Goal: Entertainment & Leisure: Browse casually

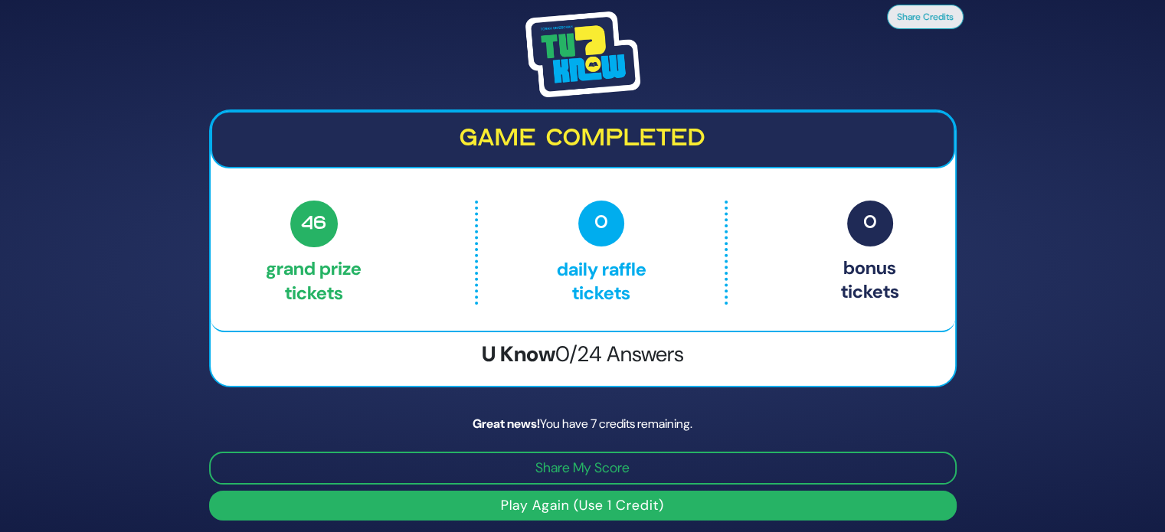
click at [729, 496] on button "Play Again (Use 1 Credit)" at bounding box center [583, 506] width 748 height 30
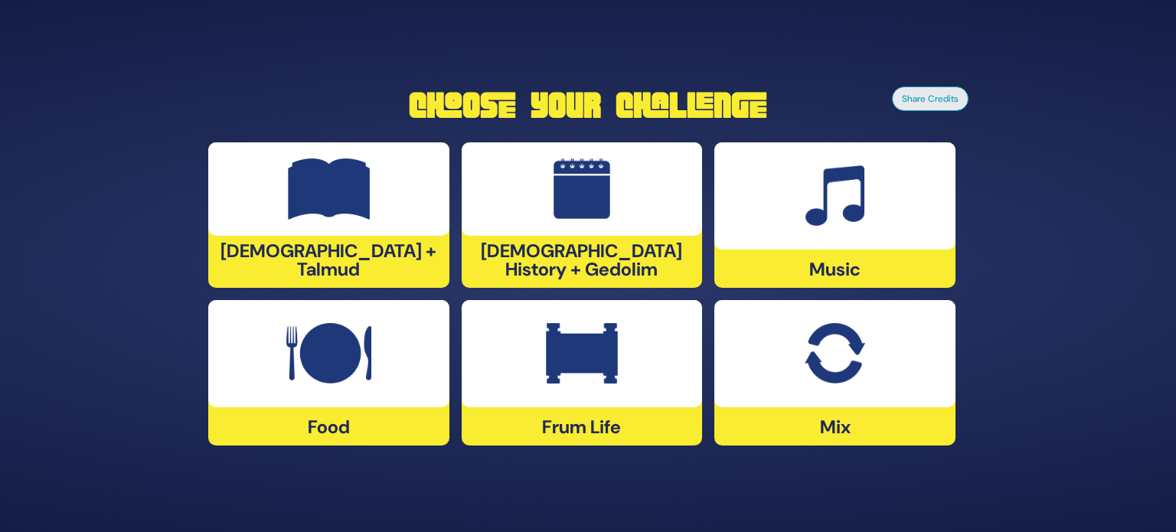
click at [811, 355] on img at bounding box center [835, 353] width 60 height 61
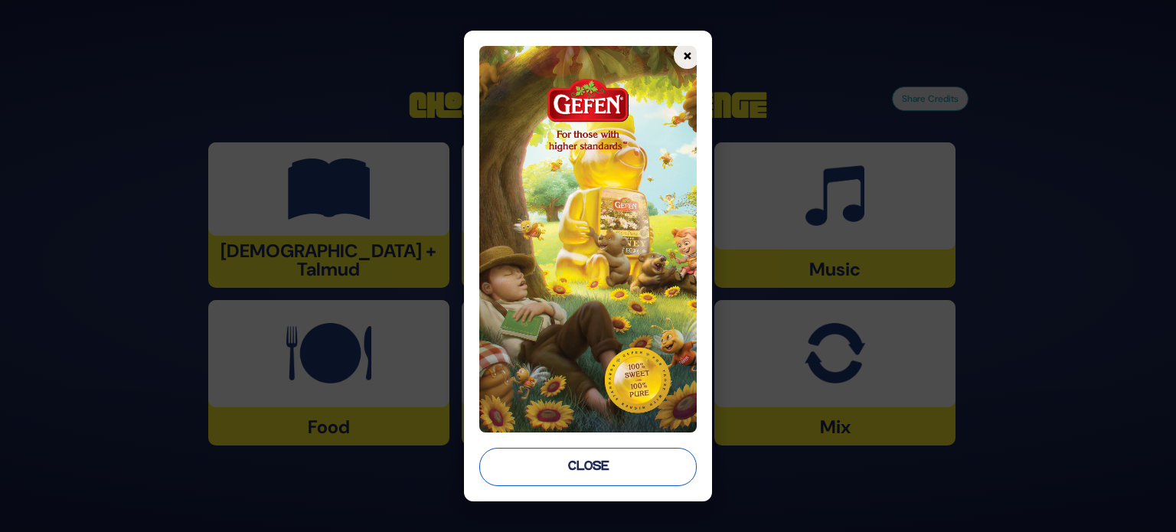
click at [582, 474] on button "Close" at bounding box center [588, 467] width 218 height 38
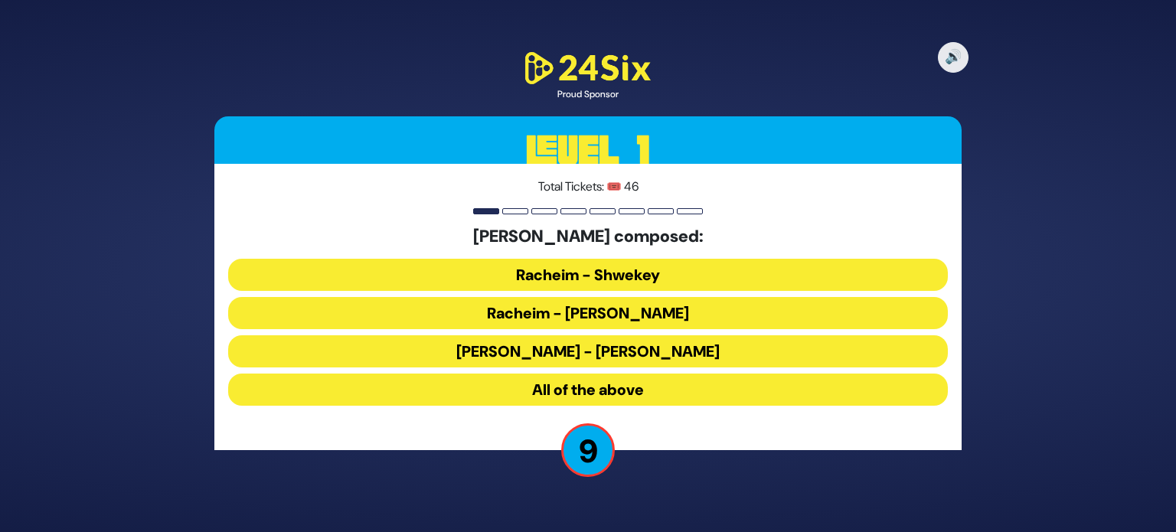
click at [575, 280] on button "Racheim - Shwekey" at bounding box center [588, 275] width 720 height 32
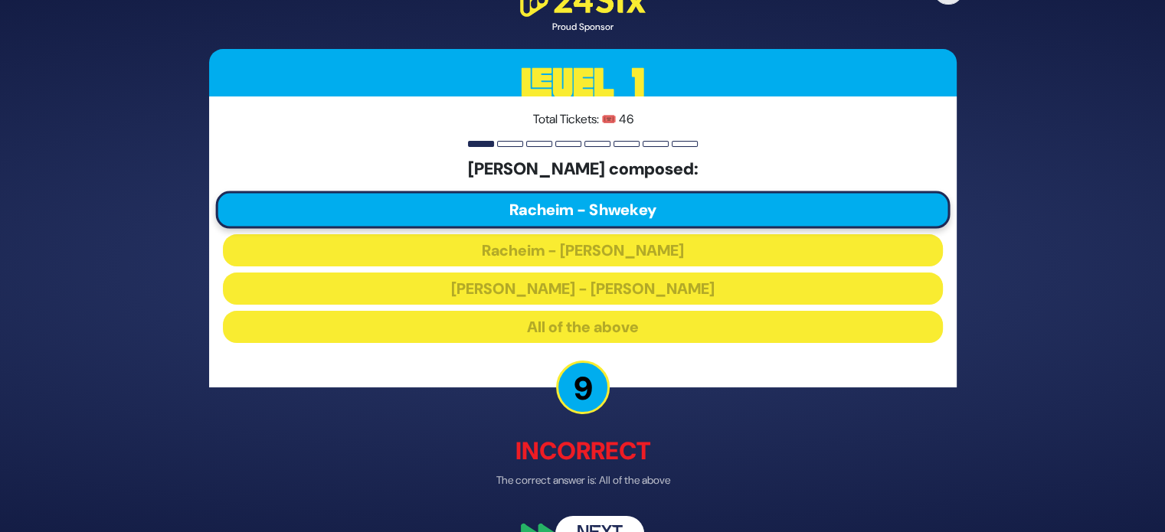
click at [597, 520] on button "Next" at bounding box center [599, 533] width 89 height 35
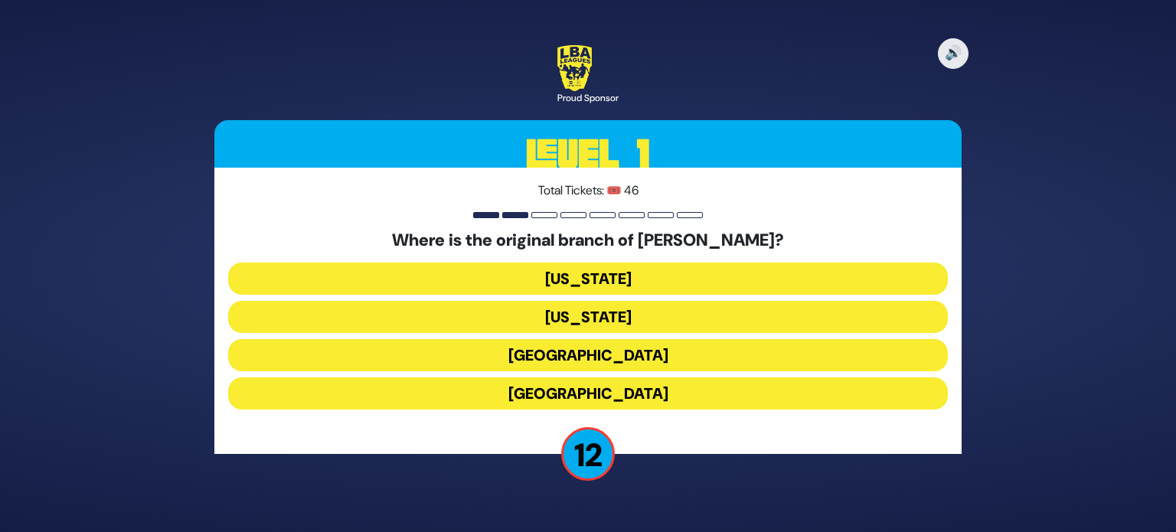
click at [585, 355] on button "London" at bounding box center [588, 355] width 720 height 32
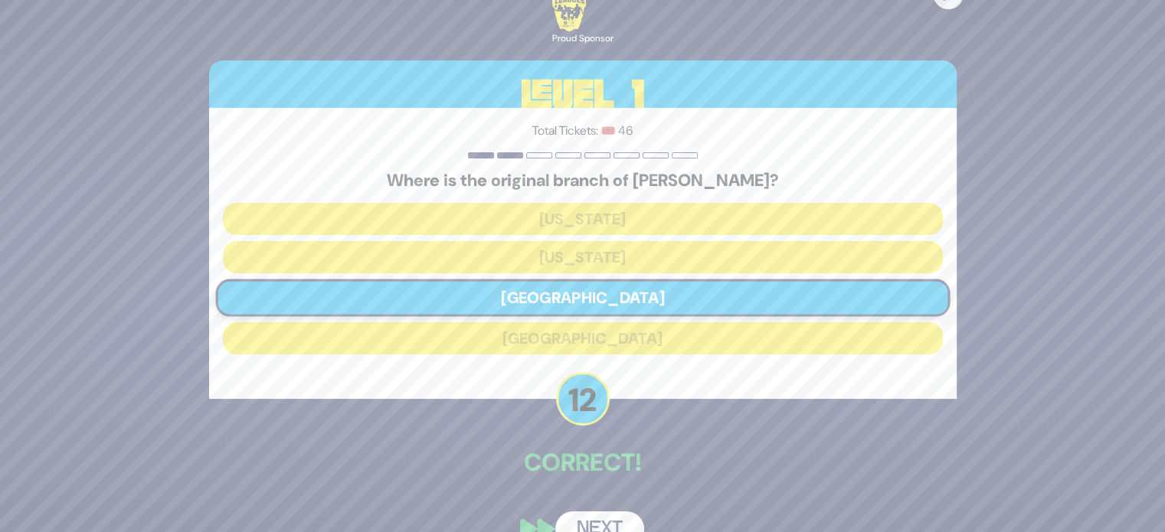
click at [600, 525] on button "Next" at bounding box center [599, 529] width 89 height 35
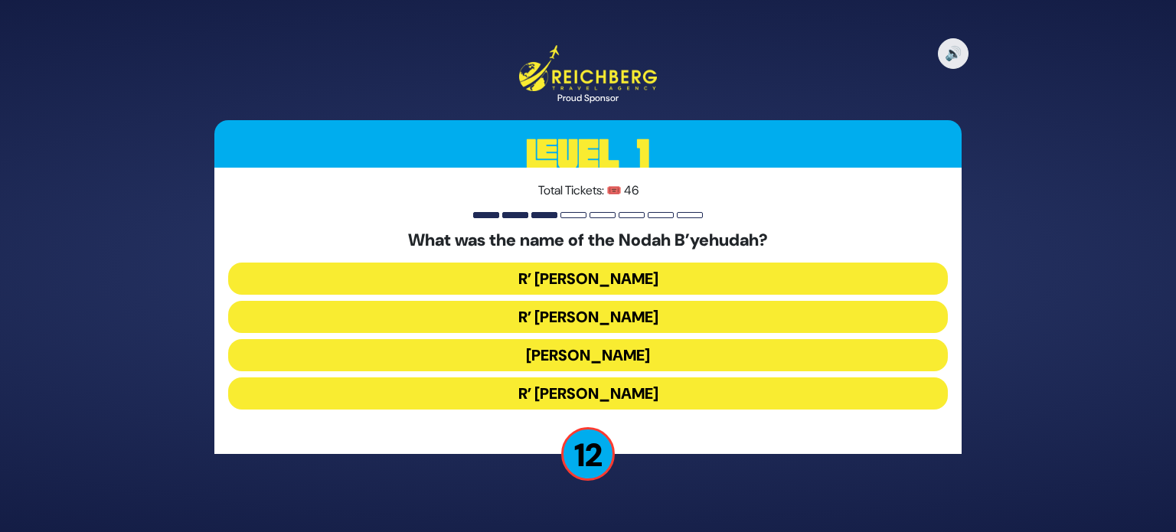
click at [598, 305] on button "R’ Yehuda Leib" at bounding box center [588, 317] width 720 height 32
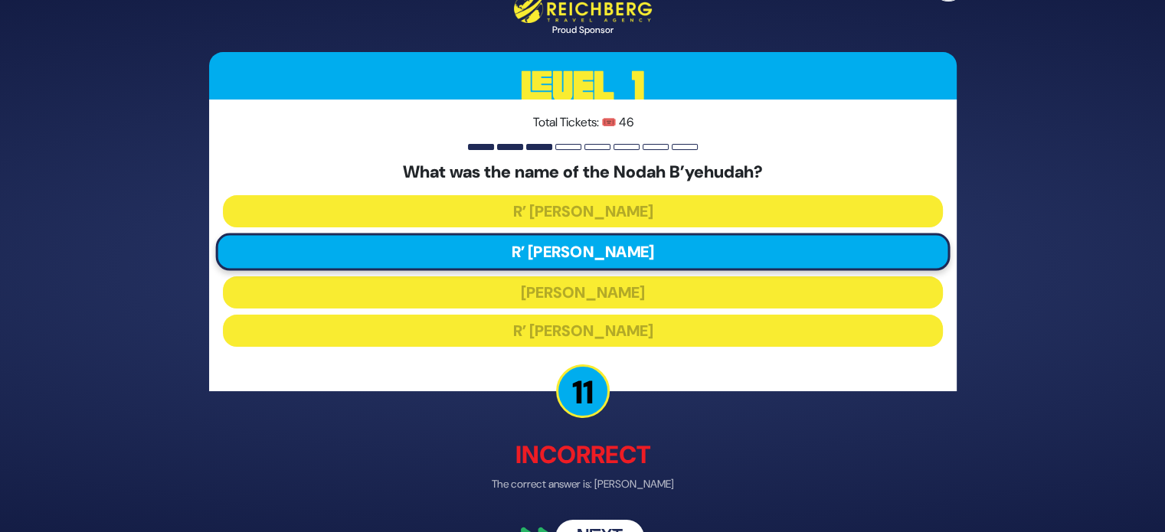
click at [600, 525] on button "Next" at bounding box center [599, 536] width 89 height 35
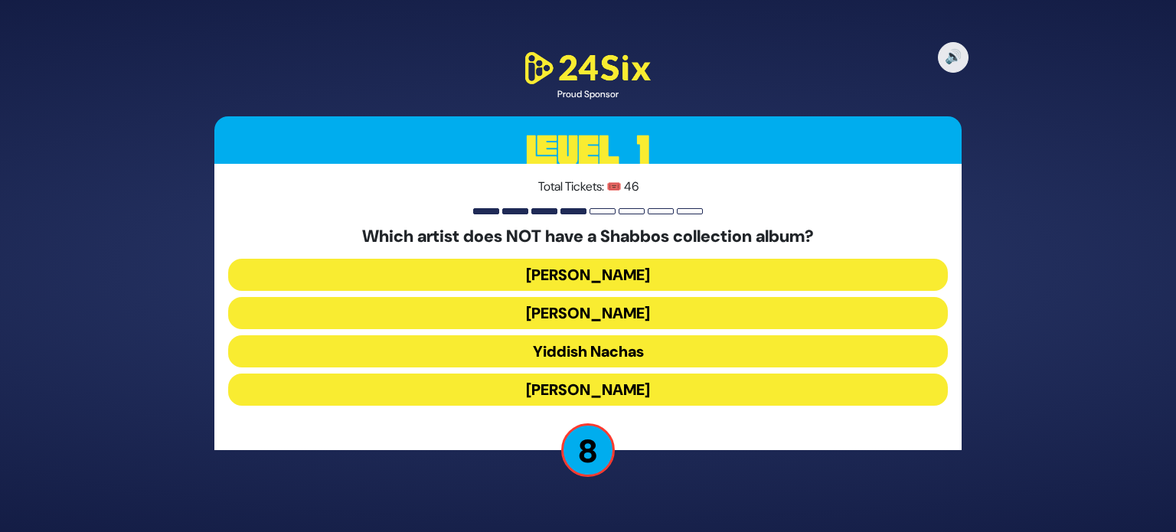
click at [622, 320] on button "Beri Weber" at bounding box center [588, 313] width 720 height 32
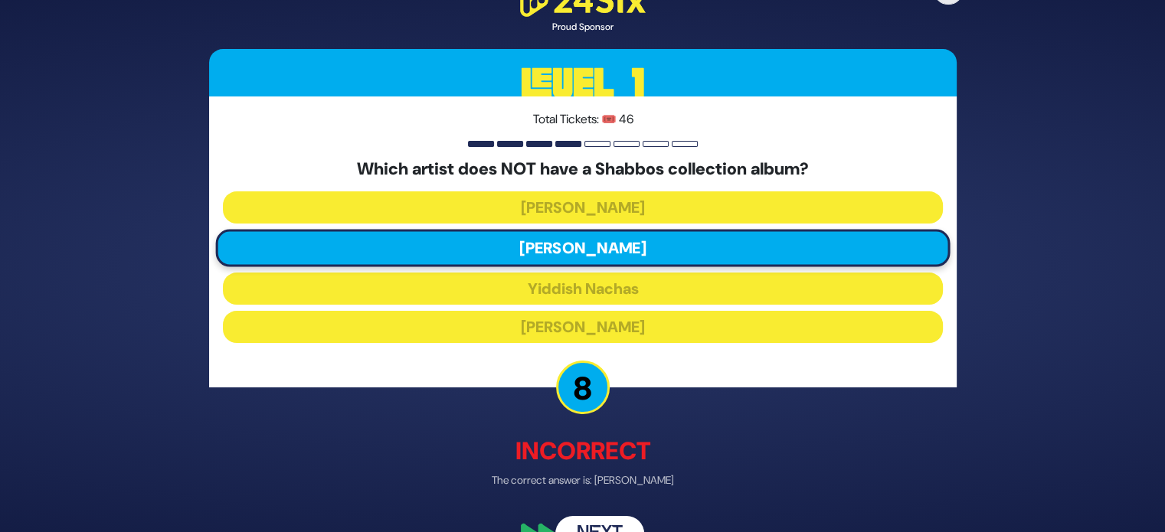
click at [595, 525] on button "Next" at bounding box center [599, 533] width 89 height 35
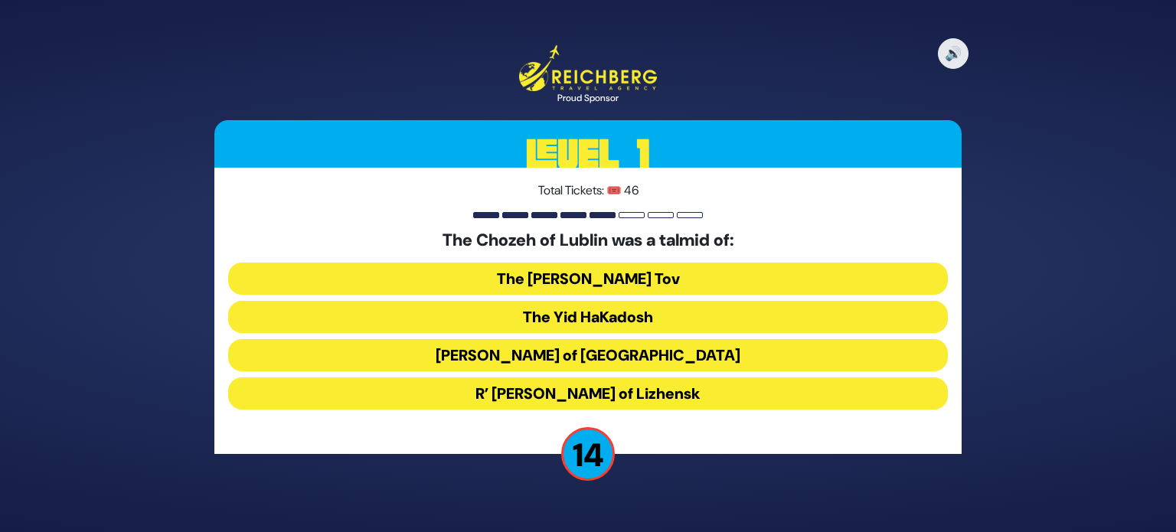
click at [646, 277] on button "The Baal Shem Tov" at bounding box center [588, 279] width 720 height 32
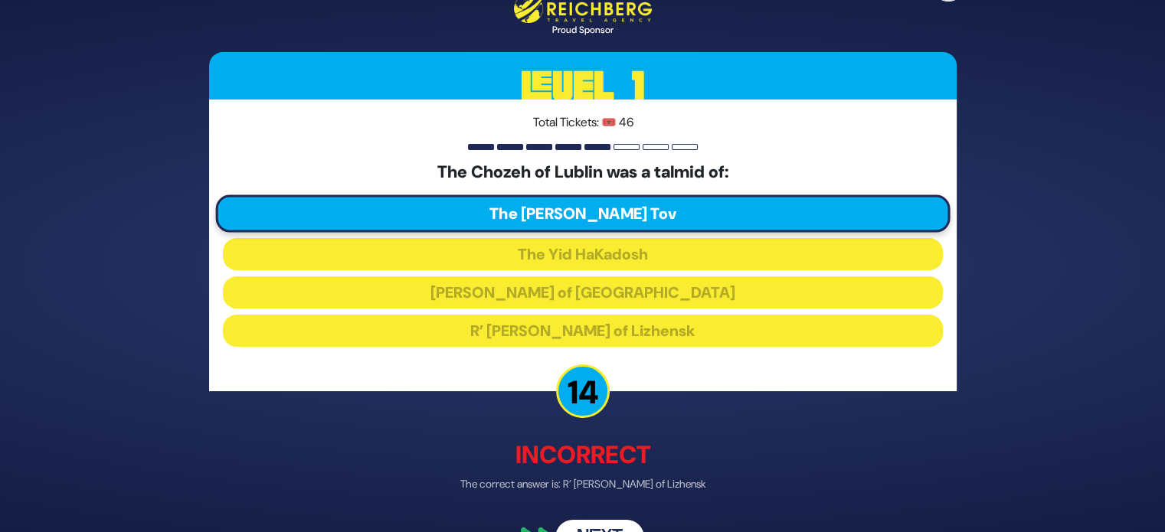
click at [580, 525] on button "Next" at bounding box center [599, 536] width 89 height 35
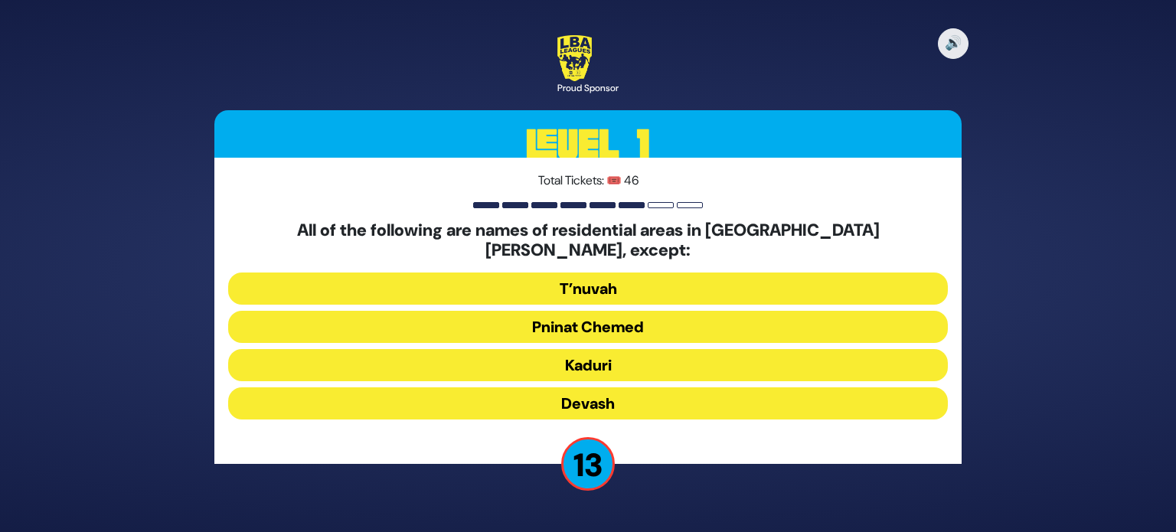
click at [610, 388] on button "Devash" at bounding box center [588, 404] width 720 height 32
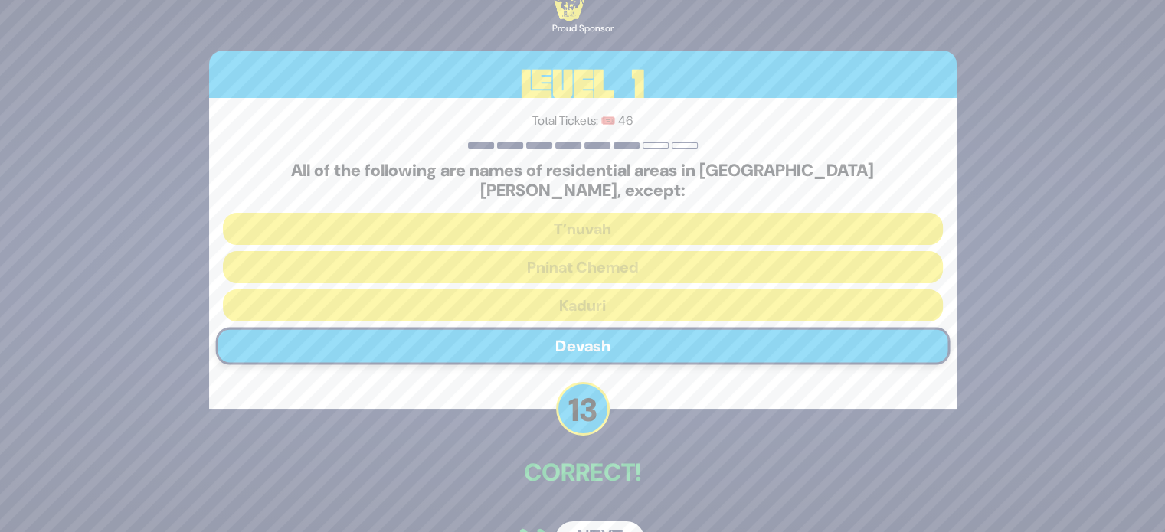
click at [610, 522] on button "Next" at bounding box center [599, 539] width 89 height 35
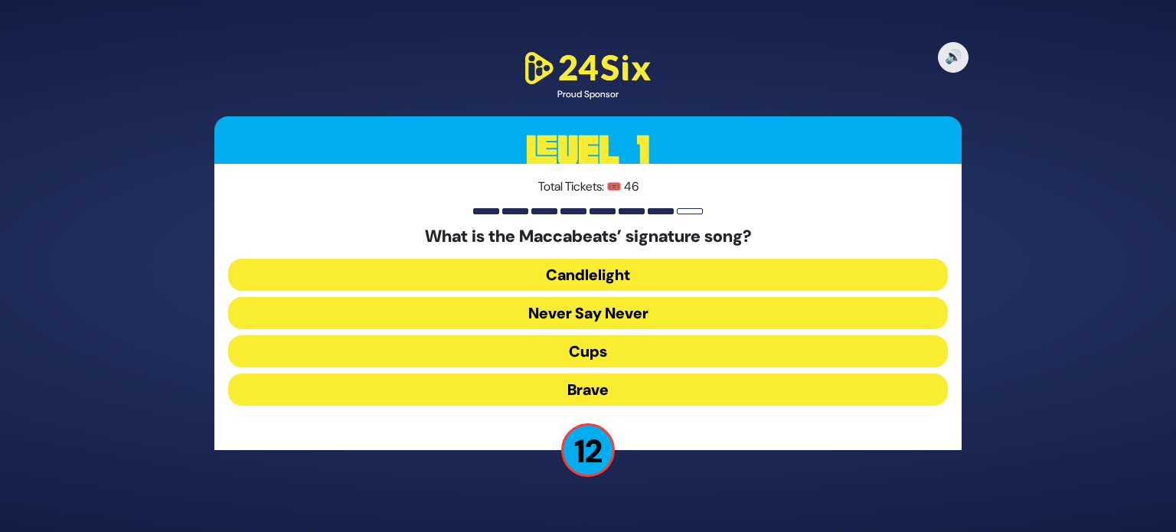
click at [616, 277] on button "Candlelight" at bounding box center [588, 275] width 720 height 32
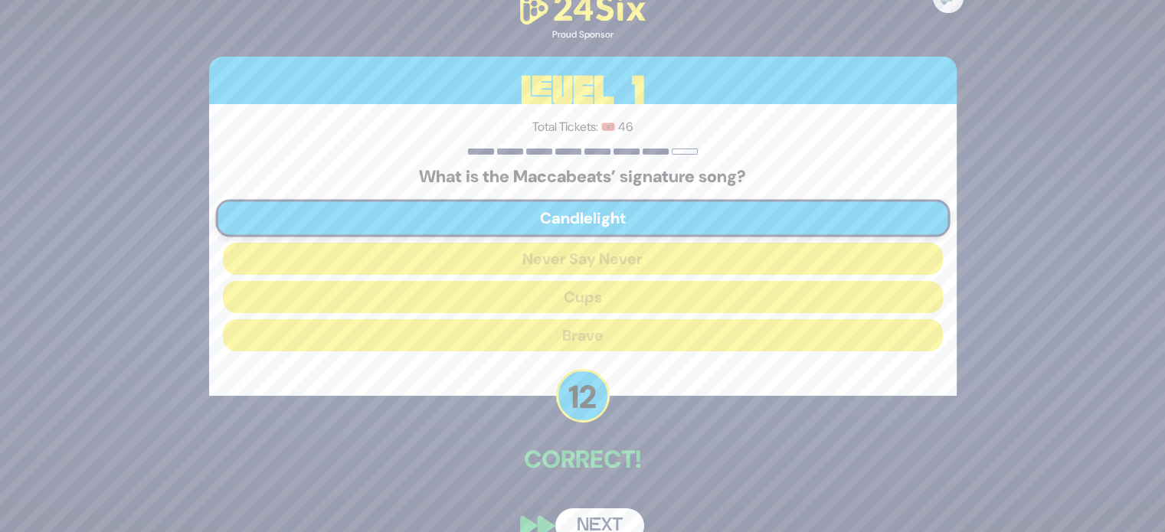
click at [593, 523] on button "Next" at bounding box center [599, 526] width 89 height 35
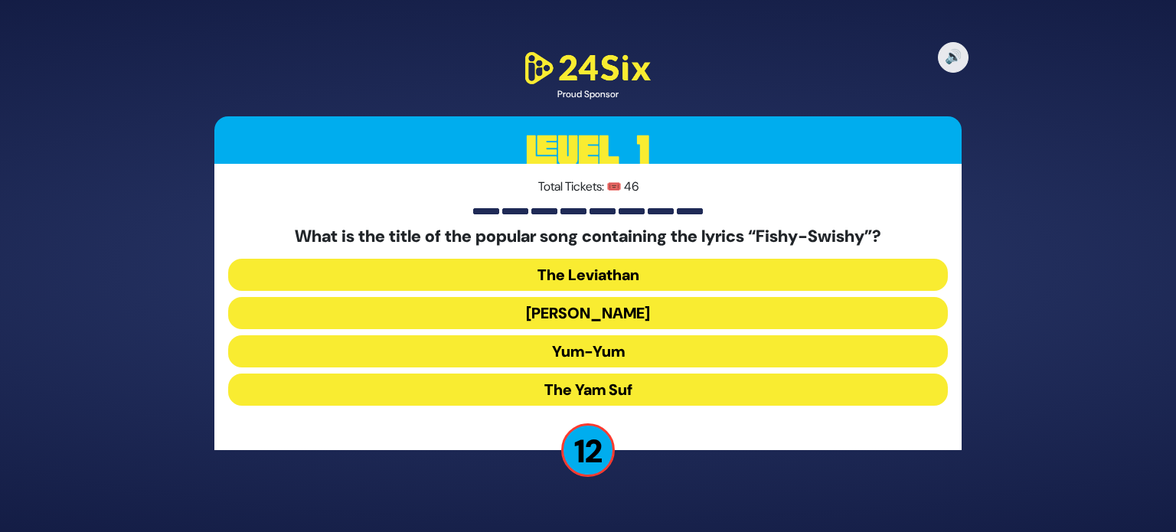
click at [621, 355] on button "Yum-Yum" at bounding box center [588, 351] width 720 height 32
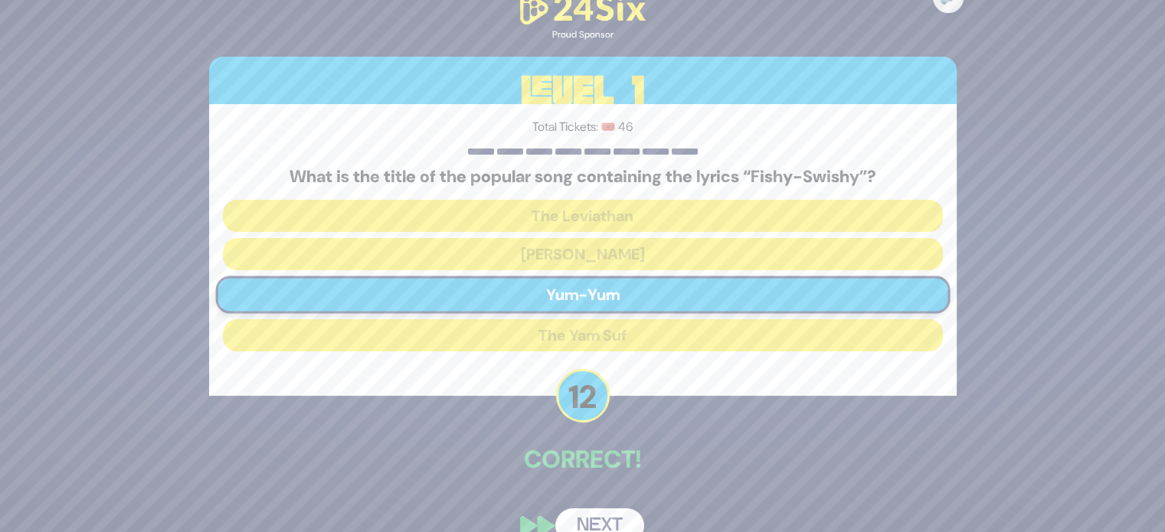
click at [610, 509] on button "Next" at bounding box center [599, 526] width 89 height 35
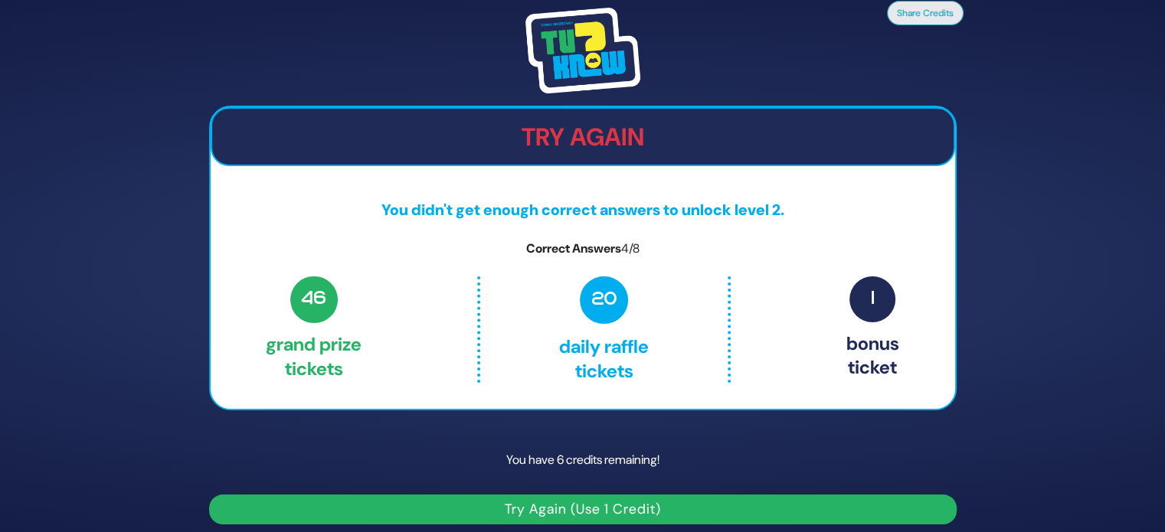
scroll to position [9, 0]
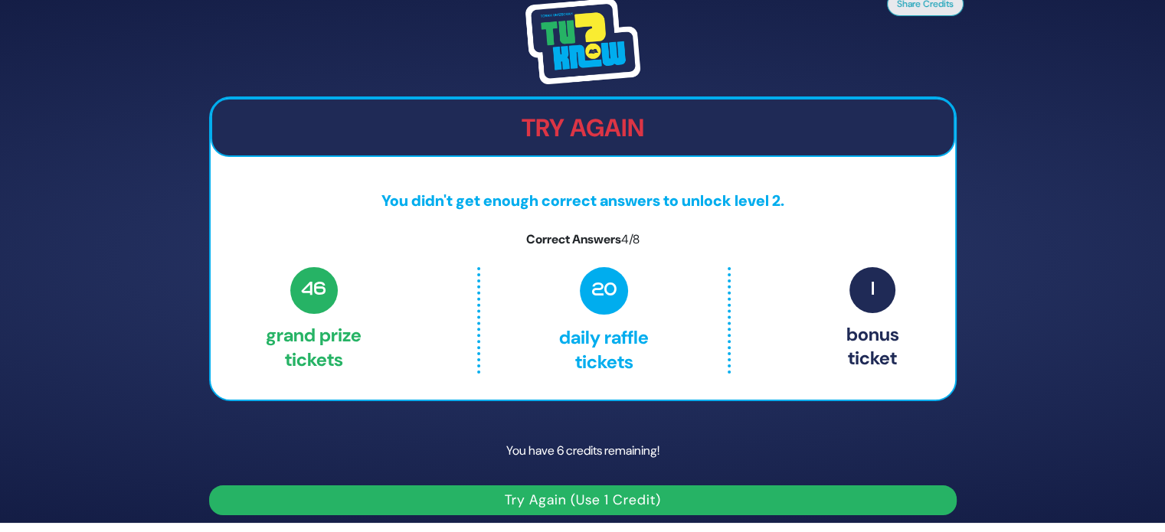
click at [610, 493] on button "Try Again (Use 1 Credit)" at bounding box center [583, 501] width 748 height 30
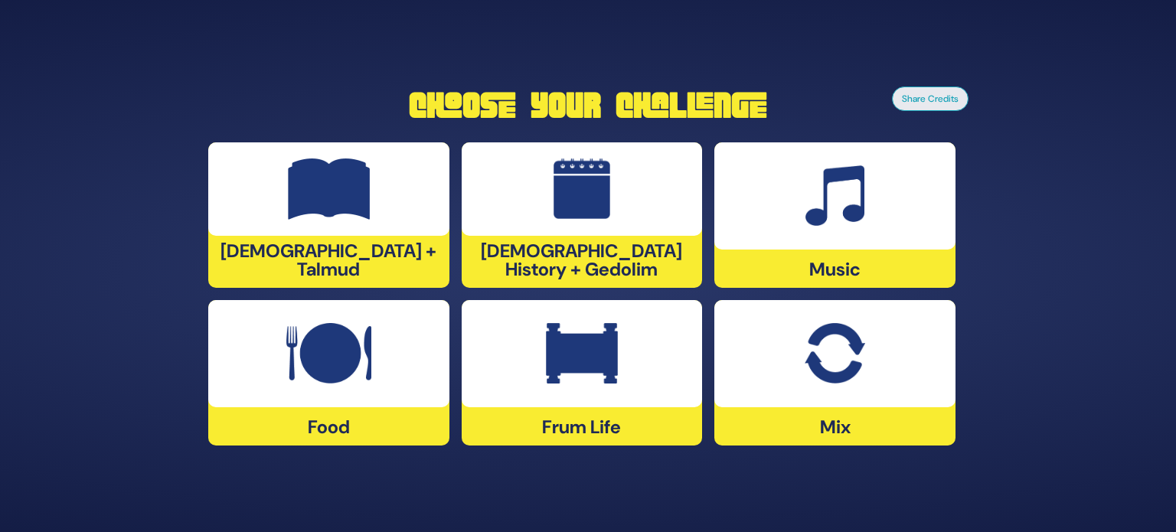
click at [879, 192] on div at bounding box center [835, 195] width 241 height 107
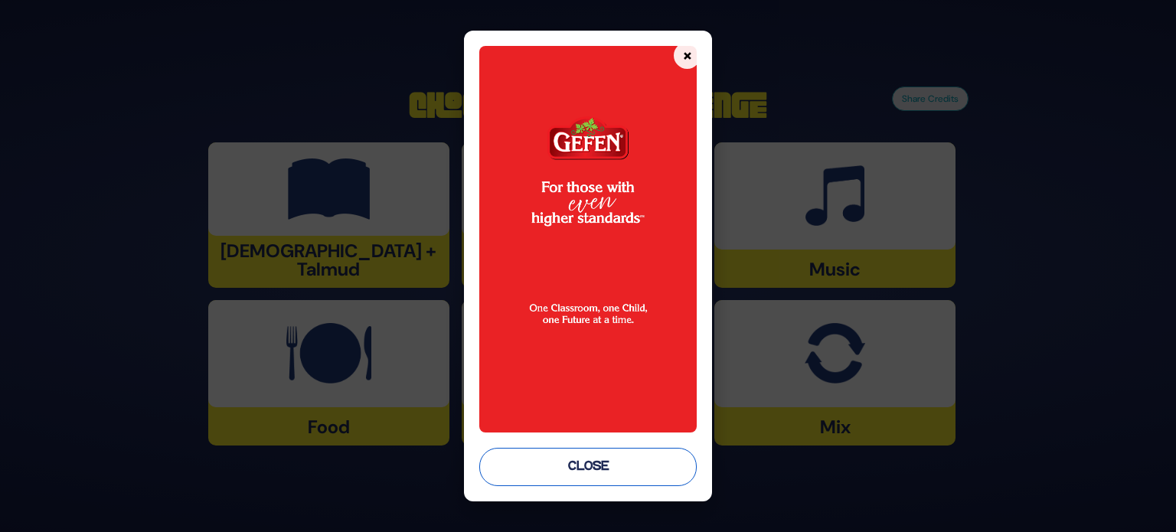
click at [555, 473] on button "Close" at bounding box center [588, 467] width 218 height 38
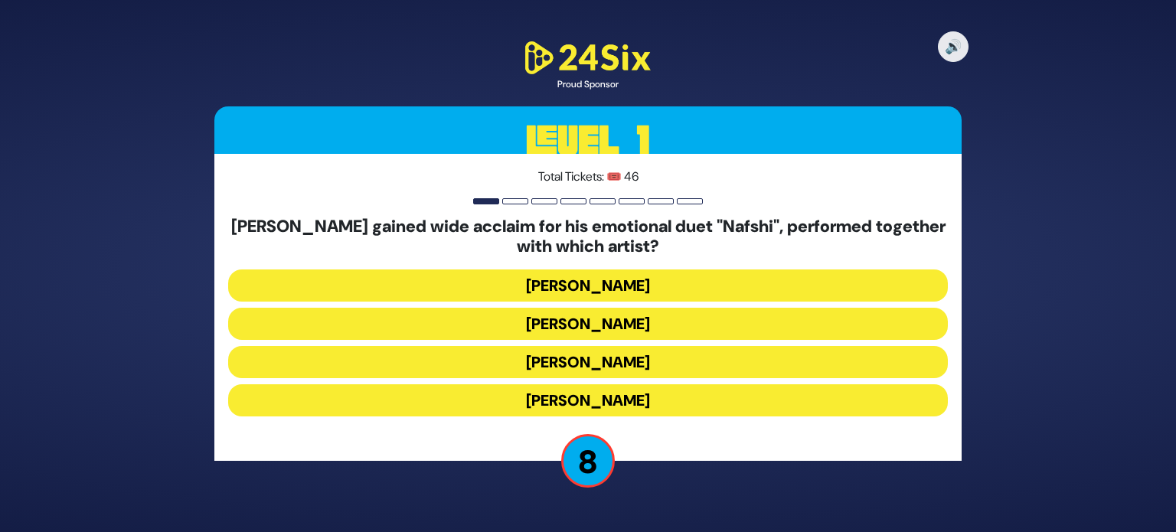
click at [608, 319] on button "Ishay Ribo" at bounding box center [588, 324] width 720 height 32
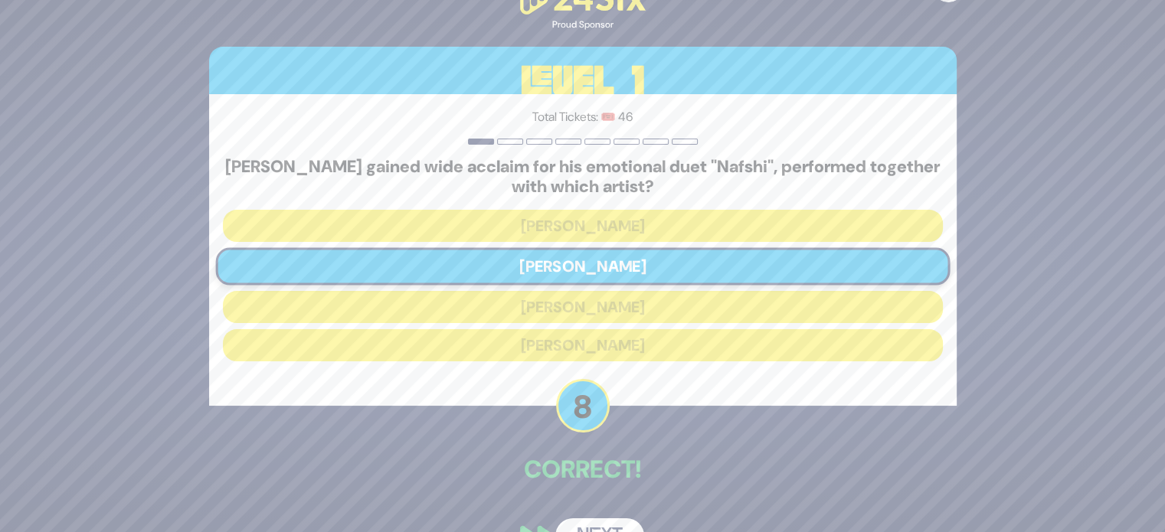
click at [590, 520] on button "Next" at bounding box center [599, 536] width 89 height 35
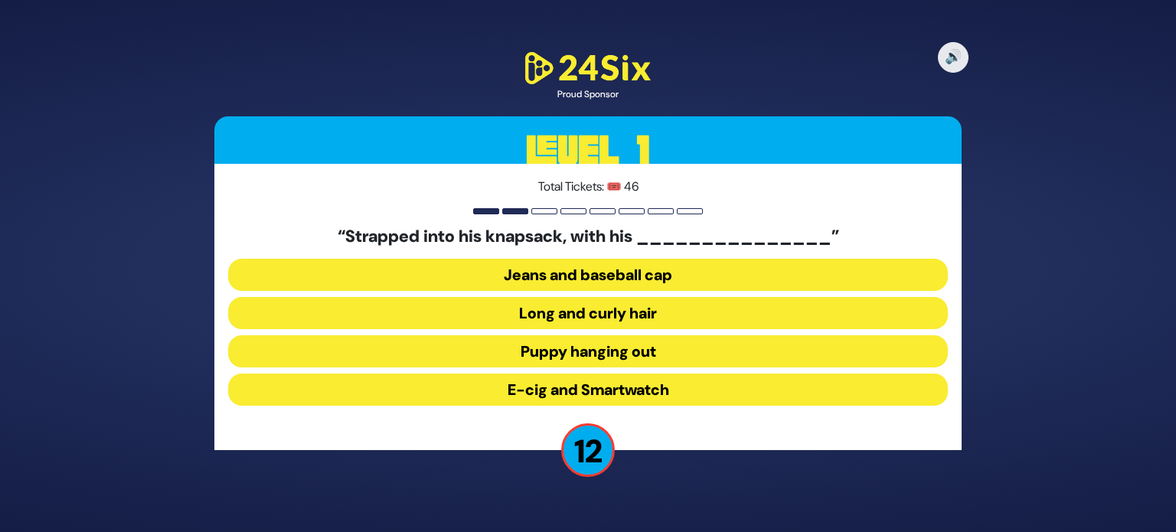
click at [625, 279] on button "Jeans and baseball cap" at bounding box center [588, 275] width 720 height 32
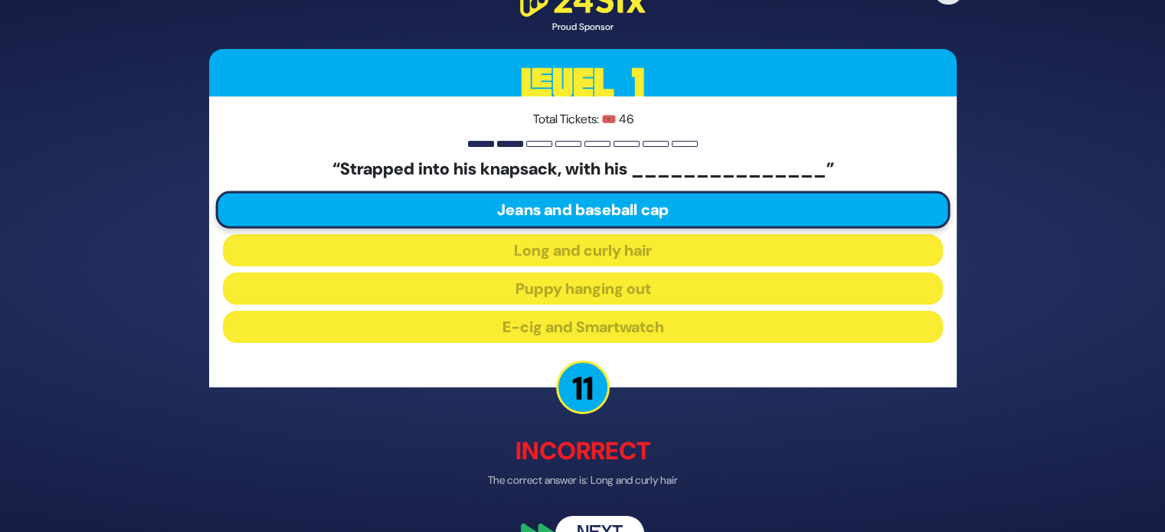
click at [597, 520] on button "Next" at bounding box center [599, 533] width 89 height 35
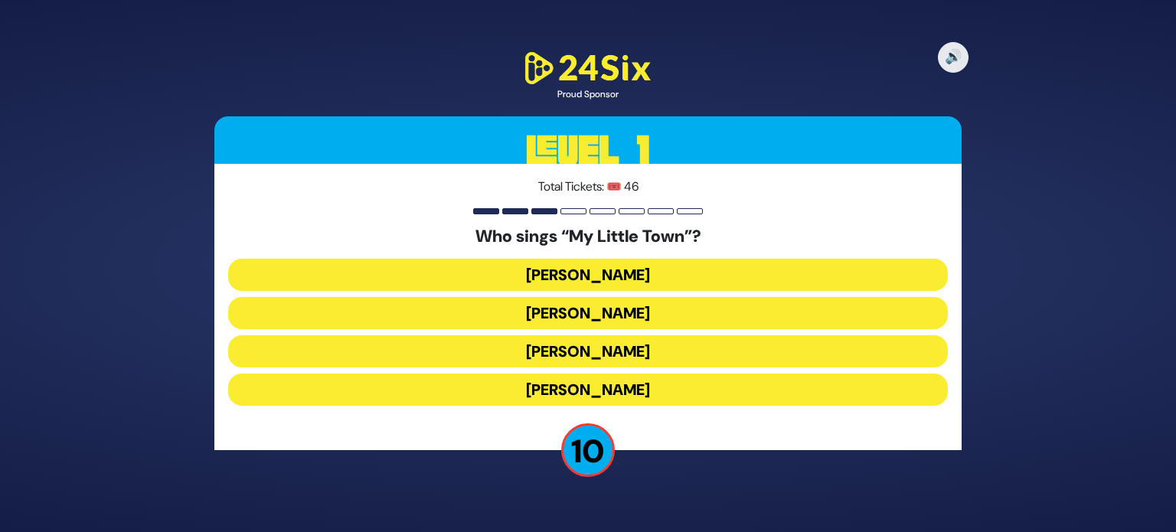
click at [622, 270] on button "Mordechai Ben David" at bounding box center [588, 275] width 720 height 32
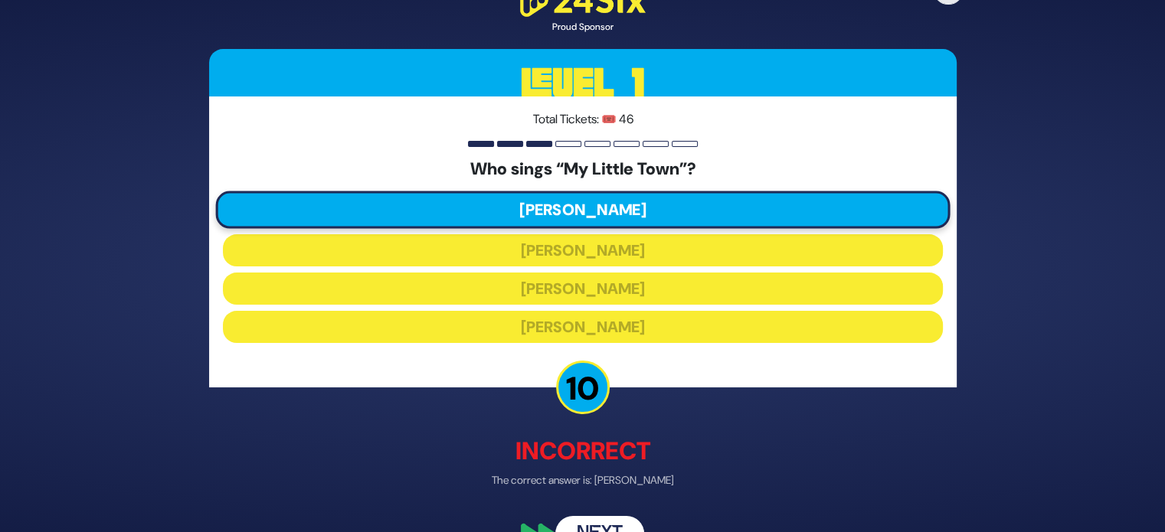
click at [606, 523] on button "Next" at bounding box center [599, 533] width 89 height 35
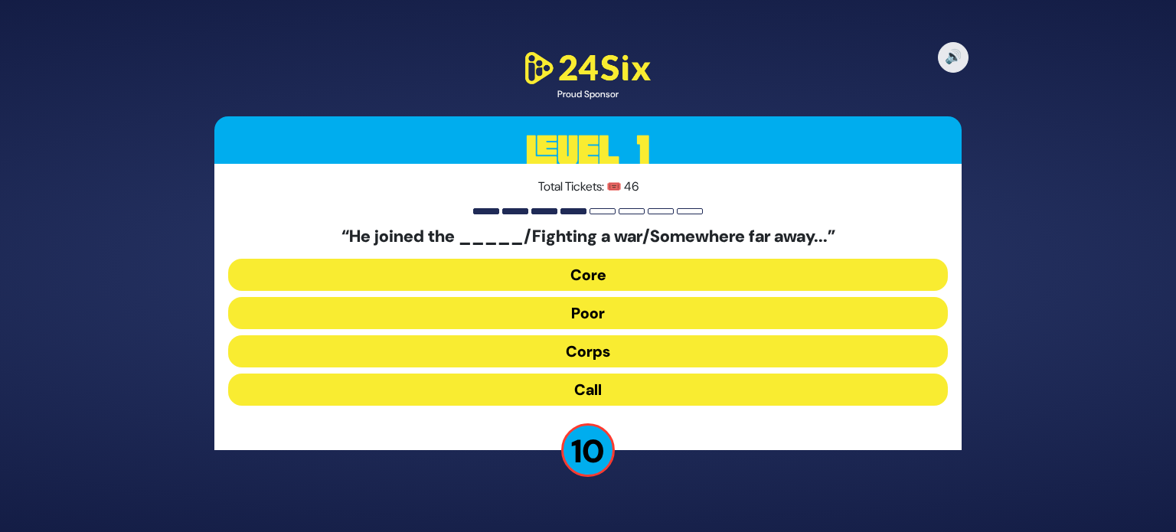
click at [609, 316] on button "Poor" at bounding box center [588, 313] width 720 height 32
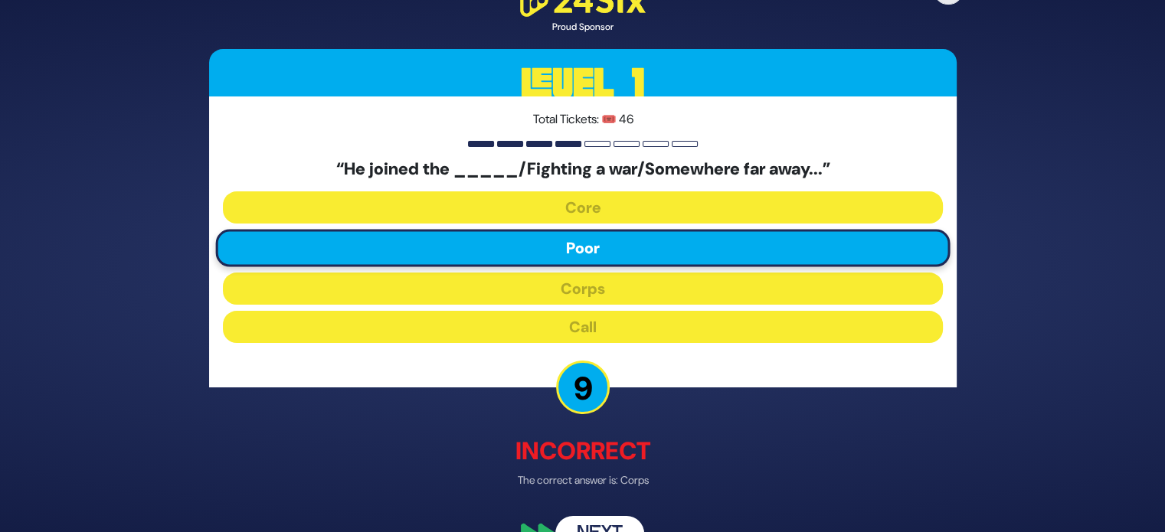
click at [594, 524] on button "Next" at bounding box center [599, 533] width 89 height 35
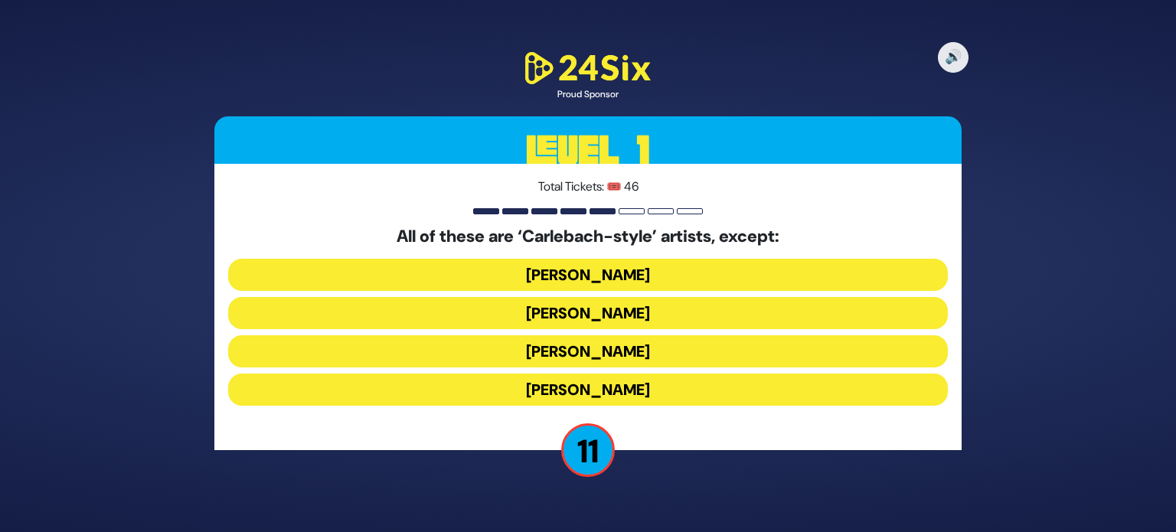
click at [613, 388] on button "Yiddy Bialostotzky" at bounding box center [588, 390] width 720 height 32
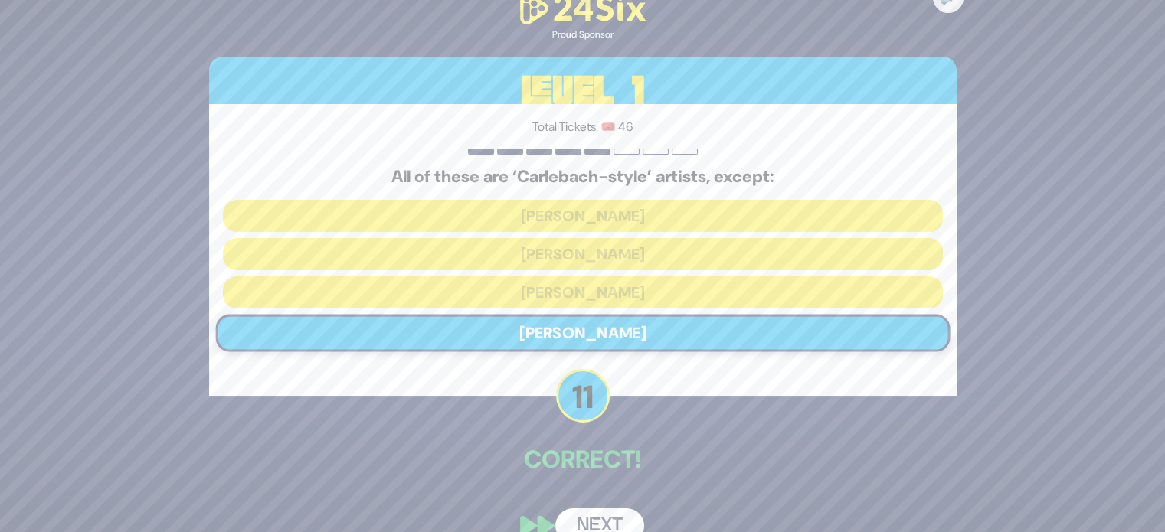
click at [589, 529] on button "Next" at bounding box center [599, 526] width 89 height 35
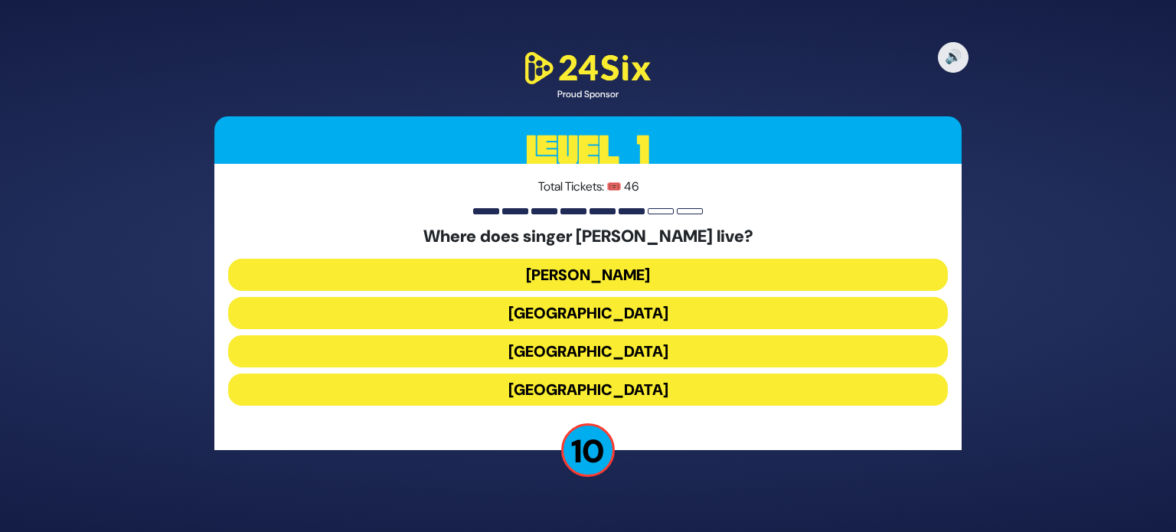
click at [617, 309] on button "Antwerp" at bounding box center [588, 313] width 720 height 32
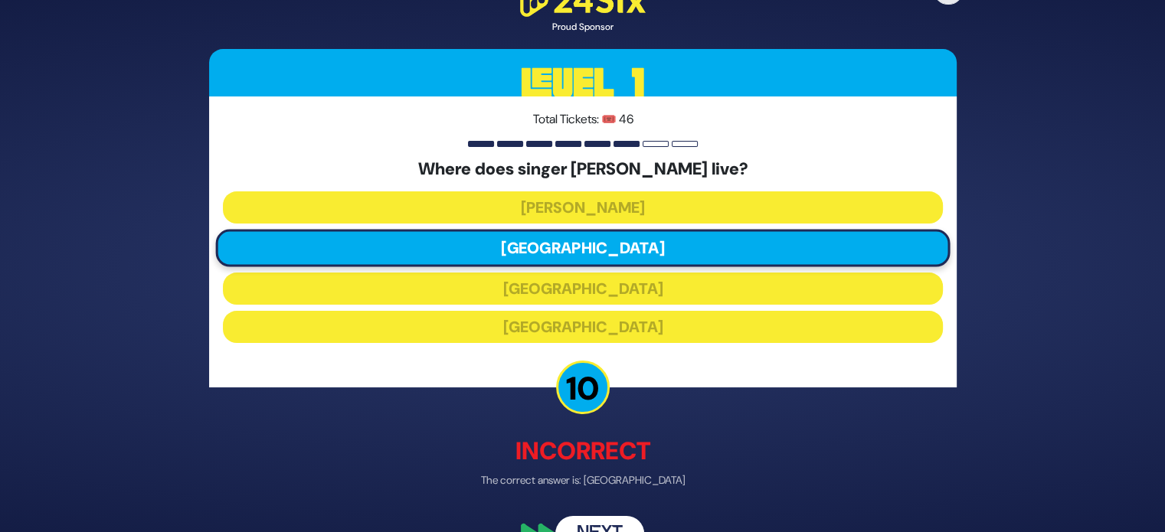
click at [595, 528] on button "Next" at bounding box center [599, 533] width 89 height 35
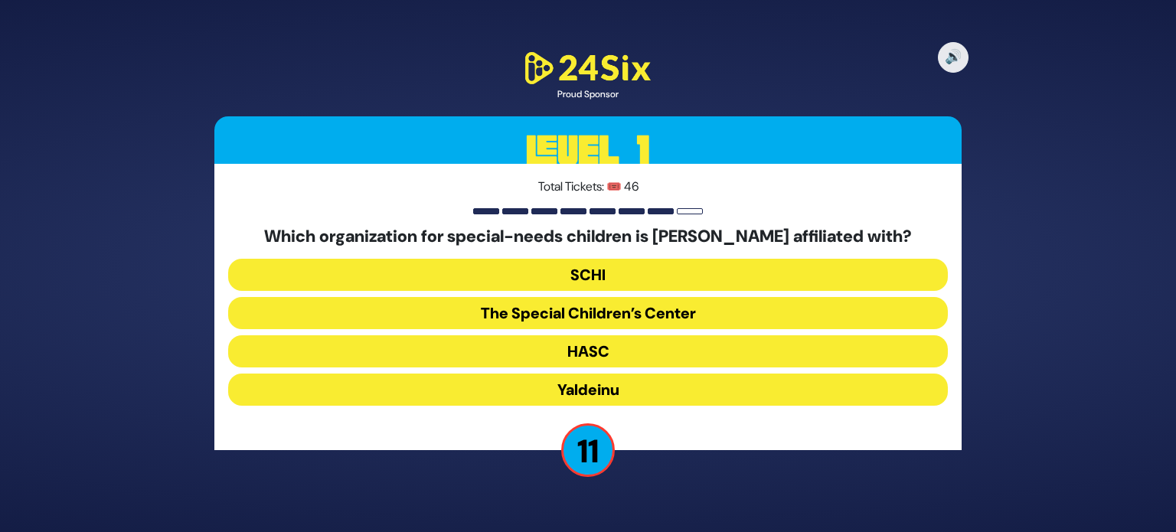
click at [625, 308] on button "The Special Children’s Center" at bounding box center [588, 313] width 720 height 32
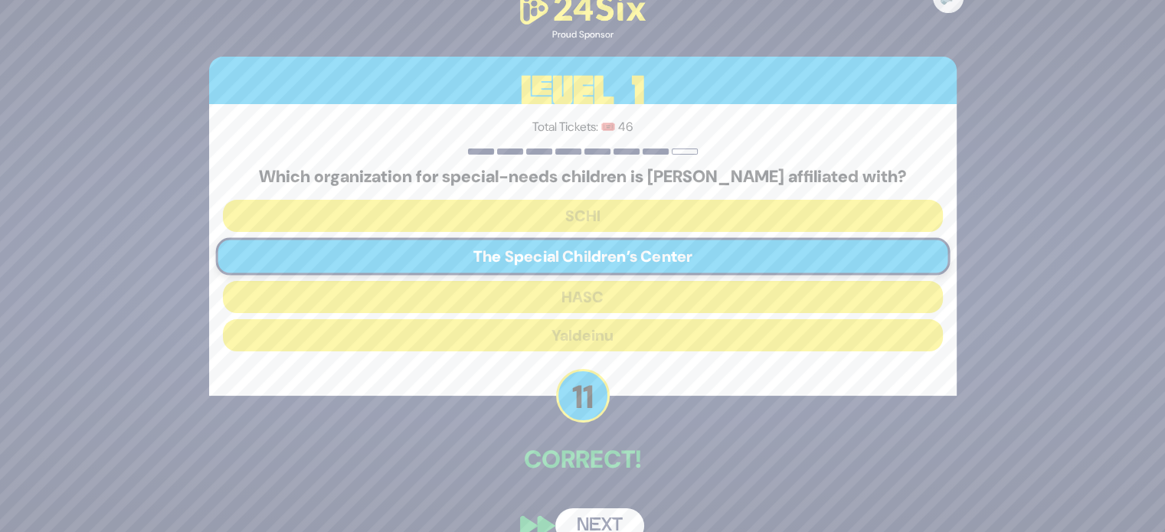
click at [606, 527] on button "Next" at bounding box center [599, 526] width 89 height 35
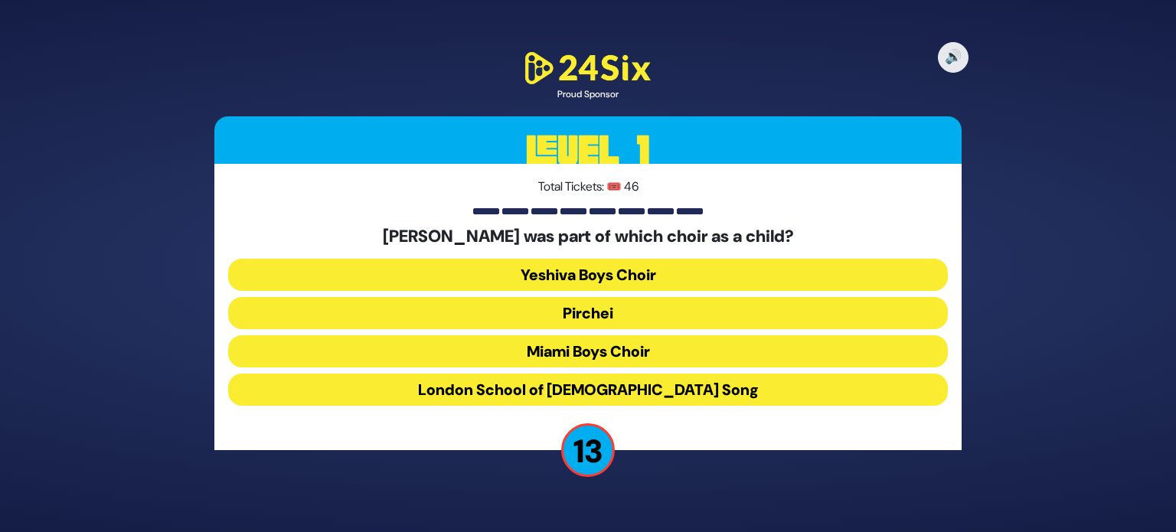
click at [650, 344] on button "Miami Boys Choir" at bounding box center [588, 351] width 720 height 32
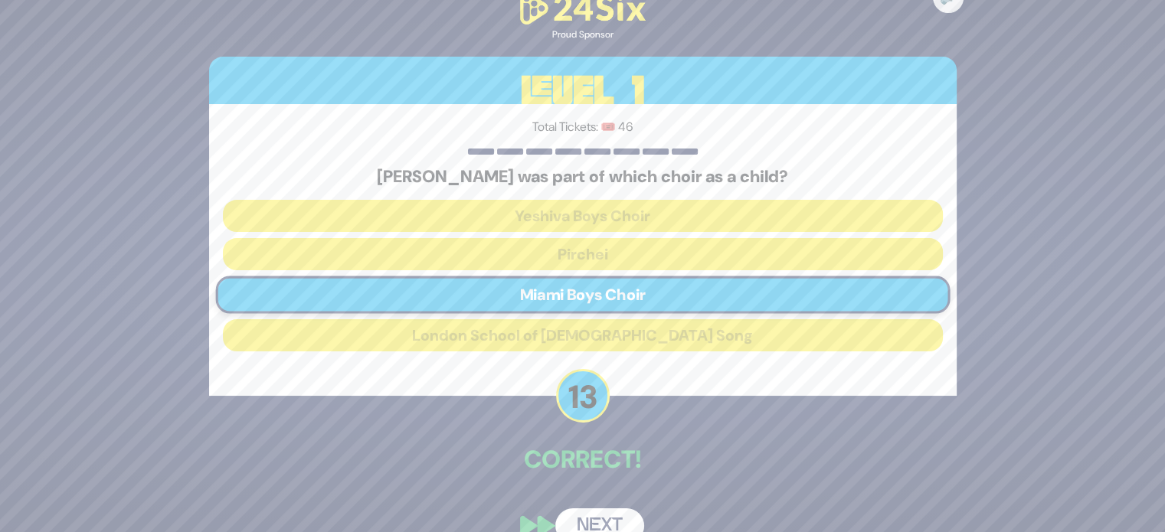
click at [604, 516] on button "Next" at bounding box center [599, 526] width 89 height 35
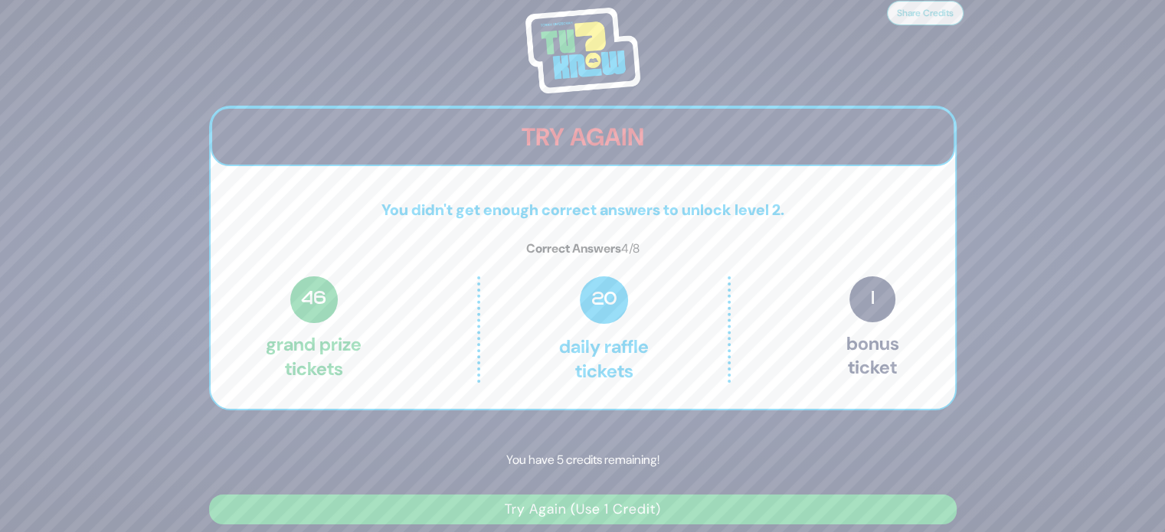
scroll to position [9, 0]
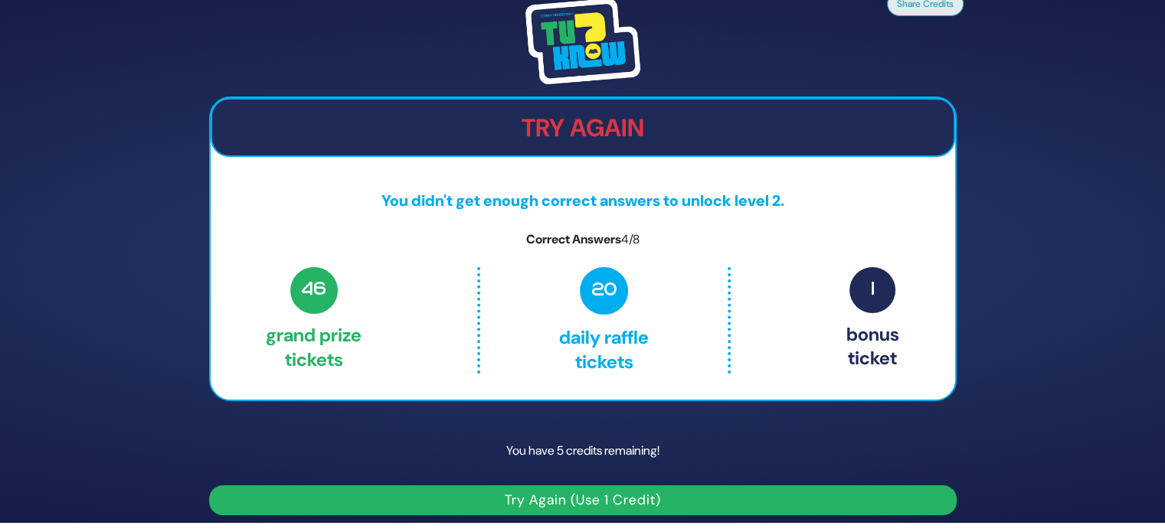
click at [607, 502] on button "Try Again (Use 1 Credit)" at bounding box center [583, 501] width 748 height 30
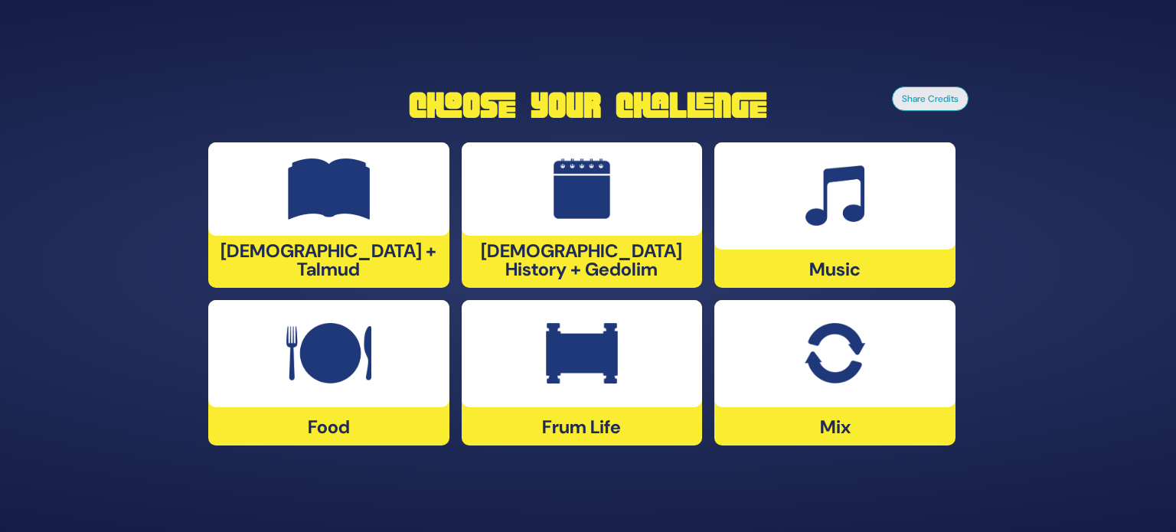
click at [378, 235] on div at bounding box center [328, 188] width 241 height 93
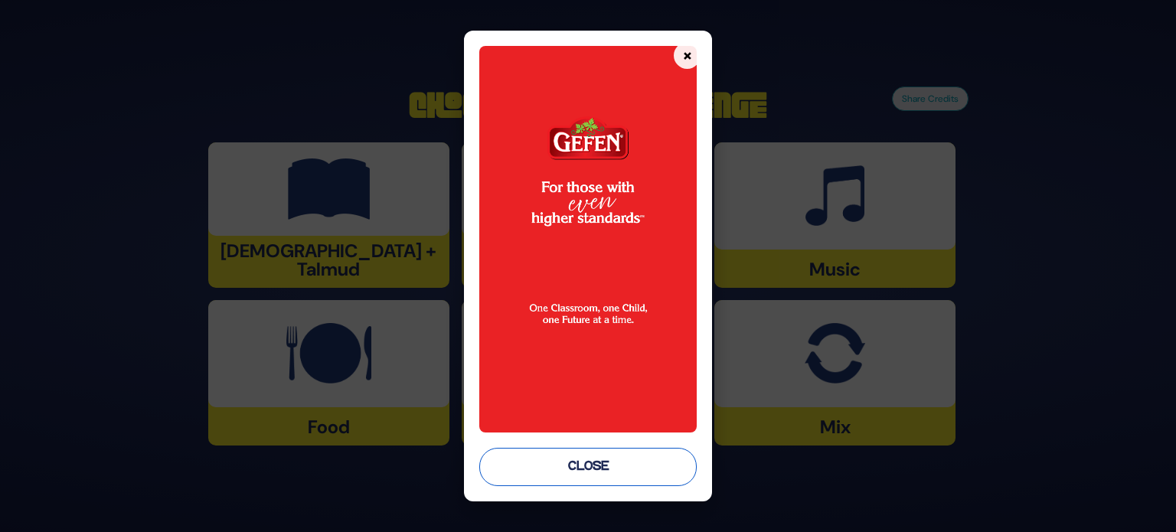
click at [614, 466] on button "Close" at bounding box center [588, 467] width 218 height 38
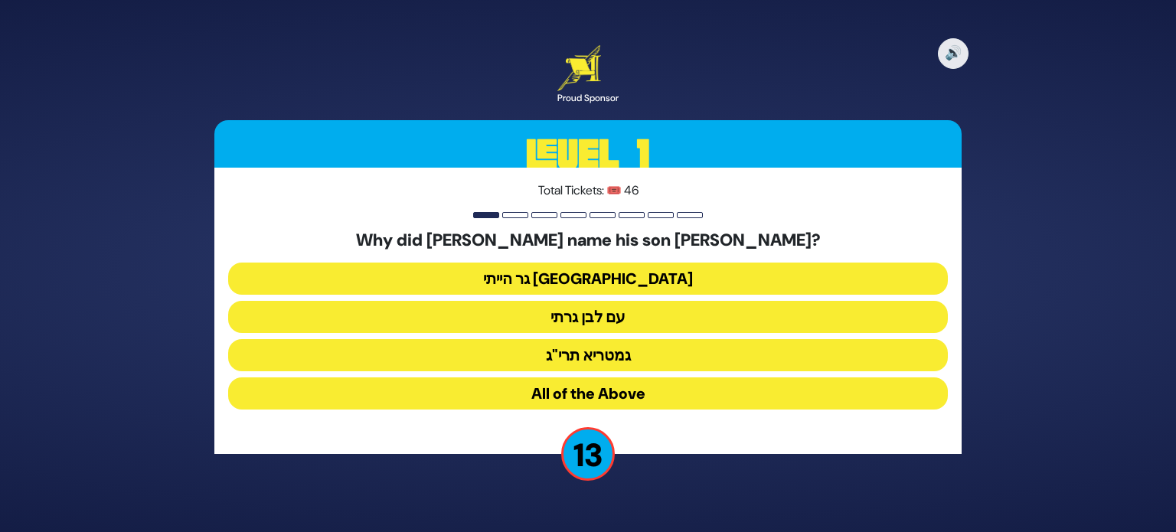
click at [633, 277] on button "גר הייתי [GEOGRAPHIC_DATA]" at bounding box center [588, 279] width 720 height 32
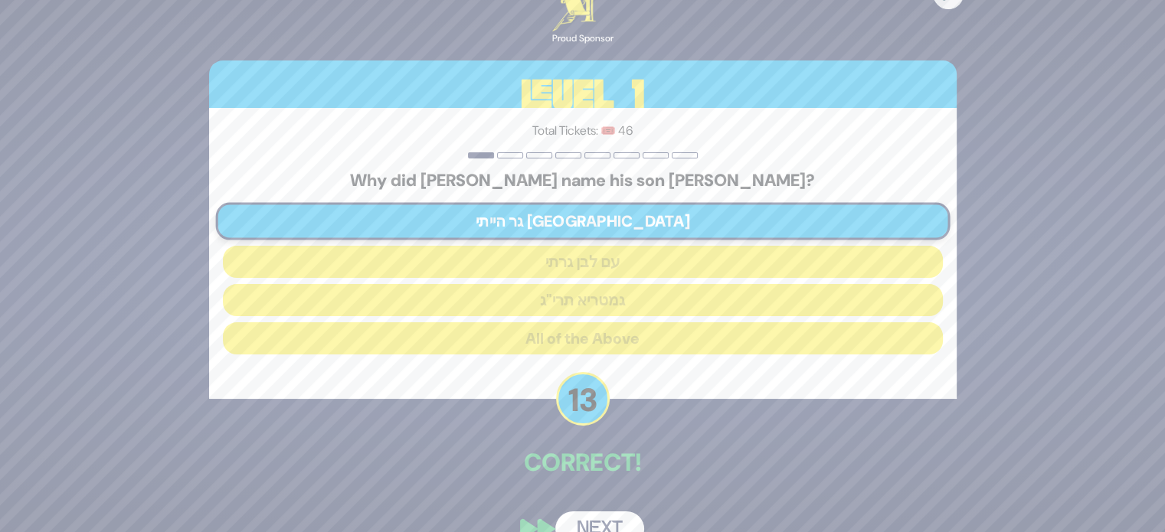
click at [597, 529] on button "Next" at bounding box center [599, 529] width 89 height 35
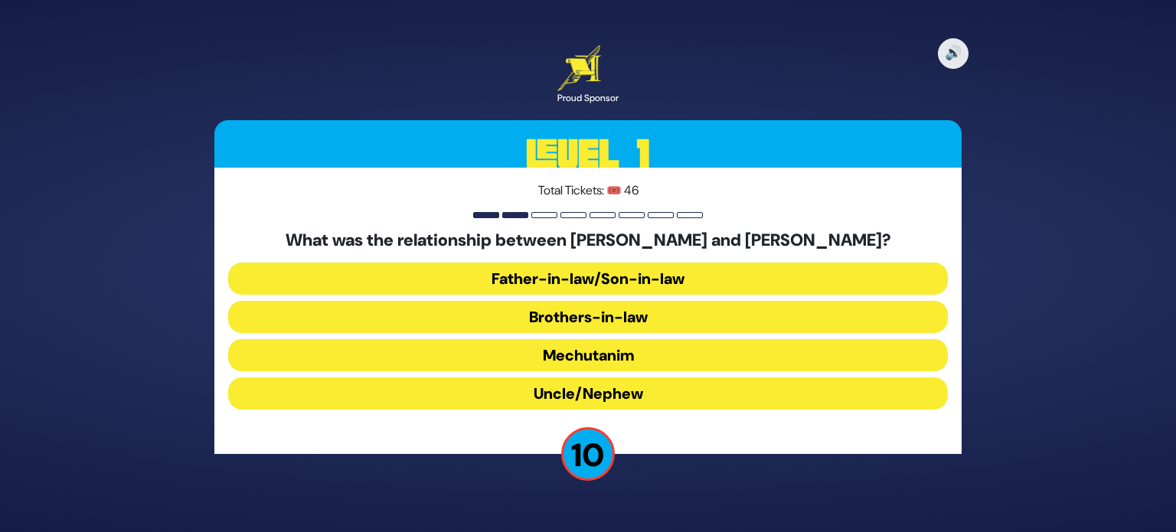
click at [587, 389] on button "Uncle/Nephew" at bounding box center [588, 394] width 720 height 32
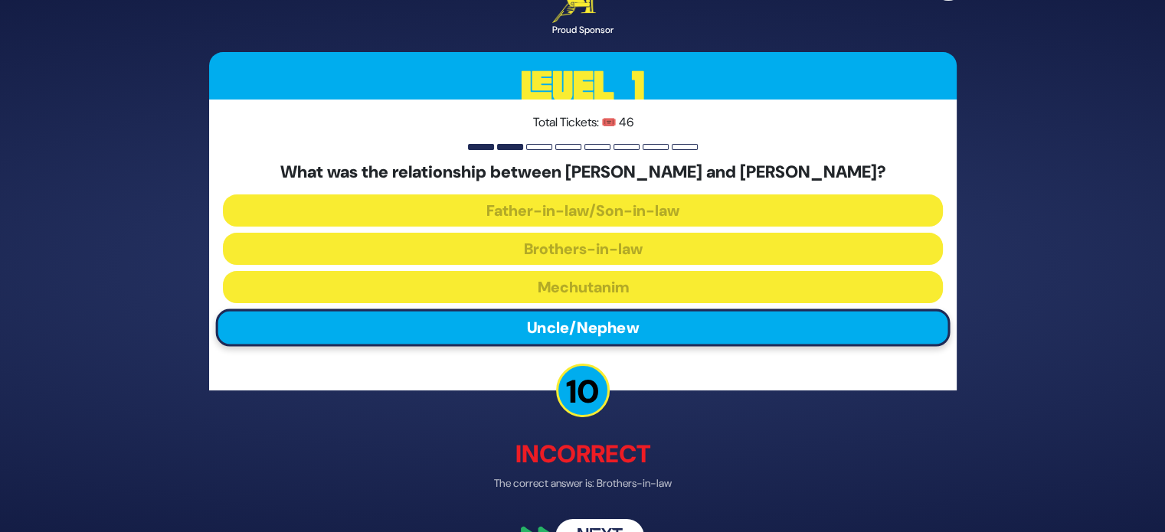
click at [604, 524] on button "Next" at bounding box center [599, 537] width 89 height 35
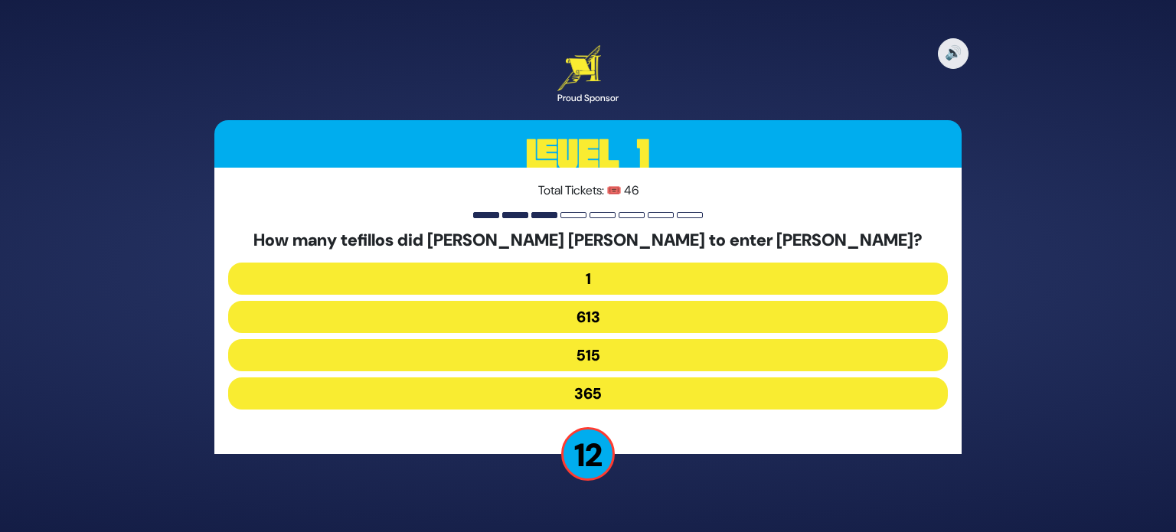
click at [604, 358] on button "515" at bounding box center [588, 355] width 720 height 32
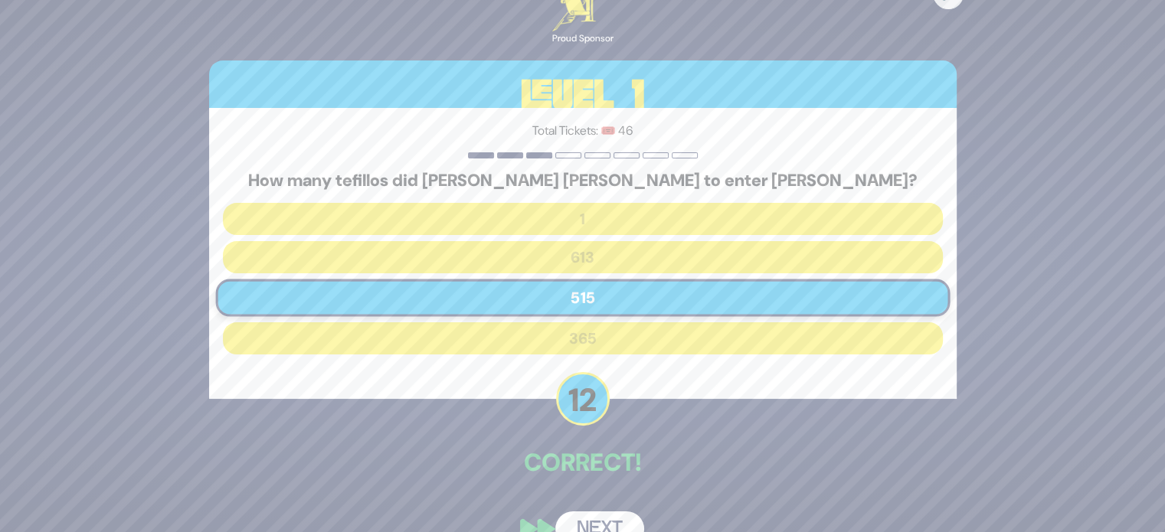
click at [600, 522] on button "Next" at bounding box center [599, 529] width 89 height 35
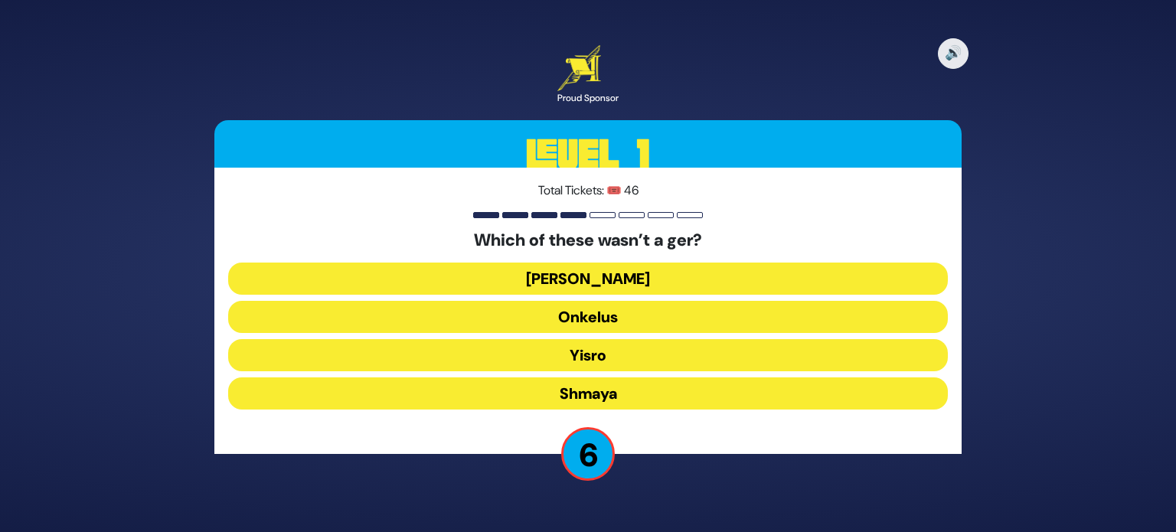
click at [597, 276] on button "Ovadia" at bounding box center [588, 279] width 720 height 32
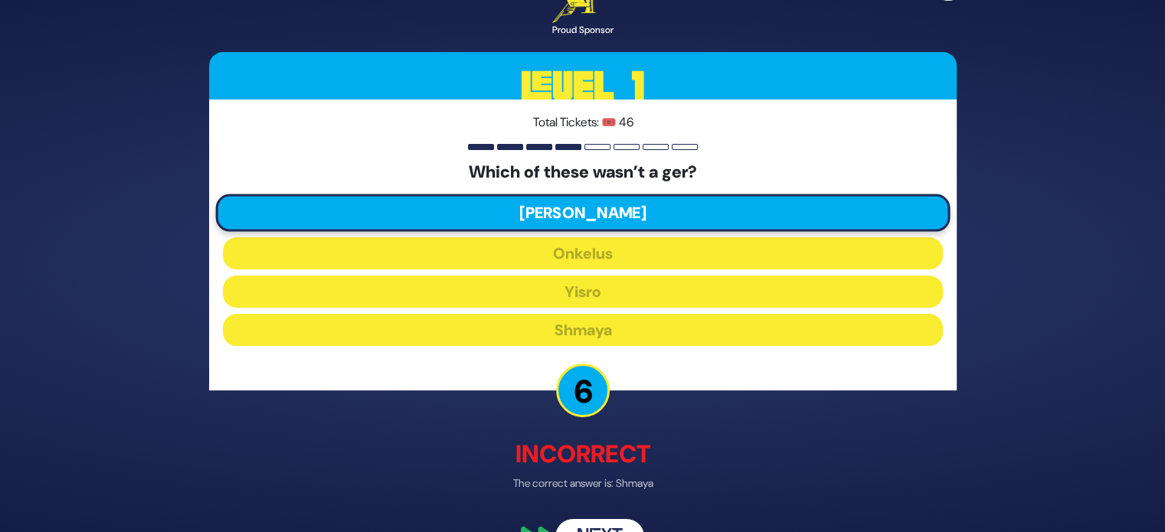
click at [597, 523] on button "Next" at bounding box center [599, 537] width 89 height 35
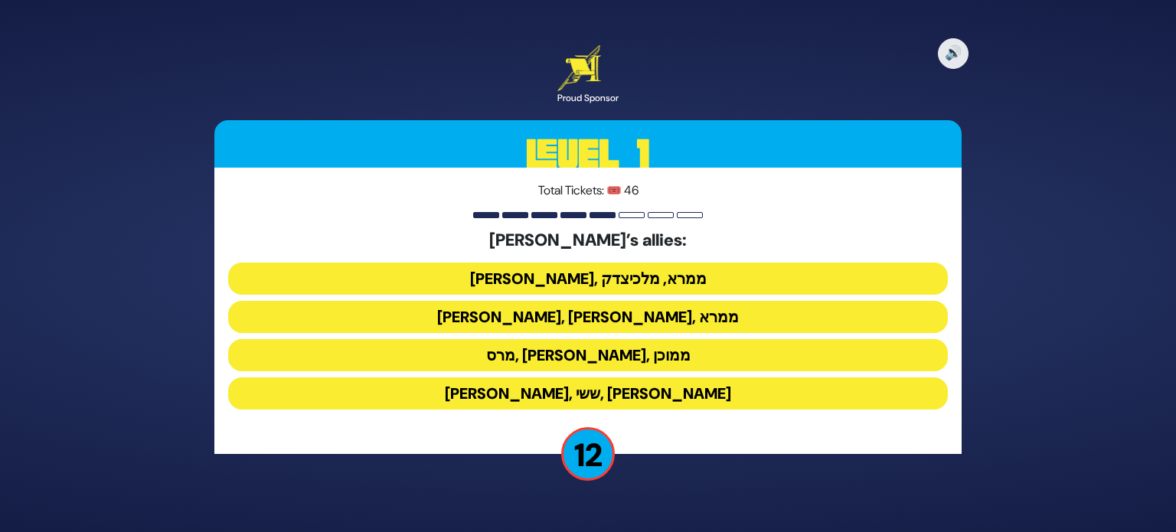
click at [619, 312] on button "ענר, אשכול, ממרא" at bounding box center [588, 317] width 720 height 32
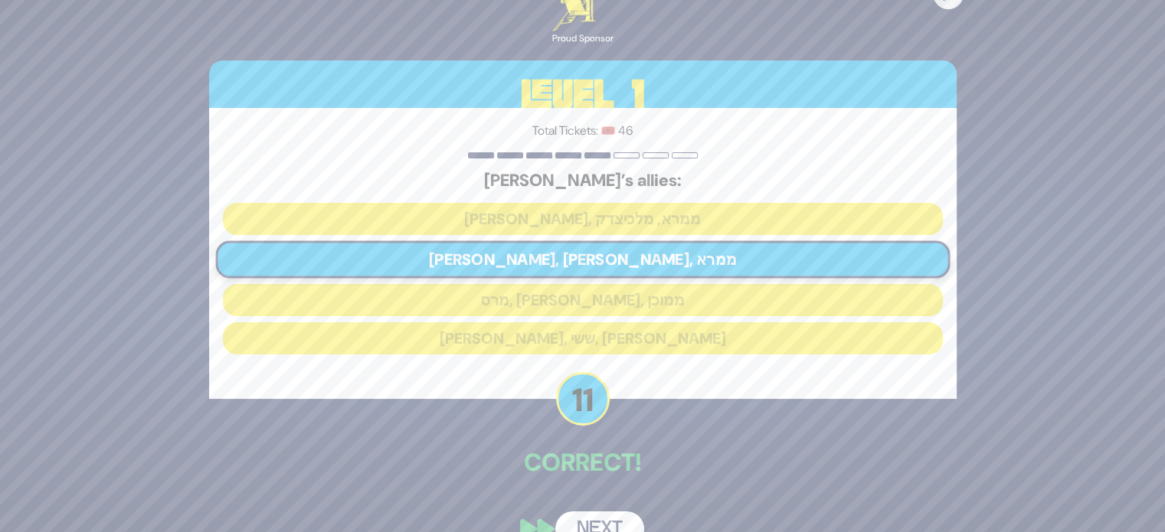
click at [606, 523] on button "Next" at bounding box center [599, 529] width 89 height 35
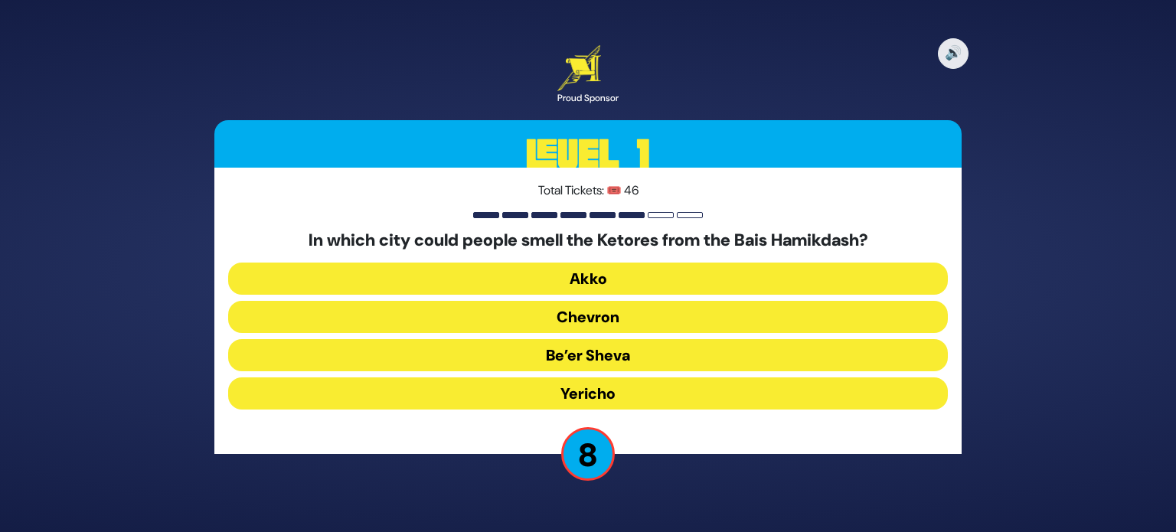
click at [631, 404] on button "Yericho" at bounding box center [588, 394] width 720 height 32
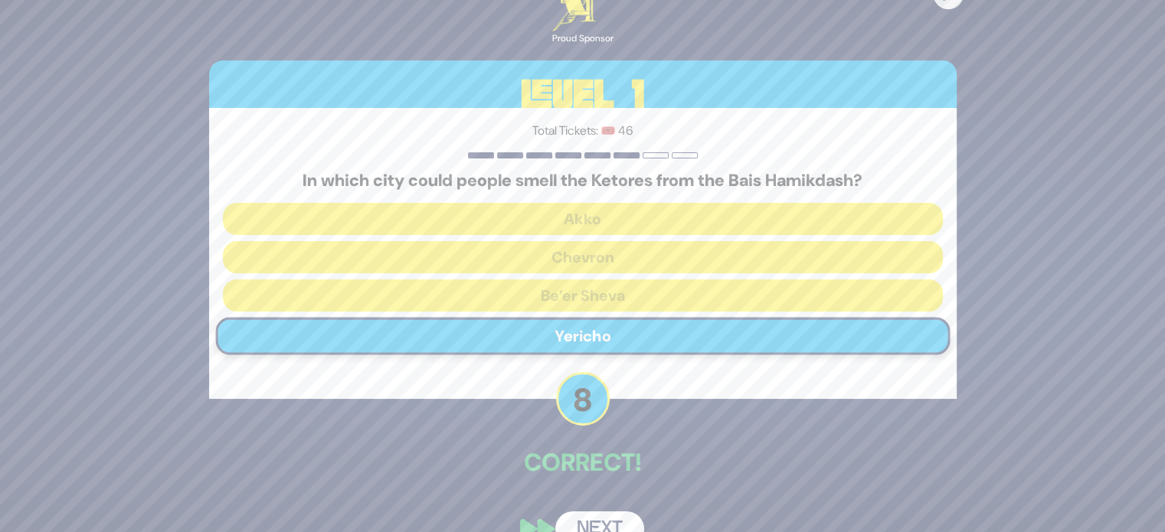
click at [605, 521] on button "Next" at bounding box center [599, 529] width 89 height 35
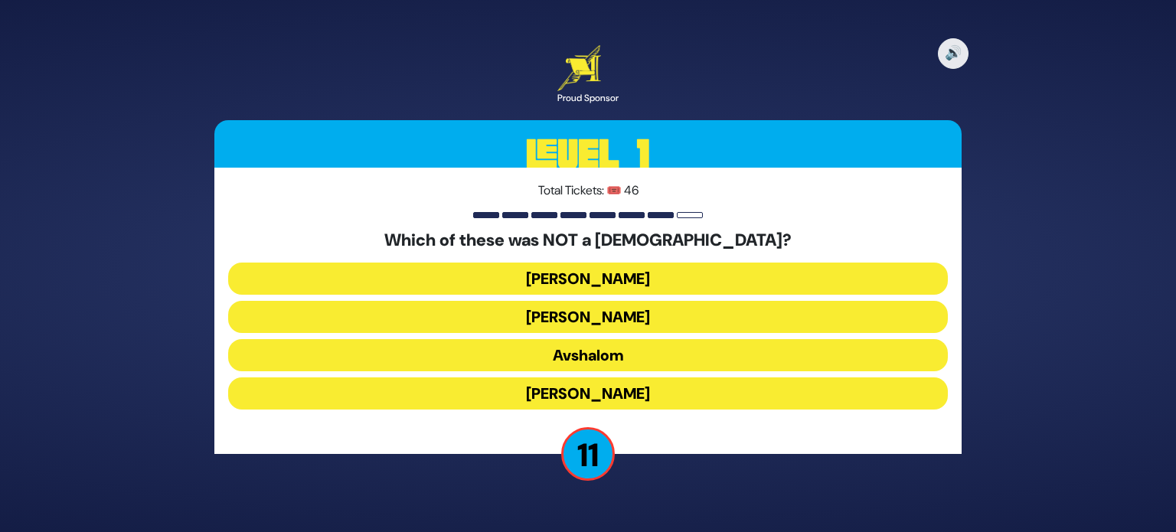
click at [625, 360] on button "Avshalom" at bounding box center [588, 355] width 720 height 32
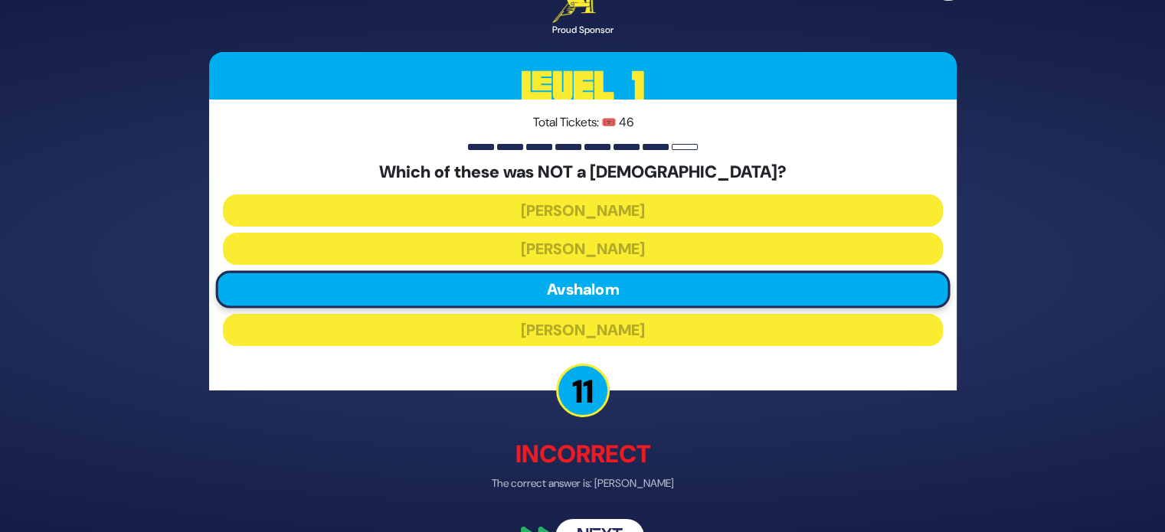
click at [591, 523] on button "Next" at bounding box center [599, 537] width 89 height 35
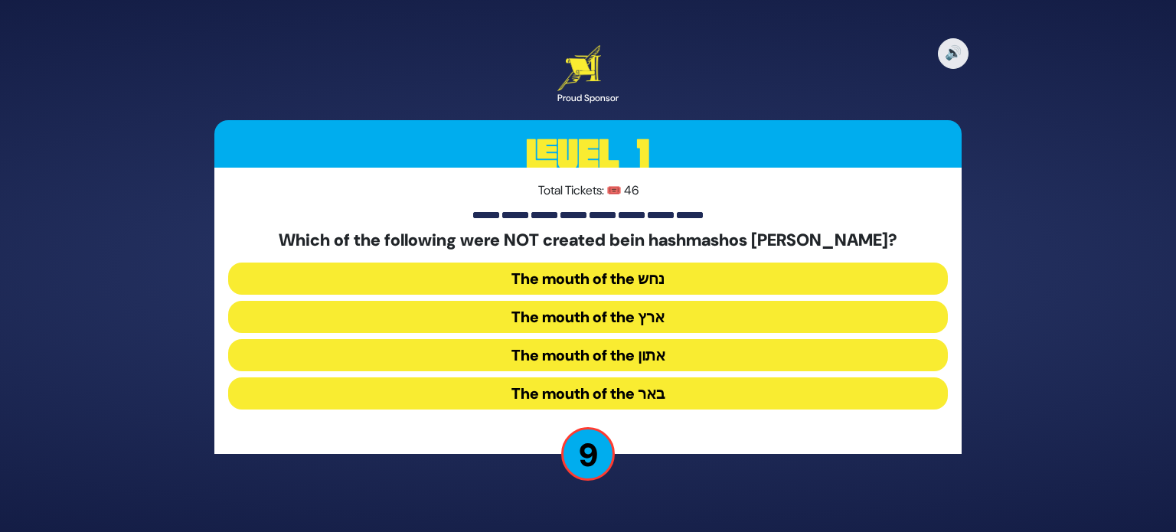
click at [622, 281] on button "The mouth of the נחש" at bounding box center [588, 279] width 720 height 32
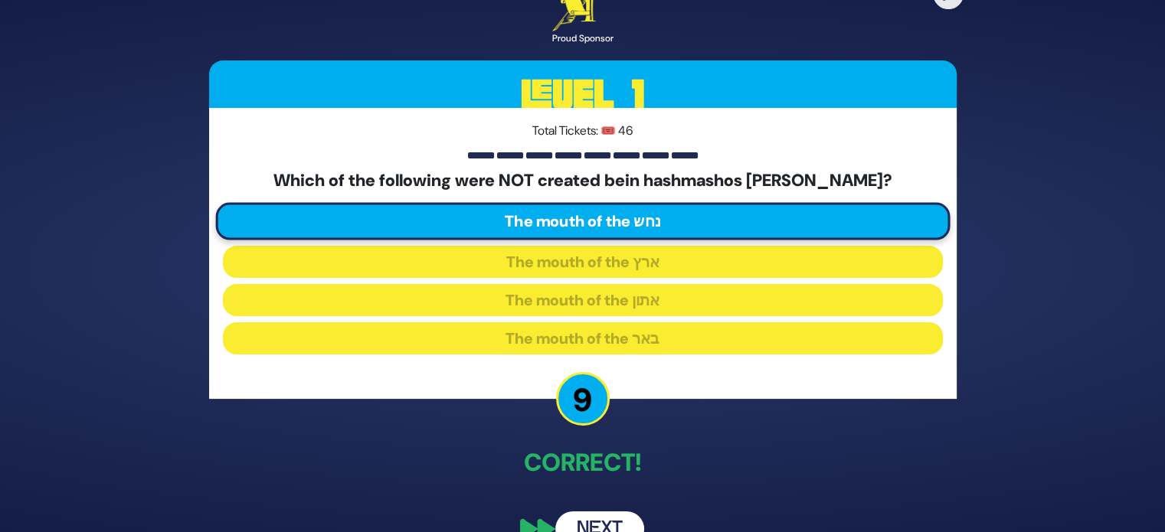
click at [607, 518] on button "Next" at bounding box center [599, 529] width 89 height 35
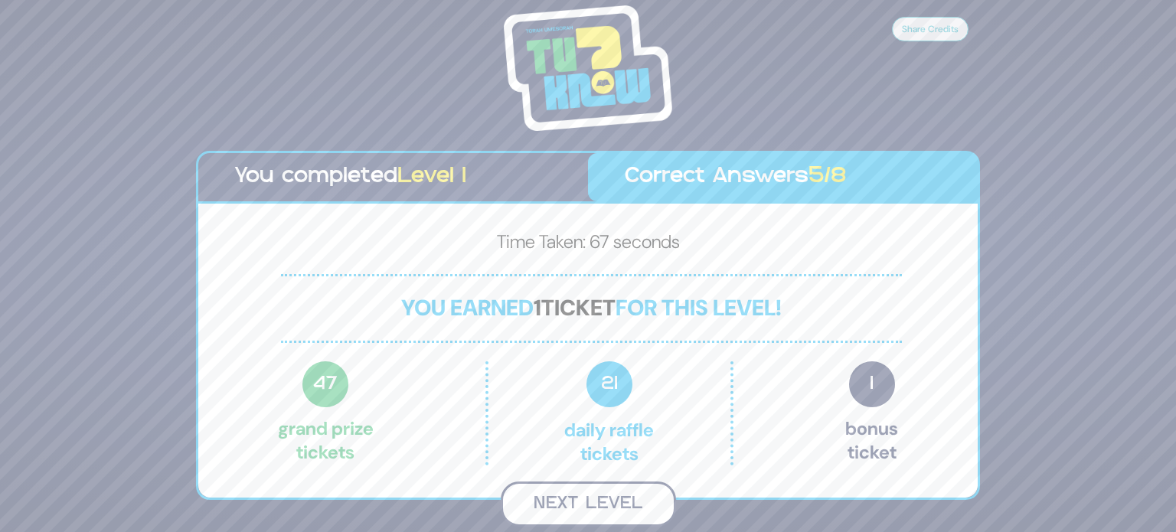
click at [578, 513] on button "Next Level" at bounding box center [588, 504] width 175 height 45
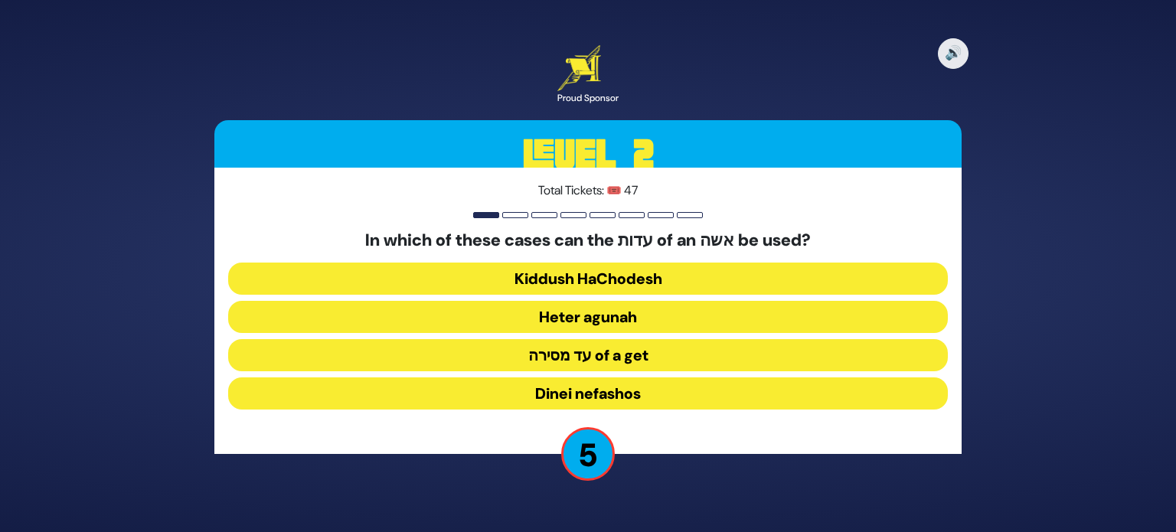
click at [614, 394] on button "Dinei nefashos" at bounding box center [588, 394] width 720 height 32
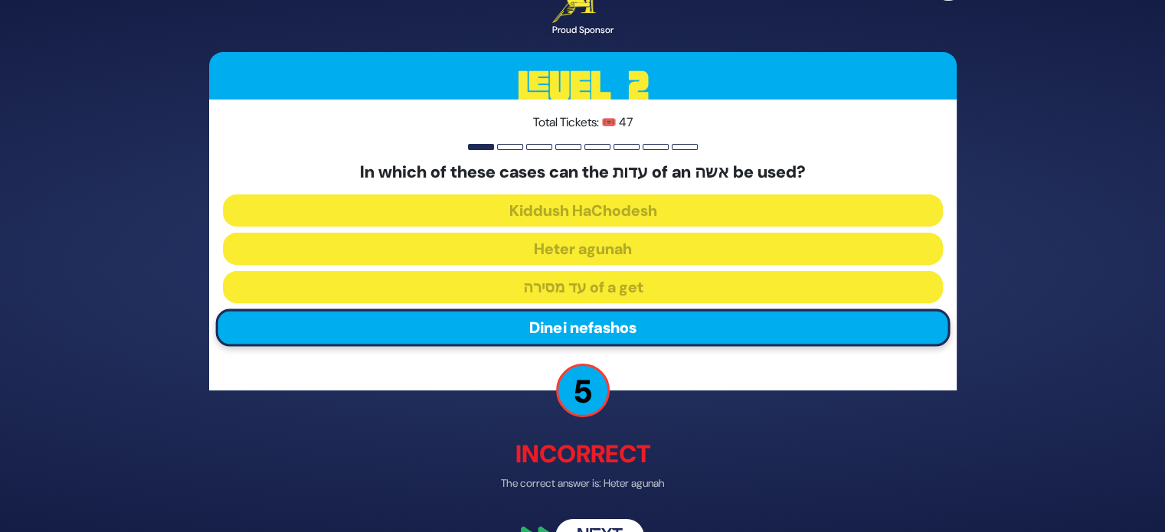
click at [604, 529] on button "Next" at bounding box center [599, 537] width 89 height 35
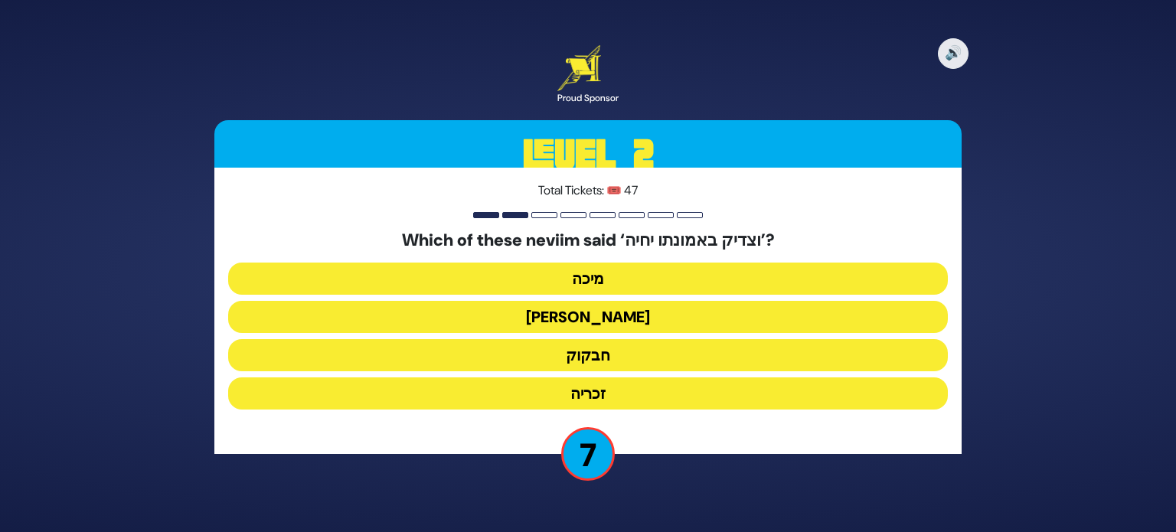
click at [607, 398] on button "זכריה" at bounding box center [588, 394] width 720 height 32
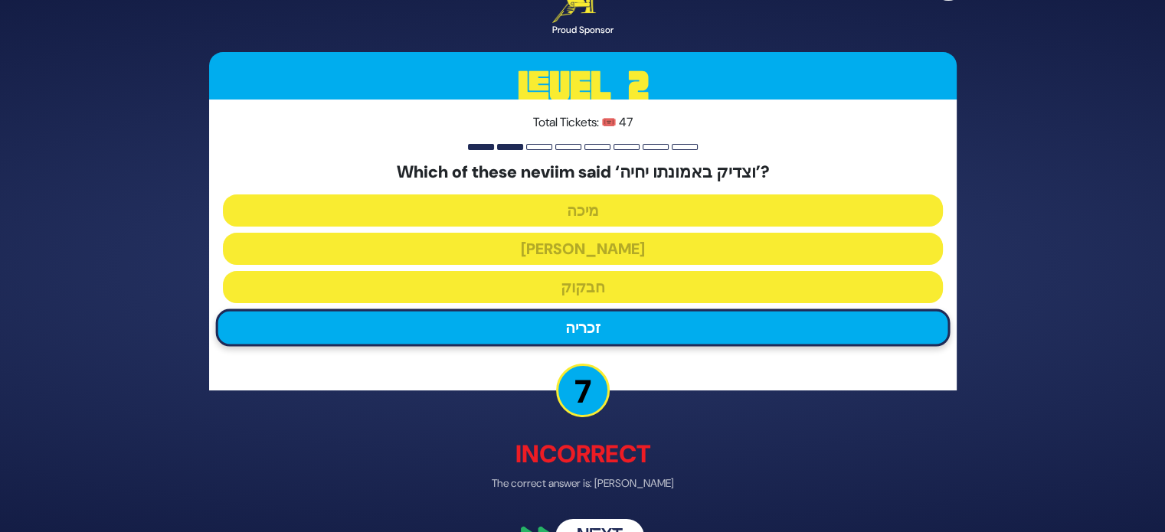
click at [601, 522] on button "Next" at bounding box center [599, 537] width 89 height 35
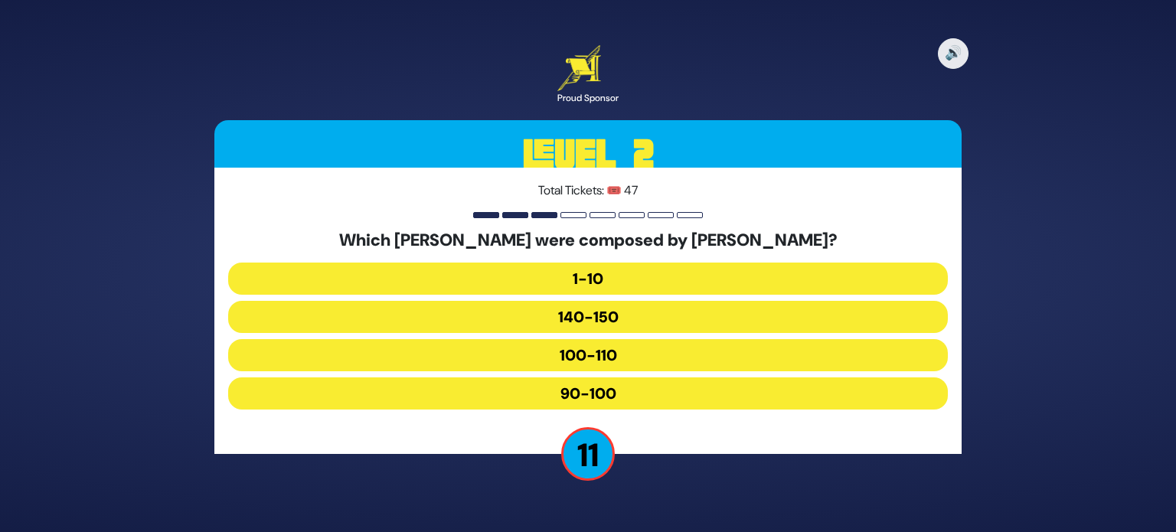
click at [593, 275] on button "1-10" at bounding box center [588, 279] width 720 height 32
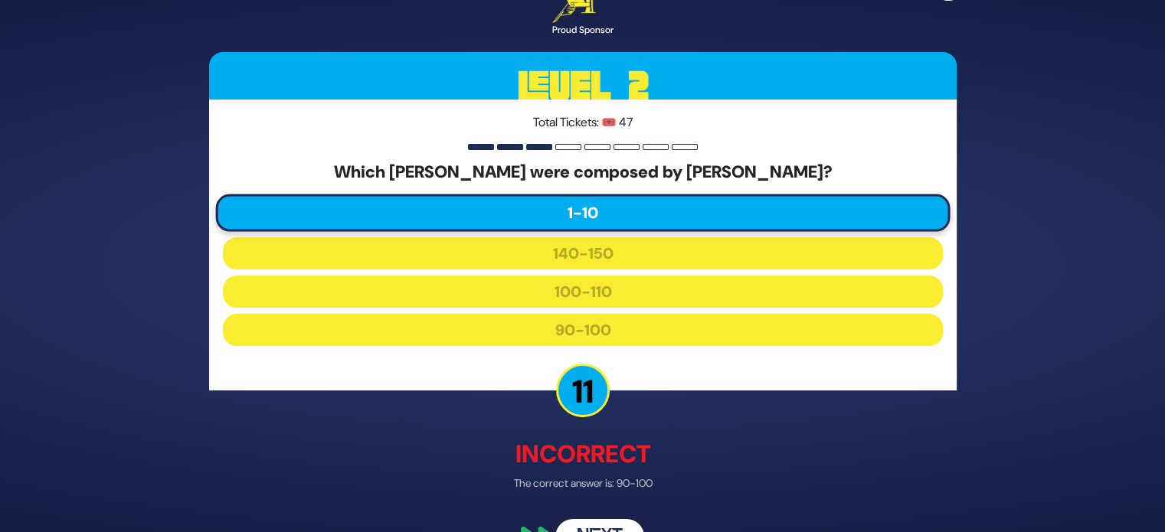
click at [590, 526] on button "Next" at bounding box center [599, 537] width 89 height 35
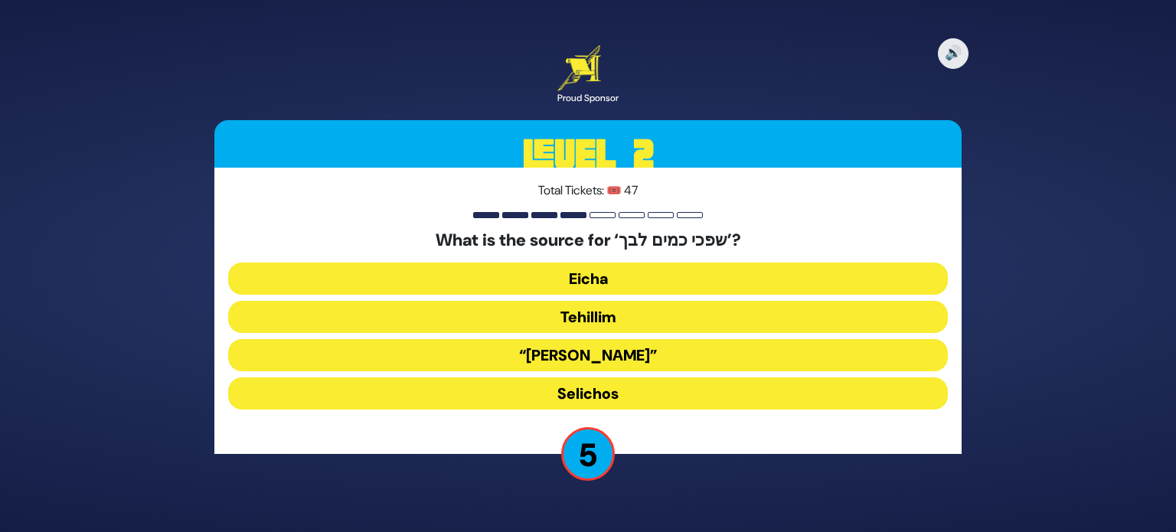
click at [630, 396] on button "Selichos" at bounding box center [588, 394] width 720 height 32
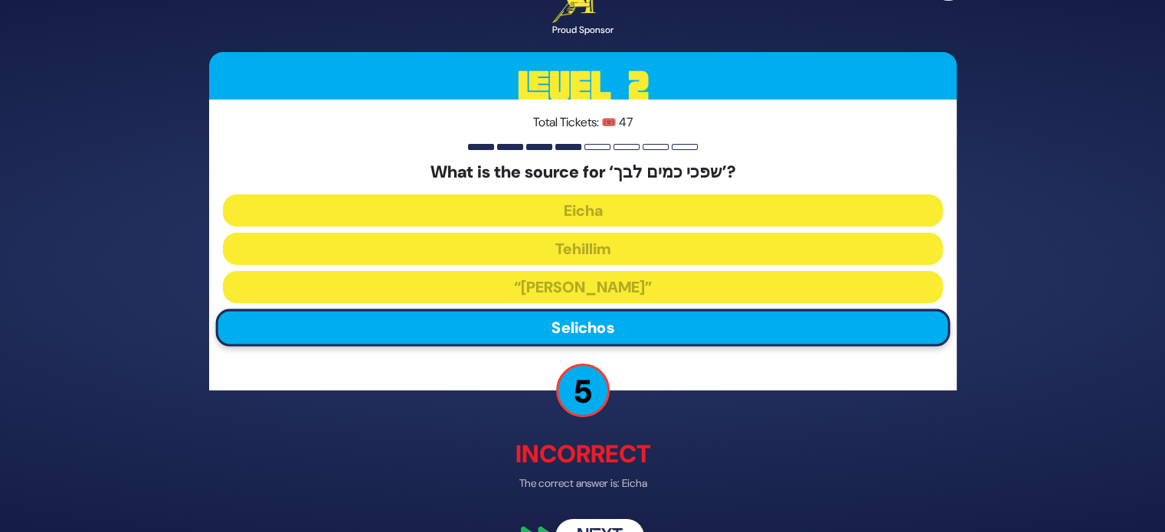
click at [597, 525] on button "Next" at bounding box center [599, 537] width 89 height 35
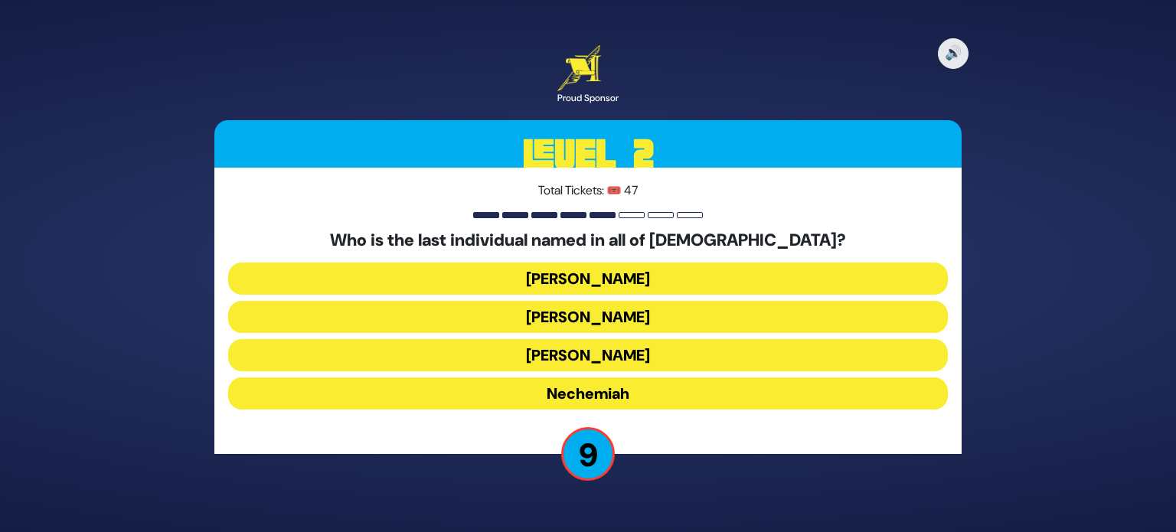
click at [599, 401] on button "Nechemiah" at bounding box center [588, 394] width 720 height 32
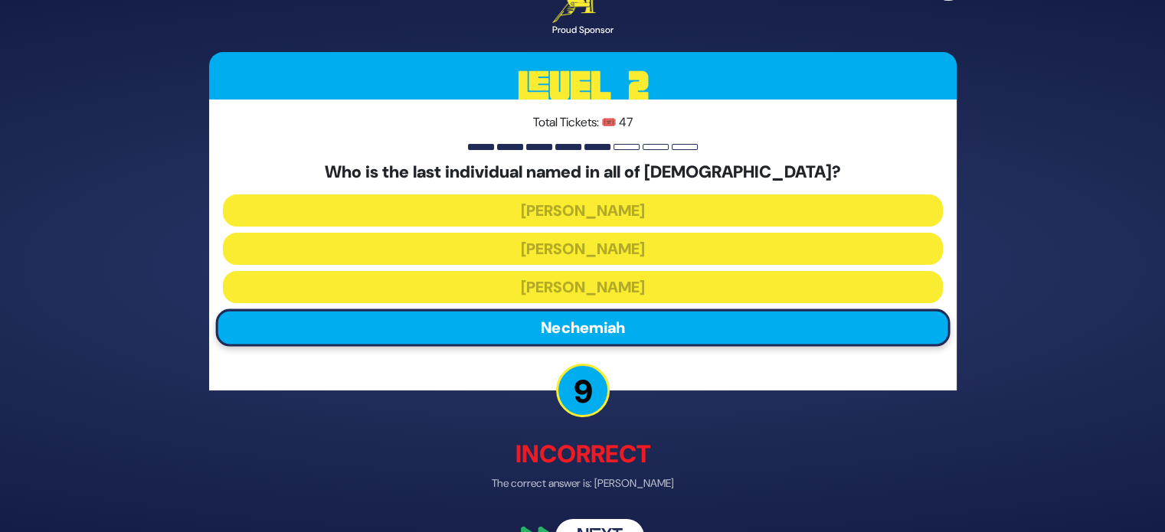
click at [599, 526] on button "Next" at bounding box center [599, 537] width 89 height 35
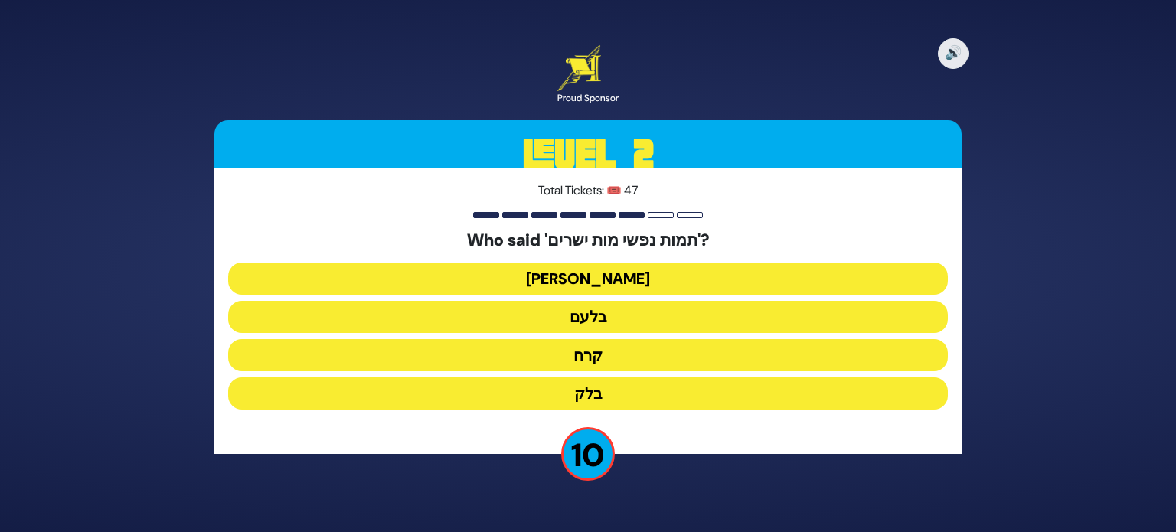
click at [604, 273] on button "יעקב" at bounding box center [588, 279] width 720 height 32
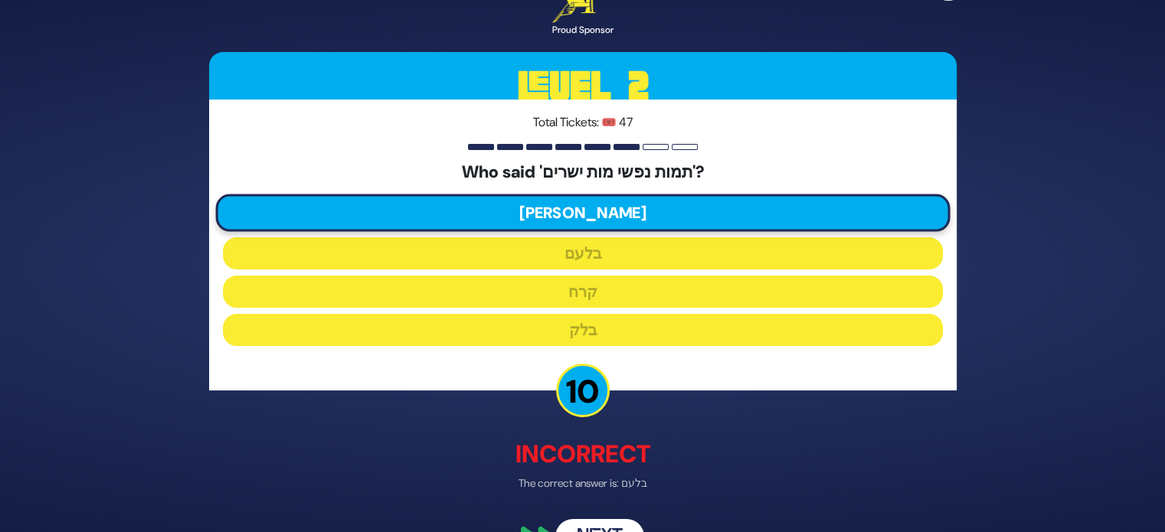
click at [591, 526] on button "Next" at bounding box center [599, 537] width 89 height 35
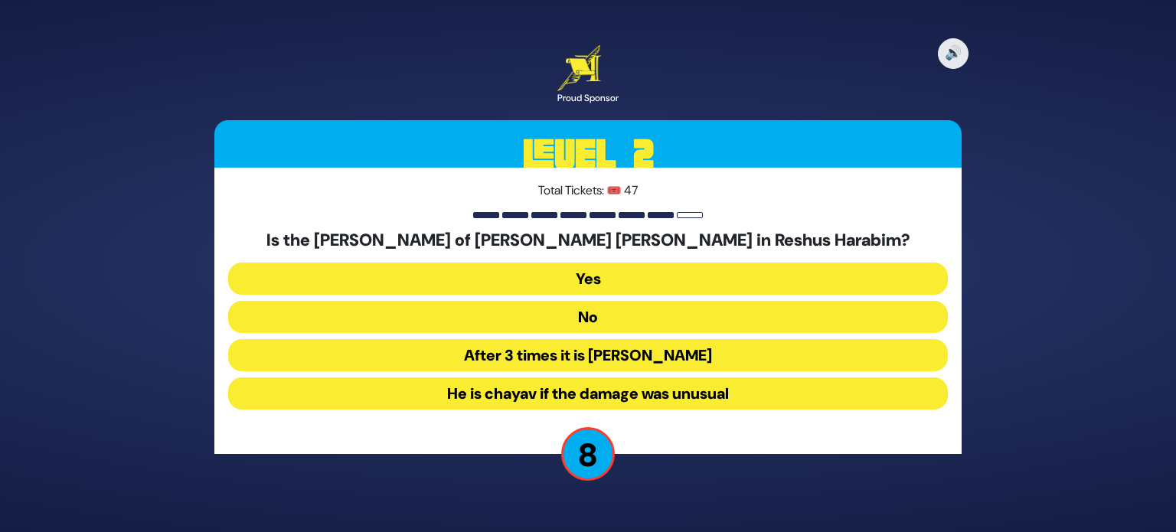
click at [607, 272] on button "Yes" at bounding box center [588, 279] width 720 height 32
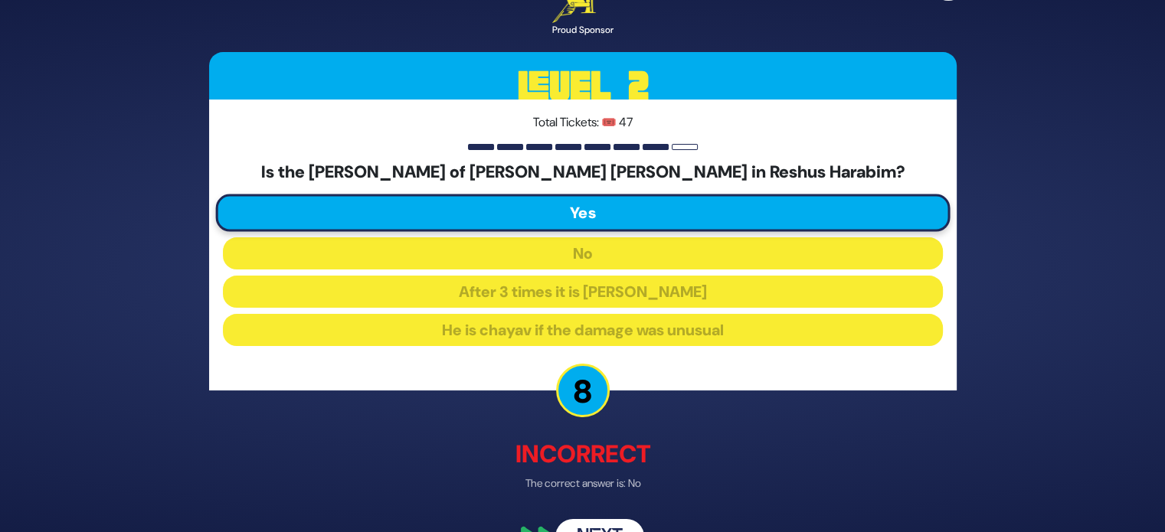
click at [589, 520] on button "Next" at bounding box center [599, 537] width 89 height 35
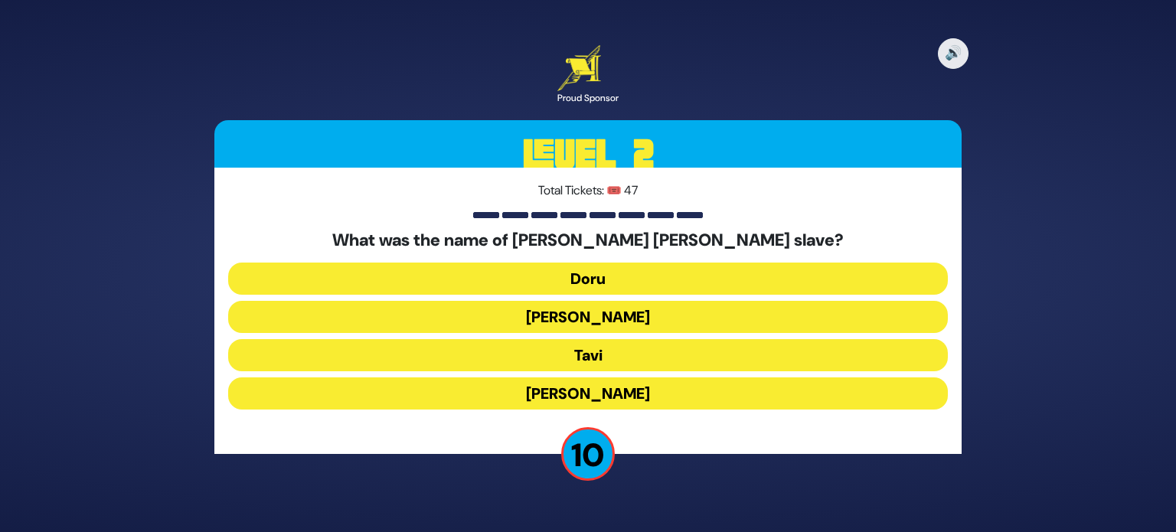
click at [610, 355] on button "Tavi" at bounding box center [588, 355] width 720 height 32
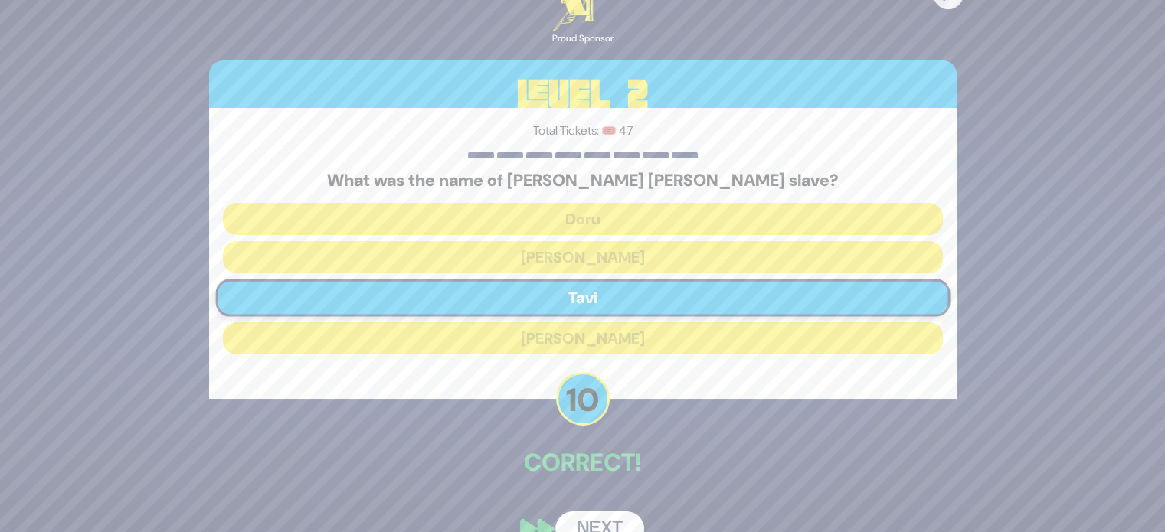
click at [600, 523] on button "Next" at bounding box center [599, 529] width 89 height 35
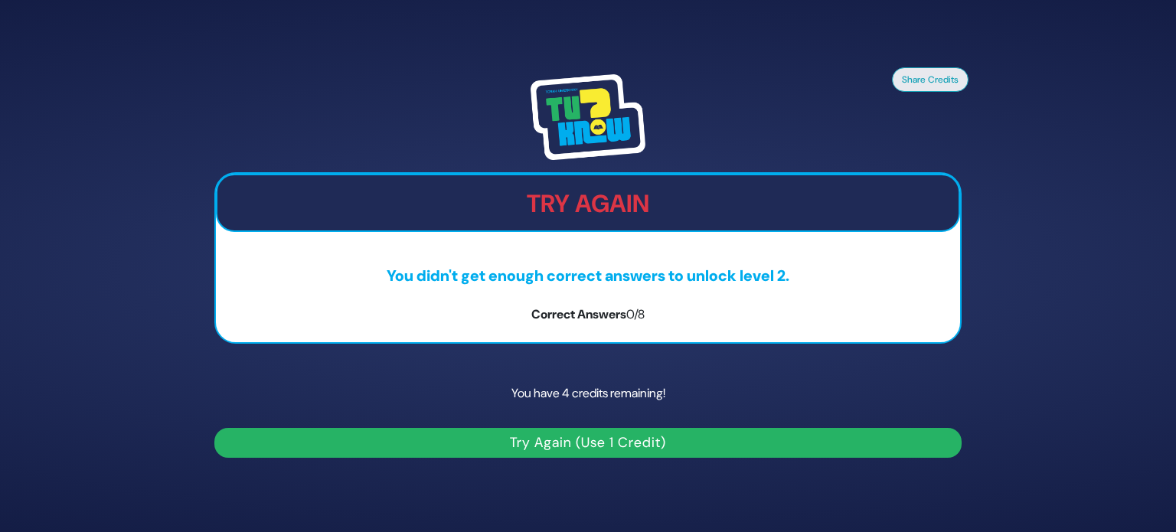
click at [653, 435] on button "Try Again (Use 1 Credit)" at bounding box center [588, 443] width 748 height 30
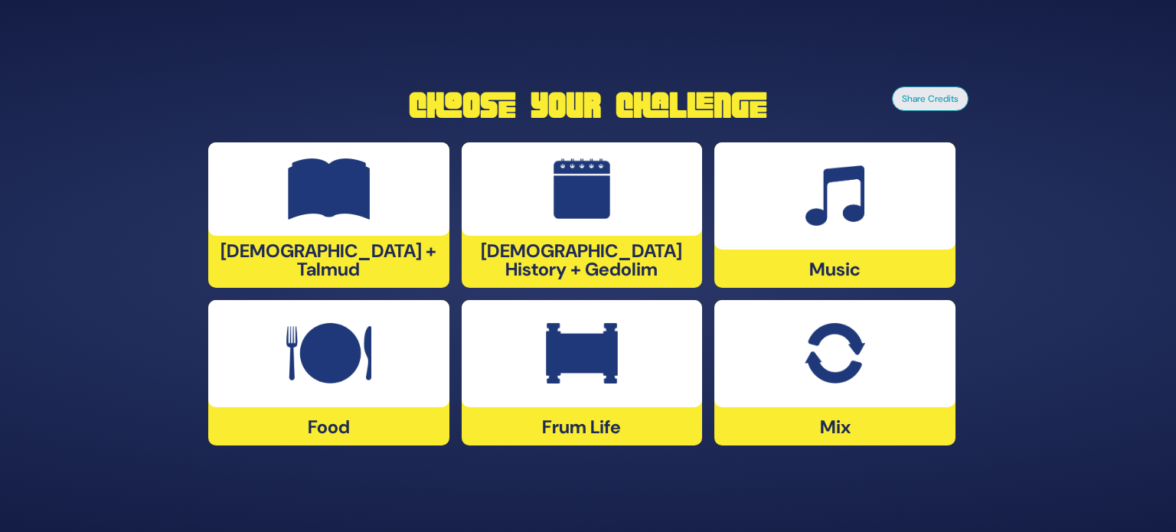
click at [610, 207] on img at bounding box center [582, 189] width 57 height 61
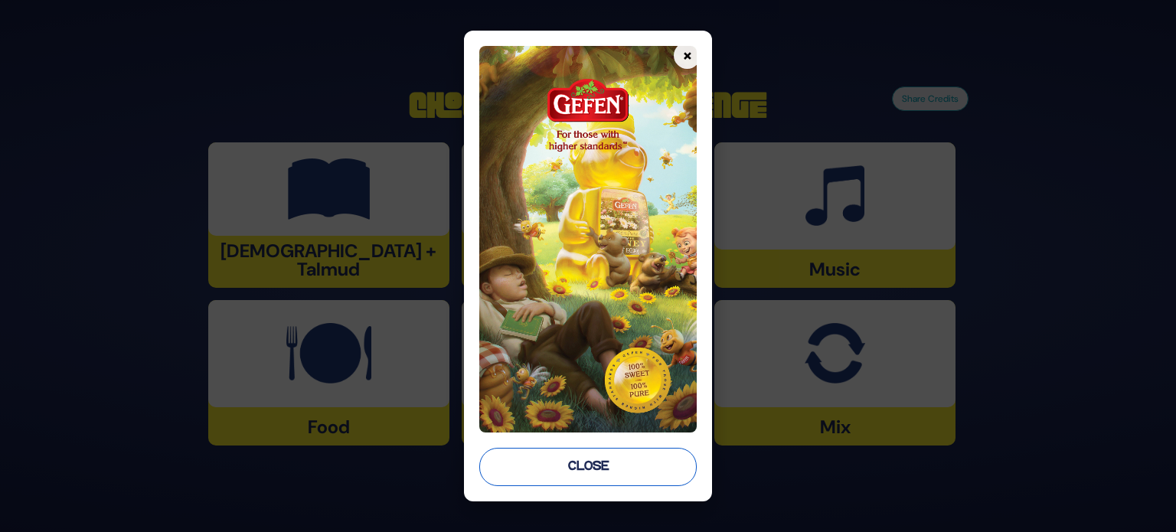
click at [610, 466] on button "Close" at bounding box center [588, 467] width 218 height 38
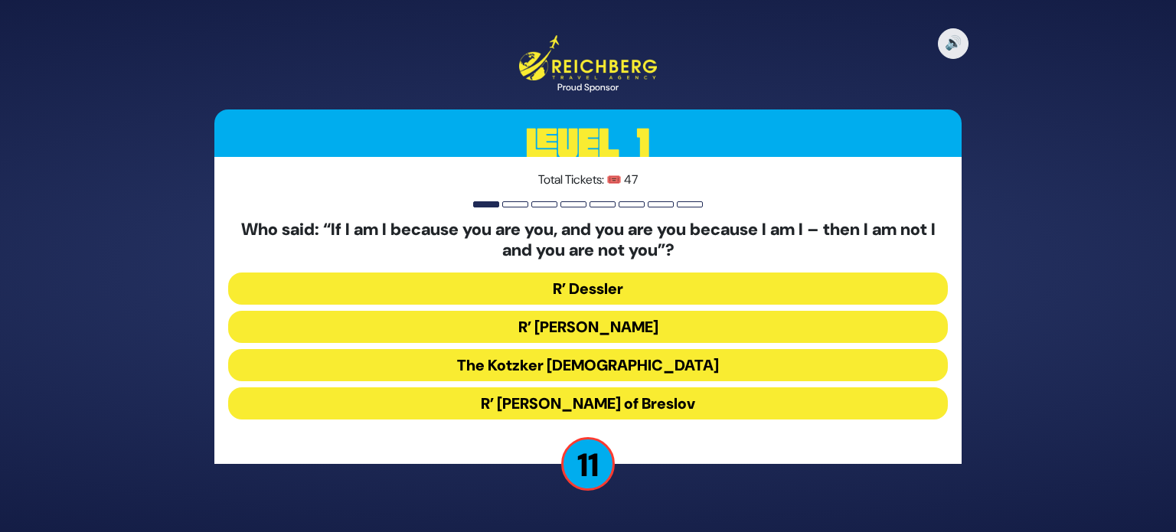
click at [596, 371] on button "The Kotzker [DEMOGRAPHIC_DATA]" at bounding box center [588, 365] width 720 height 32
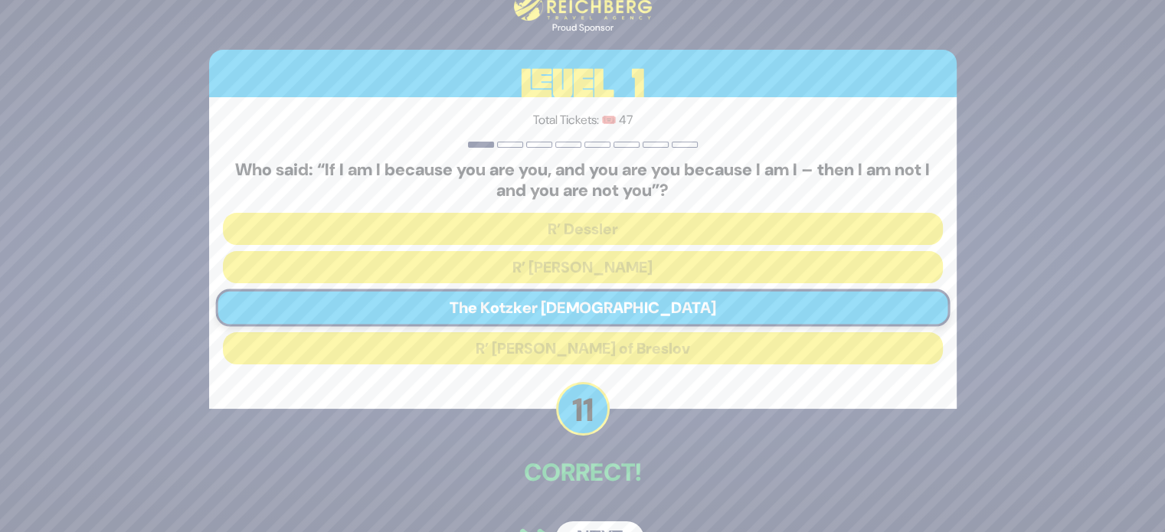
click at [603, 525] on button "Next" at bounding box center [599, 539] width 89 height 35
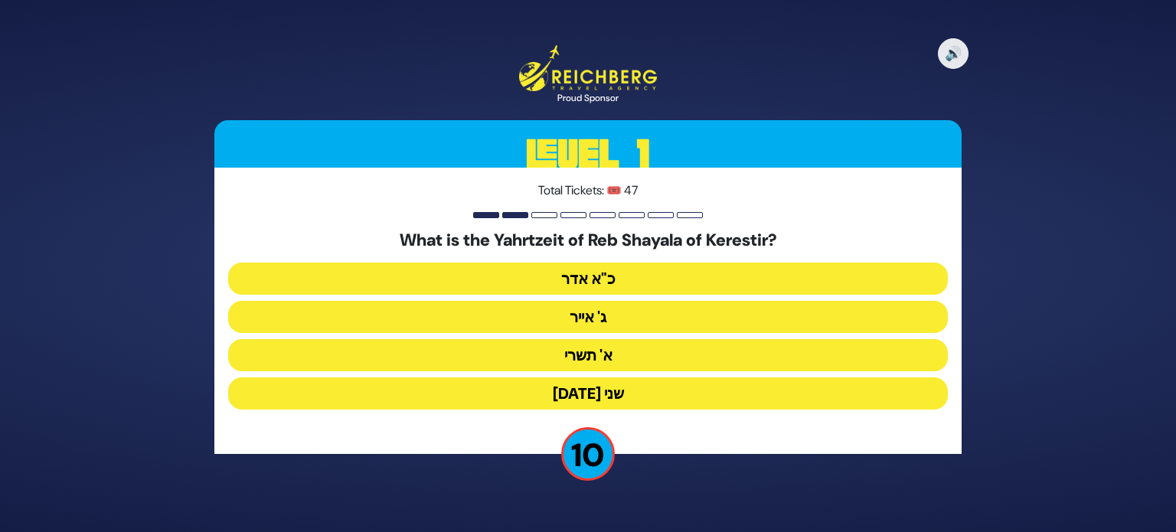
click at [597, 312] on button "ג' אייר" at bounding box center [588, 317] width 720 height 32
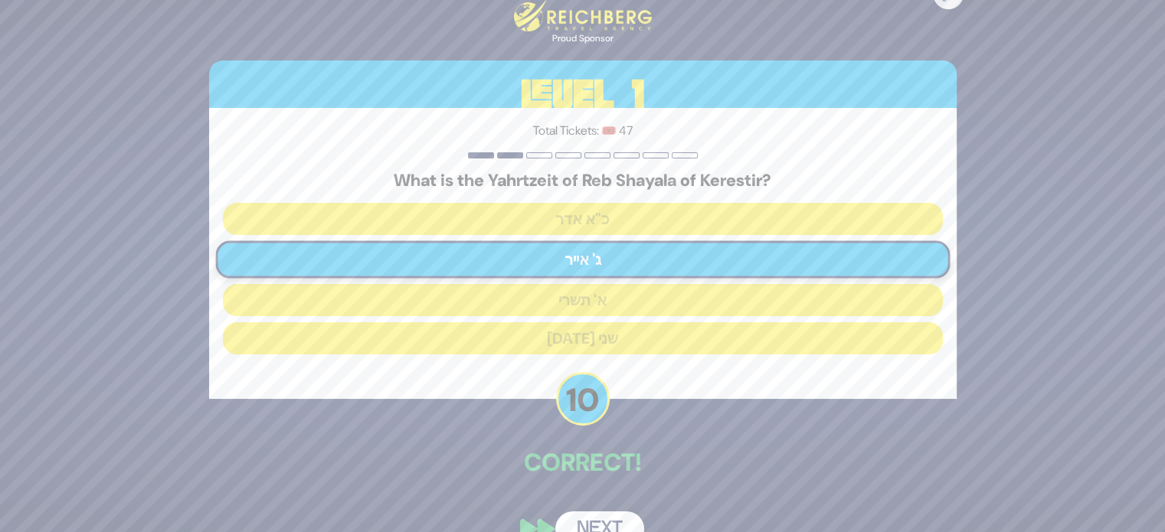
click at [599, 522] on button "Next" at bounding box center [599, 529] width 89 height 35
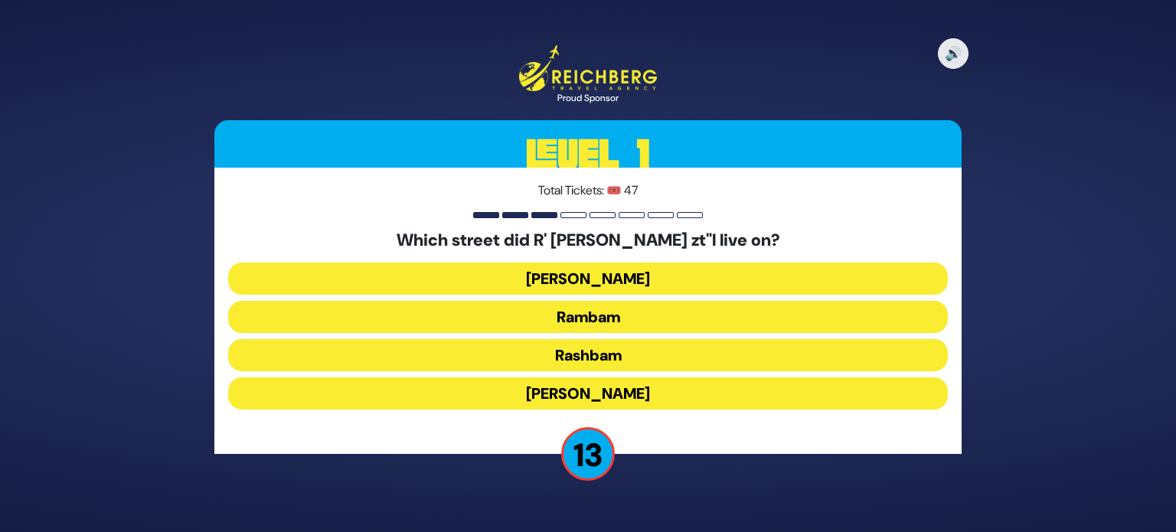
click at [584, 358] on button "Rashbam" at bounding box center [588, 355] width 720 height 32
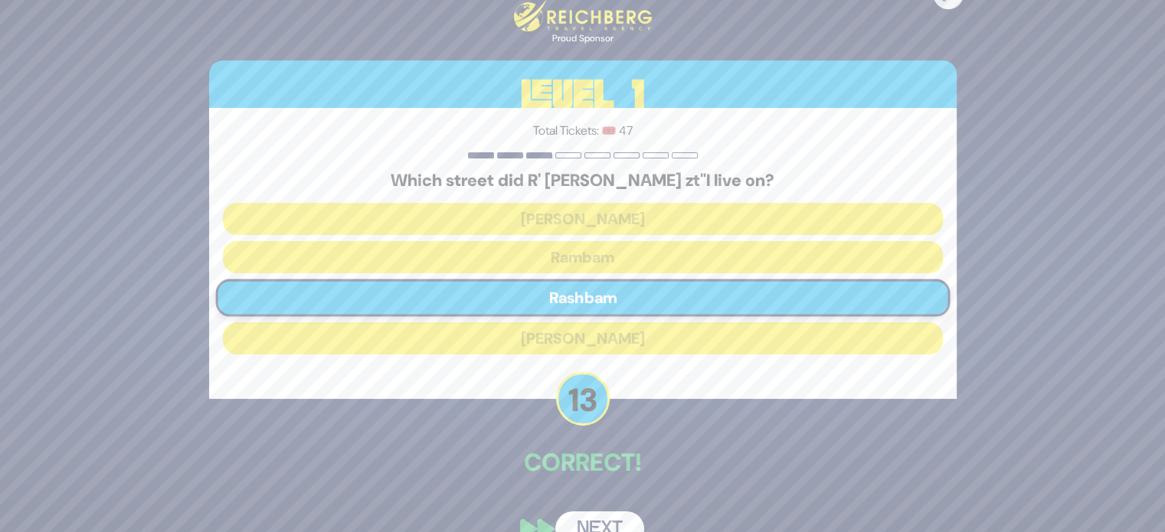
click at [619, 518] on button "Next" at bounding box center [599, 529] width 89 height 35
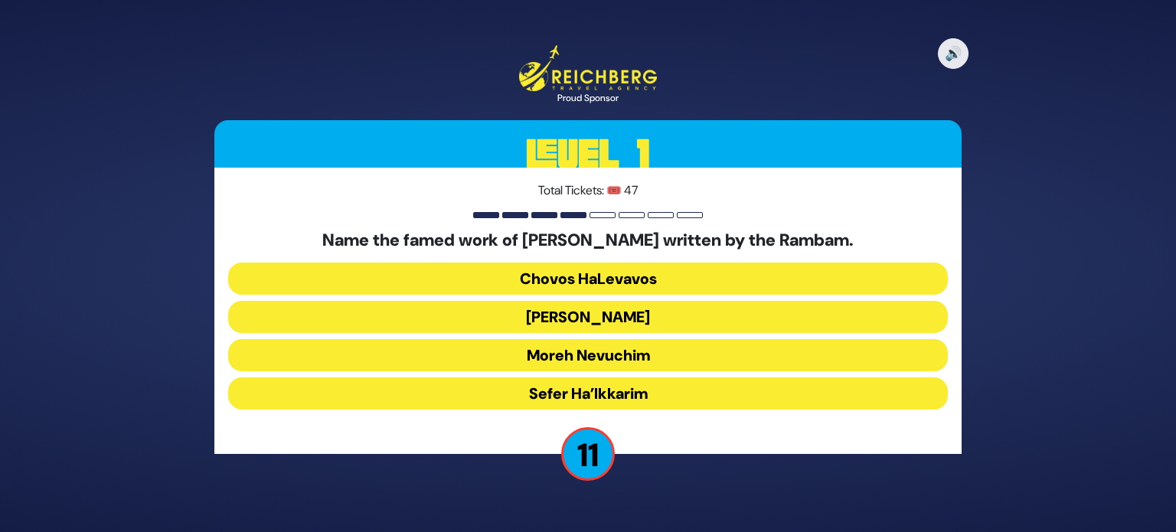
click at [586, 279] on button "Chovos HaLevavos" at bounding box center [588, 279] width 720 height 32
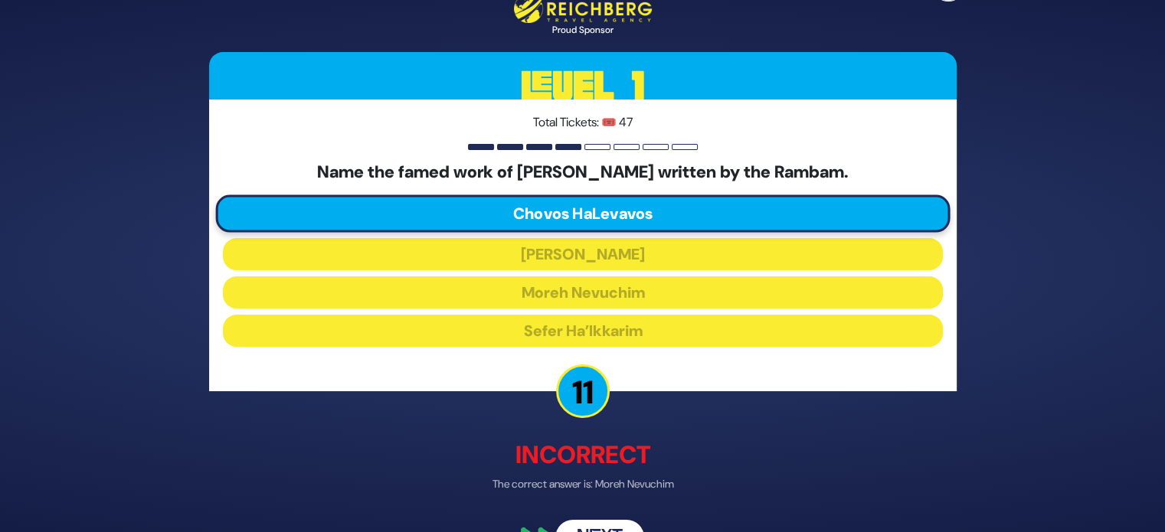
click at [608, 522] on button "Next" at bounding box center [599, 536] width 89 height 35
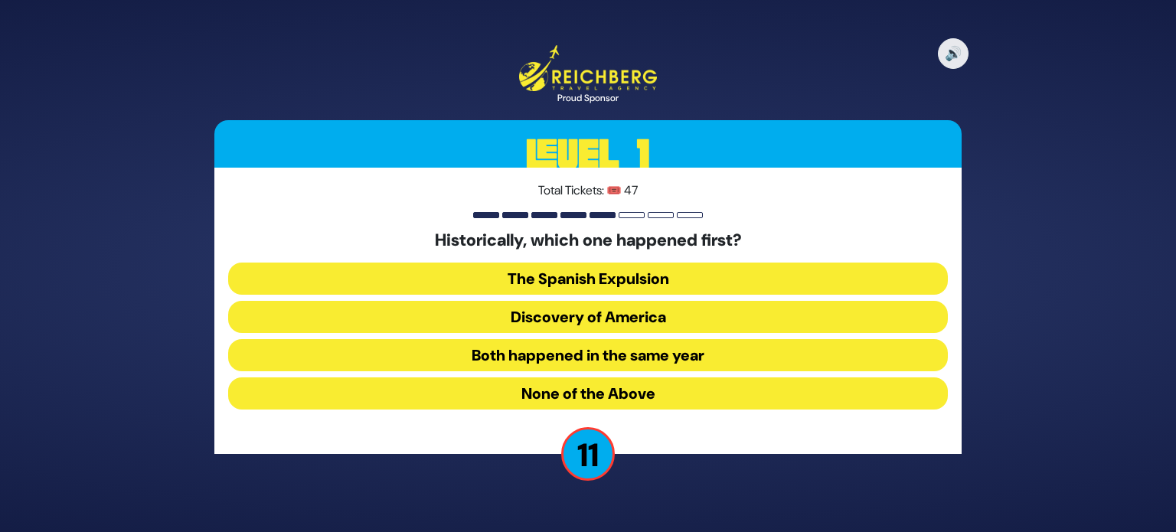
click at [541, 314] on button "Discovery of America" at bounding box center [588, 317] width 720 height 32
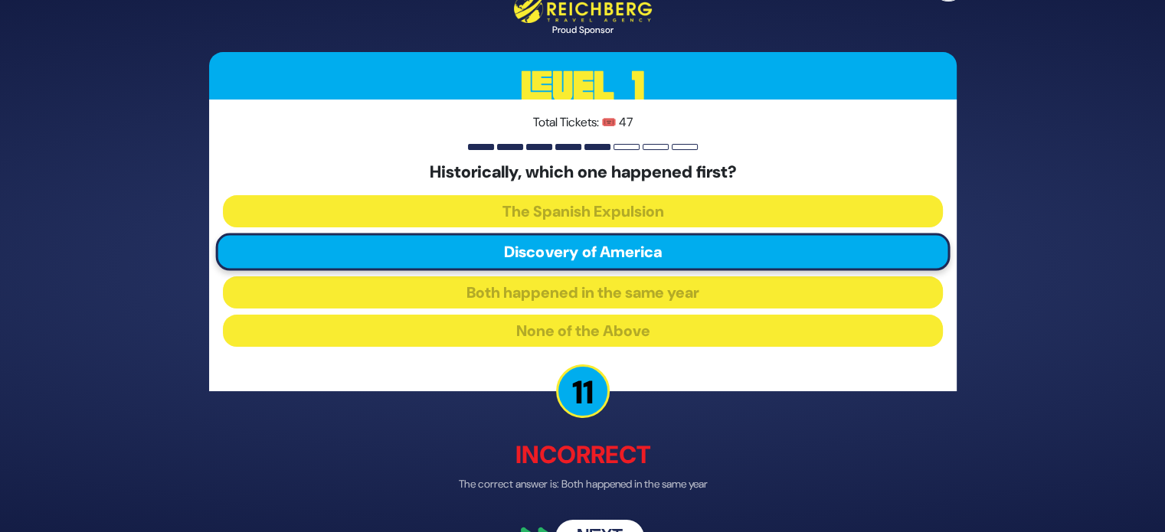
scroll to position [40, 0]
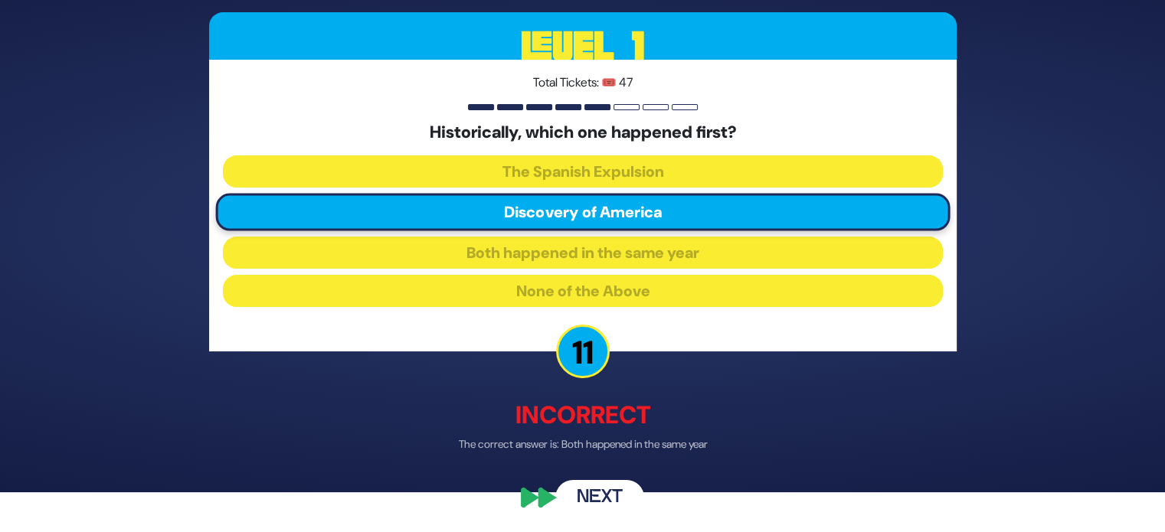
click at [581, 499] on button "Next" at bounding box center [599, 496] width 89 height 35
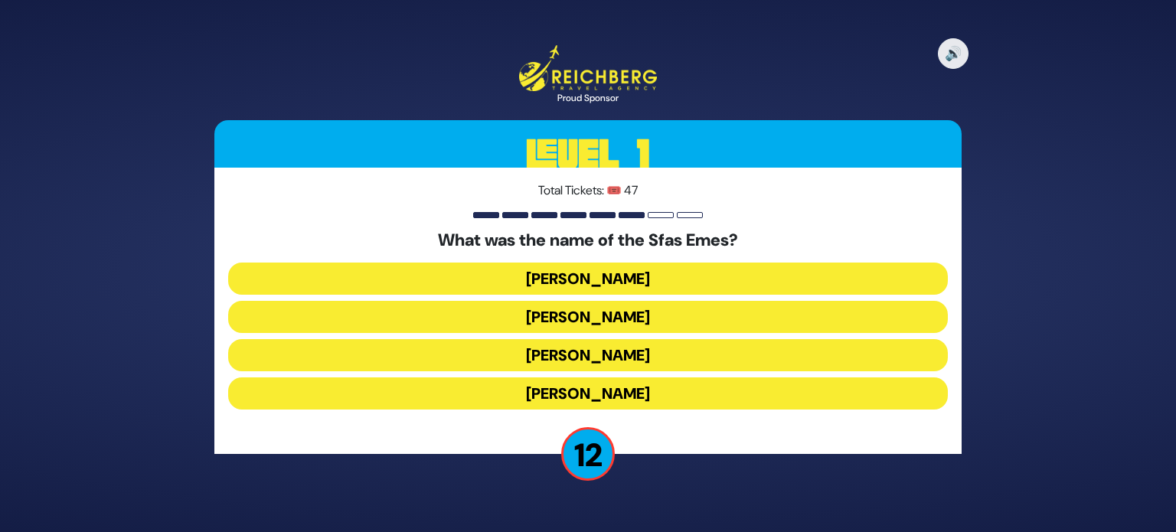
click at [588, 391] on button "Yehuda Aryeh Leib" at bounding box center [588, 394] width 720 height 32
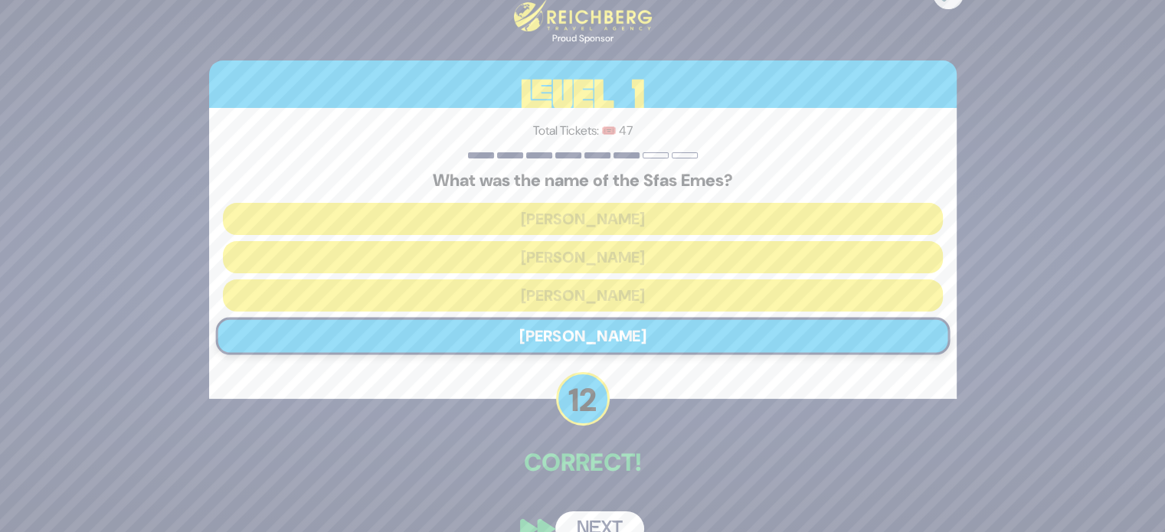
click at [593, 522] on button "Next" at bounding box center [599, 529] width 89 height 35
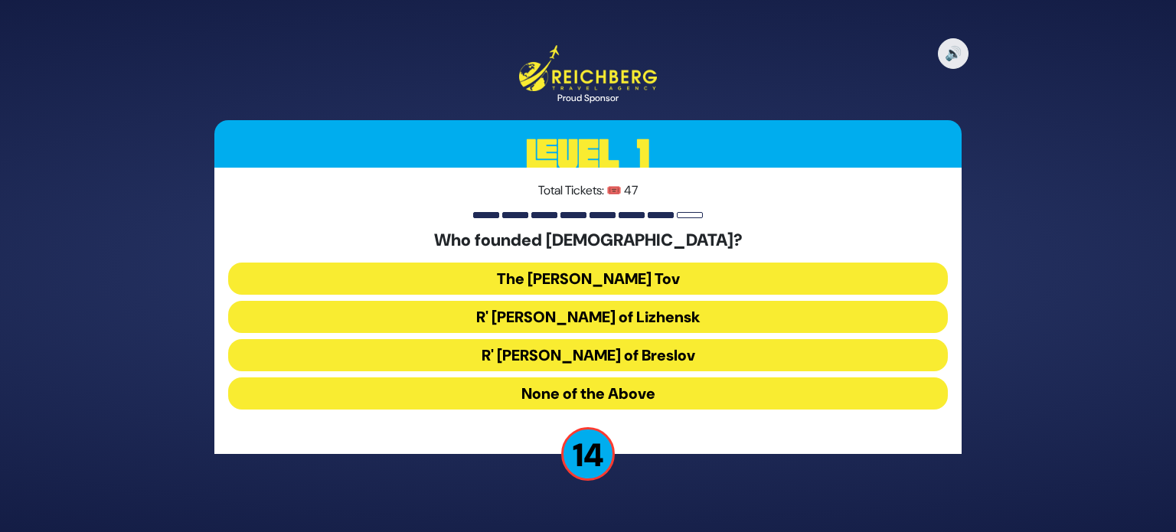
click at [597, 272] on button "The Baal Shem Tov" at bounding box center [588, 279] width 720 height 32
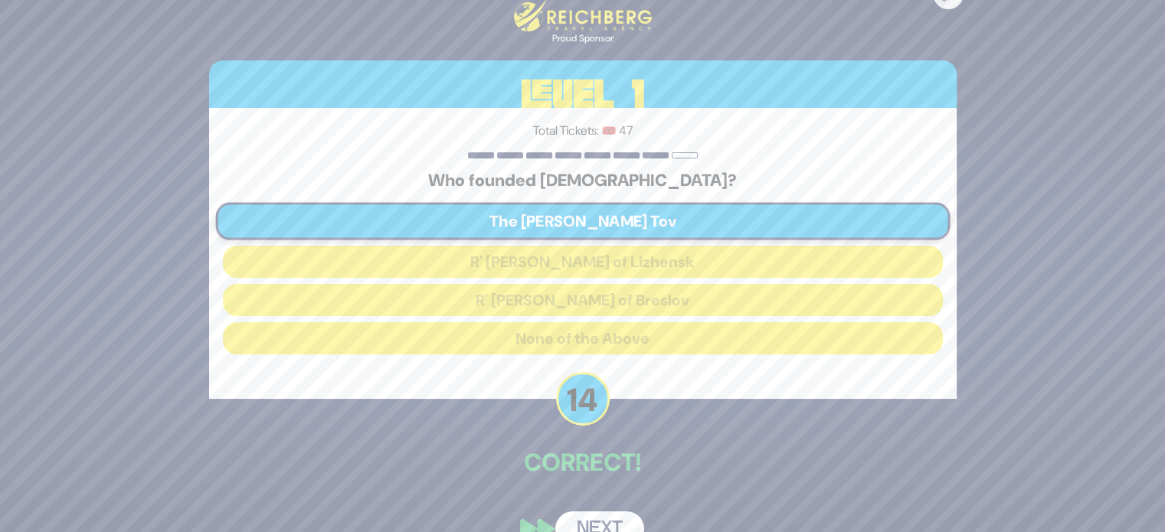
click at [609, 521] on button "Next" at bounding box center [599, 529] width 89 height 35
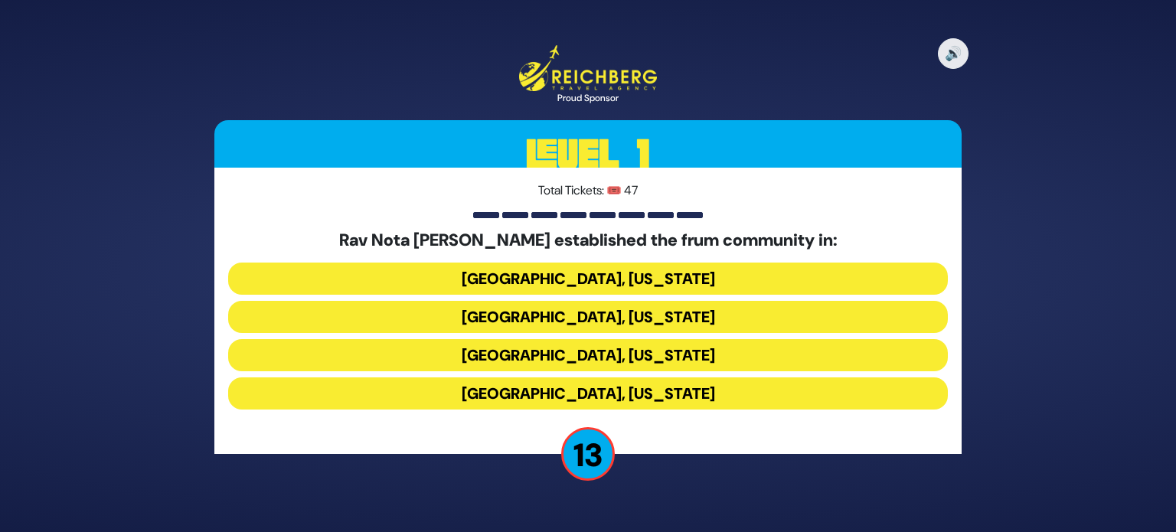
click at [564, 301] on button "Memphis, Tennessee" at bounding box center [588, 317] width 720 height 32
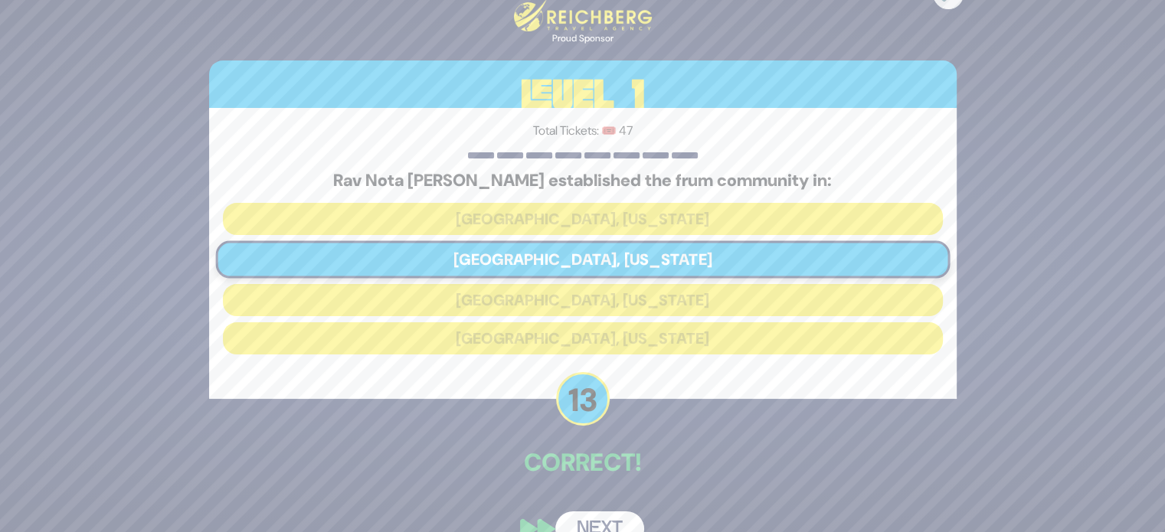
click at [596, 519] on button "Next" at bounding box center [599, 529] width 89 height 35
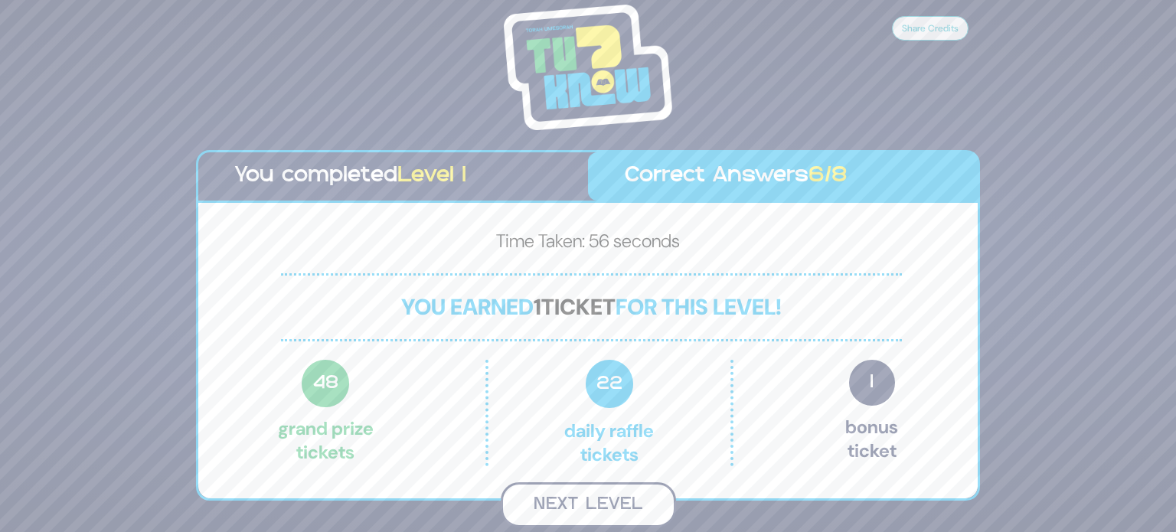
click at [579, 499] on button "Next Level" at bounding box center [588, 505] width 175 height 45
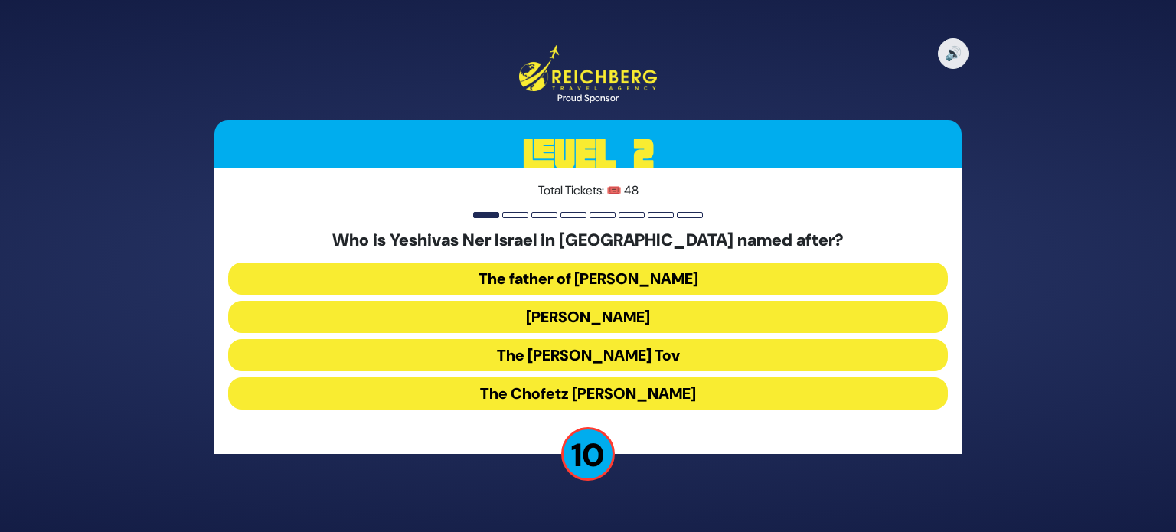
click at [526, 274] on button "The father of Rabbi Herman Neuberger" at bounding box center [588, 279] width 720 height 32
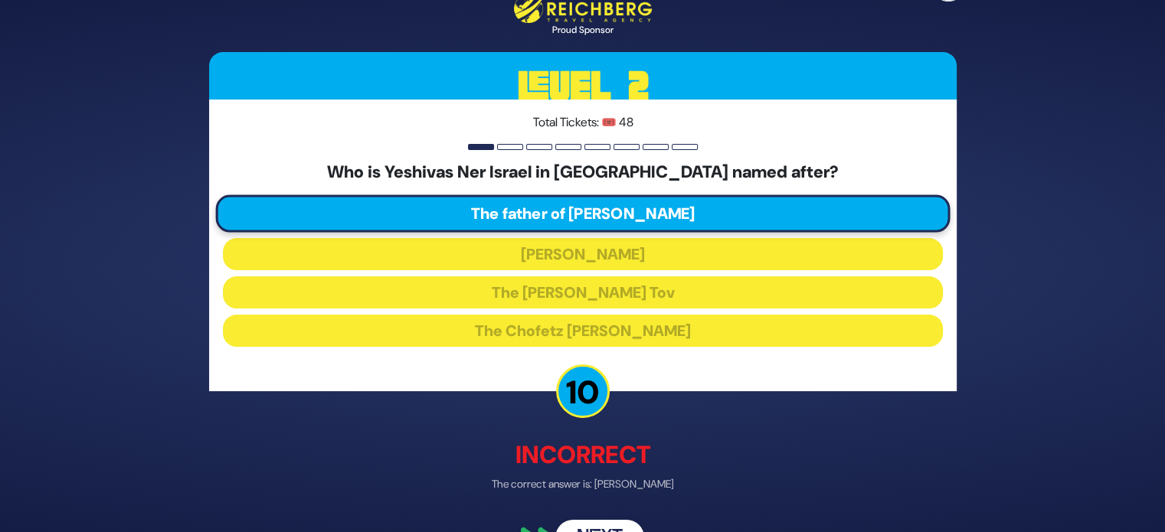
scroll to position [40, 0]
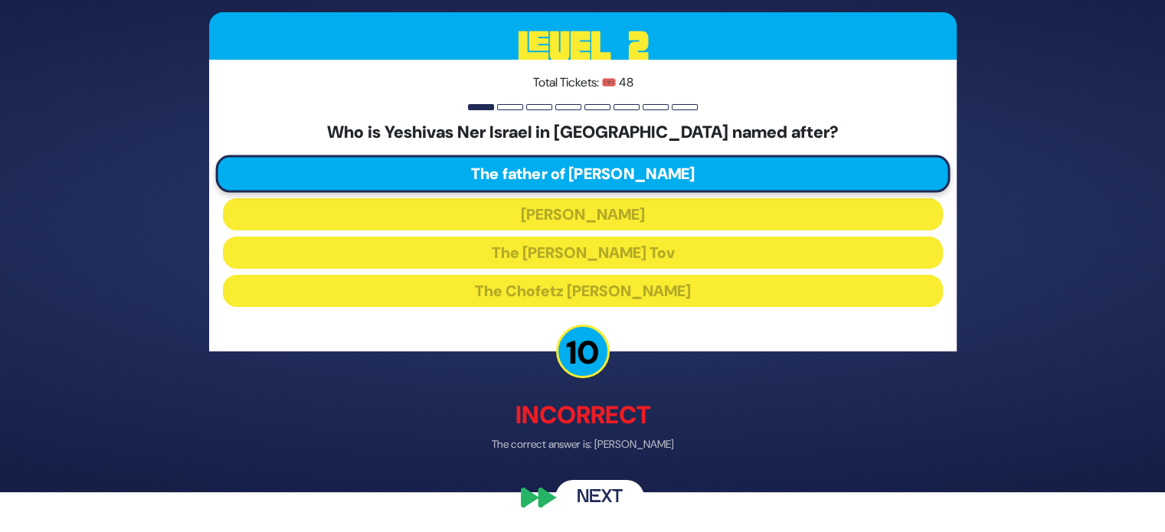
click at [594, 493] on button "Next" at bounding box center [599, 496] width 89 height 35
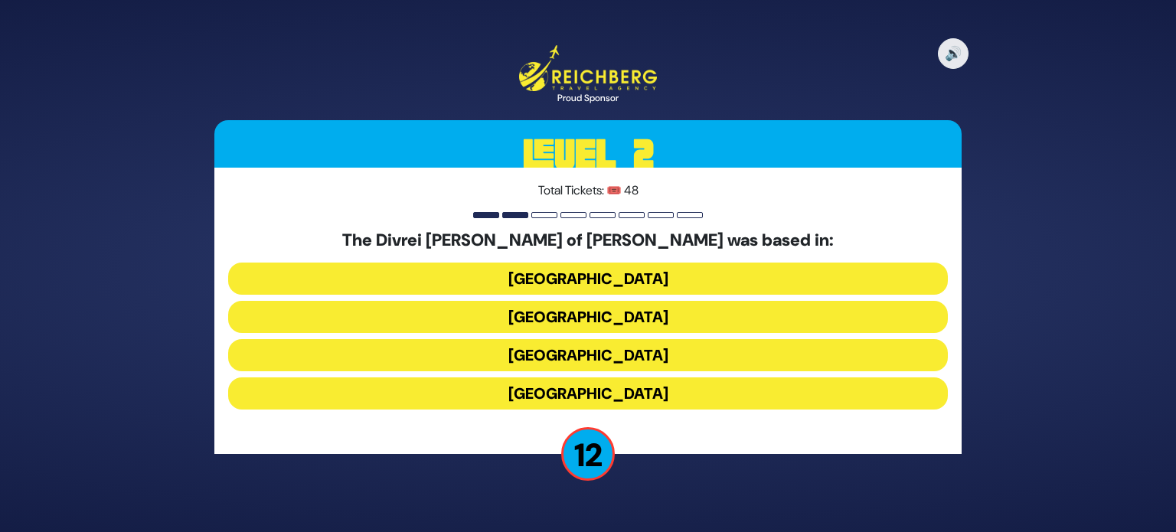
click at [617, 388] on button "Galicia" at bounding box center [588, 394] width 720 height 32
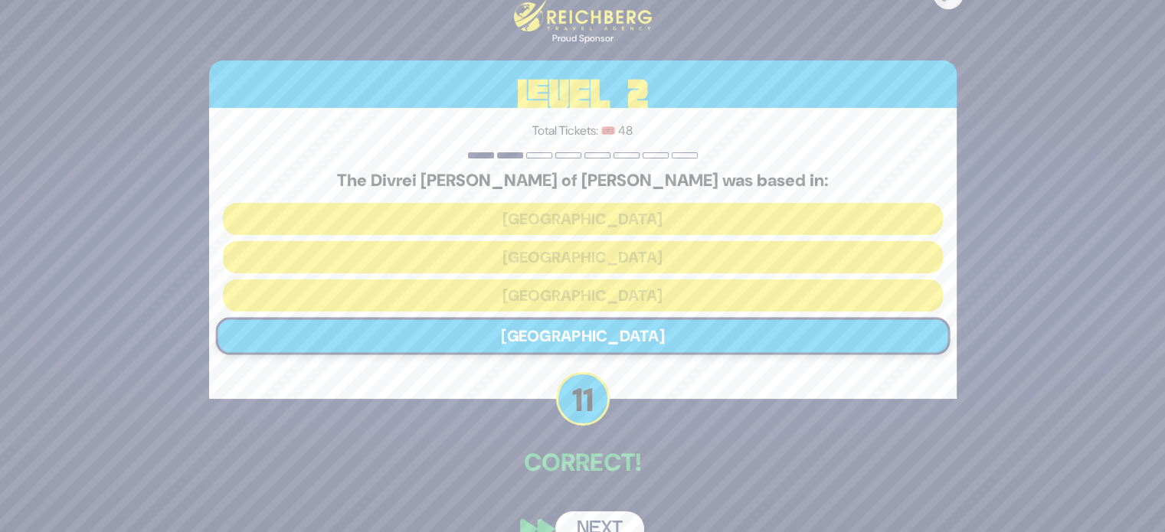
click at [598, 523] on button "Next" at bounding box center [599, 529] width 89 height 35
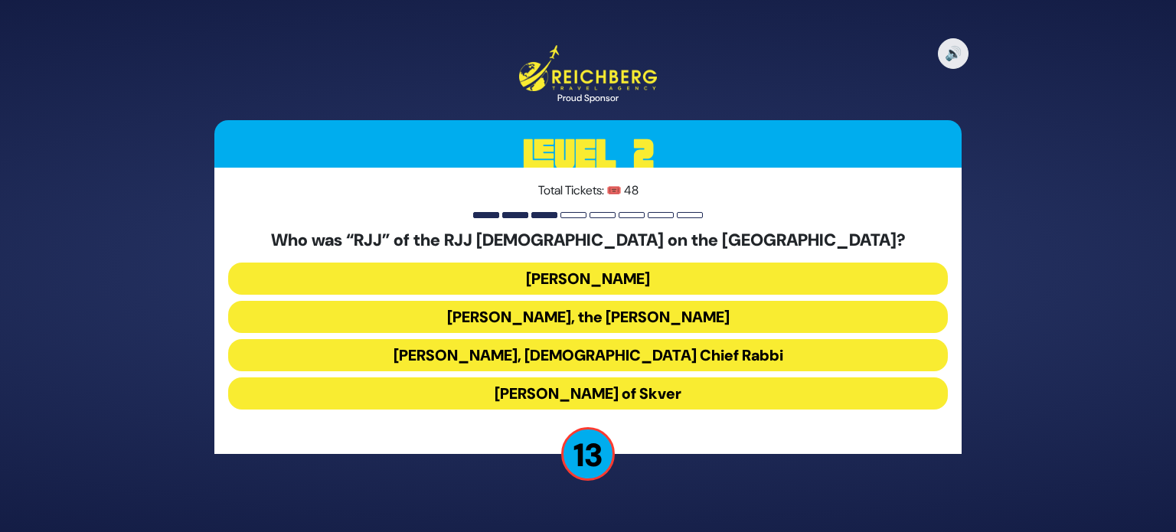
click at [555, 318] on button "Rabbi Yaakov Yosef Yoszef, the Rav HaKolel" at bounding box center [588, 317] width 720 height 32
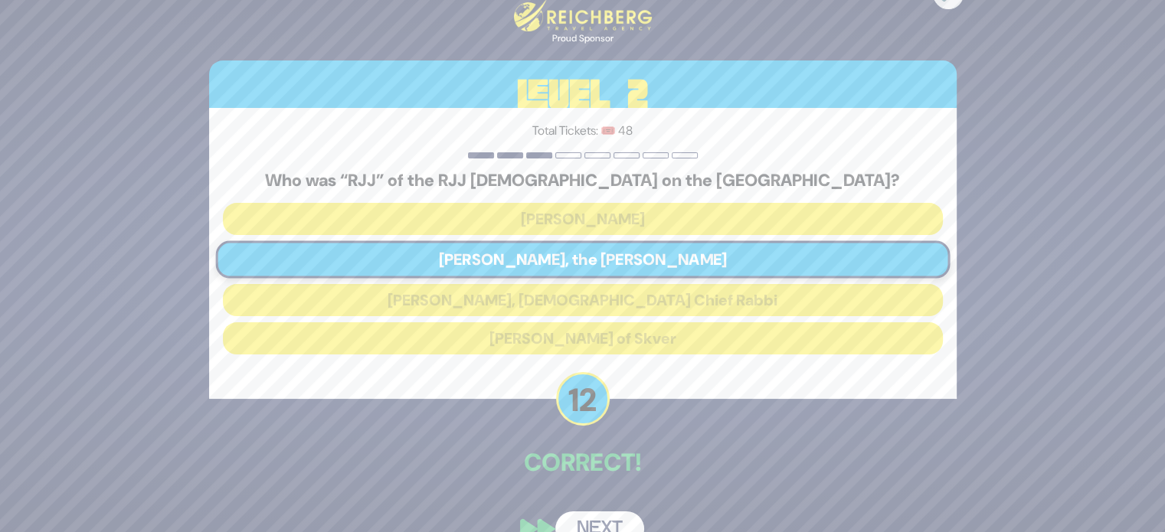
click at [600, 515] on button "Next" at bounding box center [599, 529] width 89 height 35
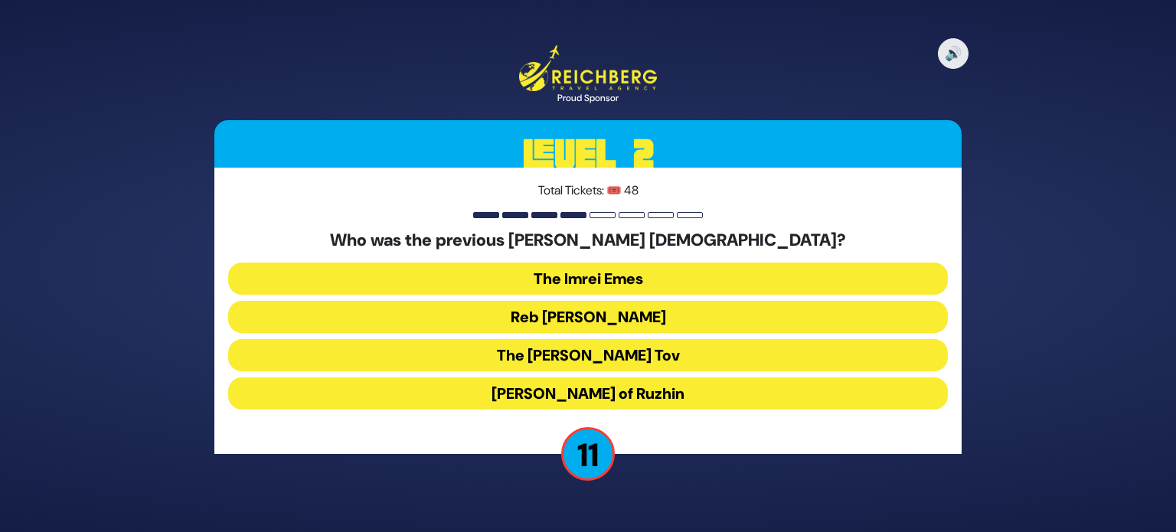
click at [570, 309] on button "Reb Ahron Rokeach" at bounding box center [588, 317] width 720 height 32
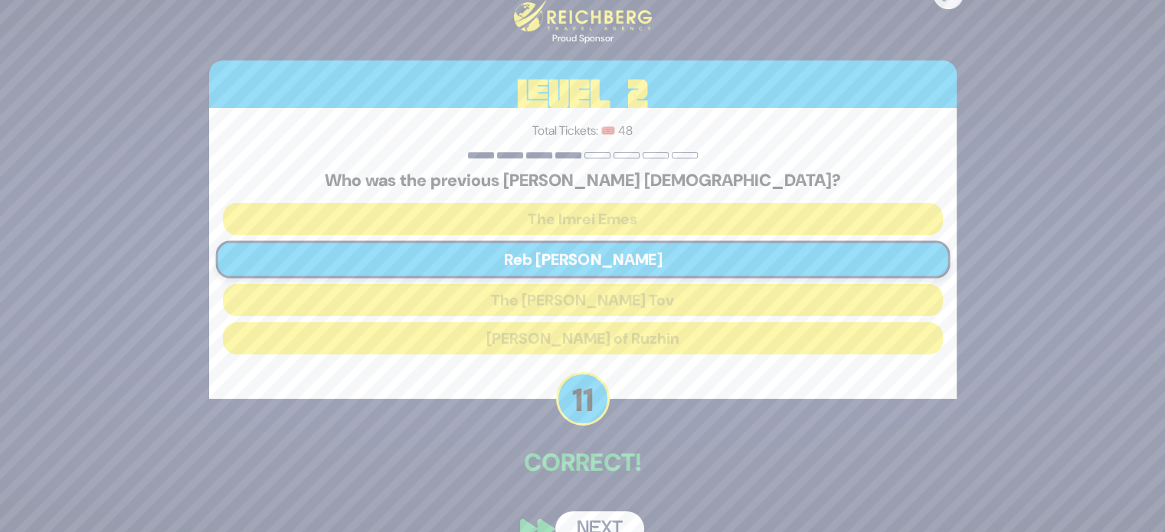
click at [612, 517] on button "Next" at bounding box center [599, 529] width 89 height 35
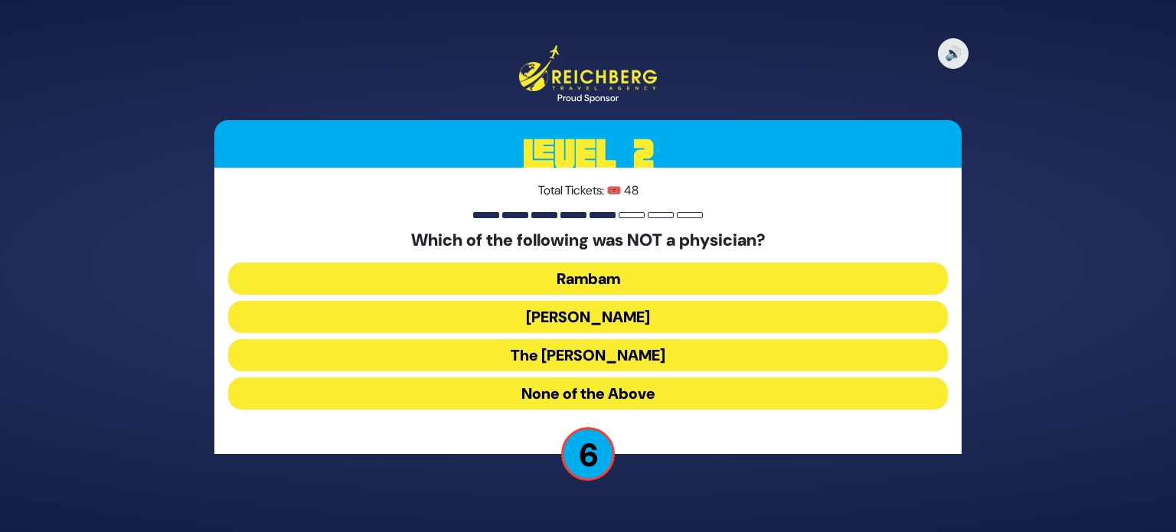
click at [597, 306] on button "Ibn Ezra" at bounding box center [588, 317] width 720 height 32
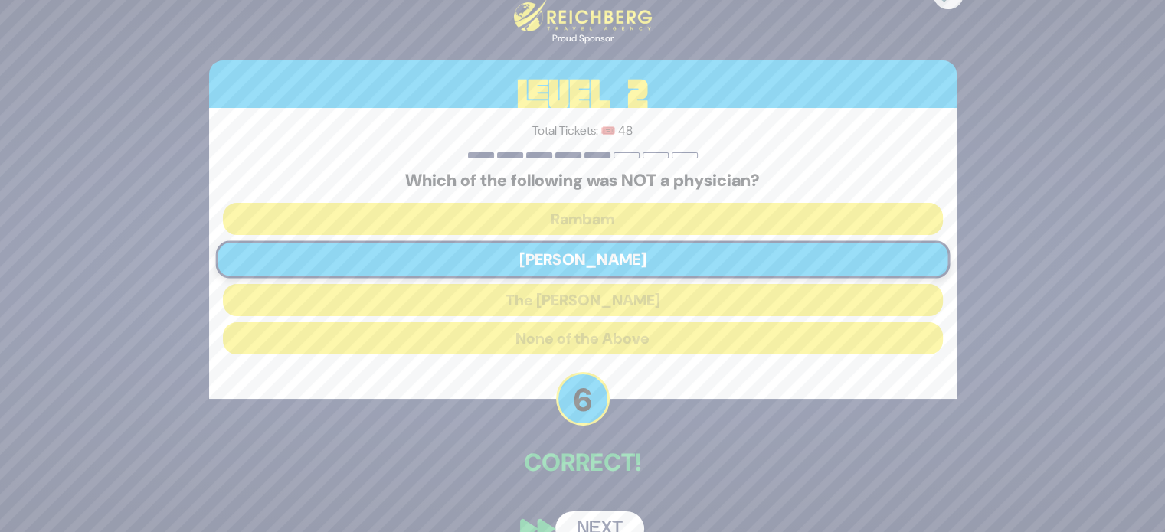
click at [582, 525] on button "Next" at bounding box center [599, 529] width 89 height 35
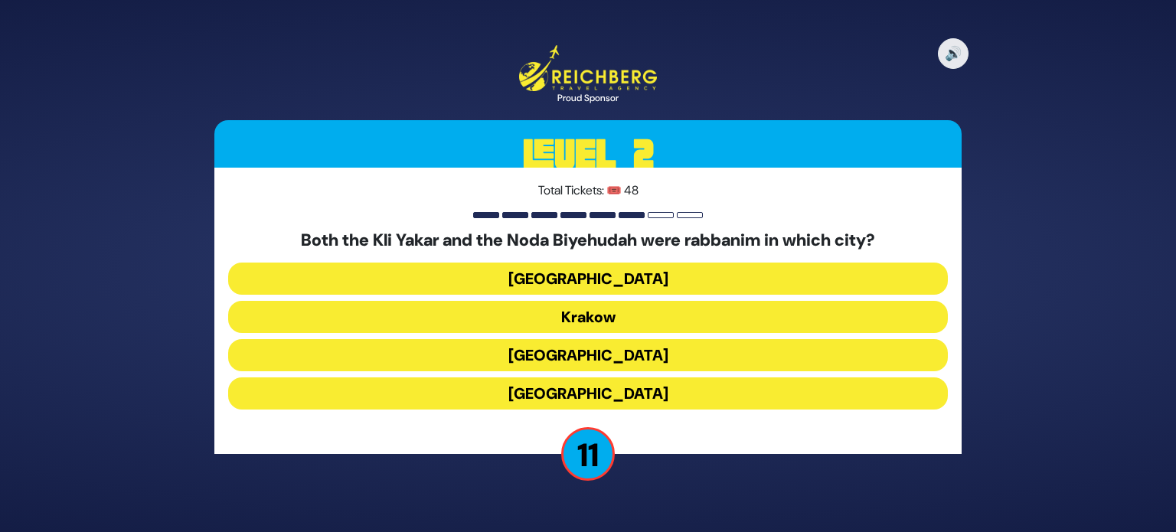
click at [619, 312] on button "Krakow" at bounding box center [588, 317] width 720 height 32
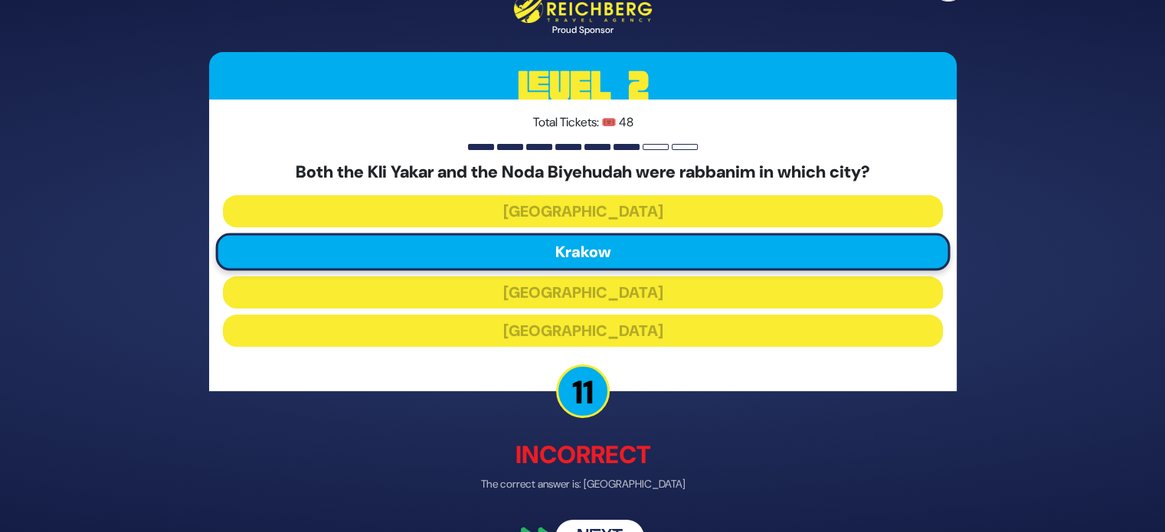
click at [614, 523] on button "Next" at bounding box center [599, 536] width 89 height 35
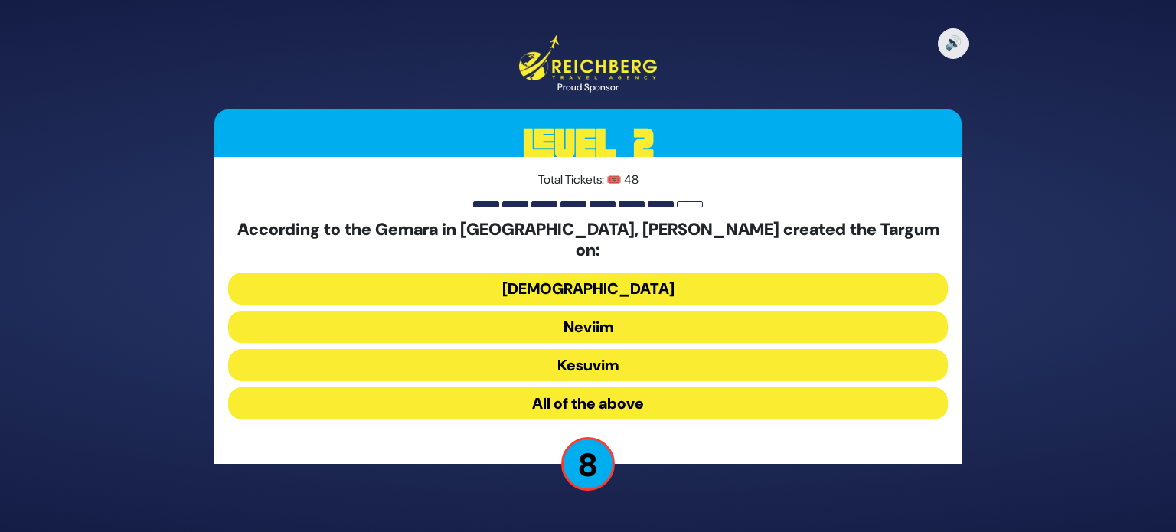
click at [593, 321] on button "Neviim" at bounding box center [588, 327] width 720 height 32
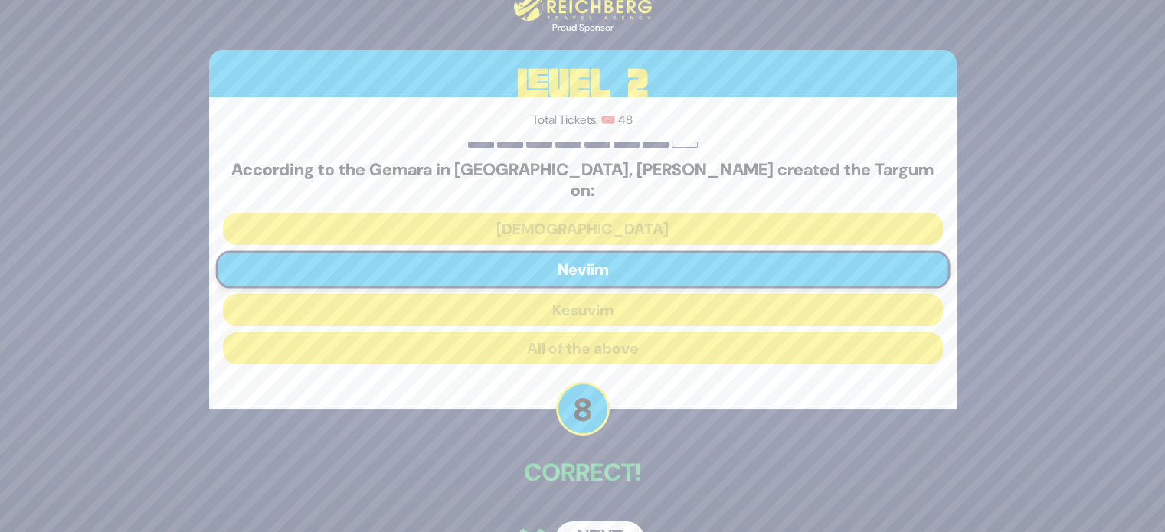
click at [610, 522] on button "Next" at bounding box center [599, 539] width 89 height 35
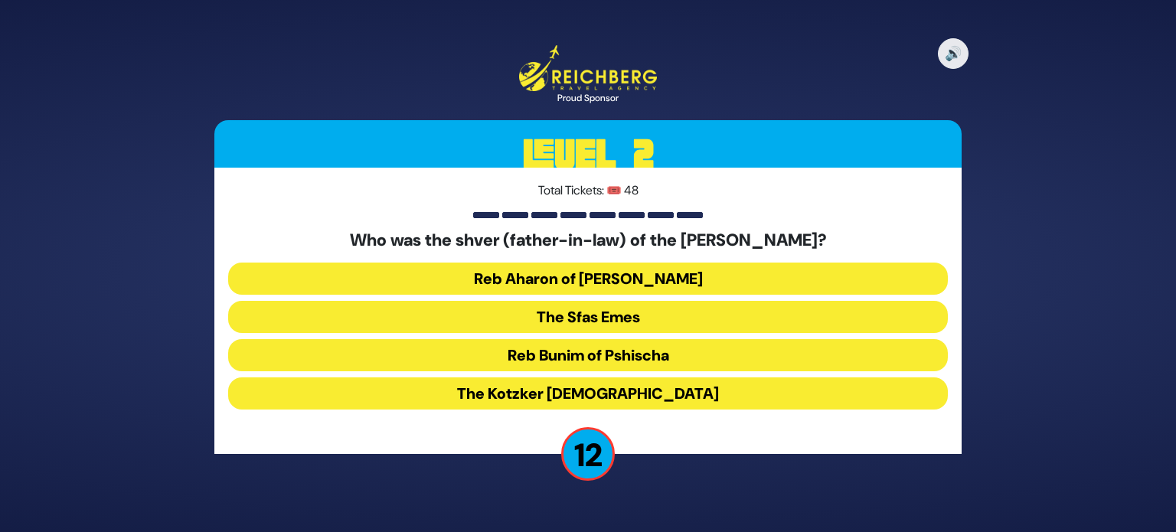
click at [618, 312] on button "The Sfas Emes" at bounding box center [588, 317] width 720 height 32
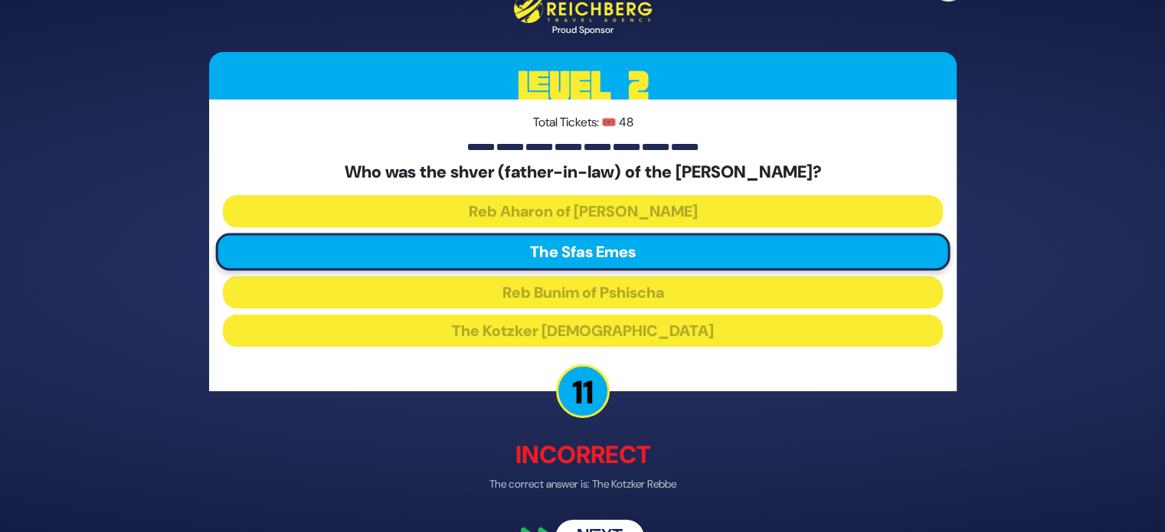
click at [603, 525] on button "Next" at bounding box center [599, 536] width 89 height 35
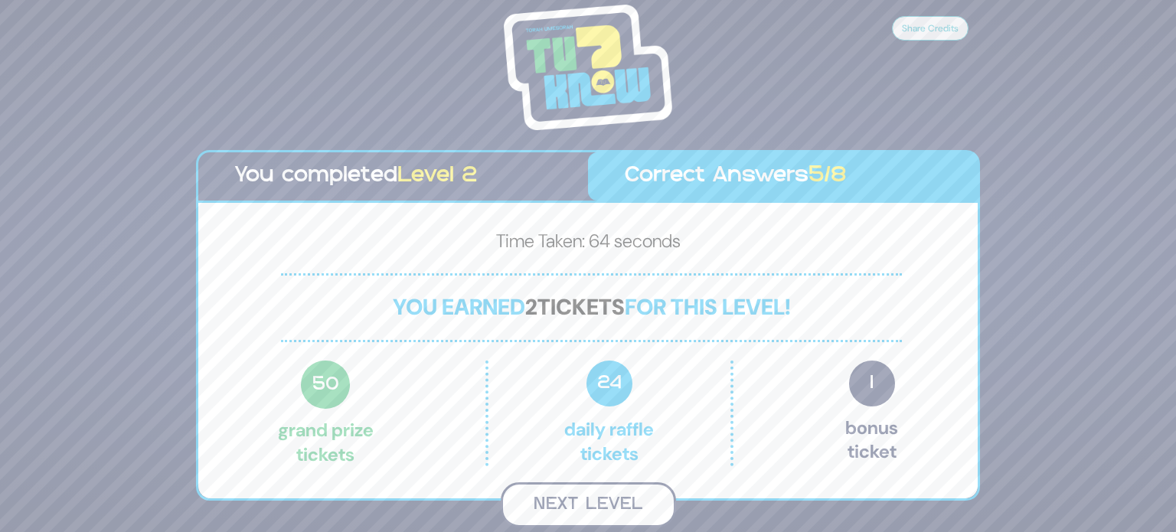
click at [583, 500] on button "Next Level" at bounding box center [588, 505] width 175 height 45
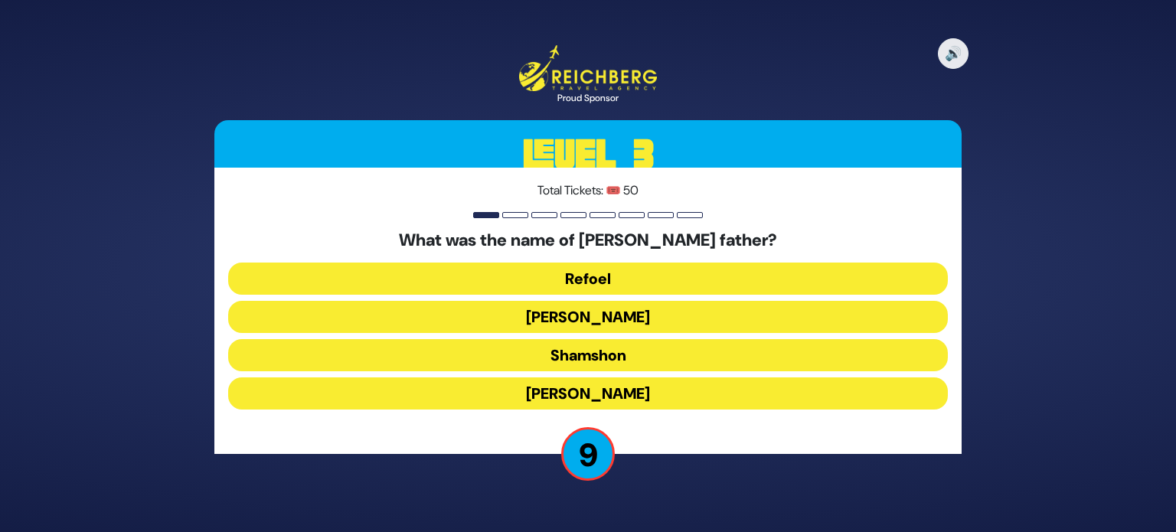
click at [609, 312] on button "Yehuda" at bounding box center [588, 317] width 720 height 32
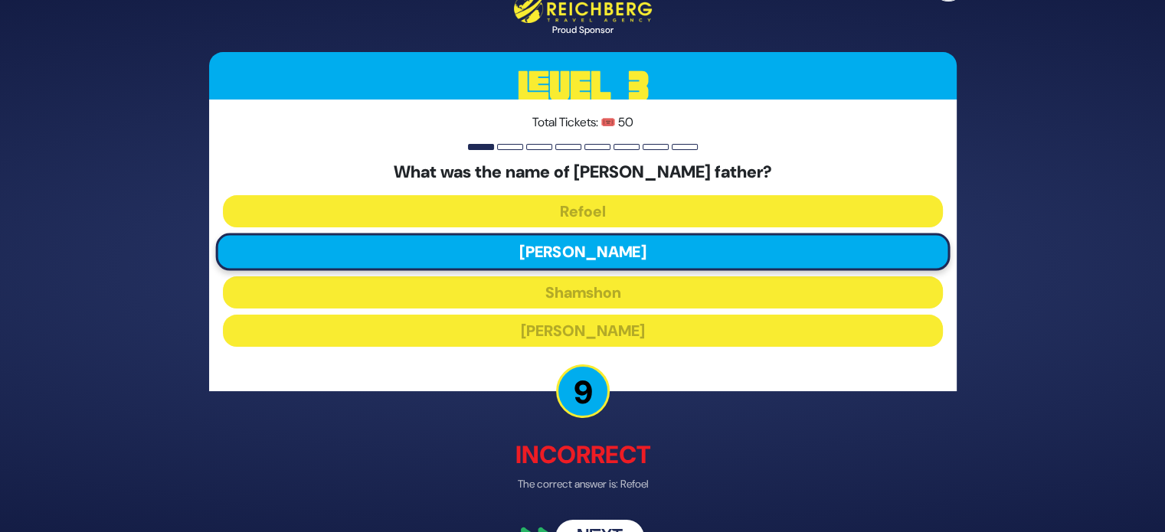
scroll to position [40, 0]
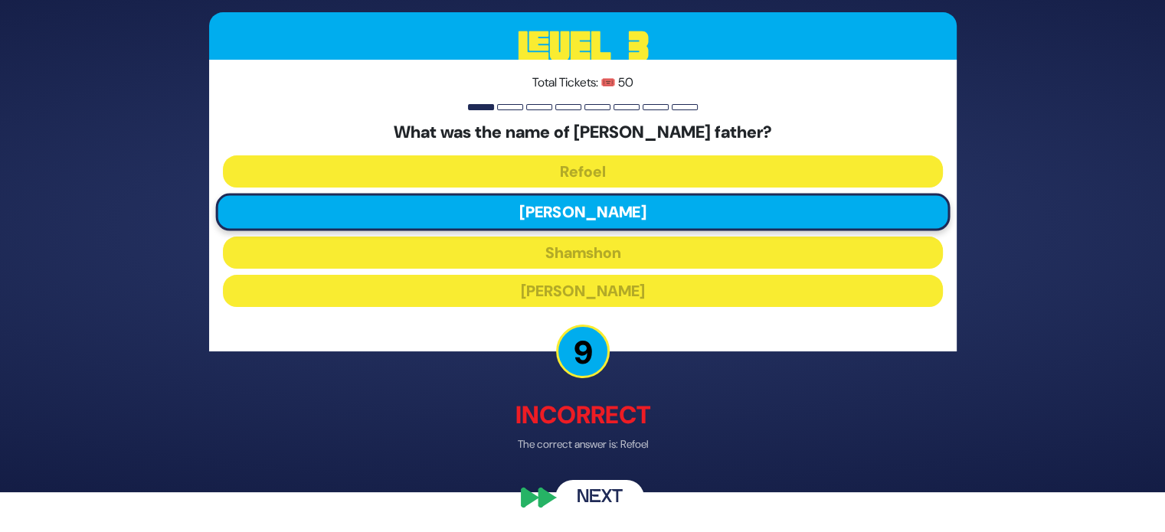
click at [614, 487] on button "Next" at bounding box center [599, 496] width 89 height 35
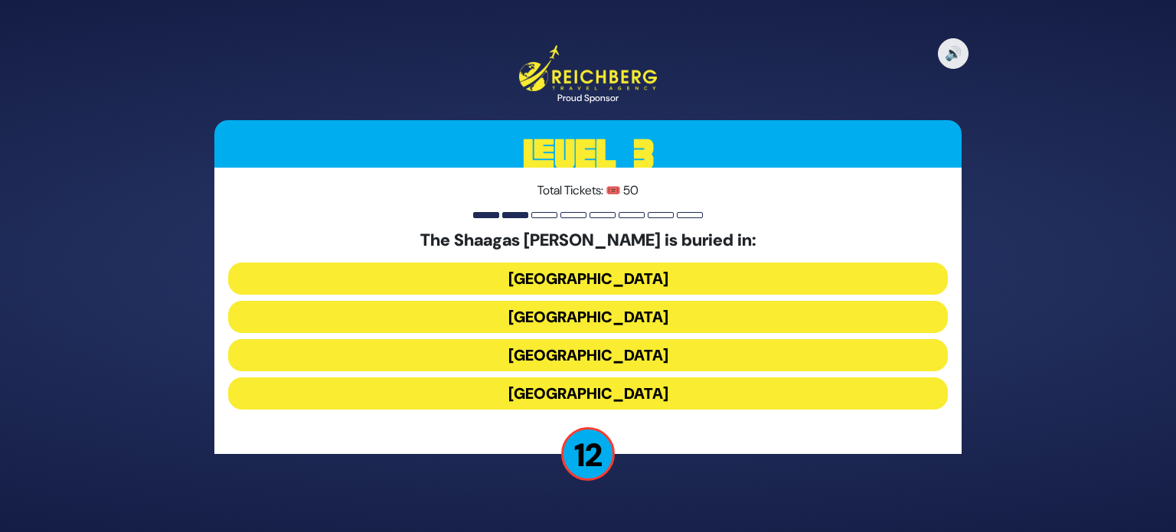
click at [607, 395] on button "Lithuania" at bounding box center [588, 394] width 720 height 32
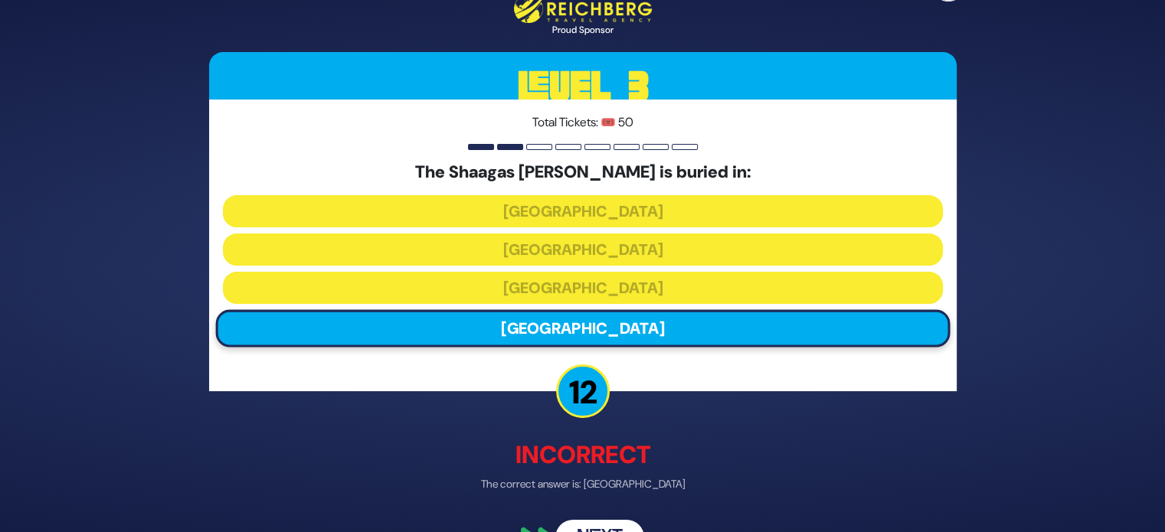
click at [604, 526] on button "Next" at bounding box center [599, 536] width 89 height 35
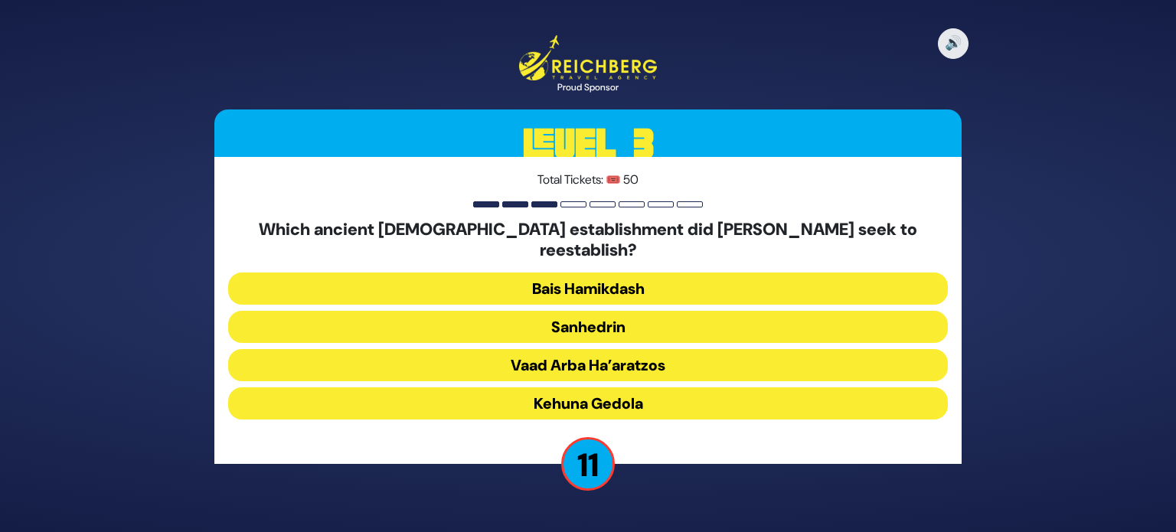
click at [607, 276] on button "Bais Hamikdash" at bounding box center [588, 289] width 720 height 32
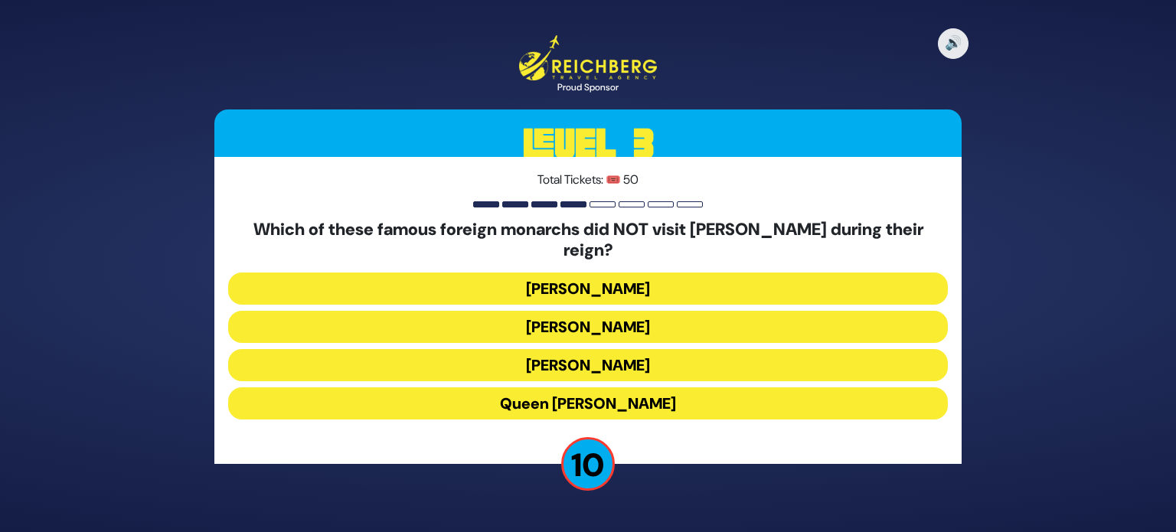
click at [617, 388] on button "Queen Elizabeth II" at bounding box center [588, 404] width 720 height 32
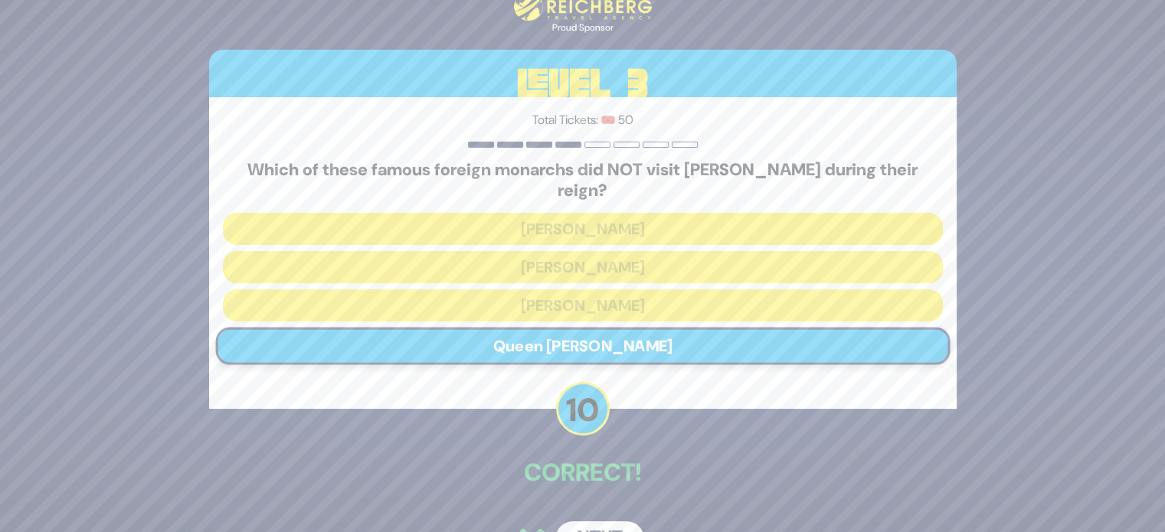
click at [594, 522] on button "Next" at bounding box center [599, 539] width 89 height 35
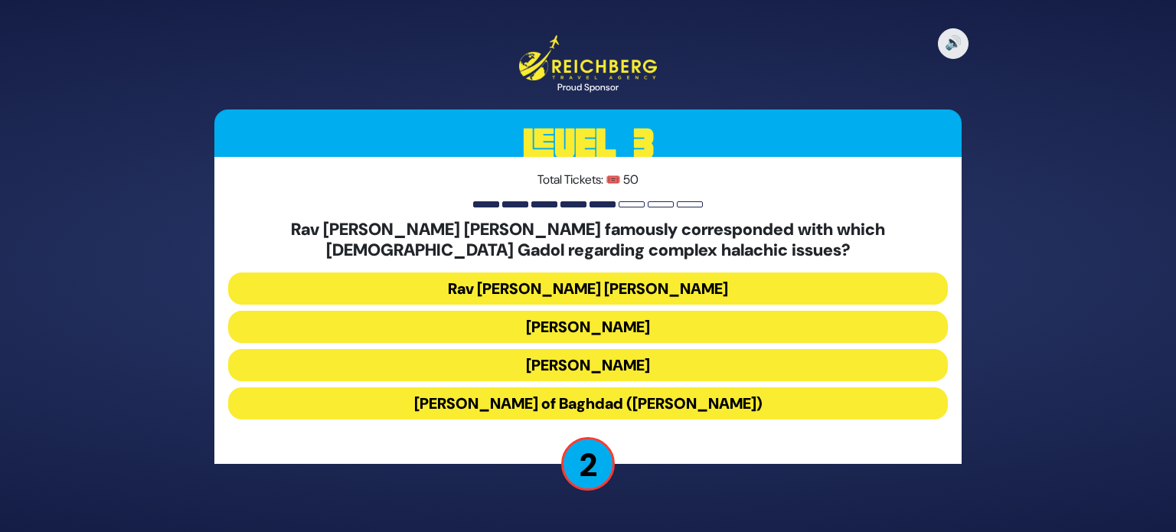
click at [590, 403] on button "Rav Yosef Chaim of Baghdad (Ben Ish Chai)" at bounding box center [588, 404] width 720 height 32
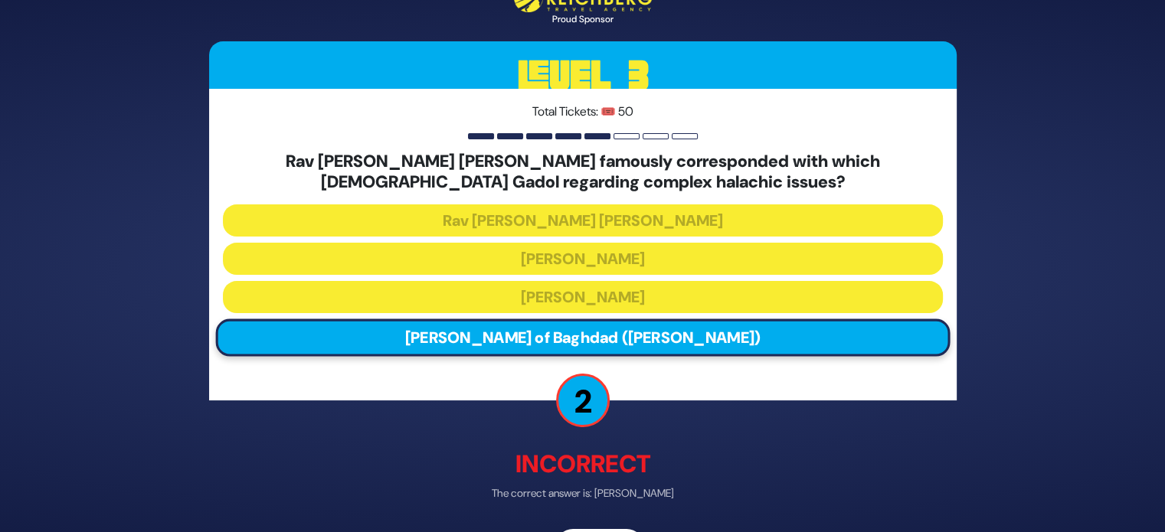
scroll to position [50, 0]
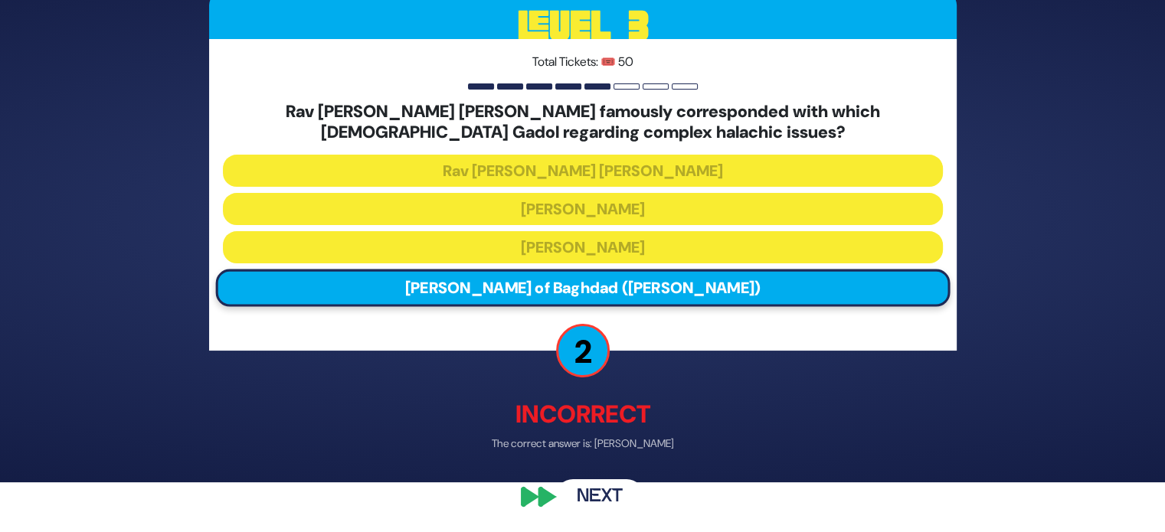
click at [582, 497] on button "Next" at bounding box center [599, 497] width 89 height 35
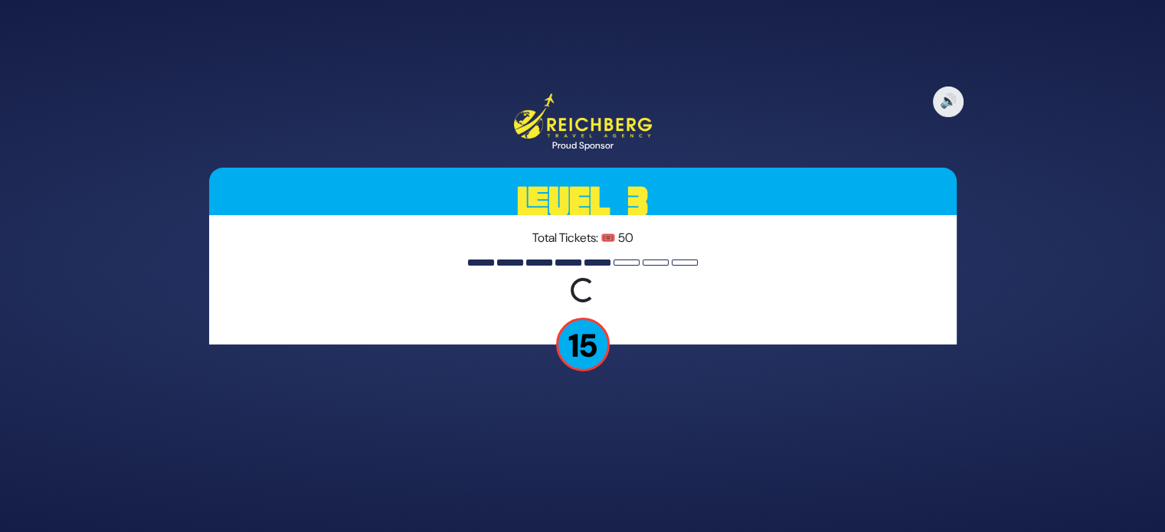
scroll to position [0, 0]
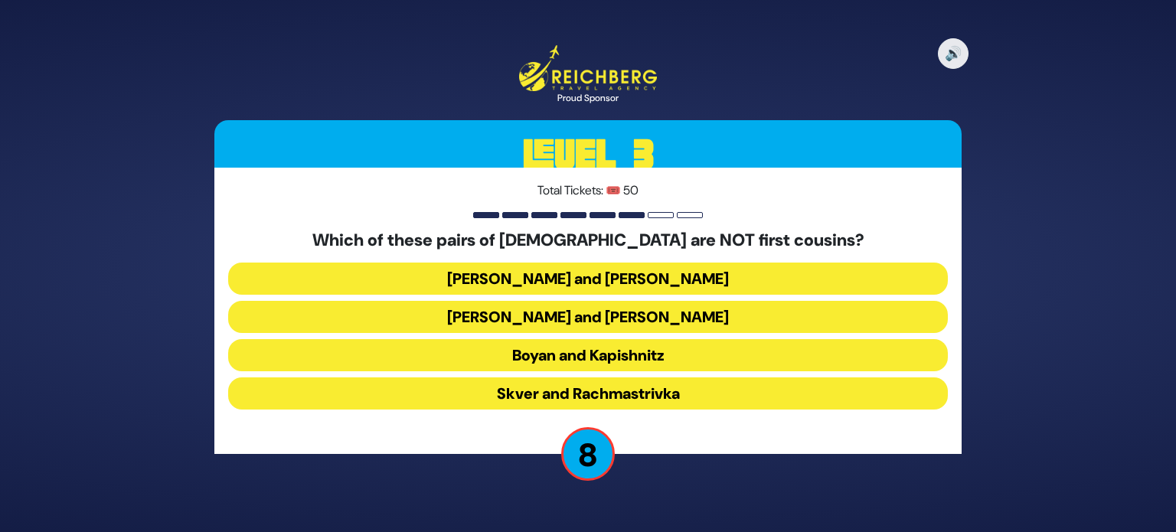
click at [614, 359] on button "Boyan and Kapishnitz" at bounding box center [588, 355] width 720 height 32
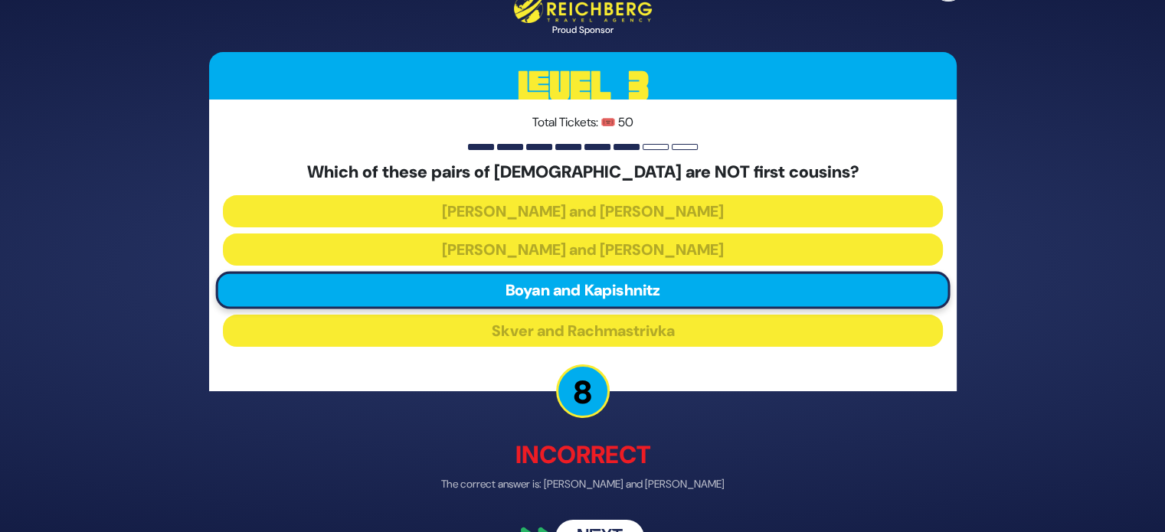
click at [604, 524] on button "Next" at bounding box center [599, 536] width 89 height 35
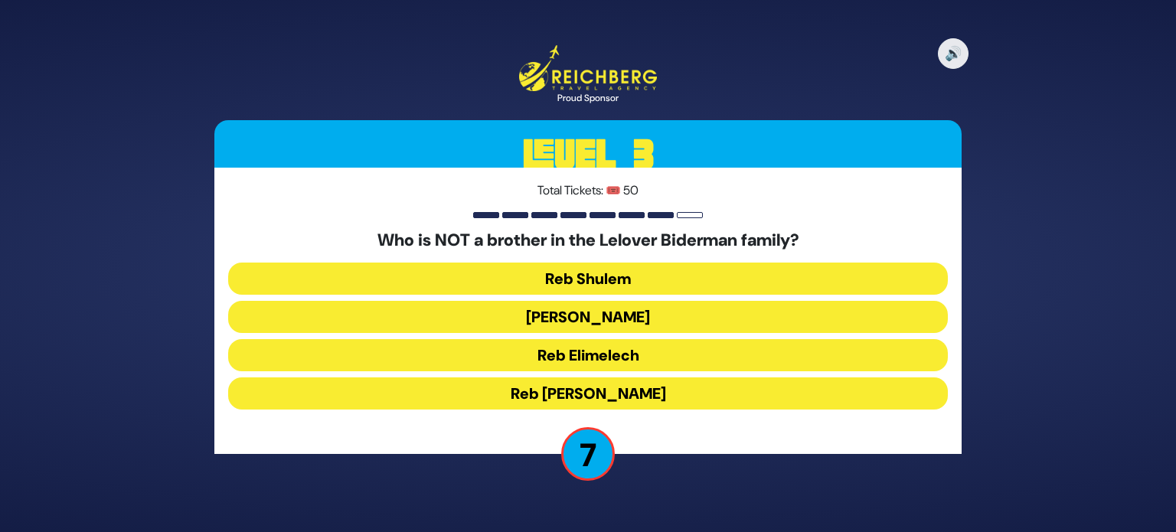
click at [594, 316] on button "Reb Nachman" at bounding box center [588, 317] width 720 height 32
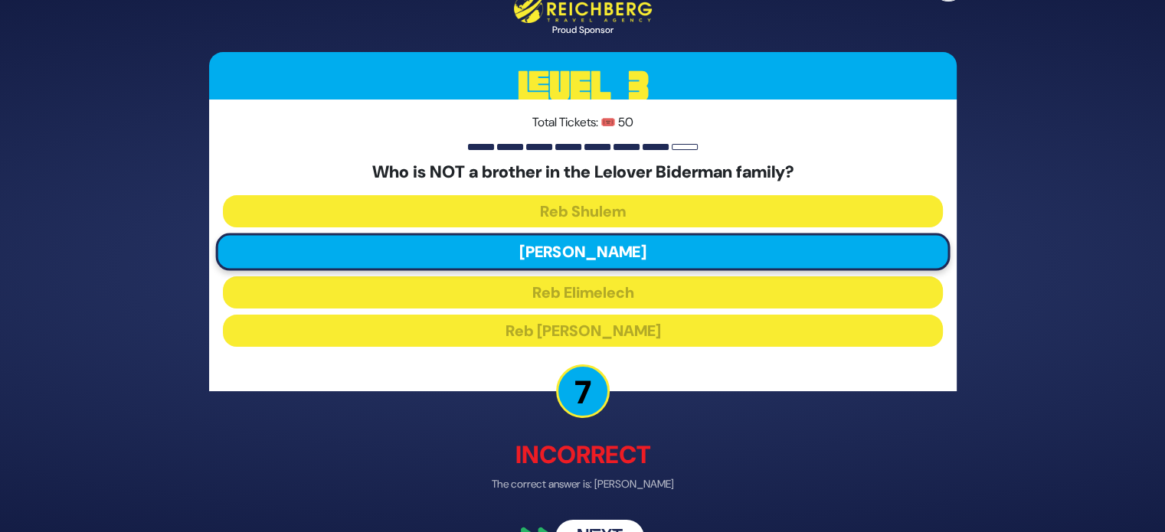
click at [600, 521] on button "Next" at bounding box center [599, 536] width 89 height 35
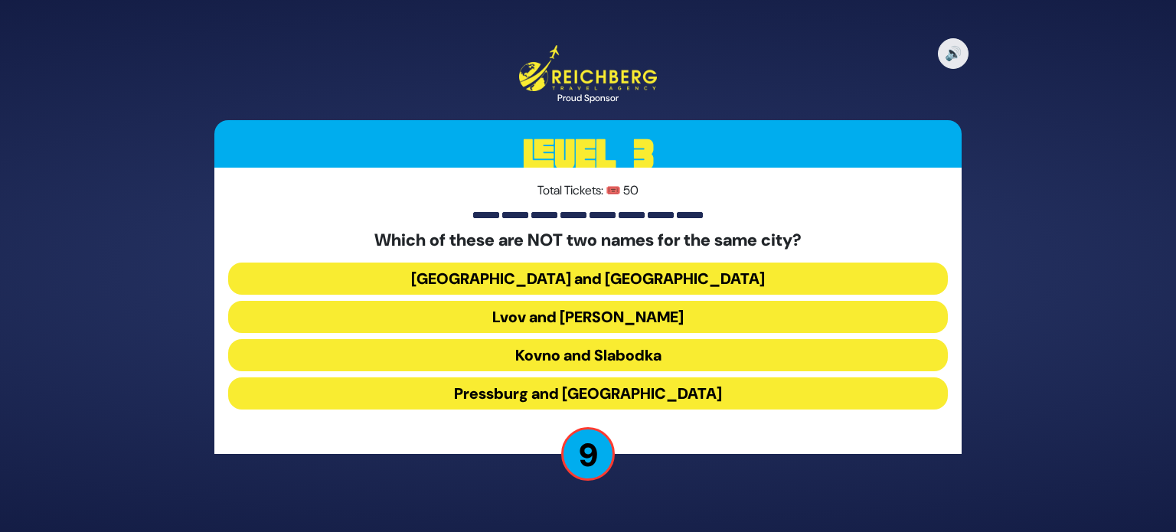
click at [656, 362] on button "Kovno and Slabodka" at bounding box center [588, 355] width 720 height 32
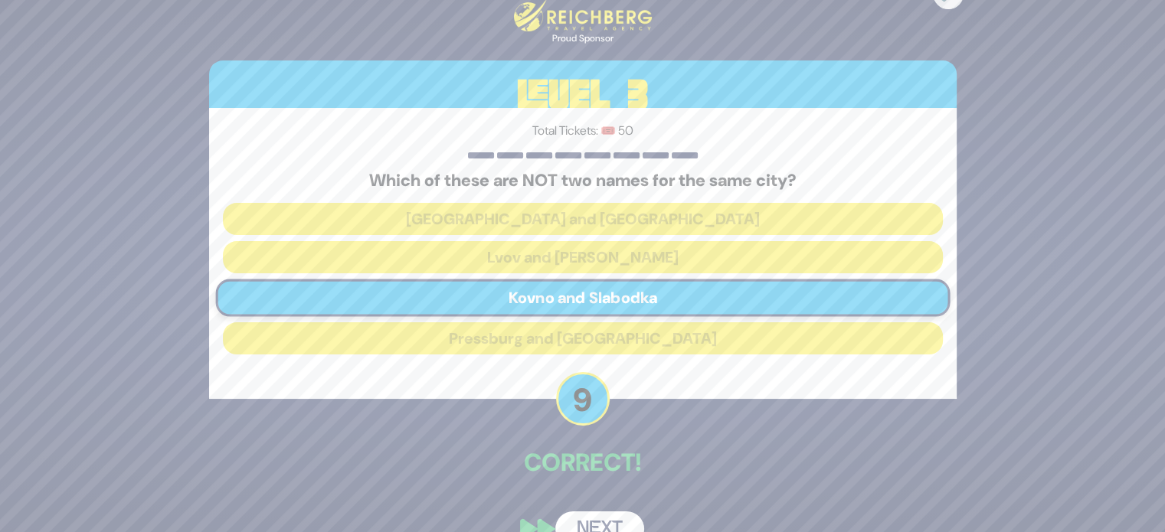
click at [600, 522] on button "Next" at bounding box center [599, 529] width 89 height 35
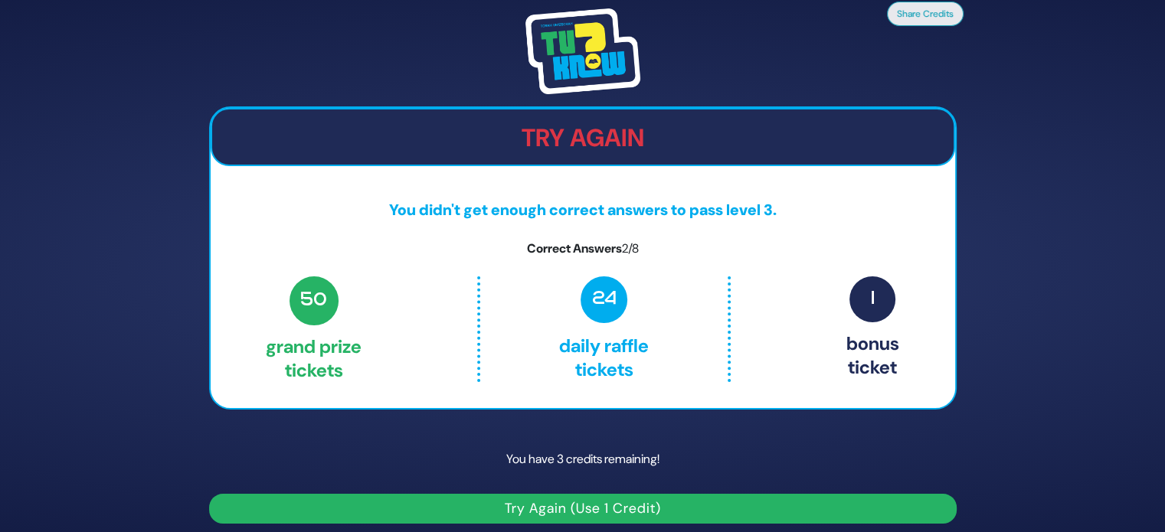
scroll to position [9, 0]
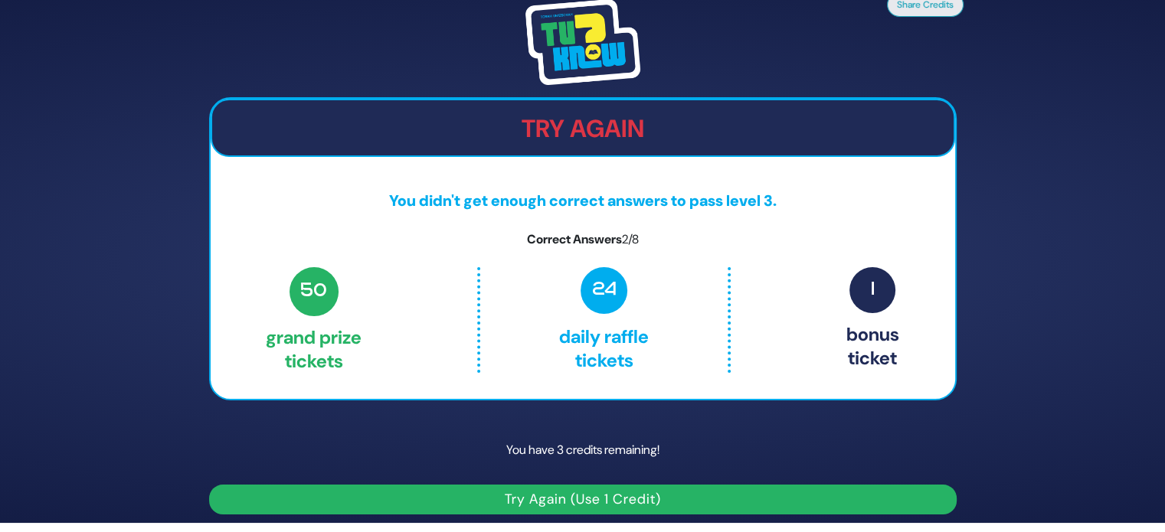
click at [594, 502] on button "Try Again (Use 1 Credit)" at bounding box center [583, 500] width 748 height 30
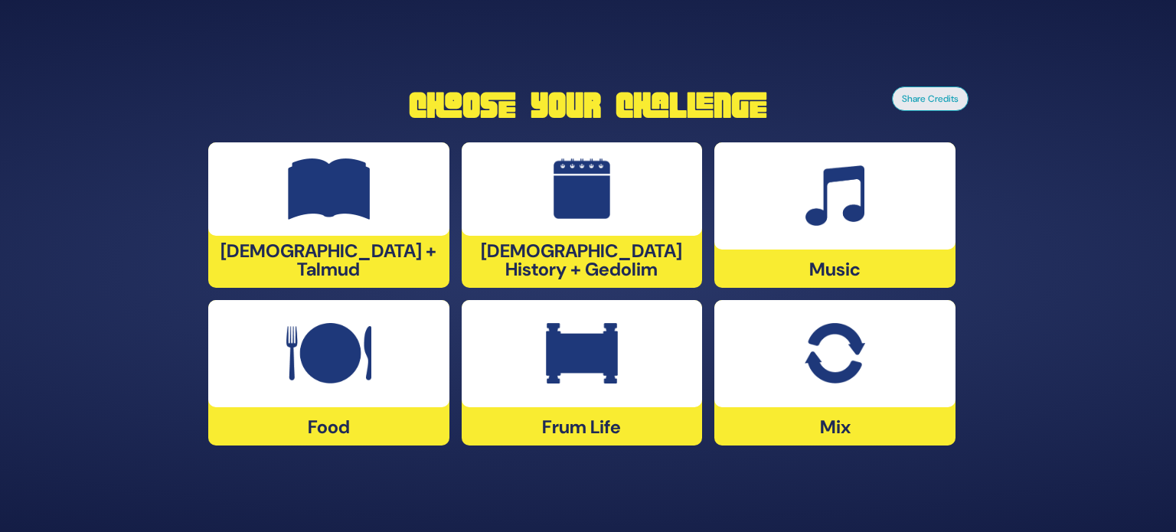
click at [643, 371] on div at bounding box center [582, 353] width 241 height 107
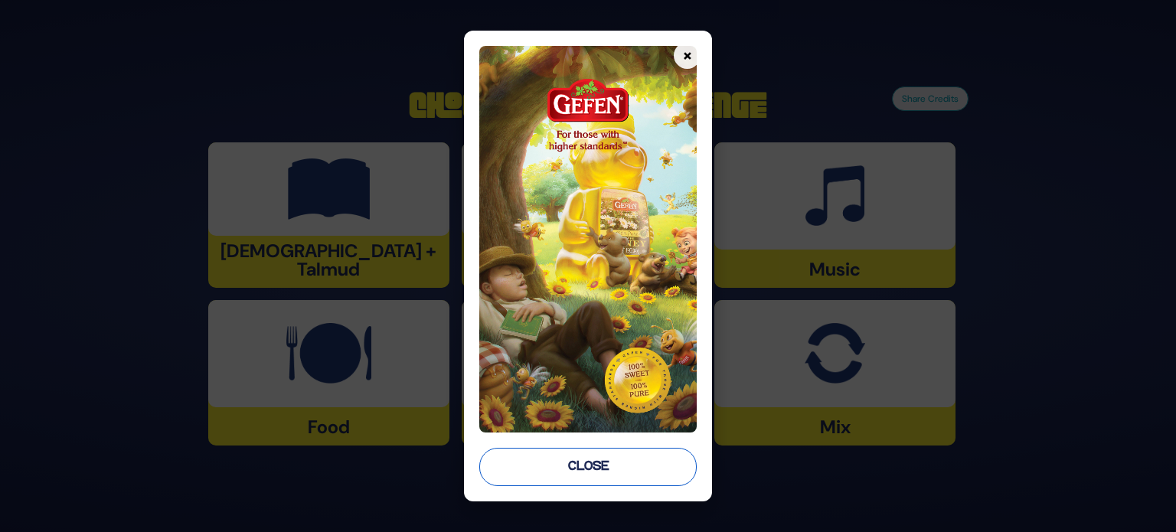
click at [615, 468] on button "Close" at bounding box center [588, 467] width 218 height 38
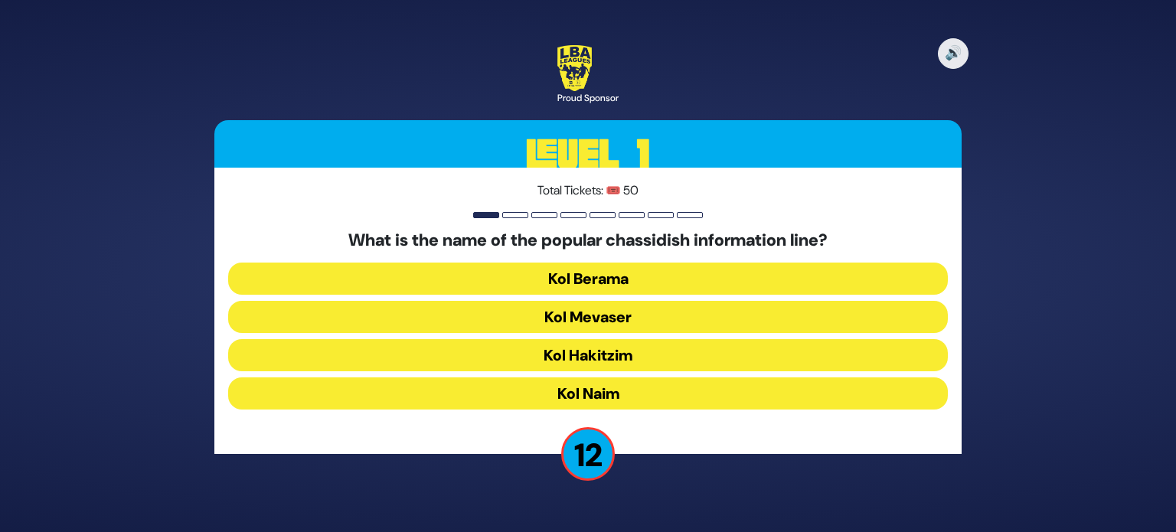
click at [597, 359] on button "Kol Hakitzim" at bounding box center [588, 355] width 720 height 32
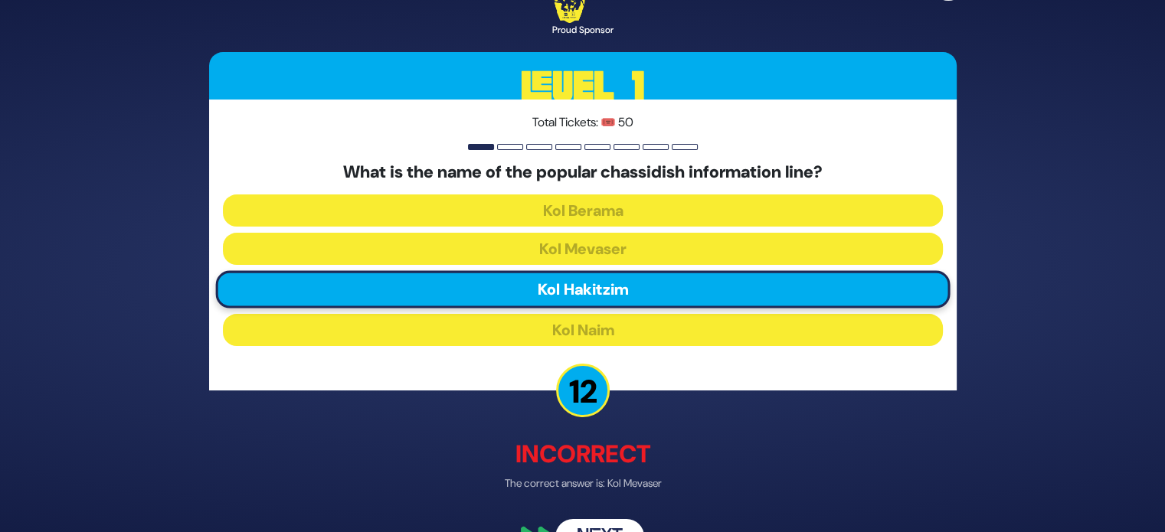
click at [605, 525] on button "Next" at bounding box center [599, 537] width 89 height 35
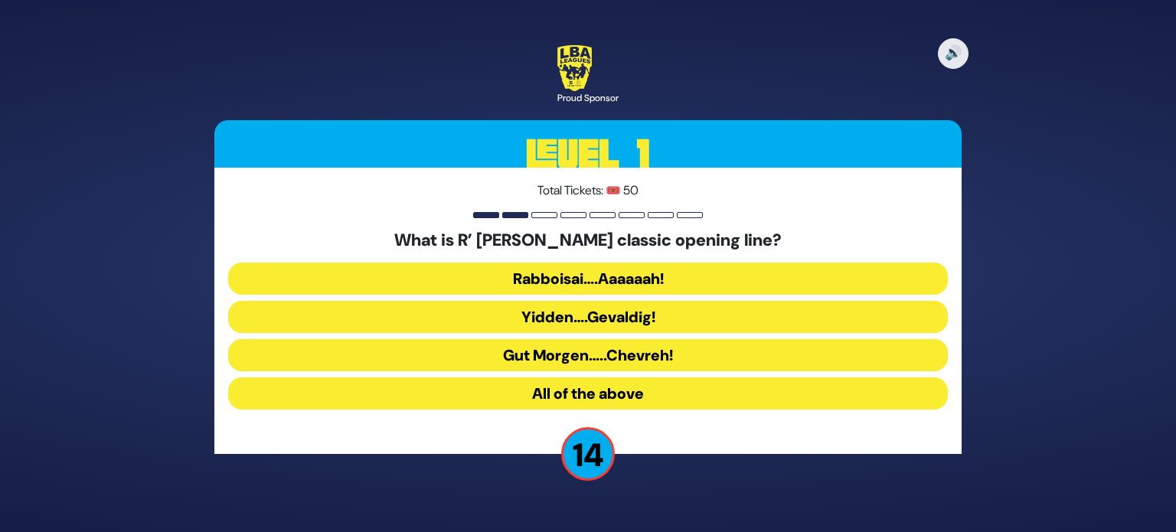
click at [558, 278] on button "Rabboisai….Aaaaaah!" at bounding box center [588, 279] width 720 height 32
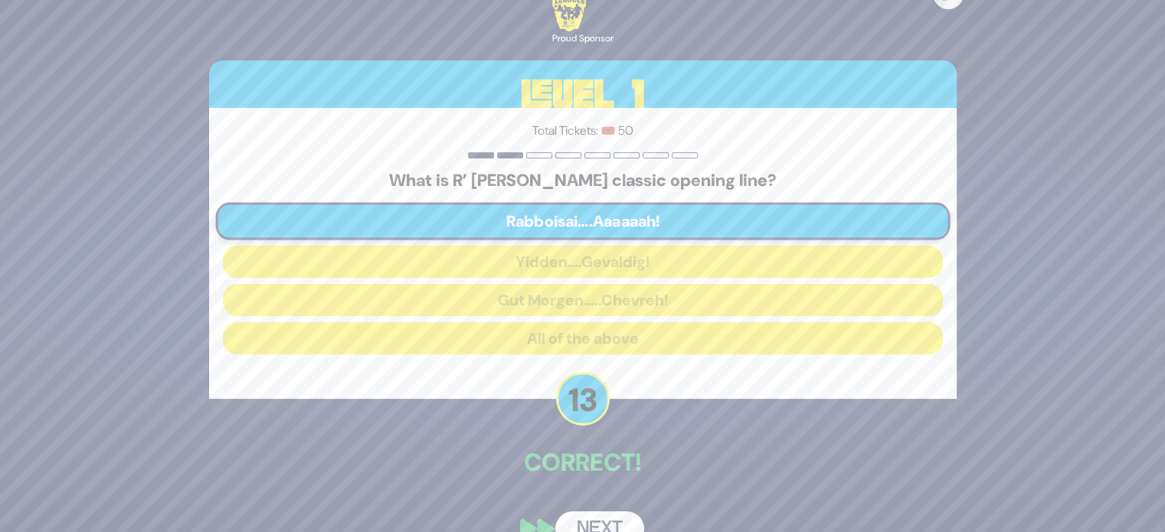
click at [604, 517] on button "Next" at bounding box center [599, 529] width 89 height 35
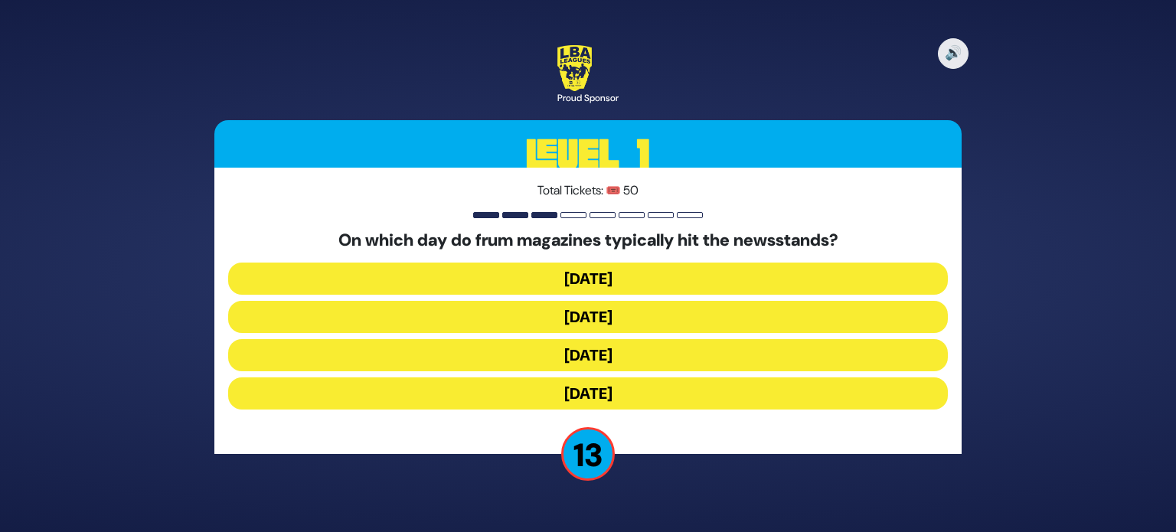
click at [568, 317] on button "Wednesday" at bounding box center [588, 317] width 720 height 32
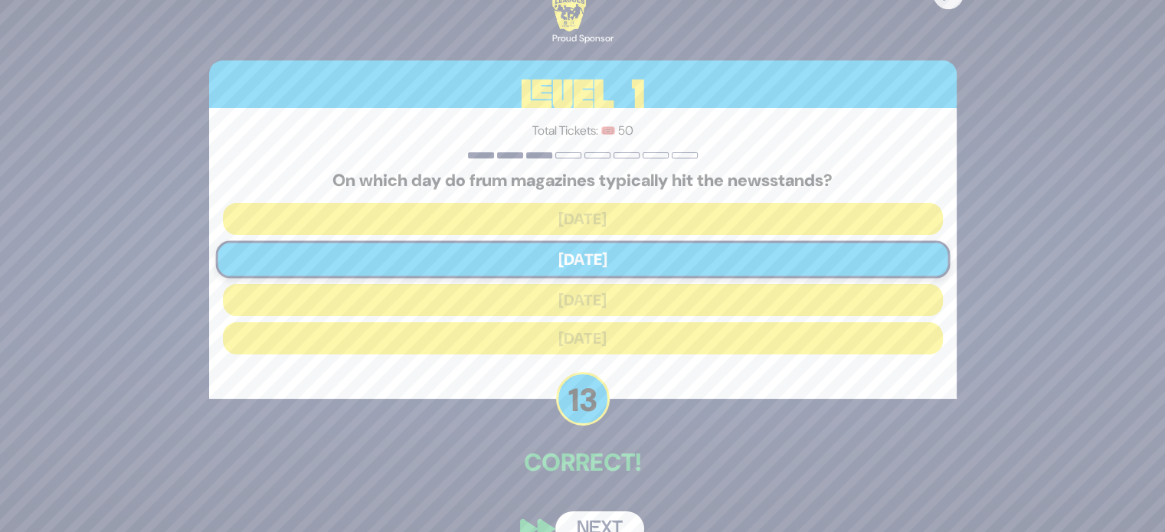
click at [607, 519] on button "Next" at bounding box center [599, 529] width 89 height 35
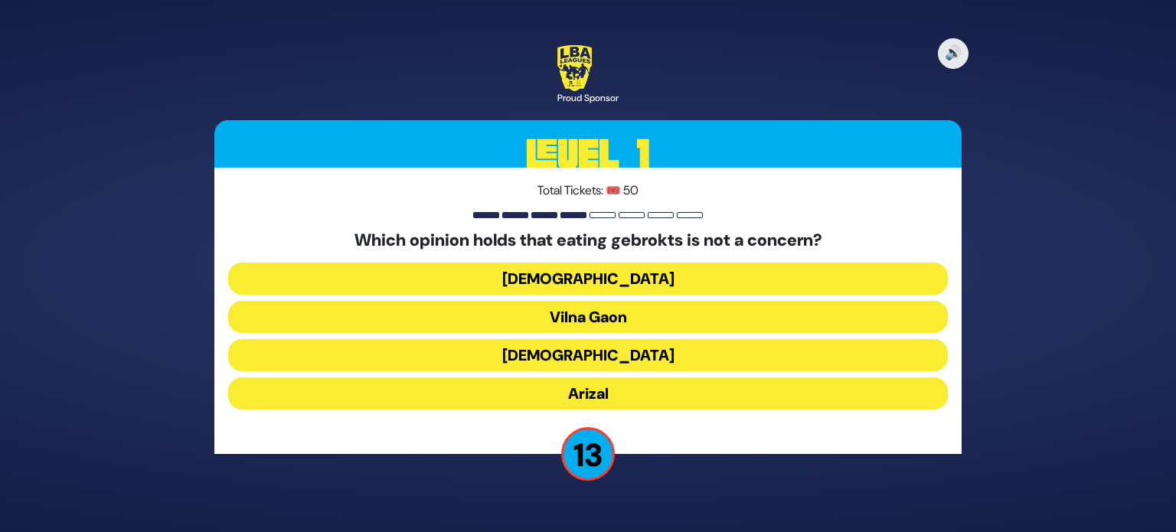
click at [594, 313] on button "Vilna Gaon" at bounding box center [588, 317] width 720 height 32
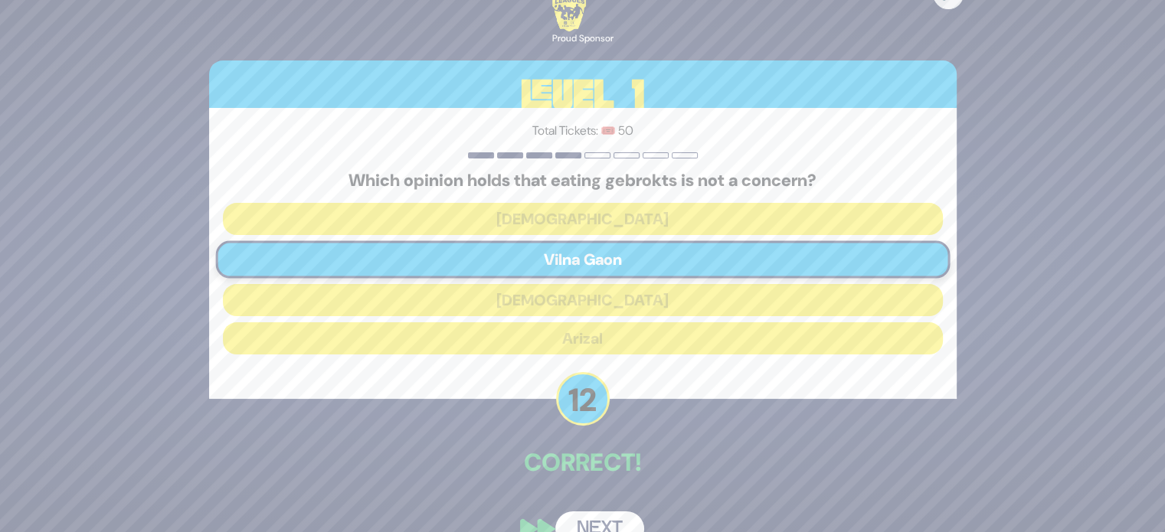
click at [620, 517] on button "Next" at bounding box center [599, 529] width 89 height 35
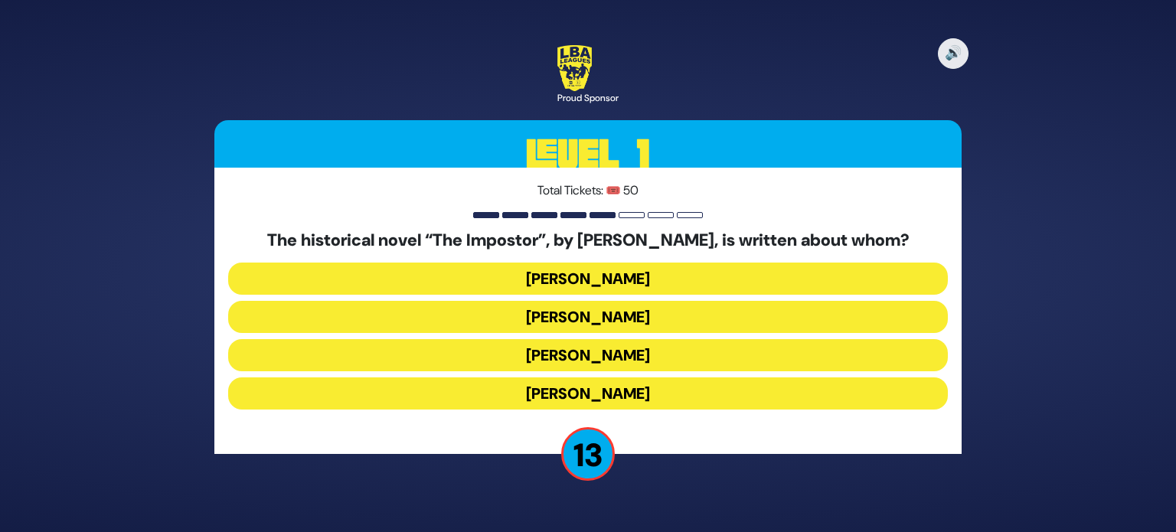
click at [605, 355] on button "Shabbesai Tzvi" at bounding box center [588, 355] width 720 height 32
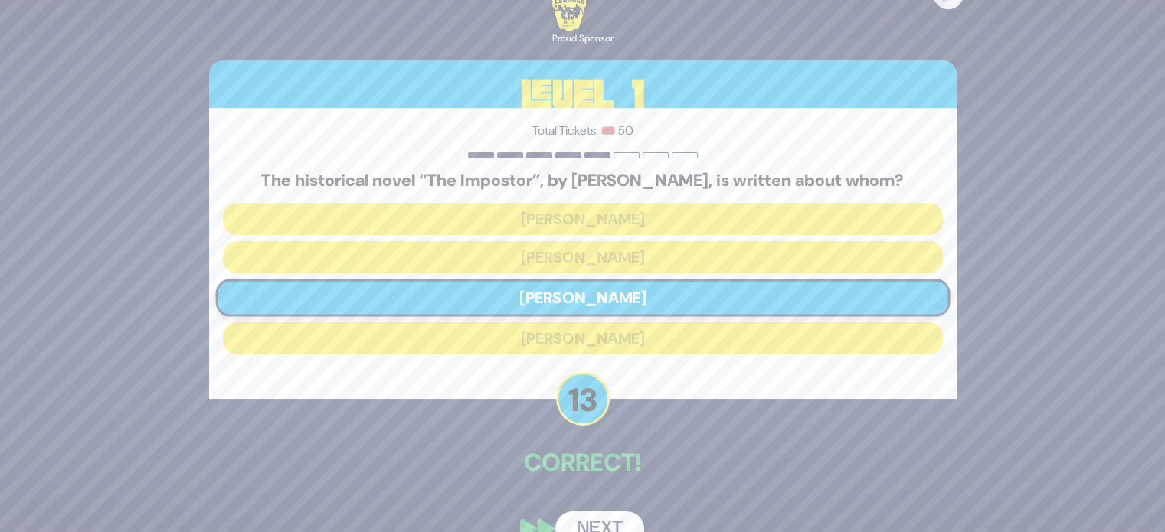
click at [597, 522] on button "Next" at bounding box center [599, 529] width 89 height 35
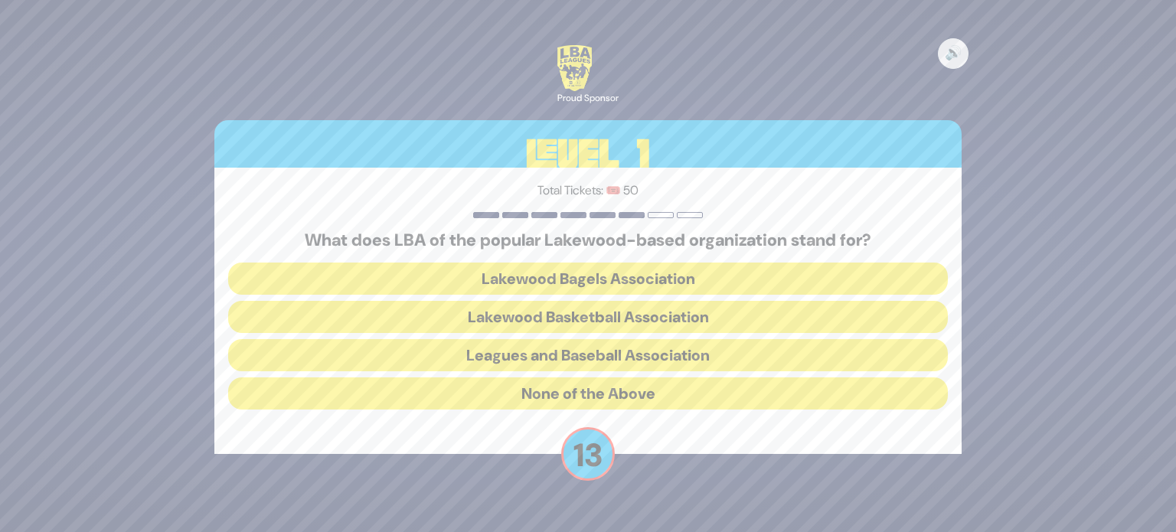
click at [570, 315] on button "Lakewood Basketball Association" at bounding box center [588, 317] width 720 height 32
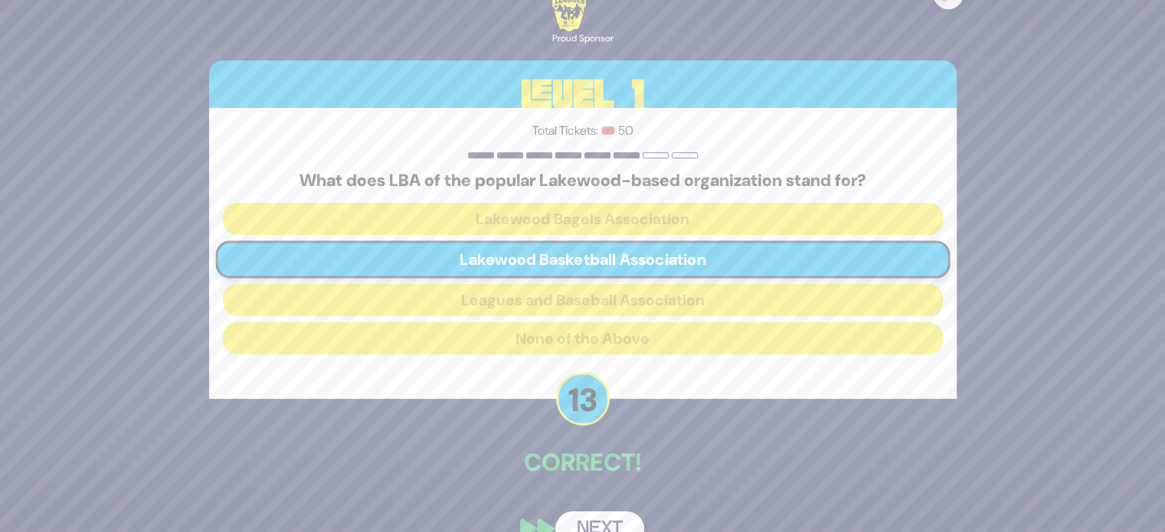
click at [588, 522] on button "Next" at bounding box center [599, 529] width 89 height 35
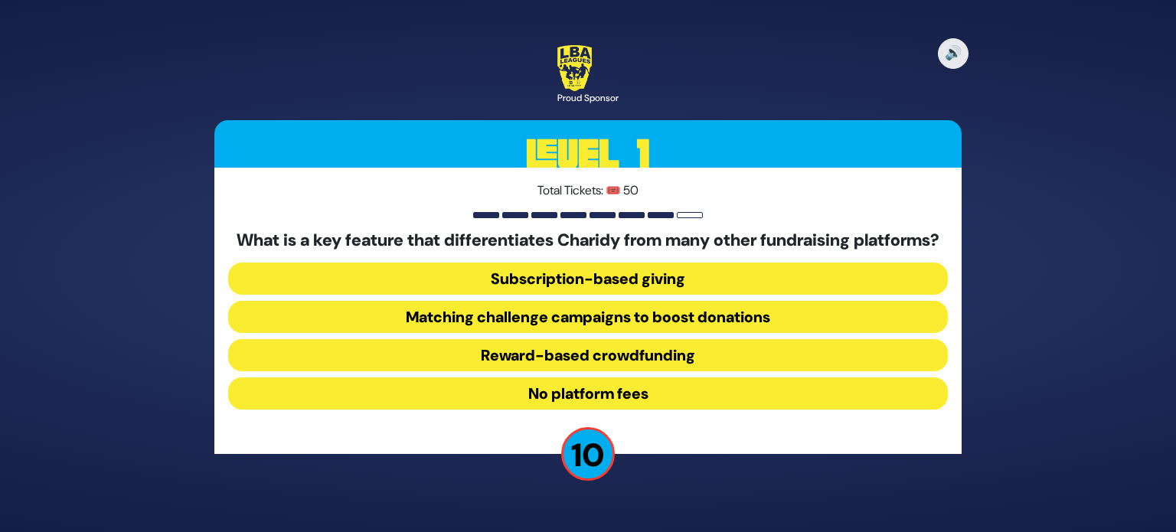
click at [599, 325] on button "Matching challenge campaigns to boost donations" at bounding box center [588, 317] width 720 height 32
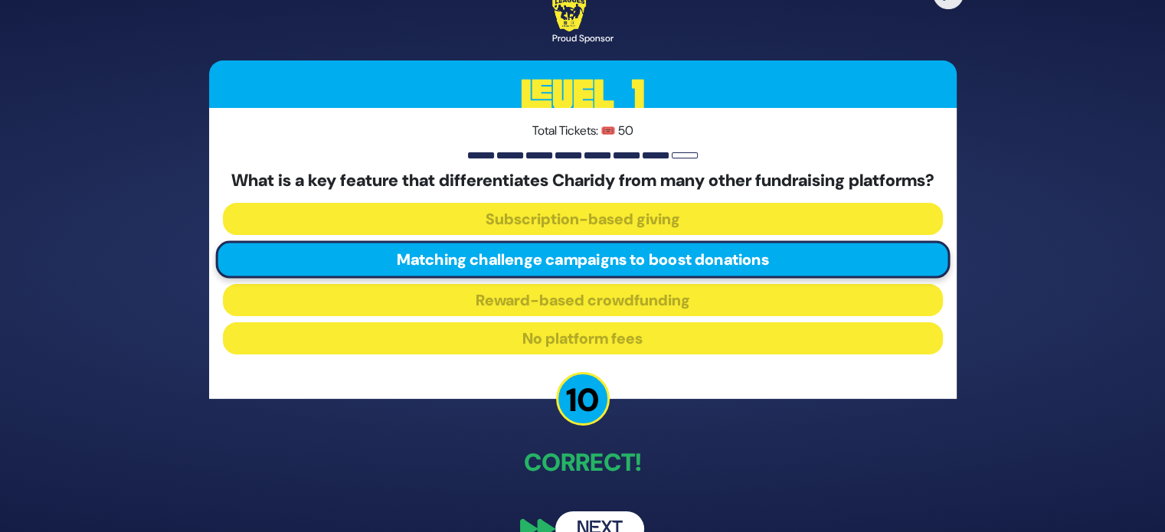
click at [607, 526] on button "Next" at bounding box center [599, 529] width 89 height 35
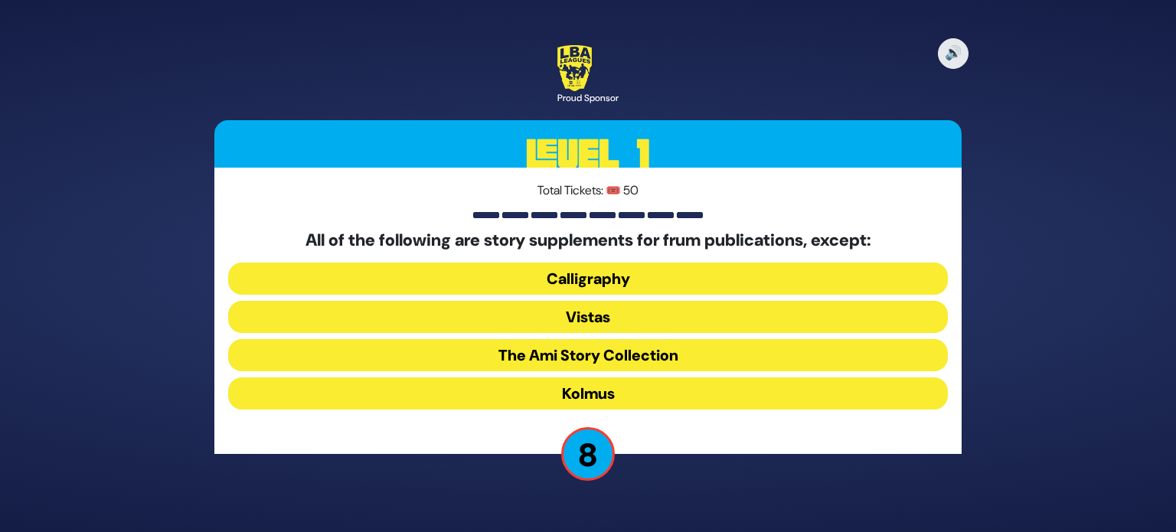
click at [616, 401] on button "Kolmus" at bounding box center [588, 394] width 720 height 32
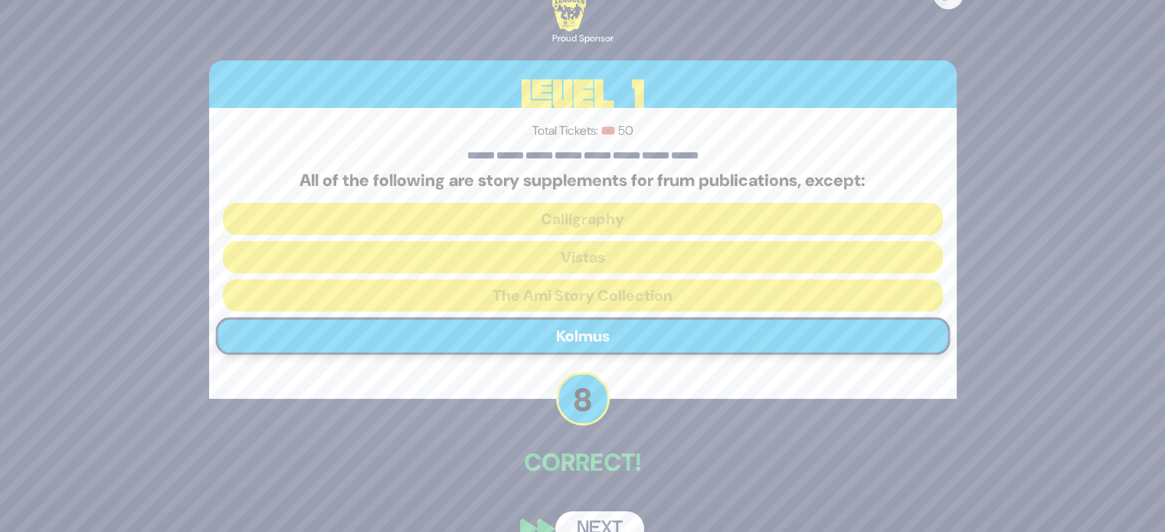
click at [598, 520] on button "Next" at bounding box center [599, 529] width 89 height 35
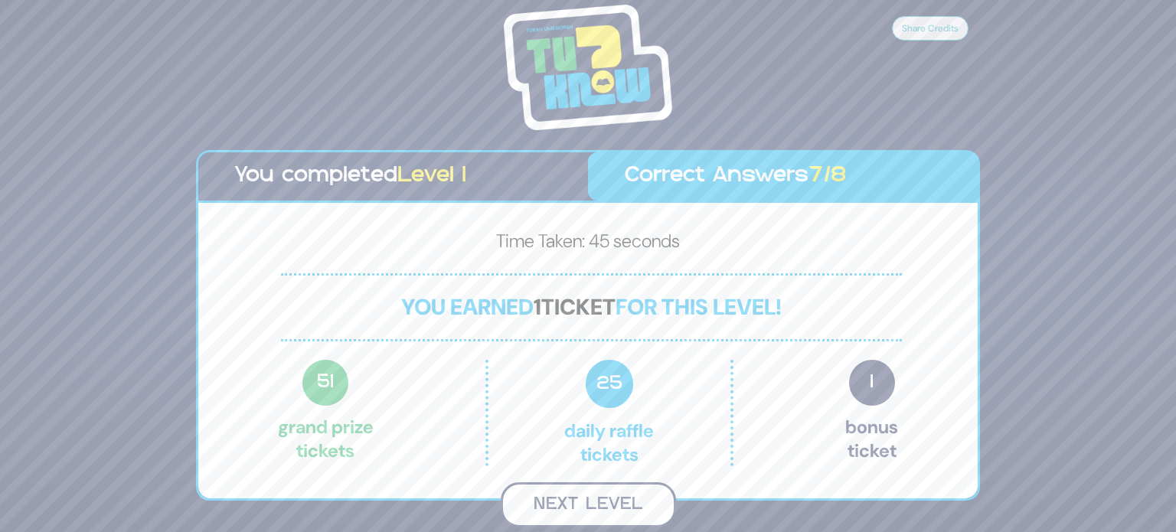
click at [588, 490] on button "Next Level" at bounding box center [588, 505] width 175 height 45
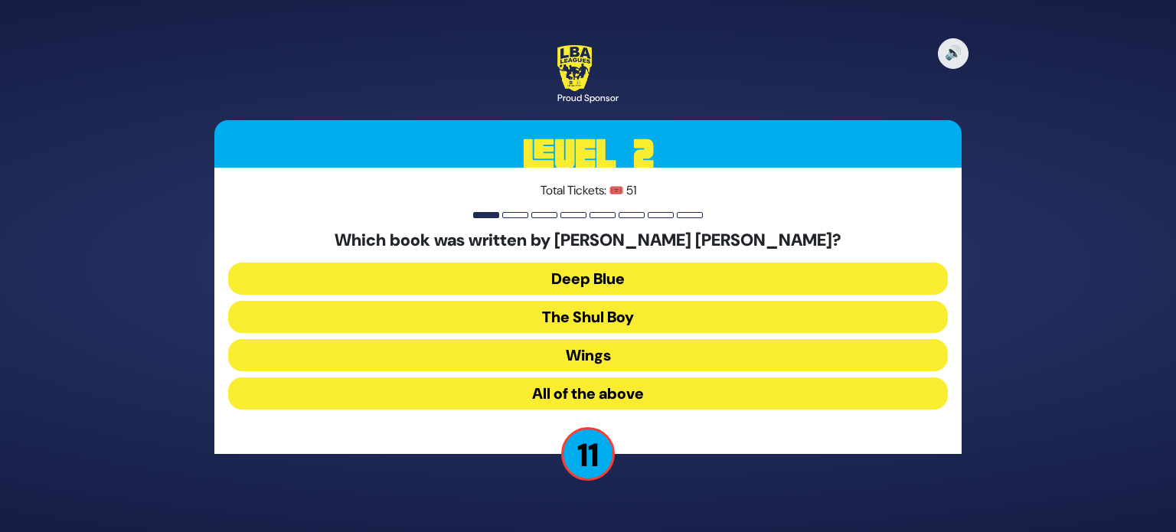
click at [612, 390] on button "All of the above" at bounding box center [588, 394] width 720 height 32
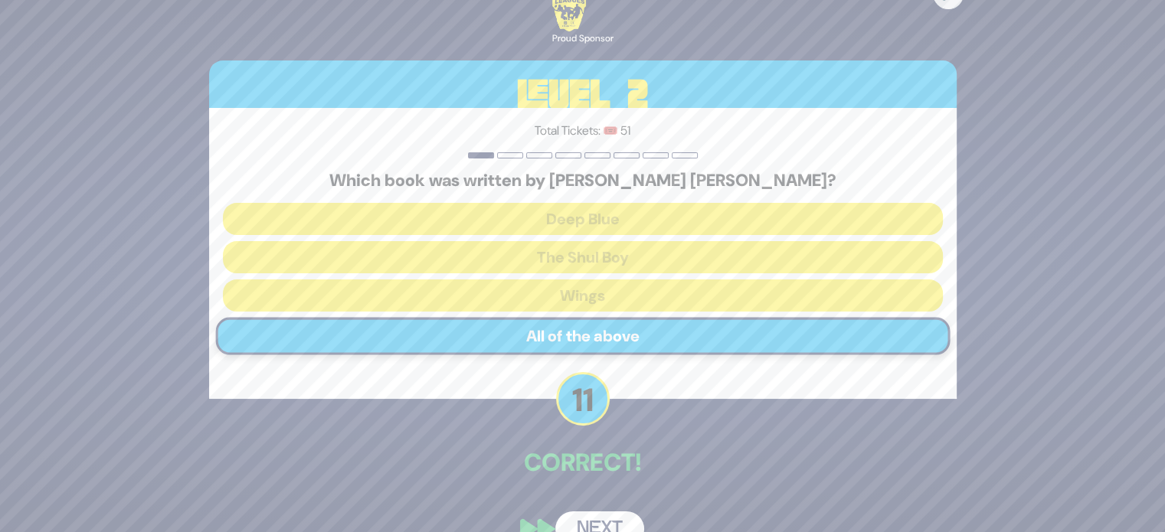
click at [600, 517] on button "Next" at bounding box center [599, 529] width 89 height 35
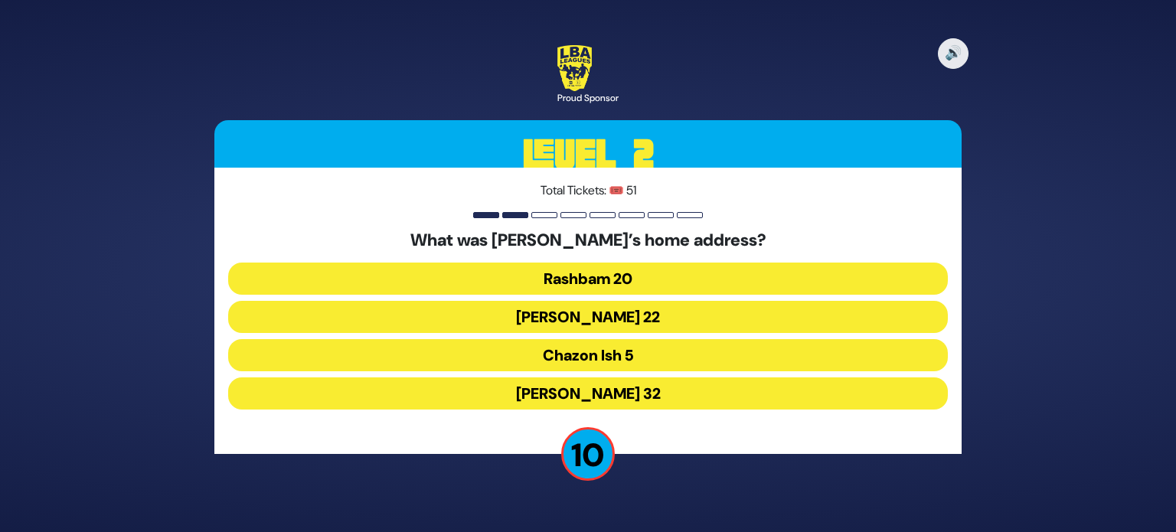
click at [622, 361] on button "Chazon Ish 5" at bounding box center [588, 355] width 720 height 32
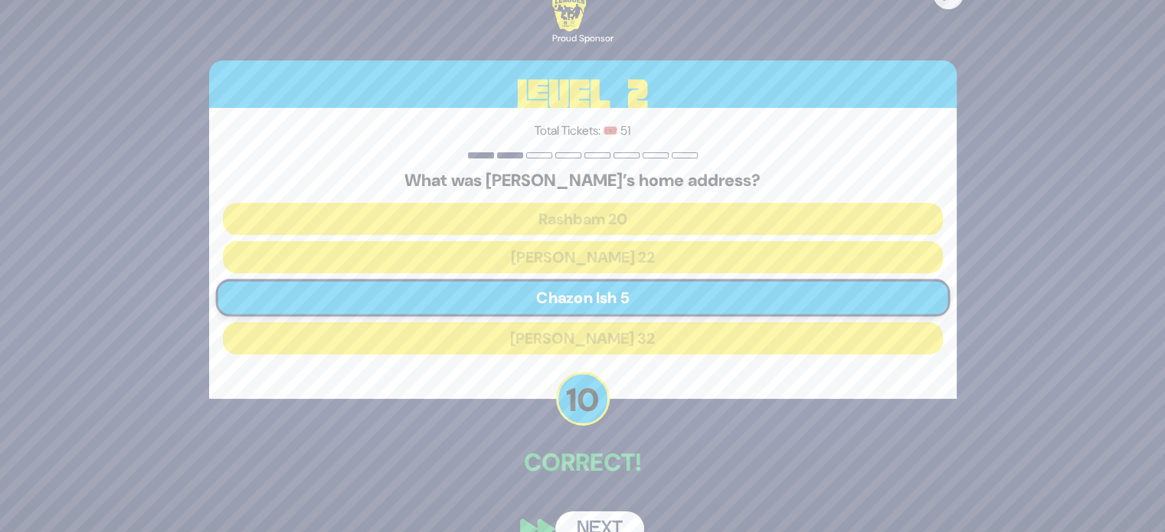
click at [608, 516] on button "Next" at bounding box center [599, 529] width 89 height 35
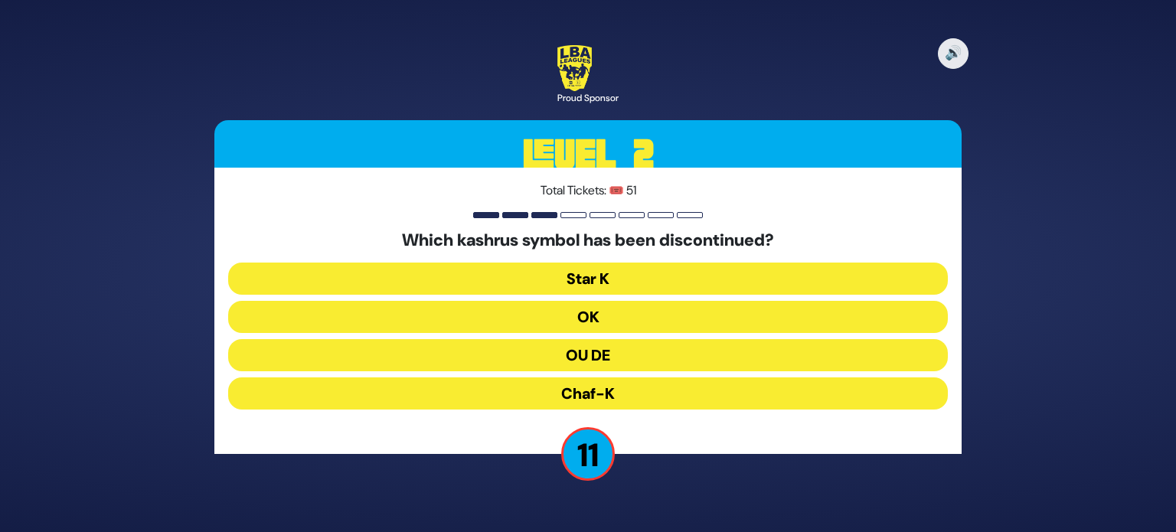
click at [625, 358] on button "OU DE" at bounding box center [588, 355] width 720 height 32
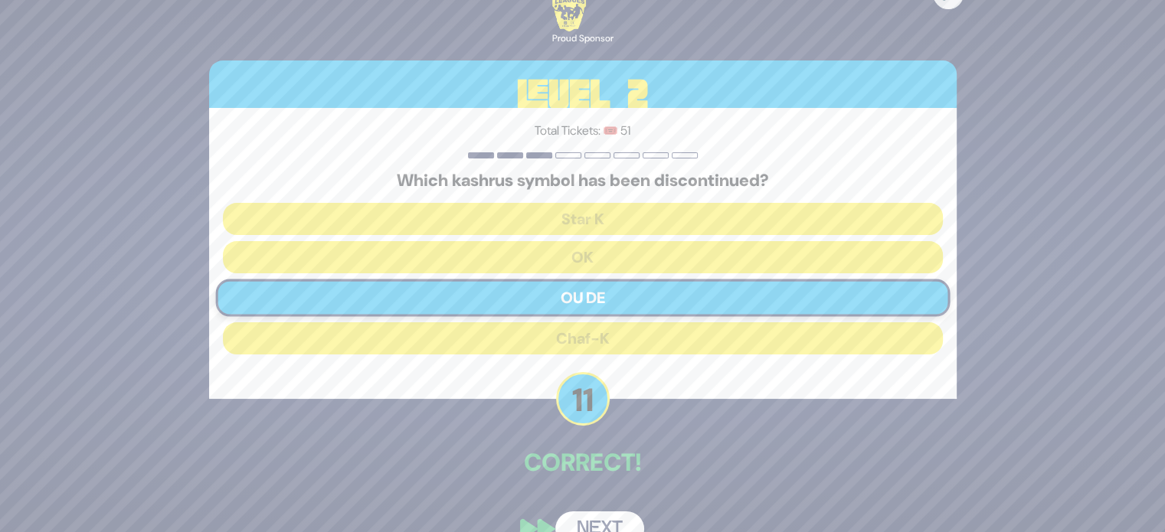
click at [605, 520] on button "Next" at bounding box center [599, 529] width 89 height 35
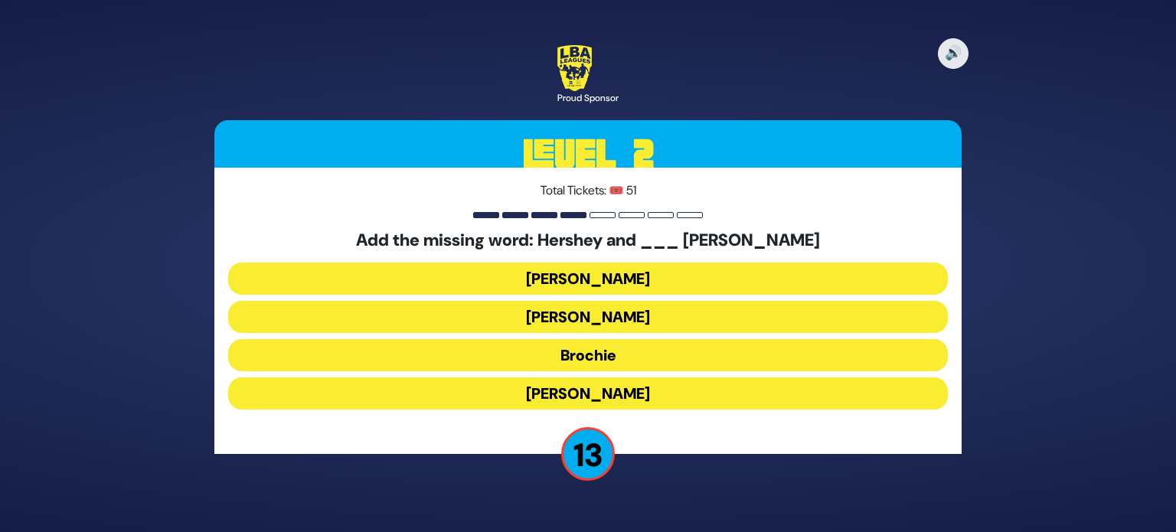
click at [607, 277] on button "Raizy" at bounding box center [588, 279] width 720 height 32
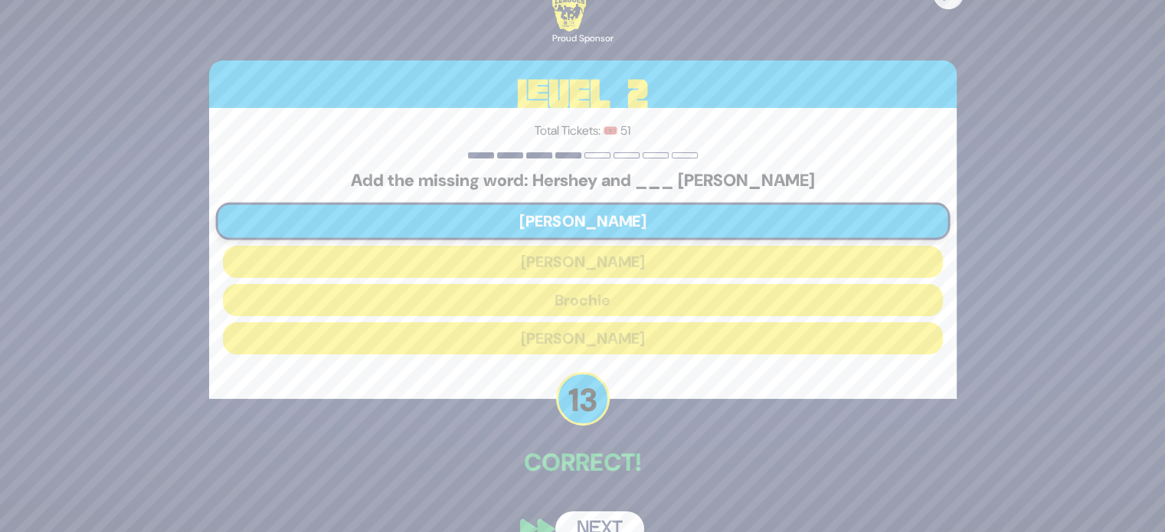
click at [610, 515] on button "Next" at bounding box center [599, 529] width 89 height 35
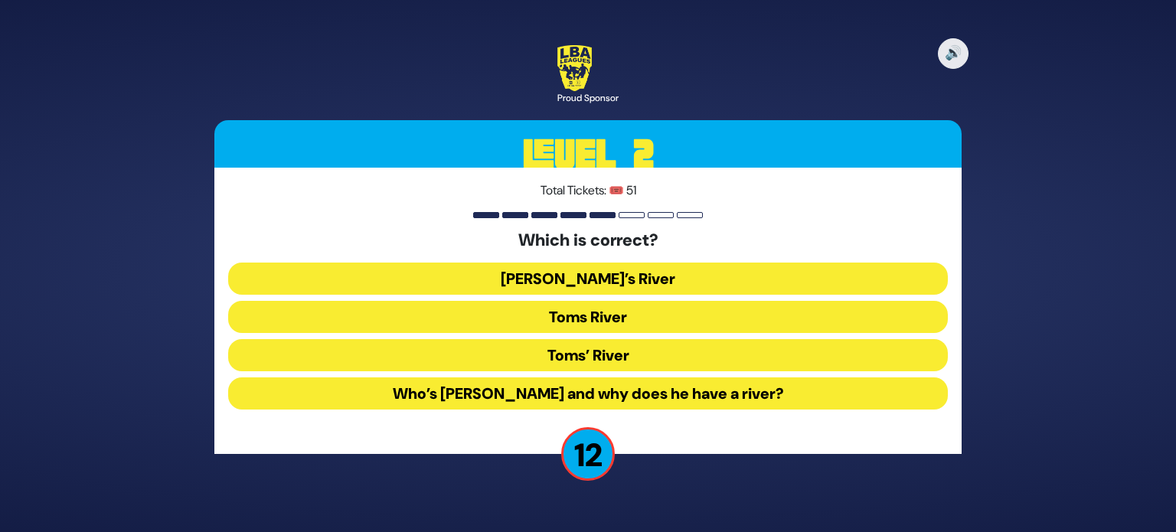
click at [617, 315] on button "Toms River" at bounding box center [588, 317] width 720 height 32
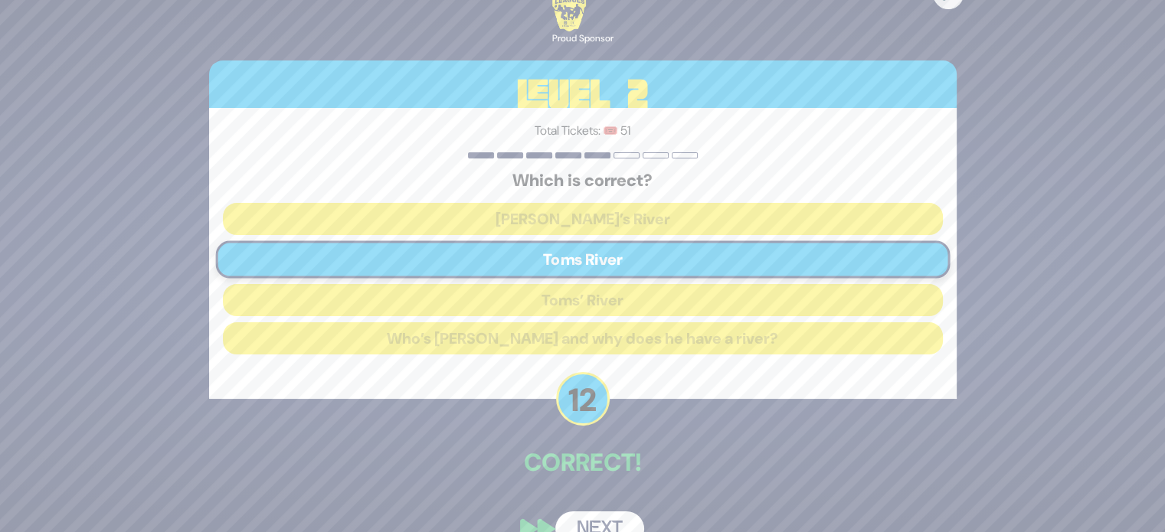
click at [604, 516] on button "Next" at bounding box center [599, 529] width 89 height 35
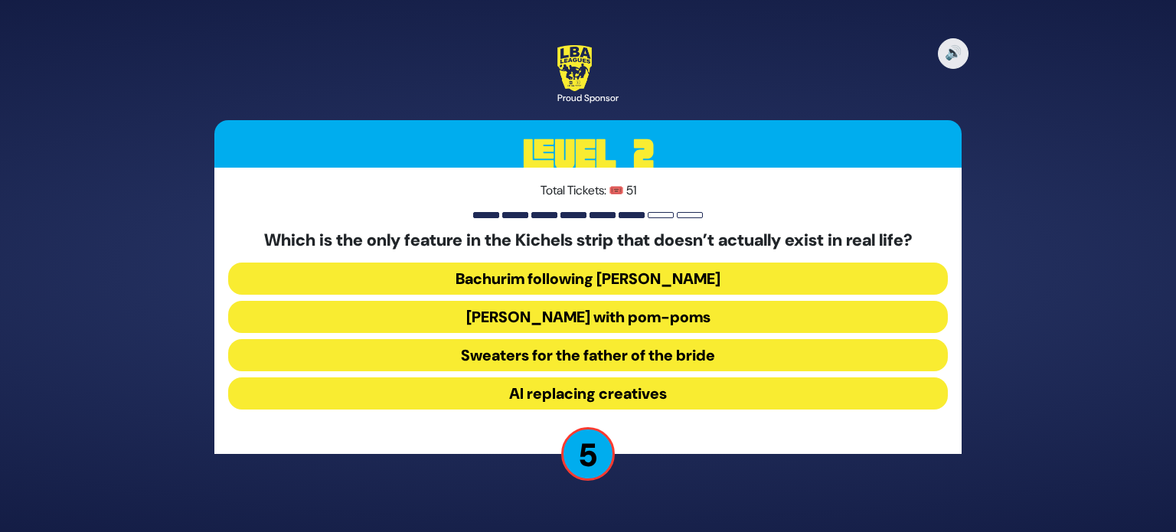
click at [594, 309] on button "[PERSON_NAME] with pom-poms" at bounding box center [588, 317] width 720 height 32
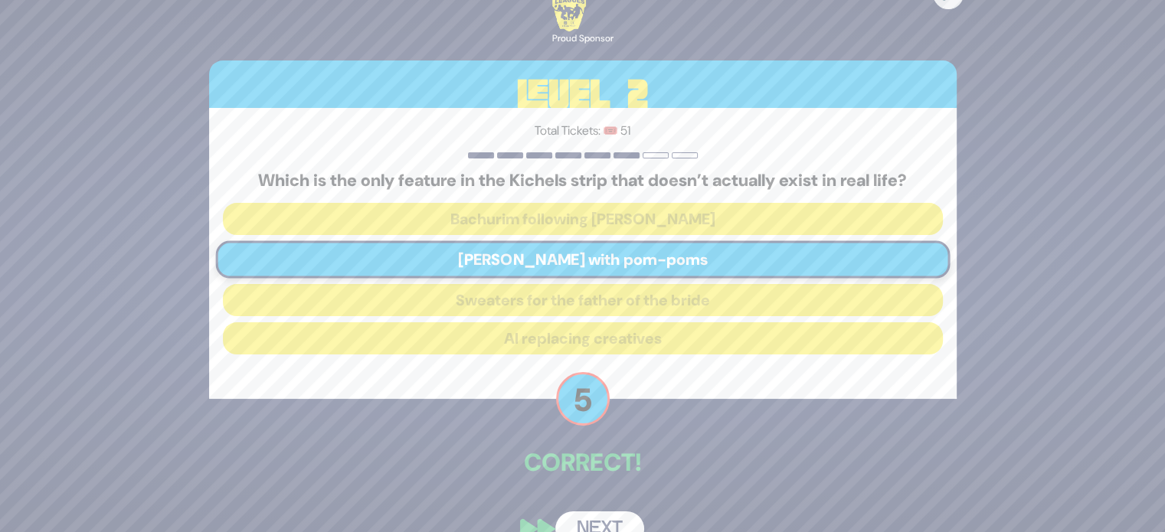
scroll to position [32, 0]
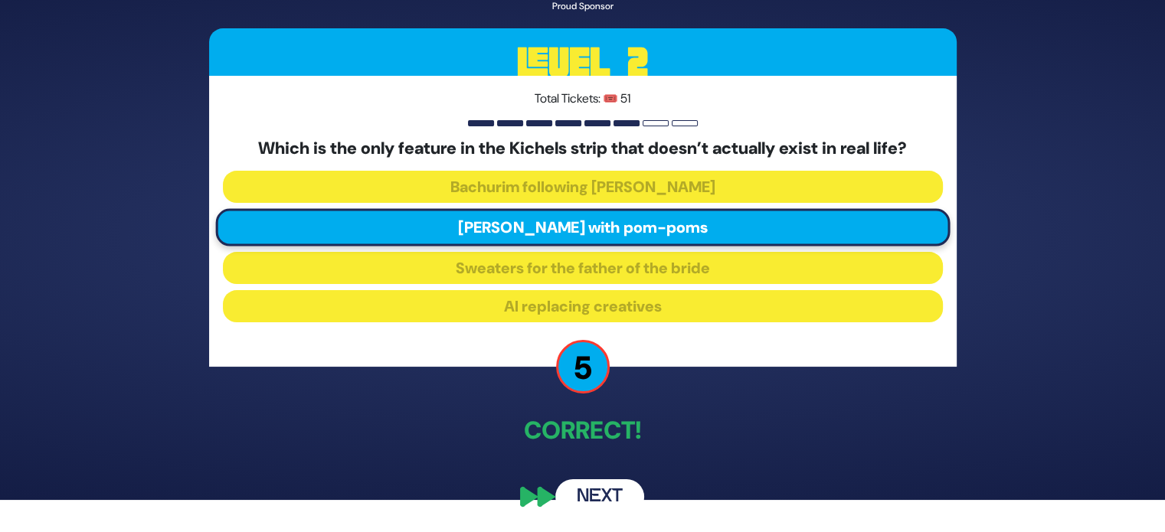
click at [591, 501] on button "Next" at bounding box center [599, 496] width 89 height 35
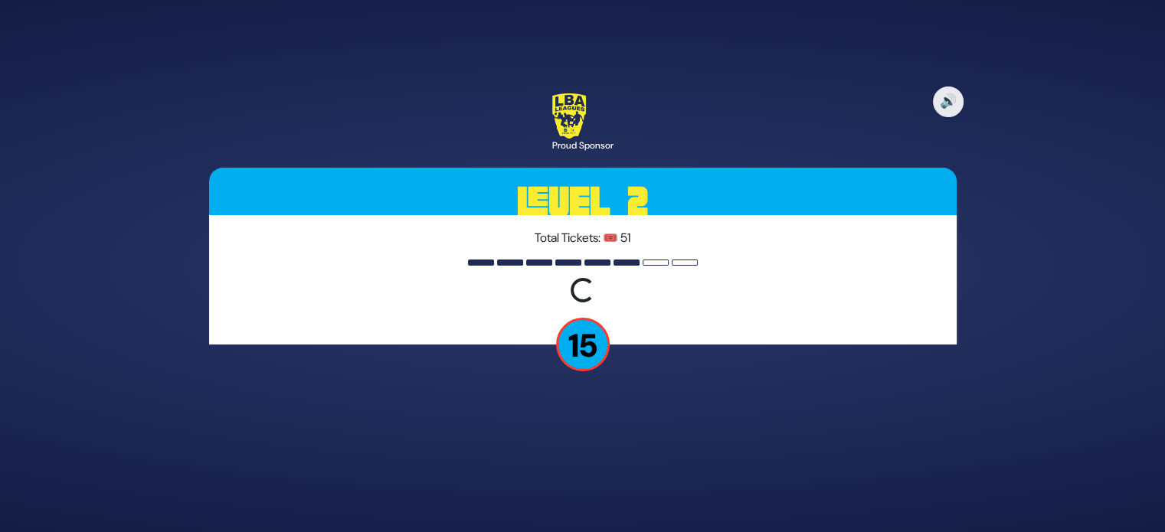
scroll to position [0, 0]
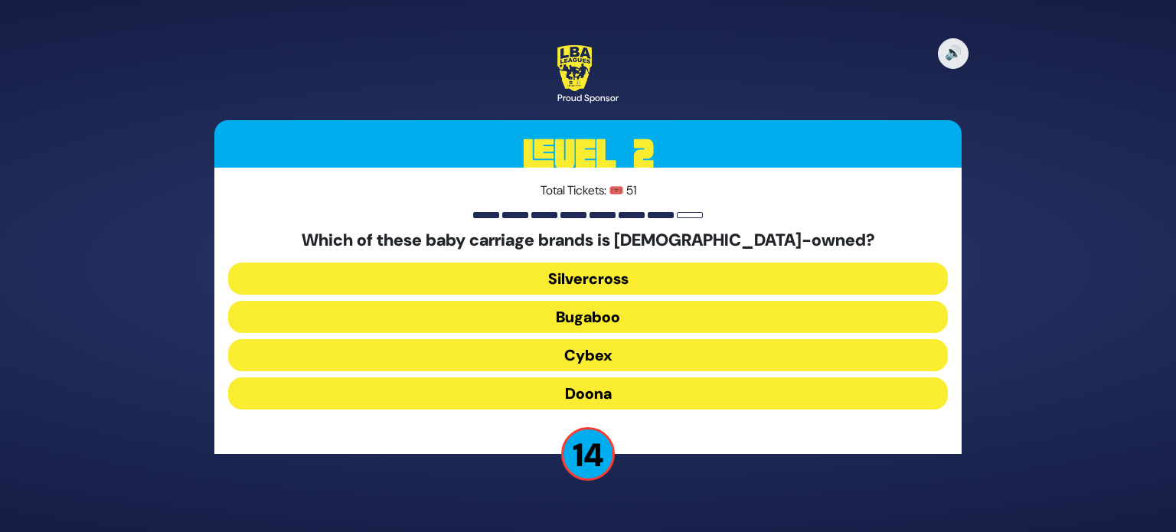
click at [588, 391] on button "Doona" at bounding box center [588, 394] width 720 height 32
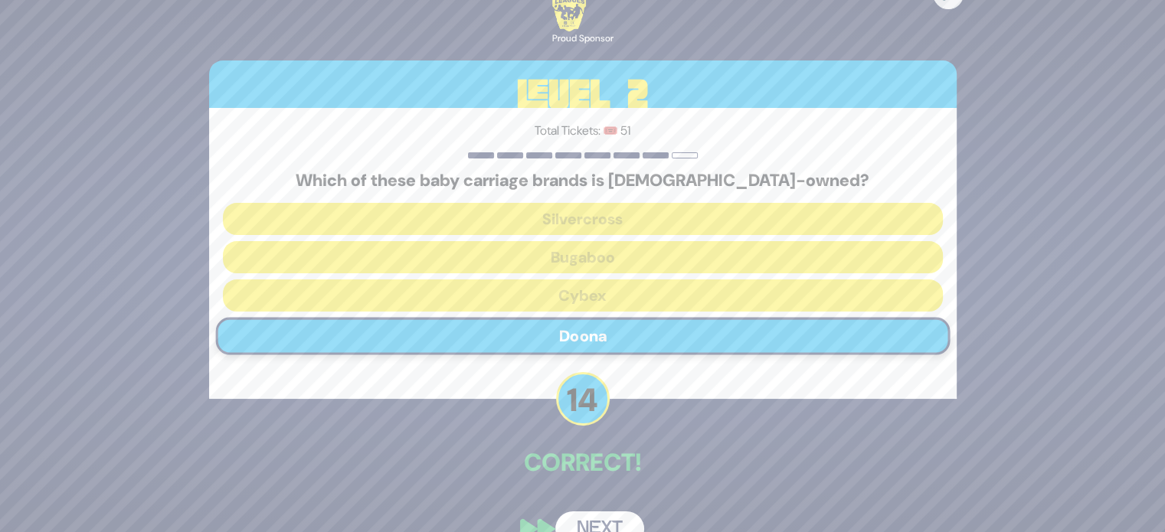
click at [612, 520] on button "Next" at bounding box center [599, 529] width 89 height 35
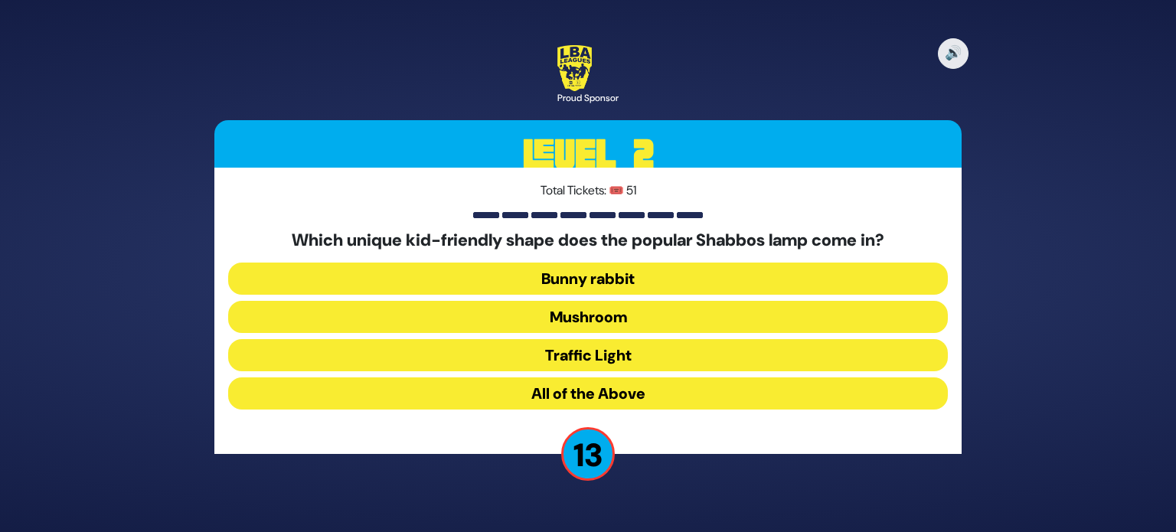
click at [596, 319] on button "Mushroom" at bounding box center [588, 317] width 720 height 32
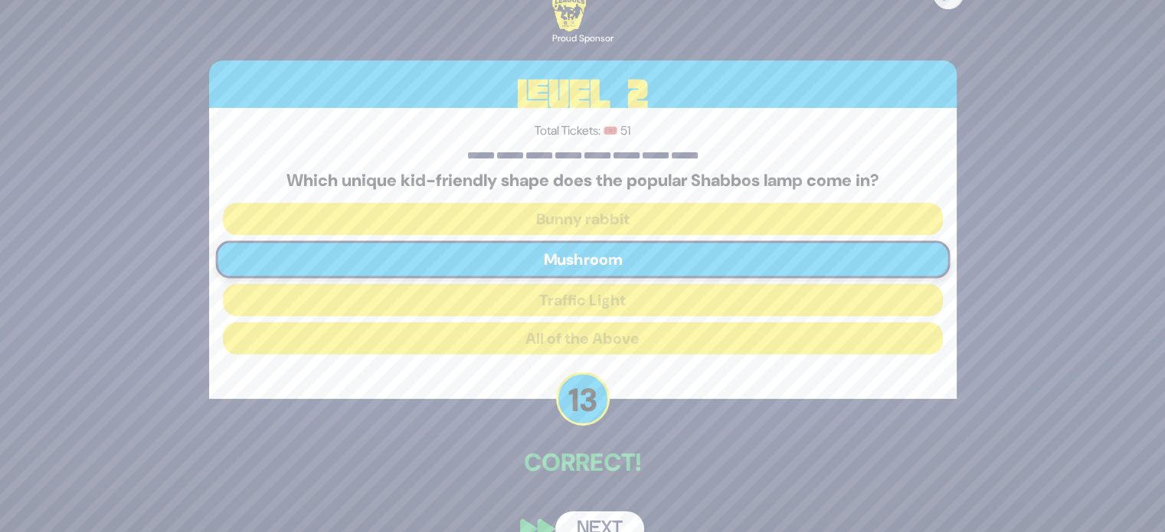
click at [614, 520] on button "Next" at bounding box center [599, 529] width 89 height 35
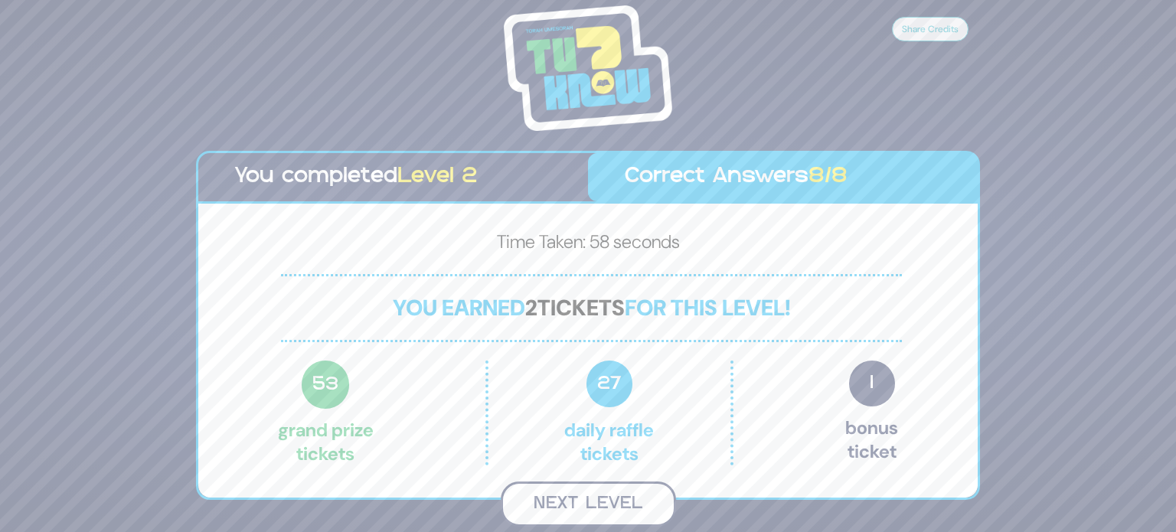
click at [564, 517] on button "Next Level" at bounding box center [588, 504] width 175 height 45
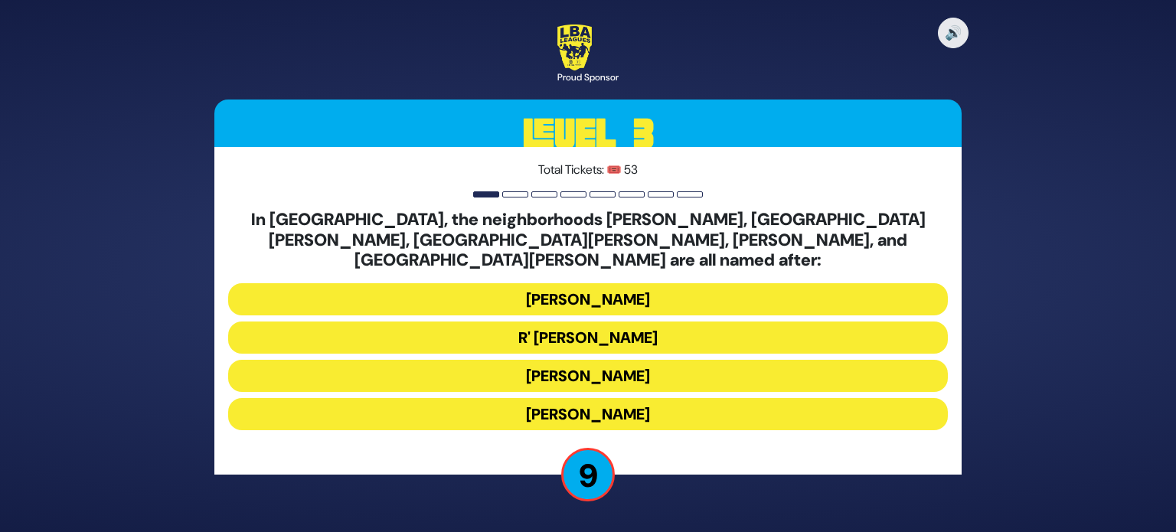
click at [653, 360] on button "Moses Montefiore" at bounding box center [588, 376] width 720 height 32
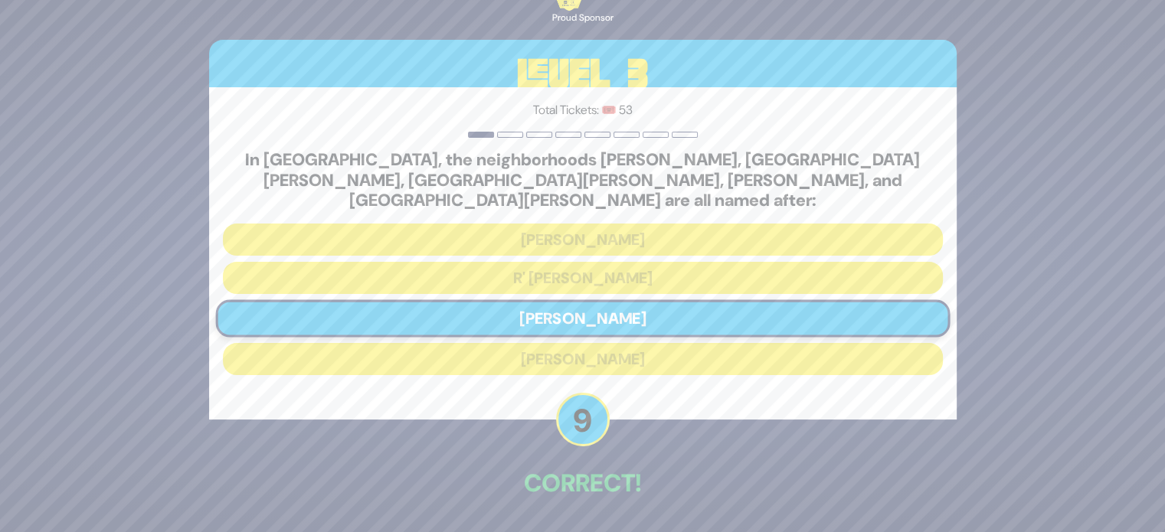
scroll to position [43, 0]
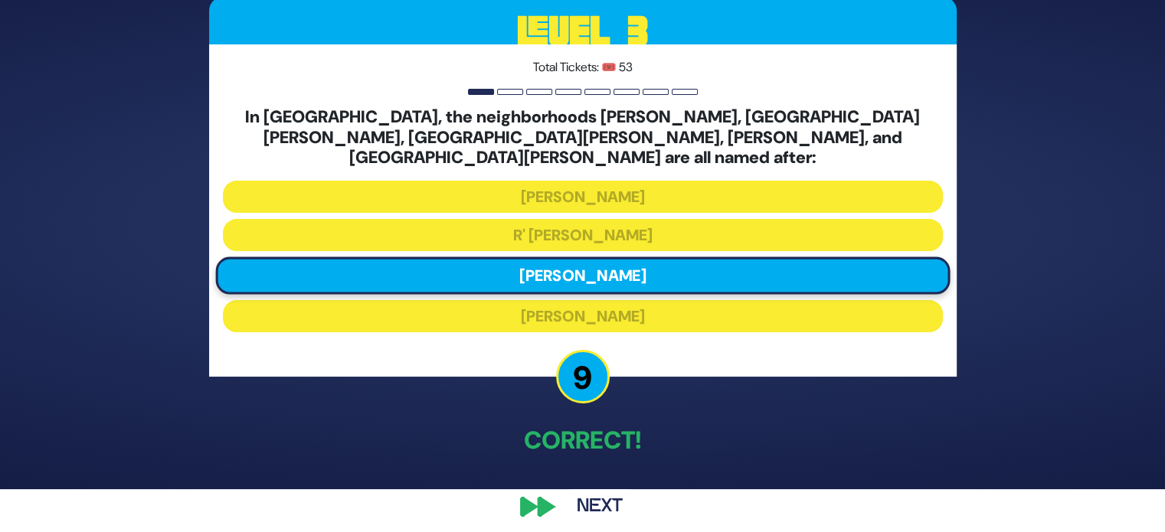
click at [591, 500] on button "Next" at bounding box center [599, 506] width 89 height 35
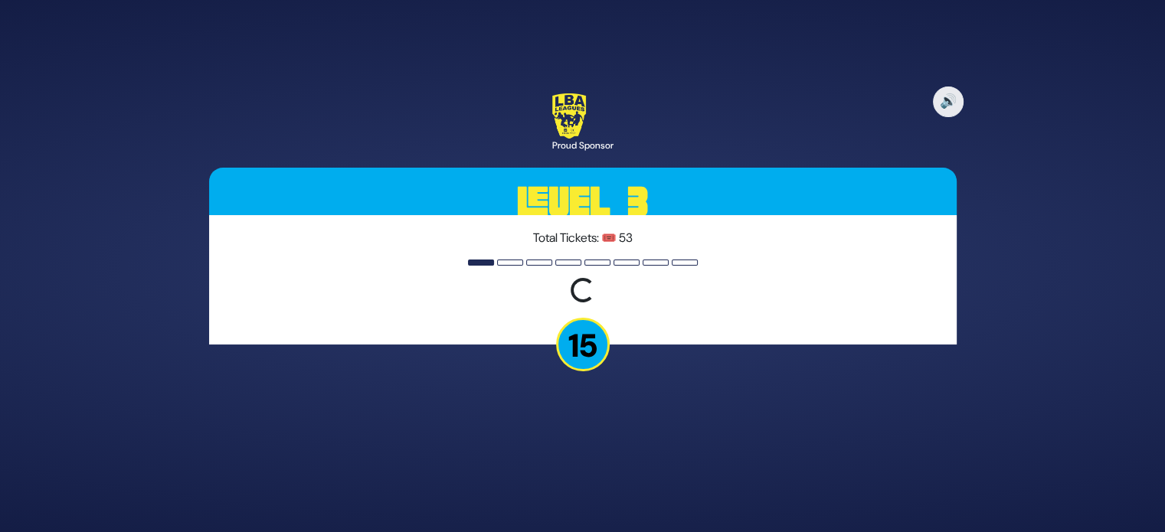
scroll to position [0, 0]
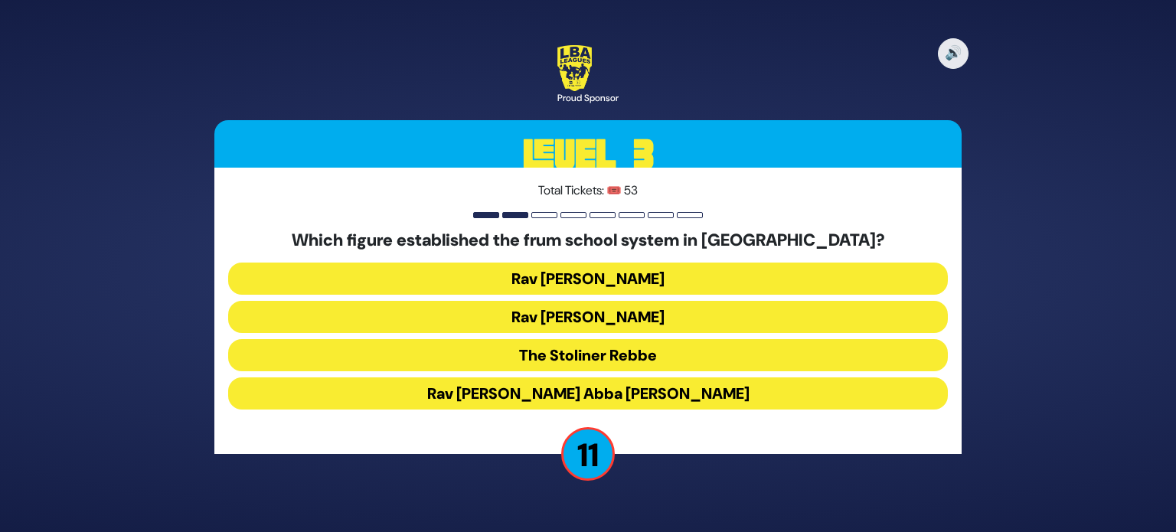
click at [619, 277] on button "Rav Leib Bakst" at bounding box center [588, 279] width 720 height 32
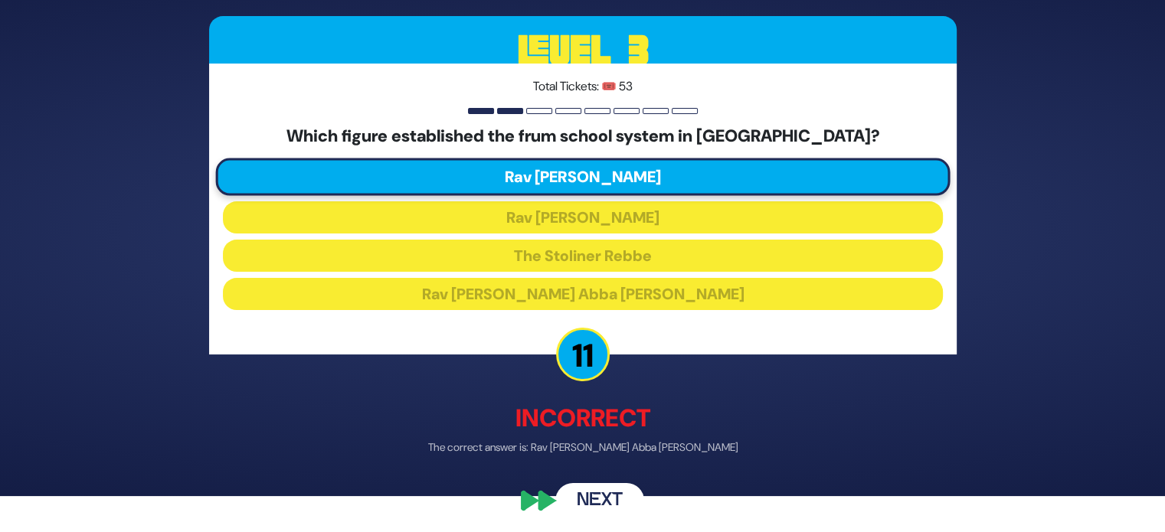
scroll to position [40, 0]
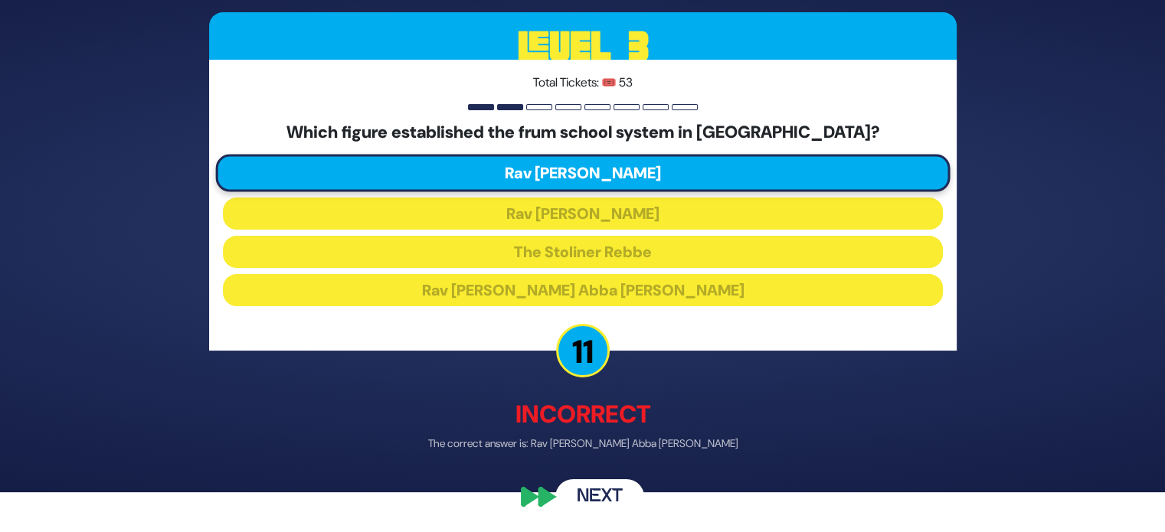
click at [597, 492] on button "Next" at bounding box center [599, 497] width 89 height 35
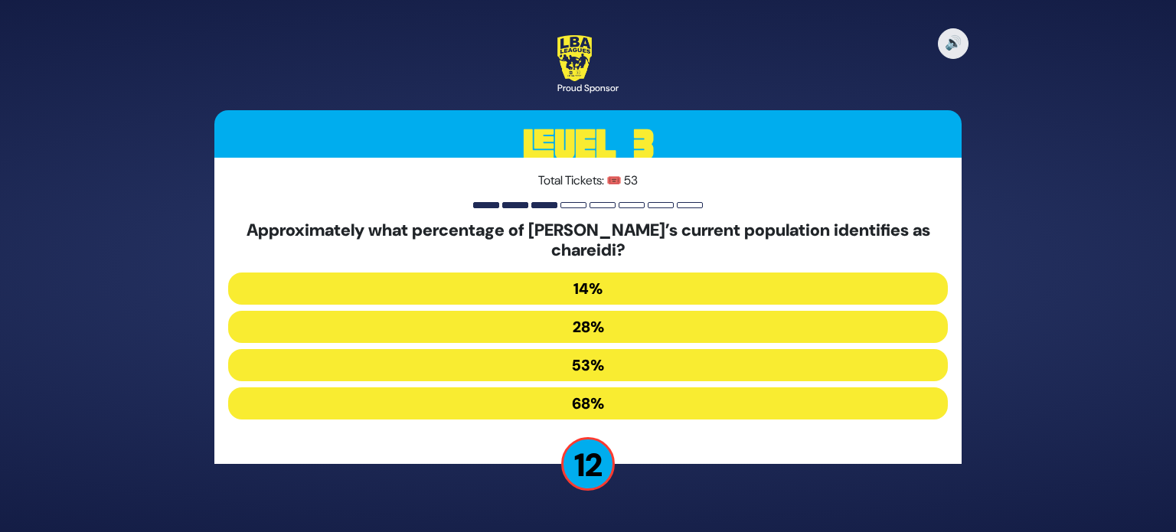
click at [586, 285] on button "14%" at bounding box center [588, 289] width 720 height 32
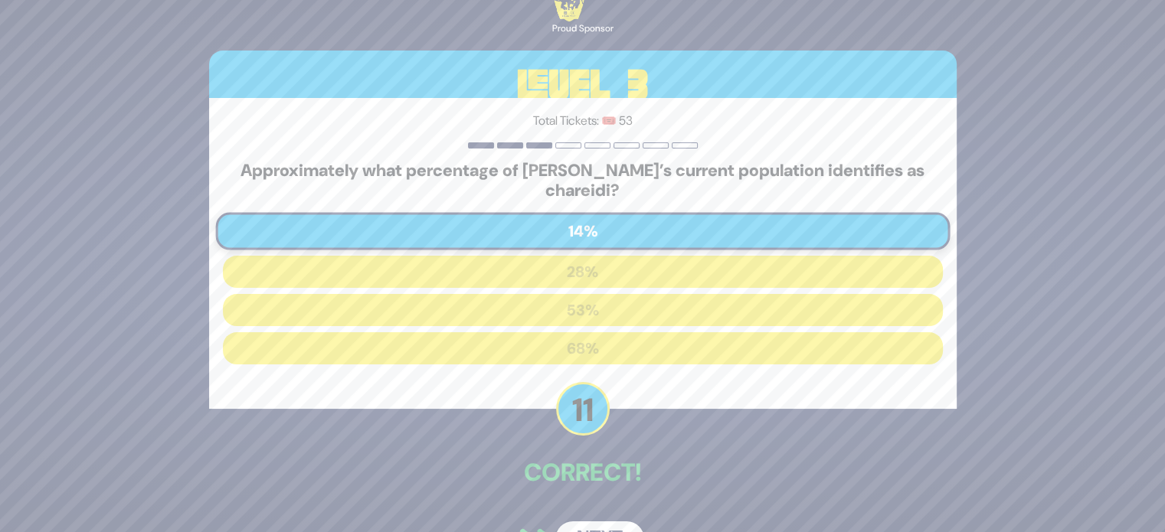
click at [603, 523] on button "Next" at bounding box center [599, 539] width 89 height 35
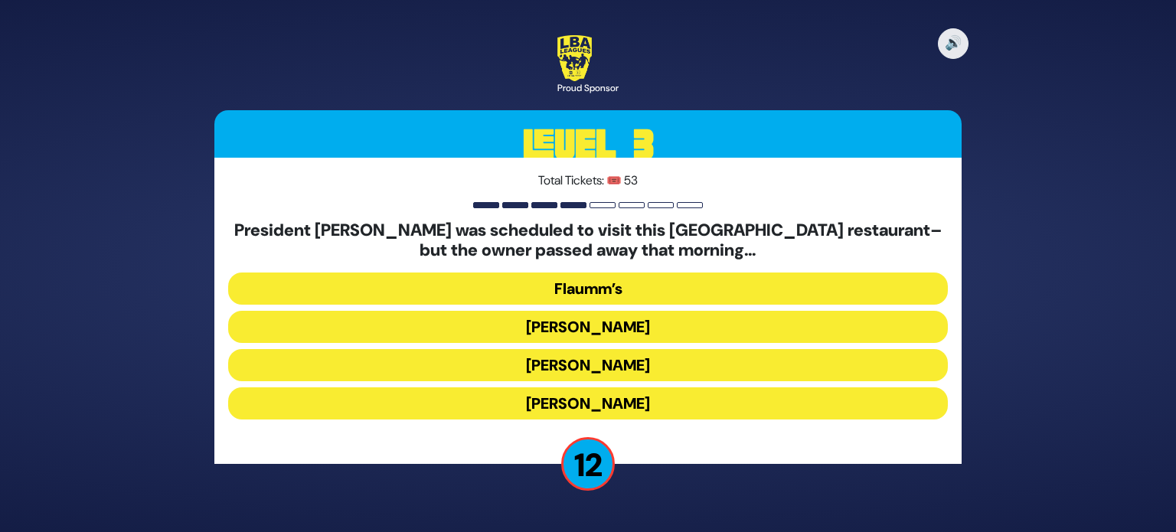
click at [591, 361] on button "Gottlieb’s" at bounding box center [588, 365] width 720 height 32
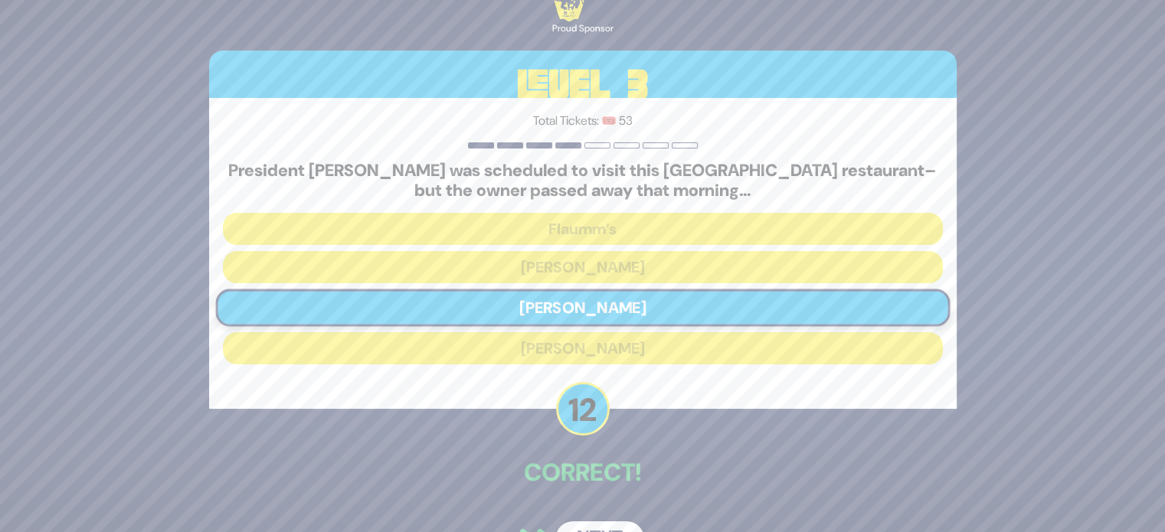
click at [604, 526] on button "Next" at bounding box center [599, 539] width 89 height 35
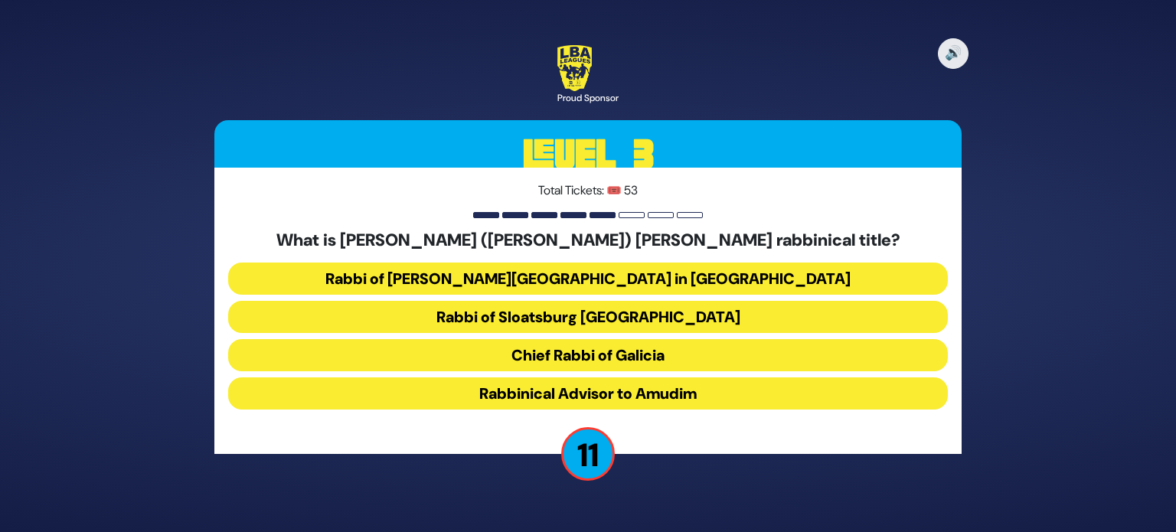
click at [650, 345] on button "Chief Rabbi of Galicia" at bounding box center [588, 355] width 720 height 32
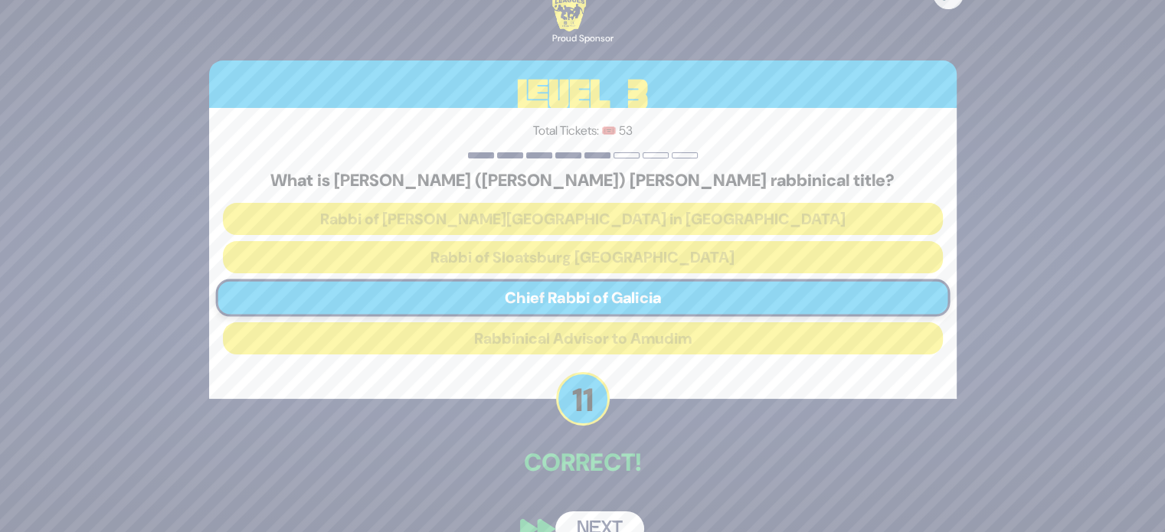
click at [602, 520] on button "Next" at bounding box center [599, 529] width 89 height 35
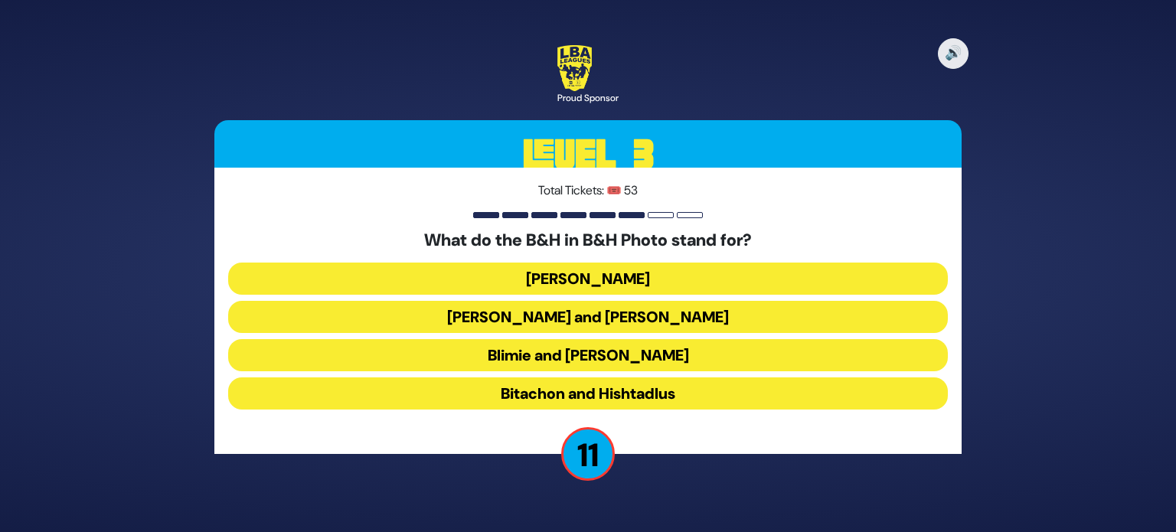
click at [598, 322] on button "Baumann and Hart" at bounding box center [588, 317] width 720 height 32
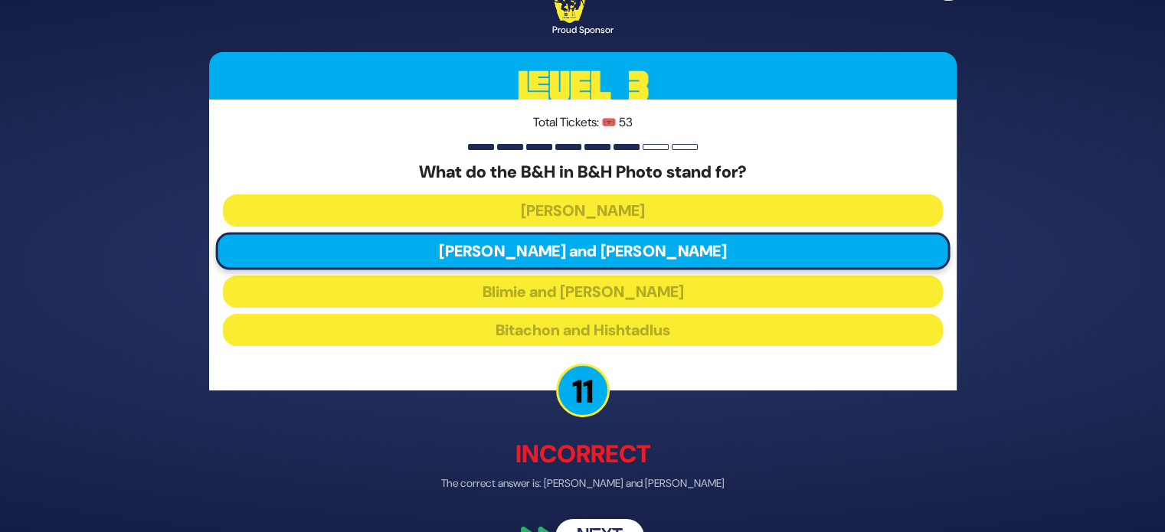
scroll to position [40, 0]
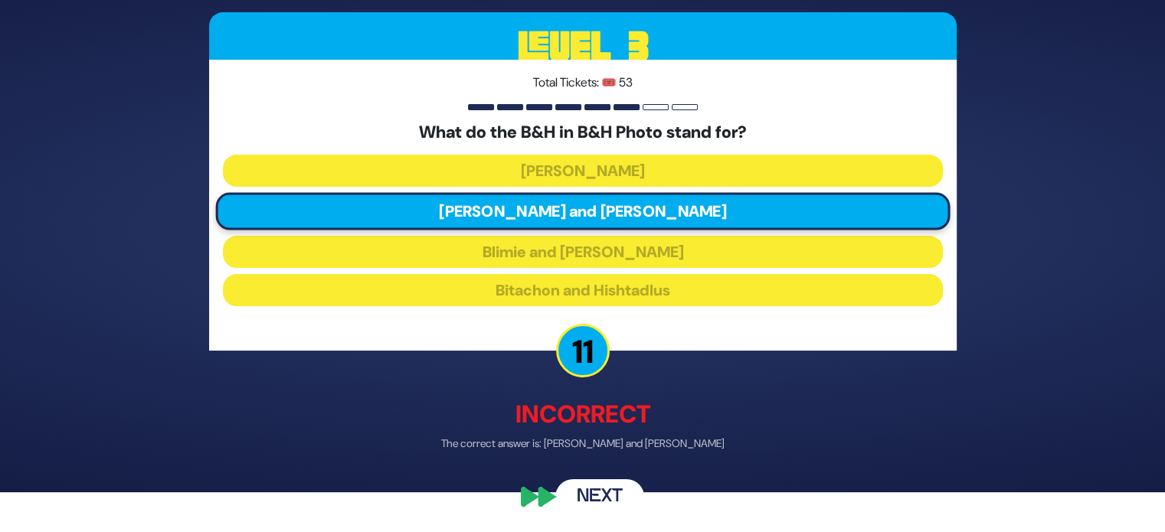
click at [596, 496] on button "Next" at bounding box center [599, 497] width 89 height 35
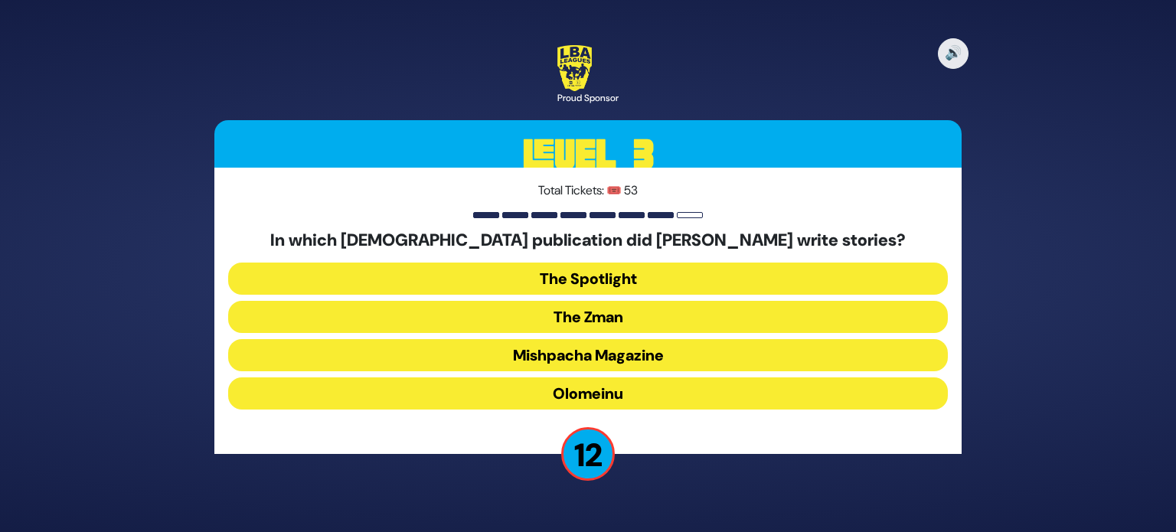
click at [602, 319] on button "The Zman" at bounding box center [588, 317] width 720 height 32
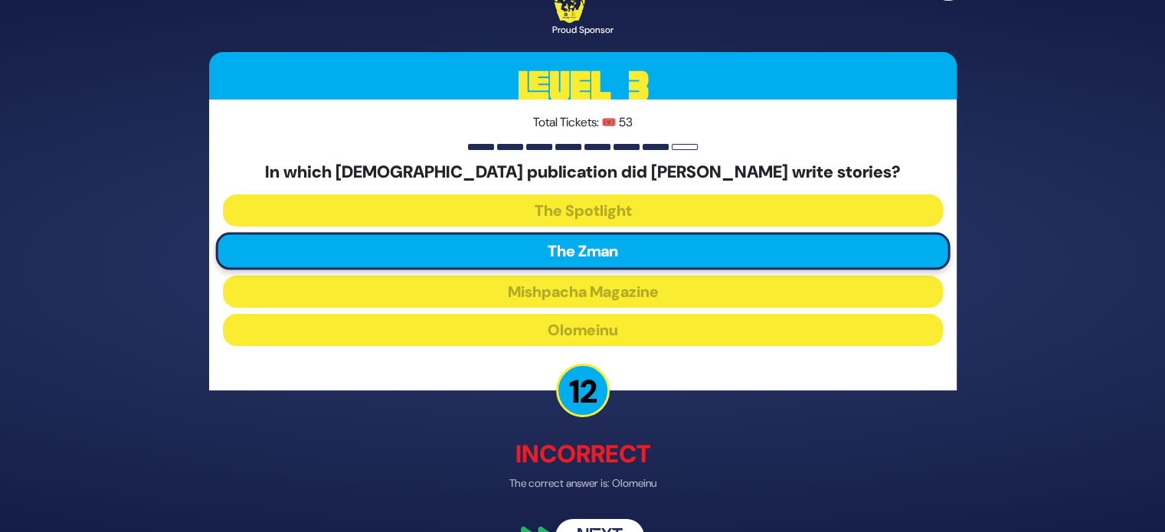
click at [604, 525] on button "Next" at bounding box center [599, 537] width 89 height 35
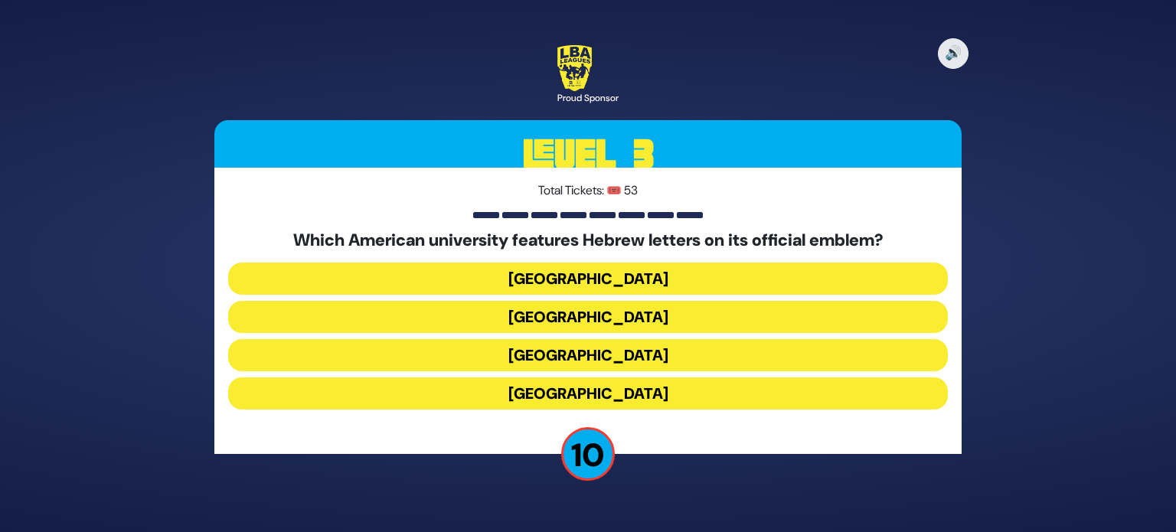
click at [540, 265] on button "Harvard University" at bounding box center [588, 279] width 720 height 32
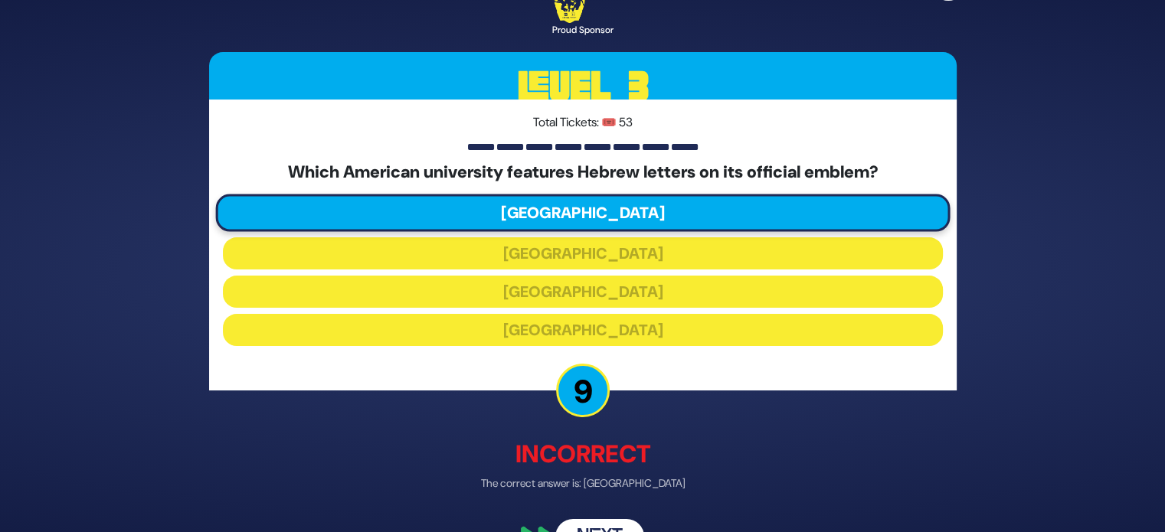
click at [602, 528] on button "Next" at bounding box center [599, 537] width 89 height 35
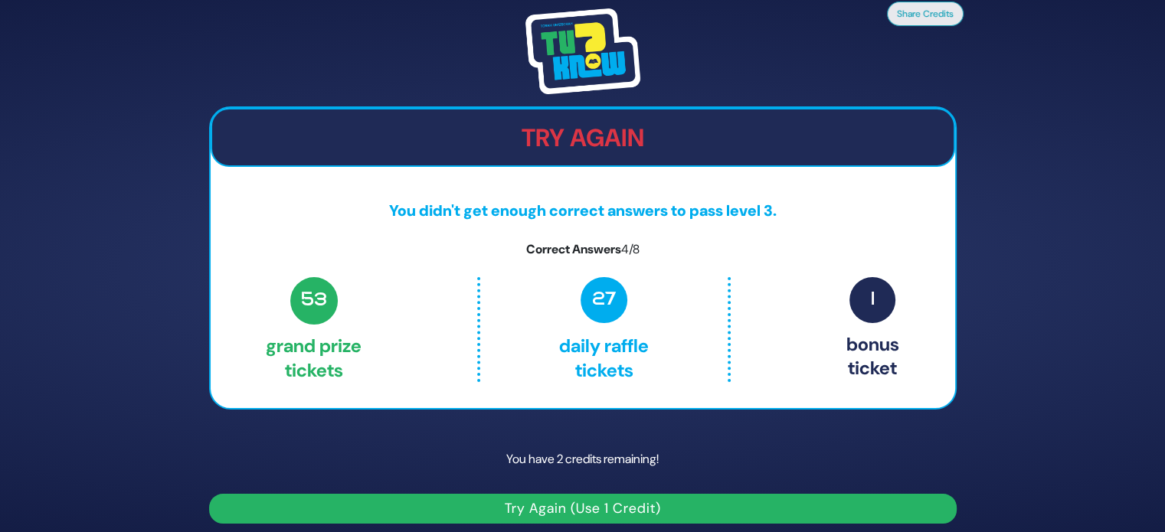
scroll to position [9, 0]
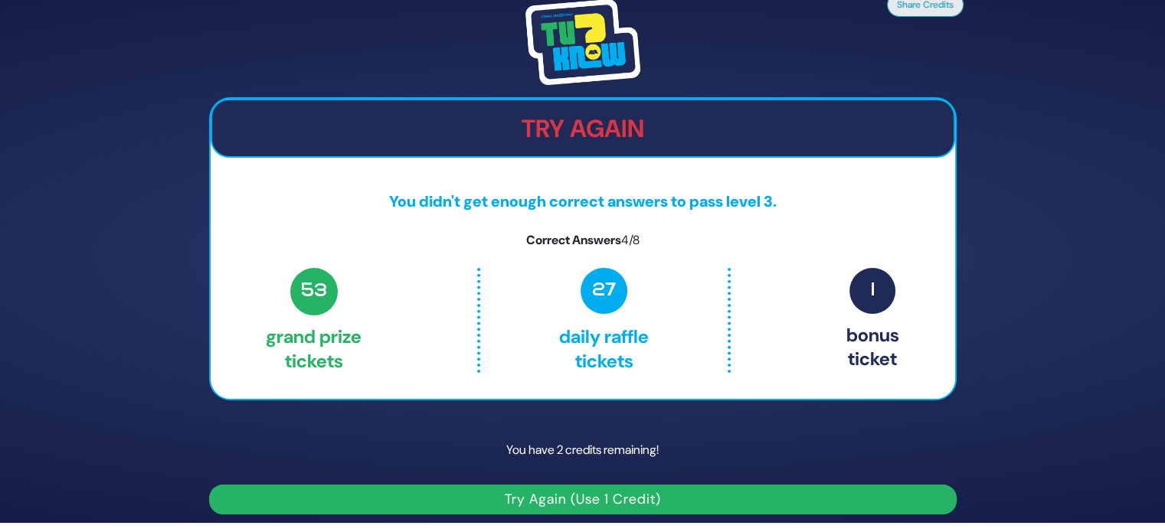
click at [613, 506] on button "Try Again (Use 1 Credit)" at bounding box center [583, 500] width 748 height 30
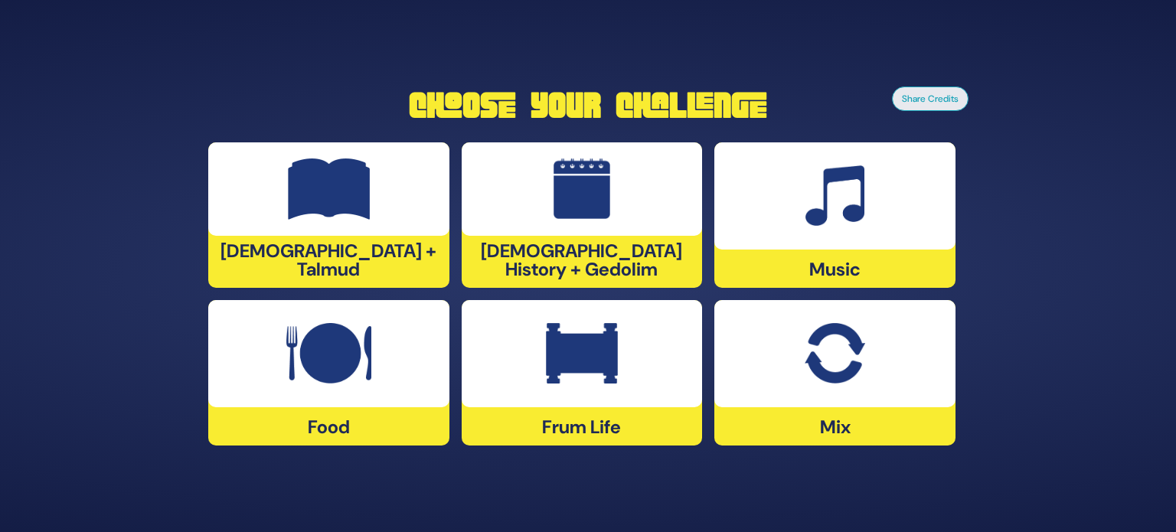
click at [793, 203] on div at bounding box center [835, 195] width 241 height 107
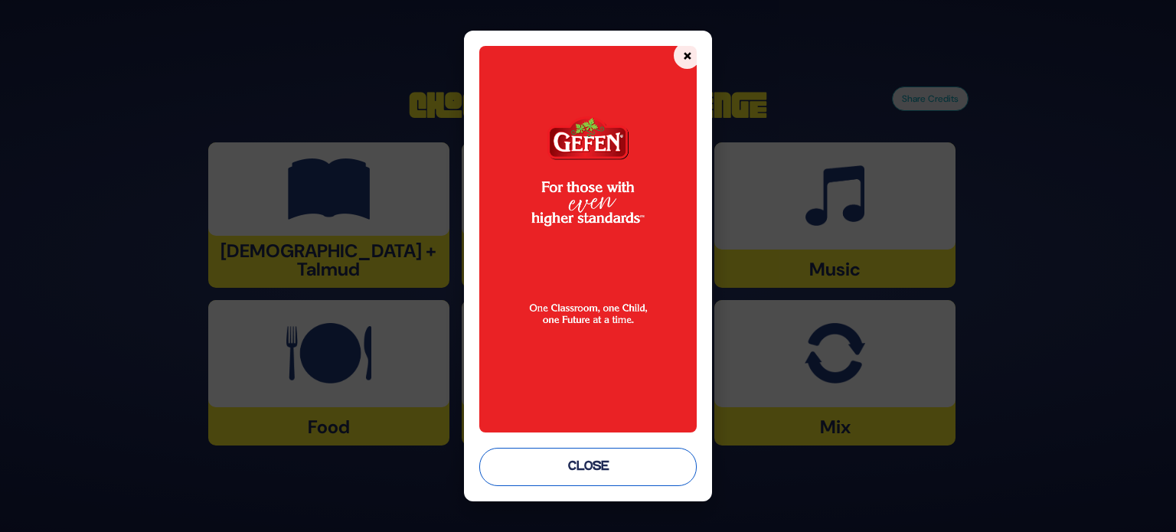
click at [610, 460] on button "Close" at bounding box center [588, 467] width 218 height 38
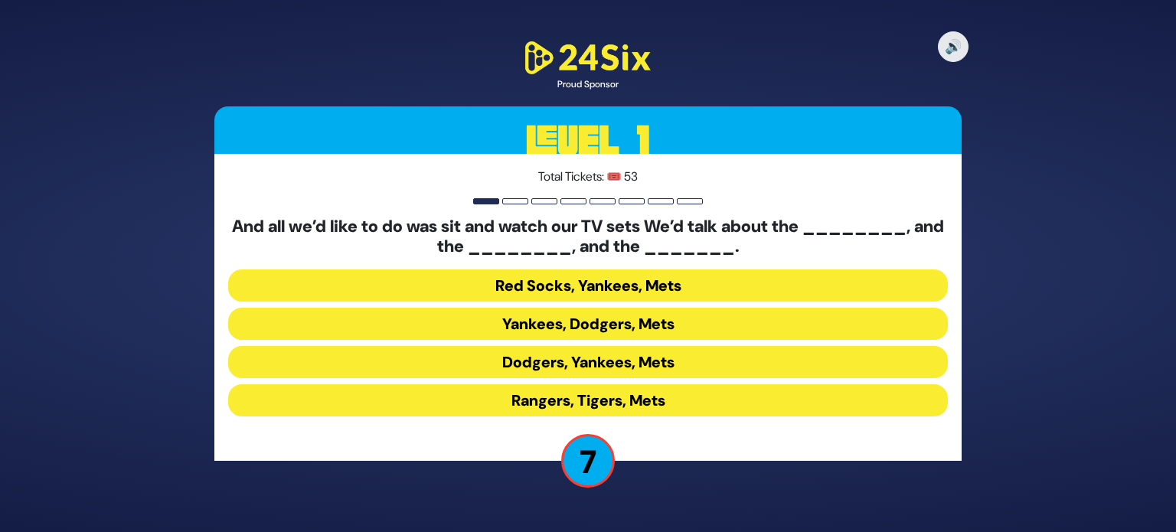
click at [594, 326] on button "Yankees, Dodgers, Mets" at bounding box center [588, 324] width 720 height 32
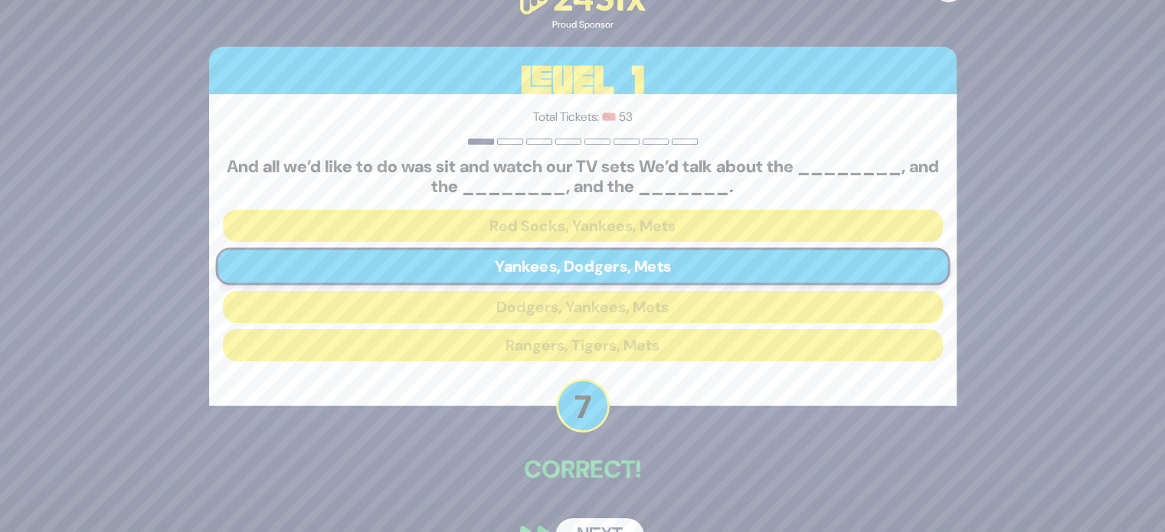
click at [601, 525] on button "Next" at bounding box center [599, 536] width 89 height 35
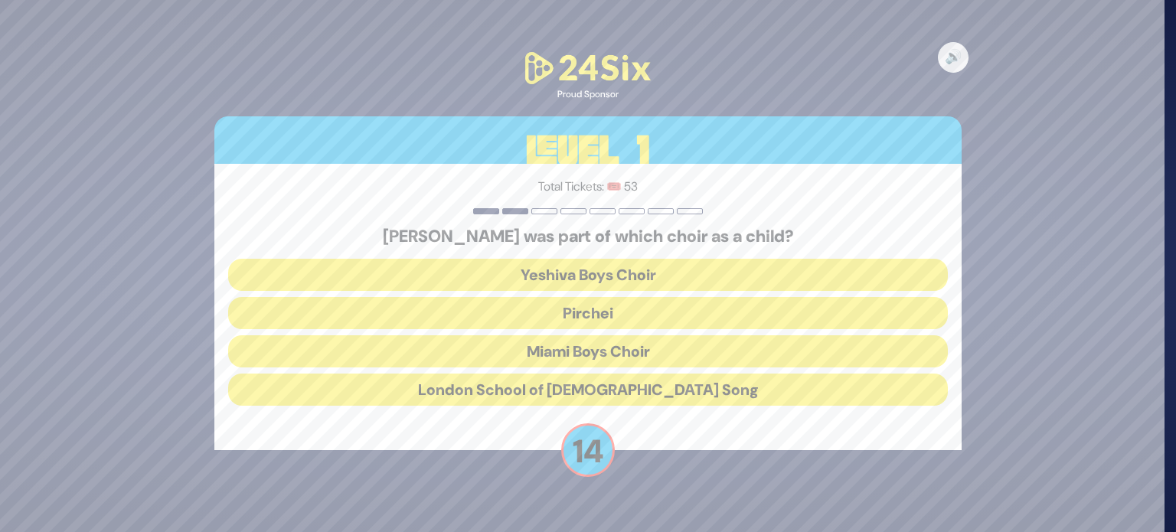
click at [616, 352] on button "Miami Boys Choir" at bounding box center [588, 351] width 720 height 32
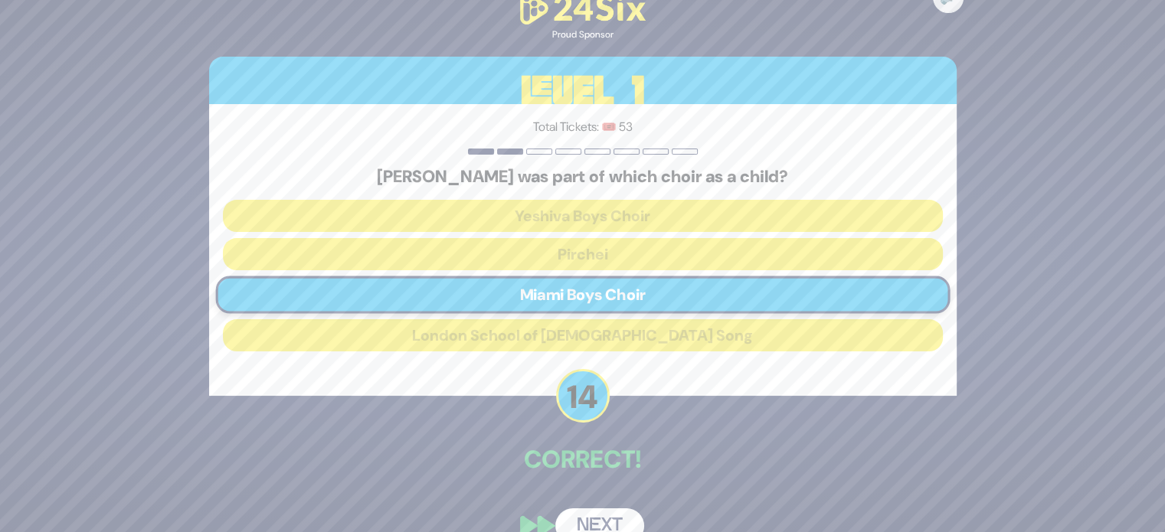
click at [604, 513] on button "Next" at bounding box center [599, 526] width 89 height 35
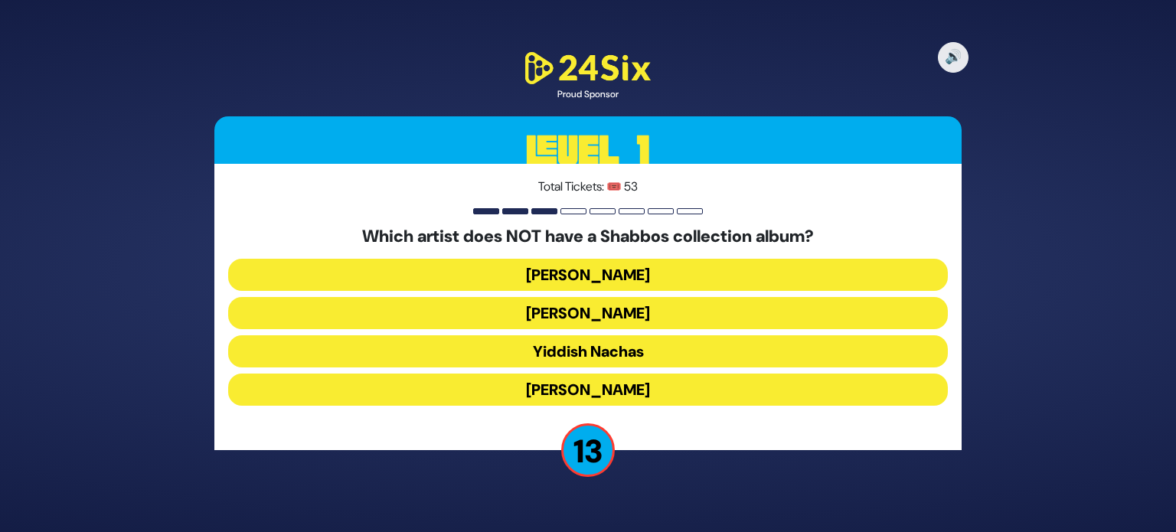
click at [599, 393] on button "Yaakov Shwekey" at bounding box center [588, 390] width 720 height 32
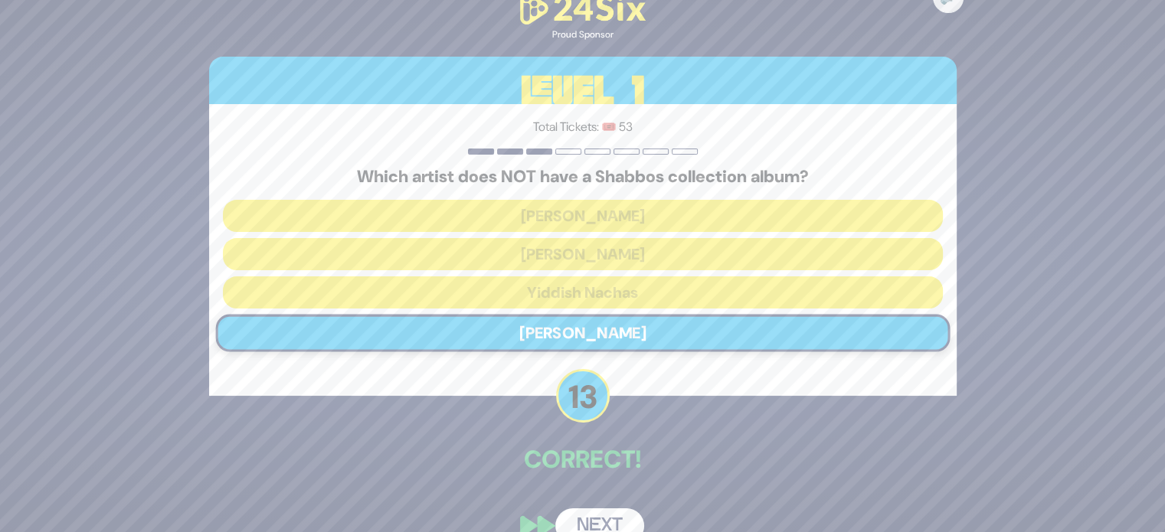
click at [601, 510] on button "Next" at bounding box center [599, 526] width 89 height 35
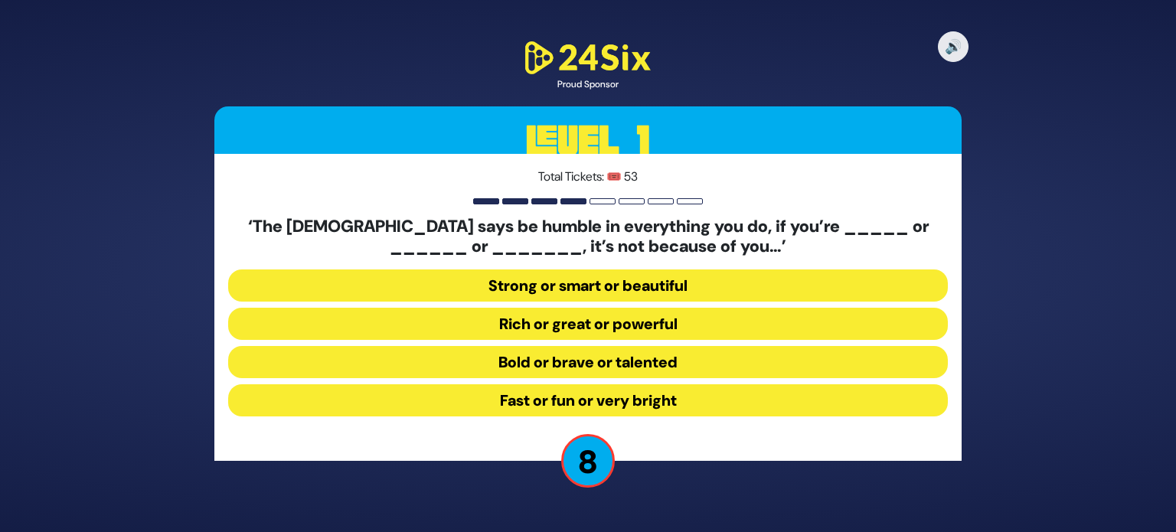
click at [598, 318] on button "Rich or great or powerful" at bounding box center [588, 324] width 720 height 32
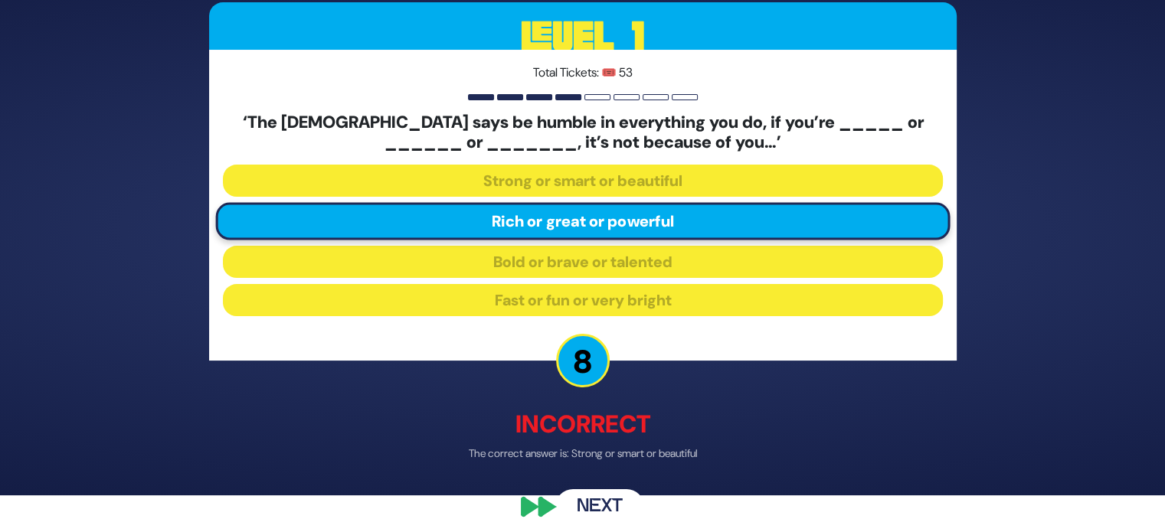
scroll to position [47, 0]
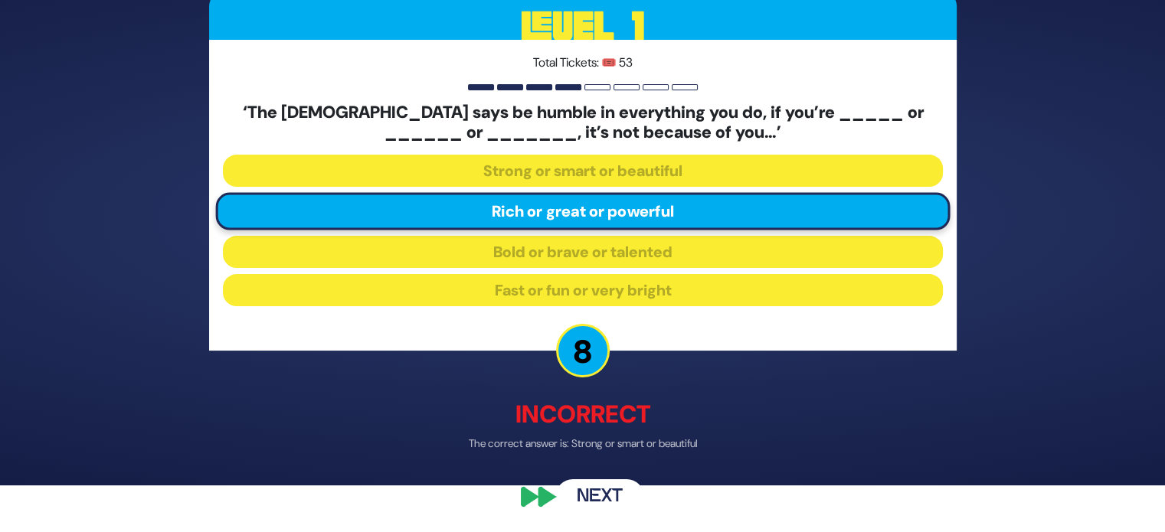
click at [611, 490] on button "Next" at bounding box center [599, 496] width 89 height 35
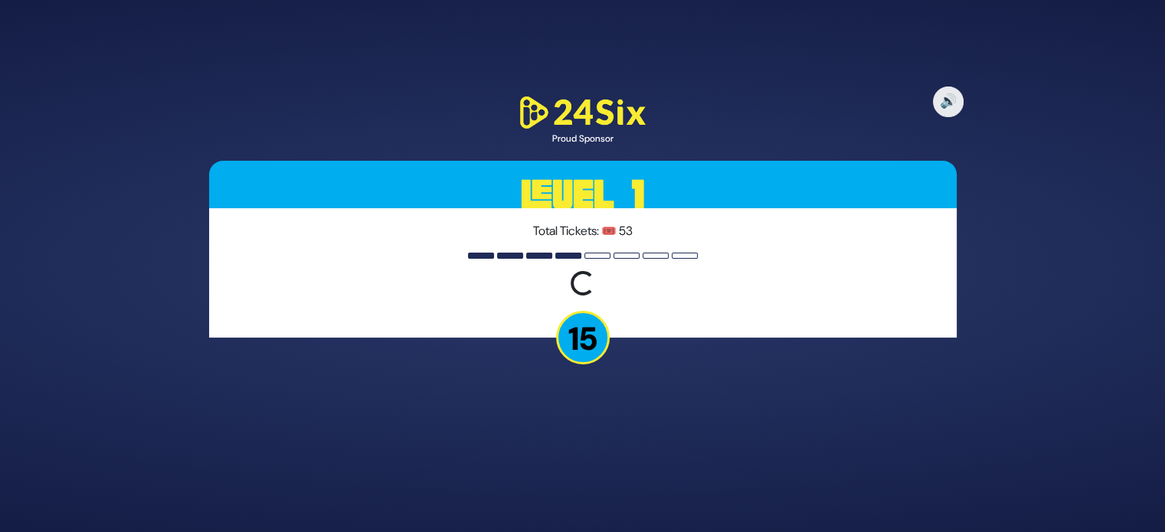
scroll to position [0, 0]
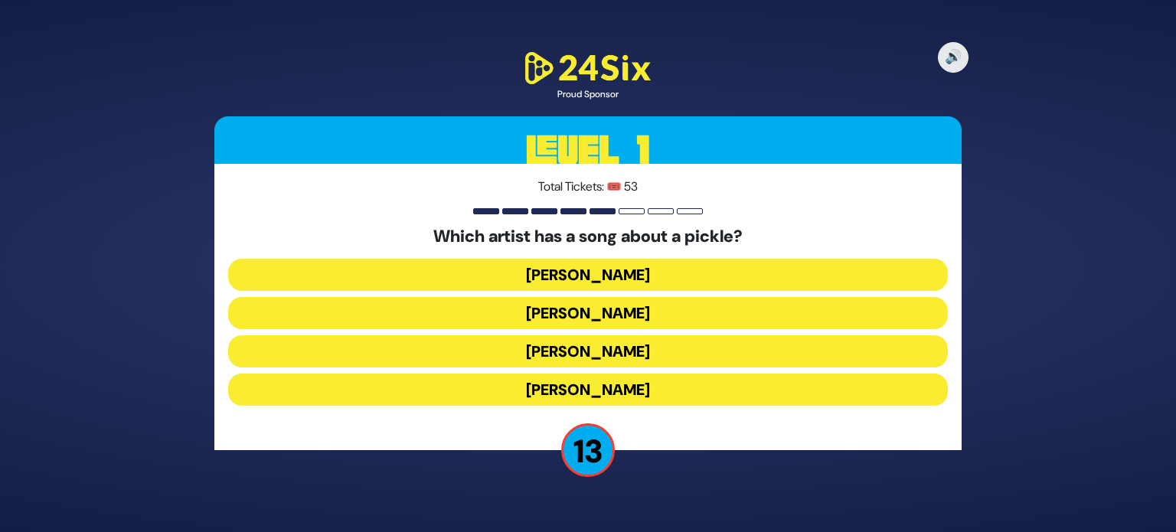
click at [604, 257] on div "Which artist has a song about a pickle? Joey Newcomb Abie Rotenberg Chaim Yisra…" at bounding box center [588, 319] width 720 height 185
click at [606, 264] on button "Joey Newcomb" at bounding box center [588, 275] width 720 height 32
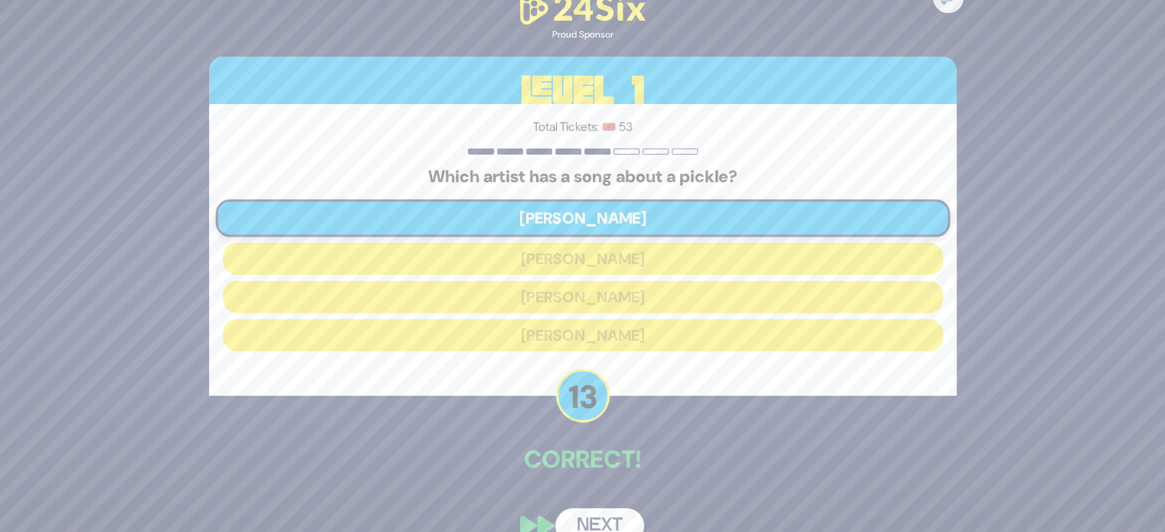
click at [621, 510] on button "Next" at bounding box center [599, 526] width 89 height 35
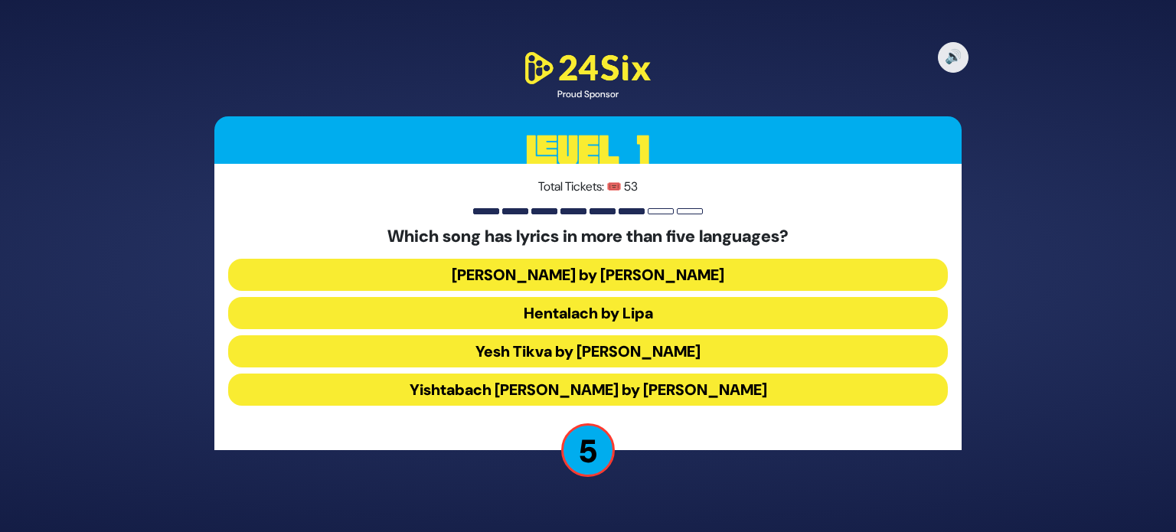
click at [603, 345] on button "Yesh Tikva by Benny Friedman" at bounding box center [588, 351] width 720 height 32
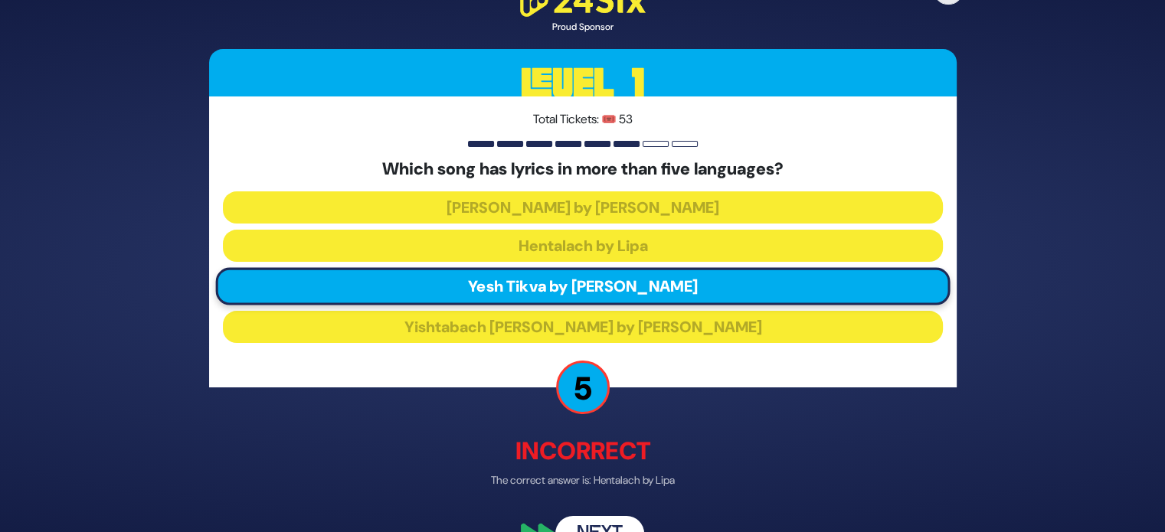
click at [606, 517] on button "Next" at bounding box center [599, 533] width 89 height 35
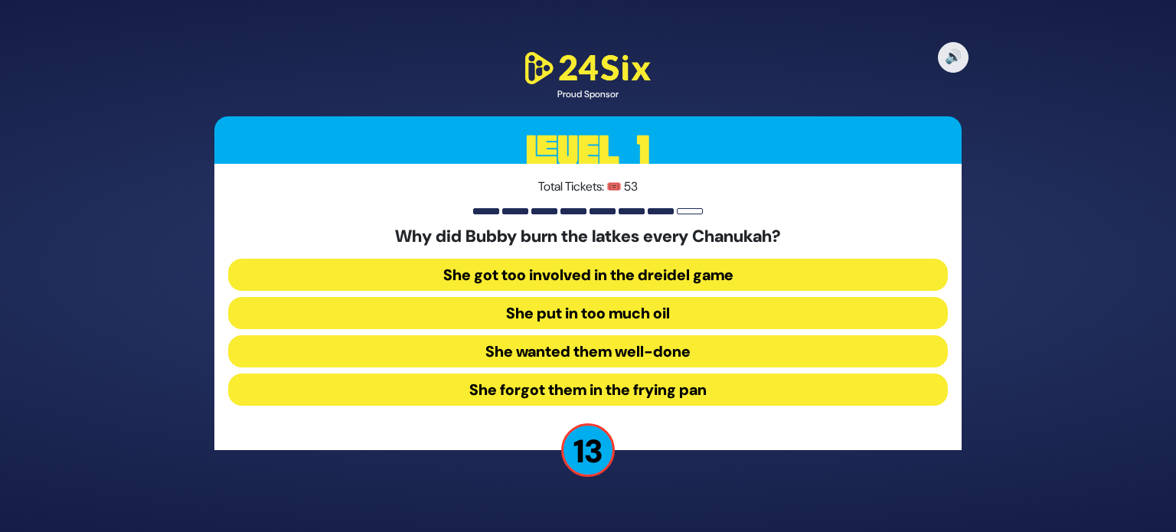
click at [579, 388] on button "She forgot them in the frying pan" at bounding box center [588, 390] width 720 height 32
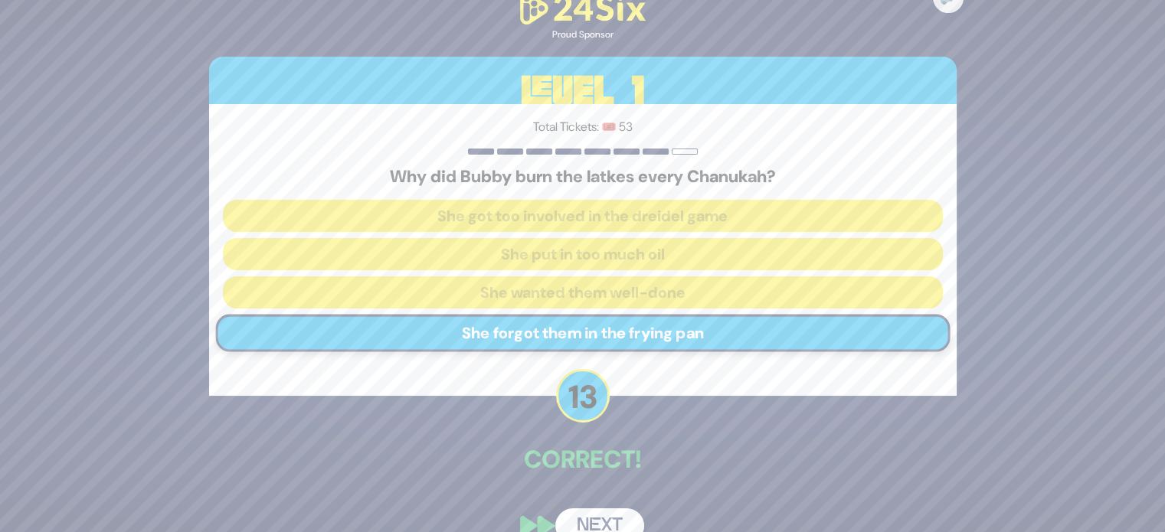
click at [598, 509] on button "Next" at bounding box center [599, 526] width 89 height 35
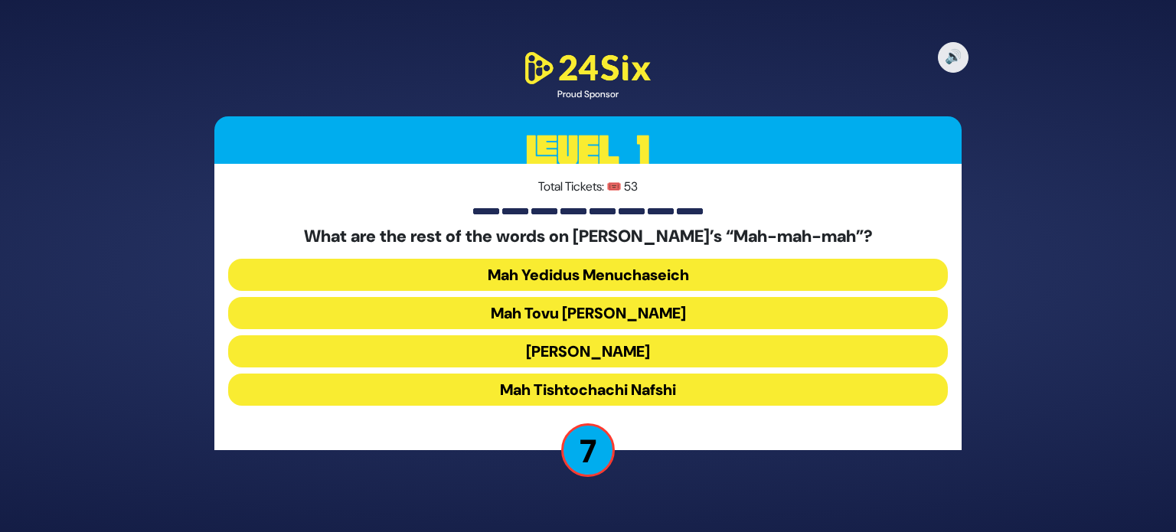
click at [605, 319] on button "Mah Tovu Ohalecha Yaakov" at bounding box center [588, 313] width 720 height 32
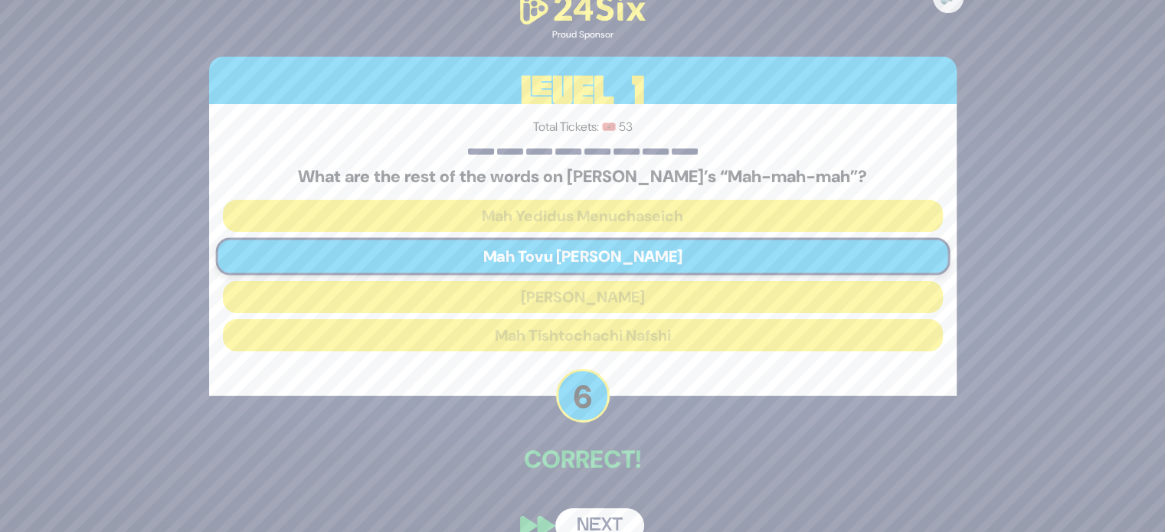
click at [591, 513] on button "Next" at bounding box center [599, 526] width 89 height 35
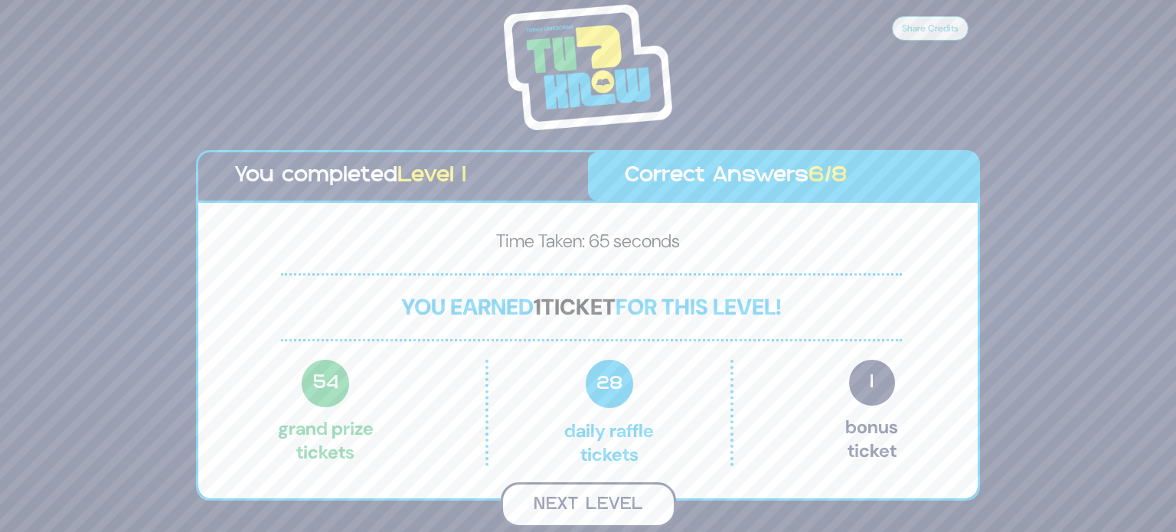
click at [570, 504] on button "Next Level" at bounding box center [588, 505] width 175 height 45
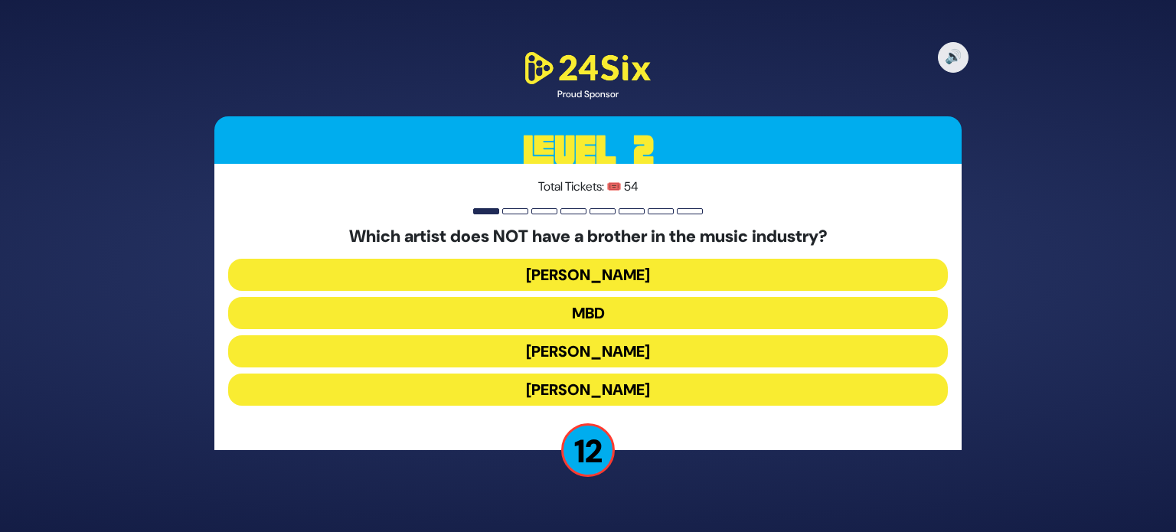
click at [595, 345] on button "Yaakov Shwekey" at bounding box center [588, 351] width 720 height 32
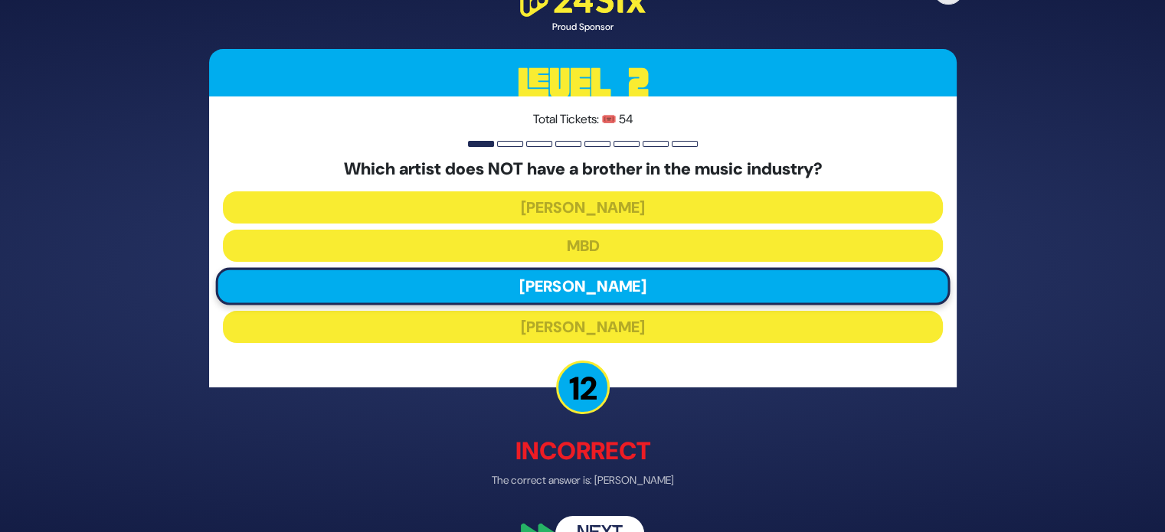
click at [596, 519] on button "Next" at bounding box center [599, 533] width 89 height 35
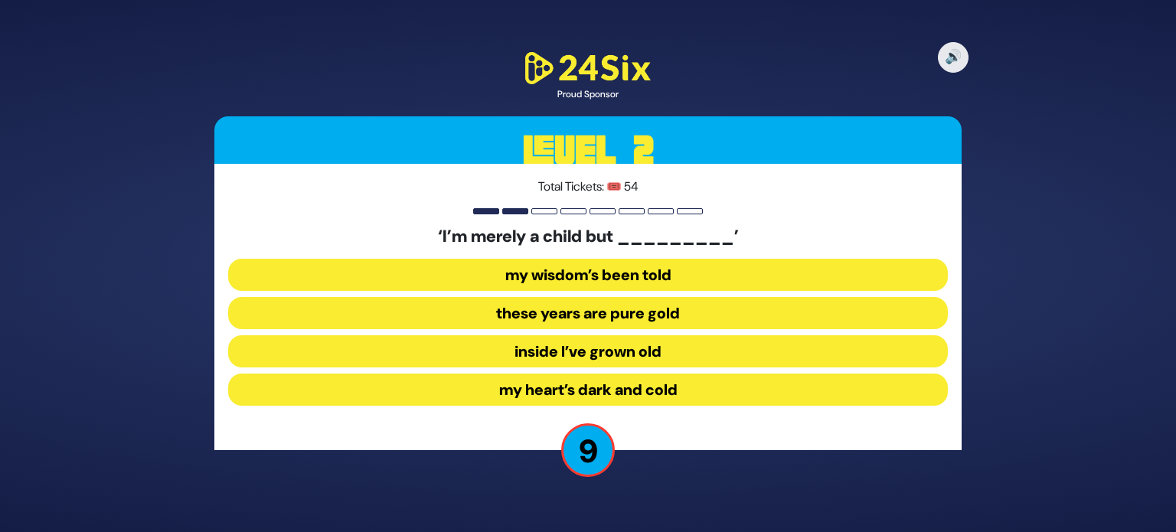
click at [583, 346] on button "inside I’ve grown old" at bounding box center [588, 351] width 720 height 32
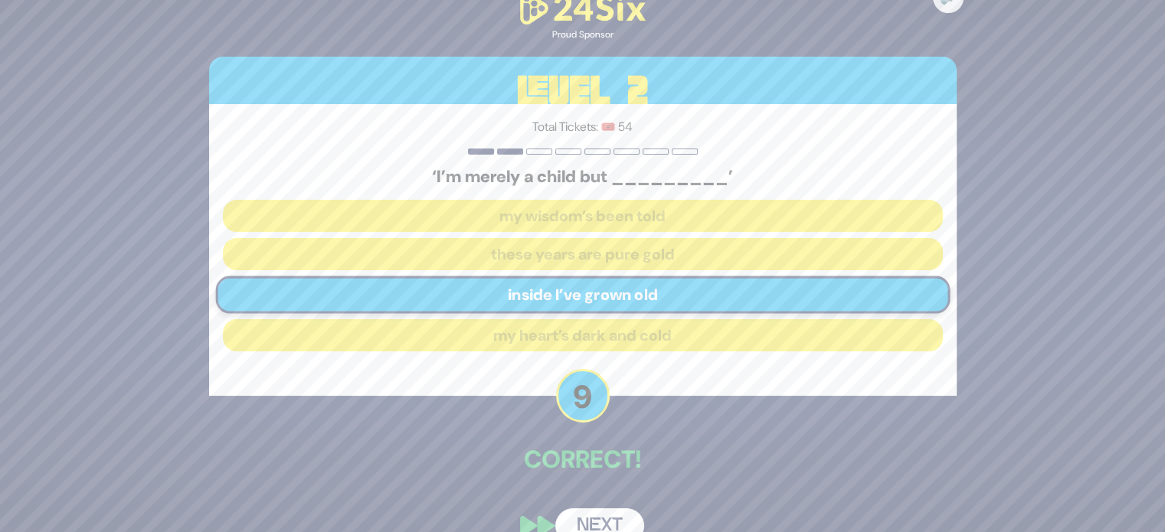
click at [604, 514] on button "Next" at bounding box center [599, 526] width 89 height 35
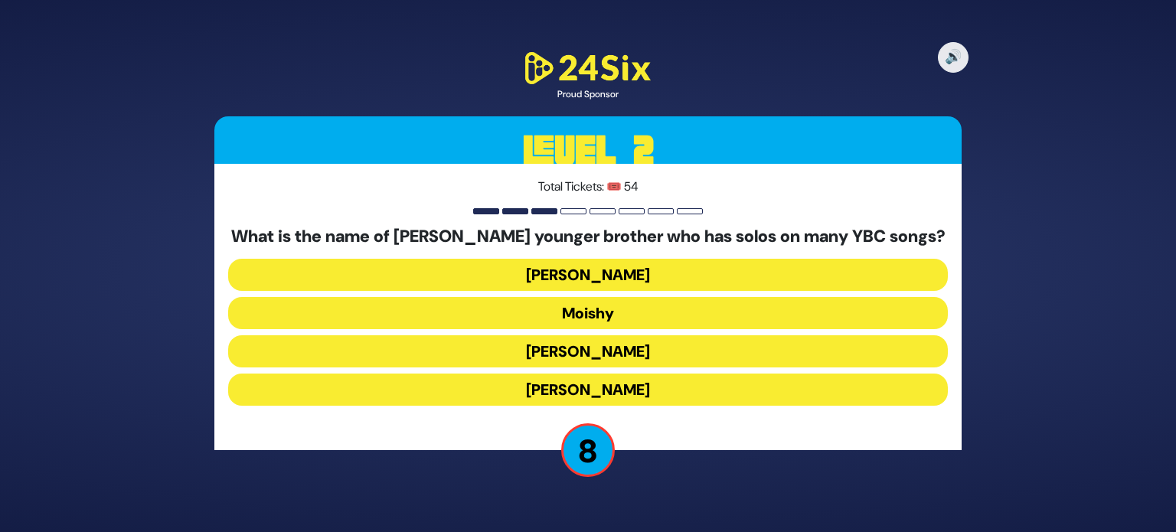
click at [572, 310] on button "Moishy" at bounding box center [588, 313] width 720 height 32
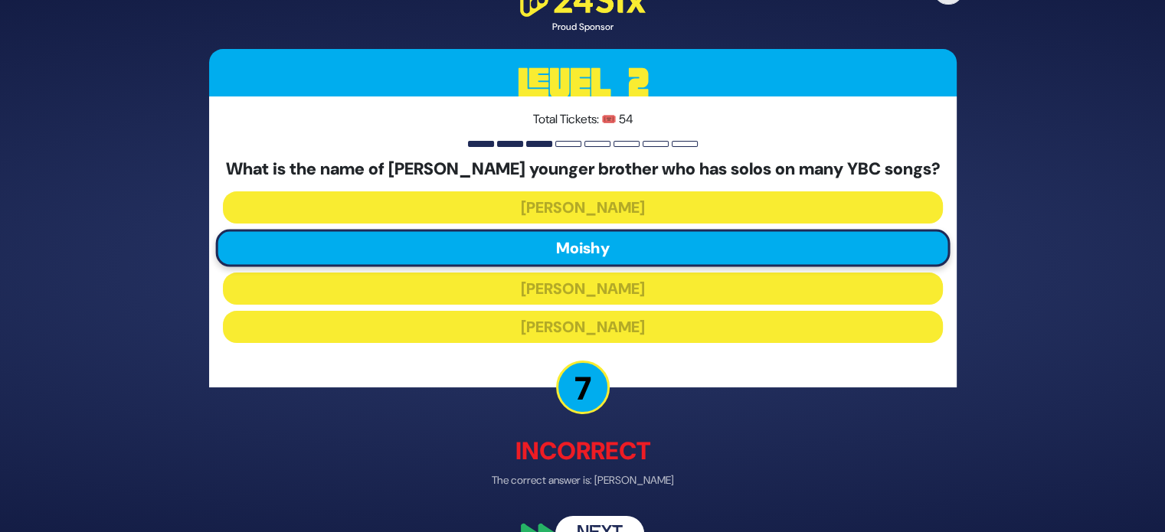
click at [604, 525] on button "Next" at bounding box center [599, 533] width 89 height 35
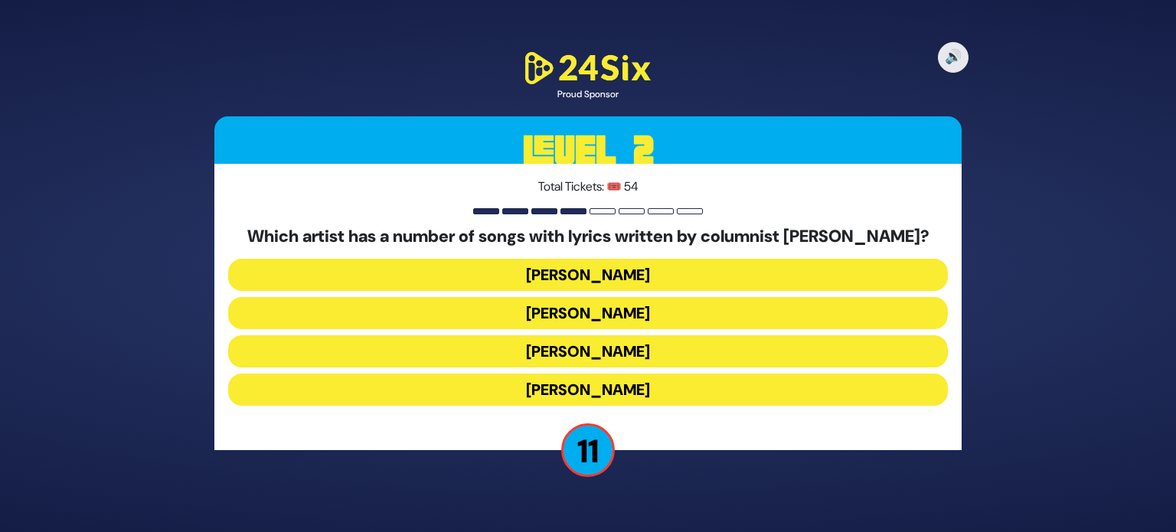
click at [582, 388] on button "Baruch Levine" at bounding box center [588, 390] width 720 height 32
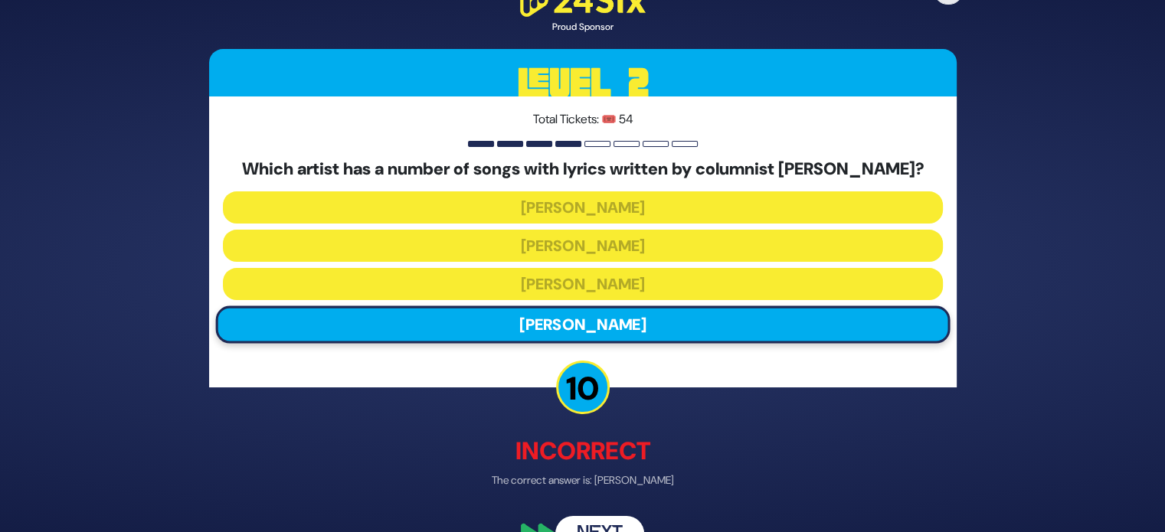
click at [610, 523] on button "Next" at bounding box center [599, 533] width 89 height 35
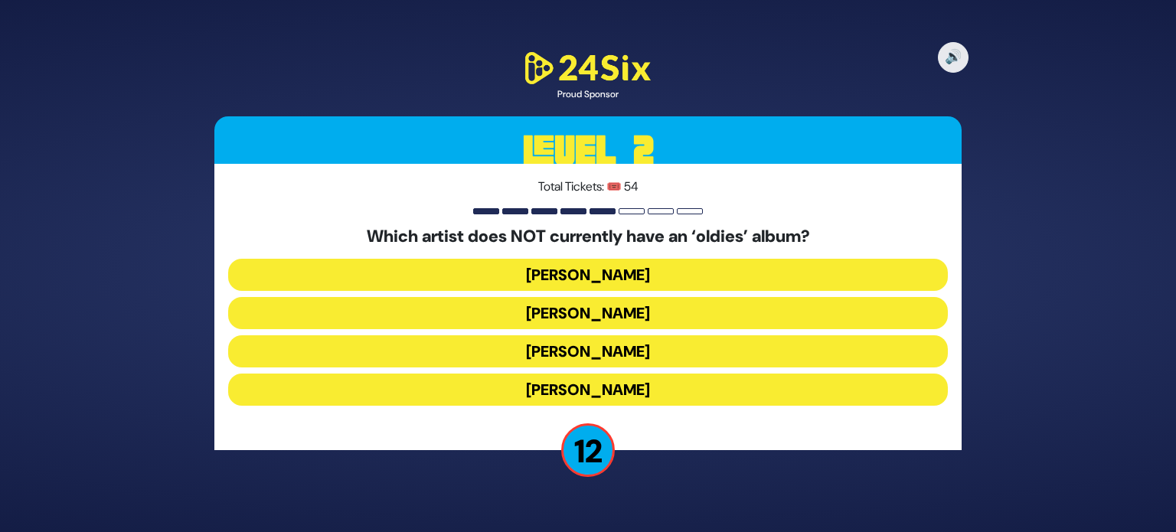
click at [581, 319] on button "Mordechai Shapiro" at bounding box center [588, 313] width 720 height 32
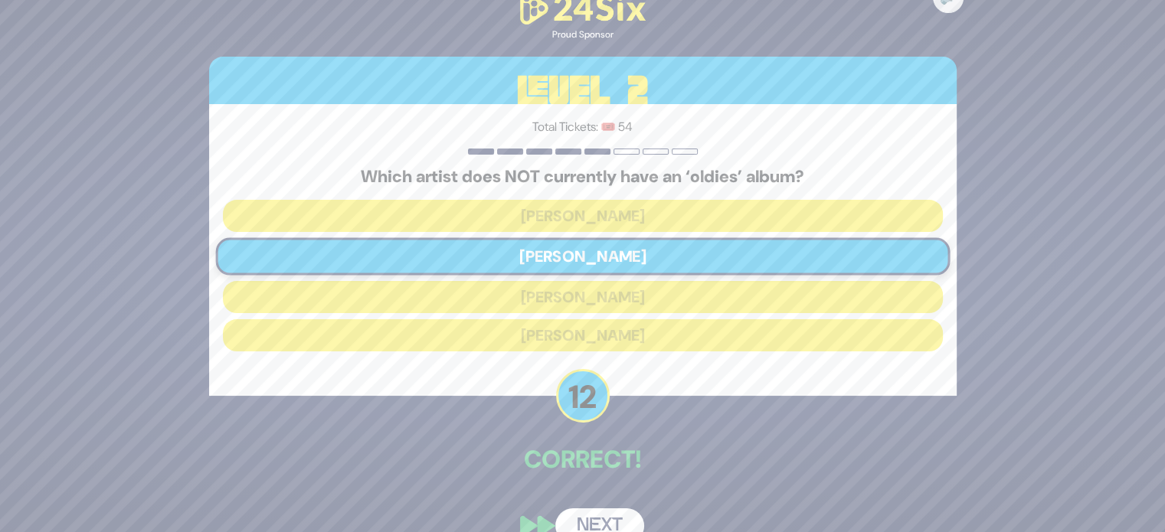
click at [607, 517] on button "Next" at bounding box center [599, 526] width 89 height 35
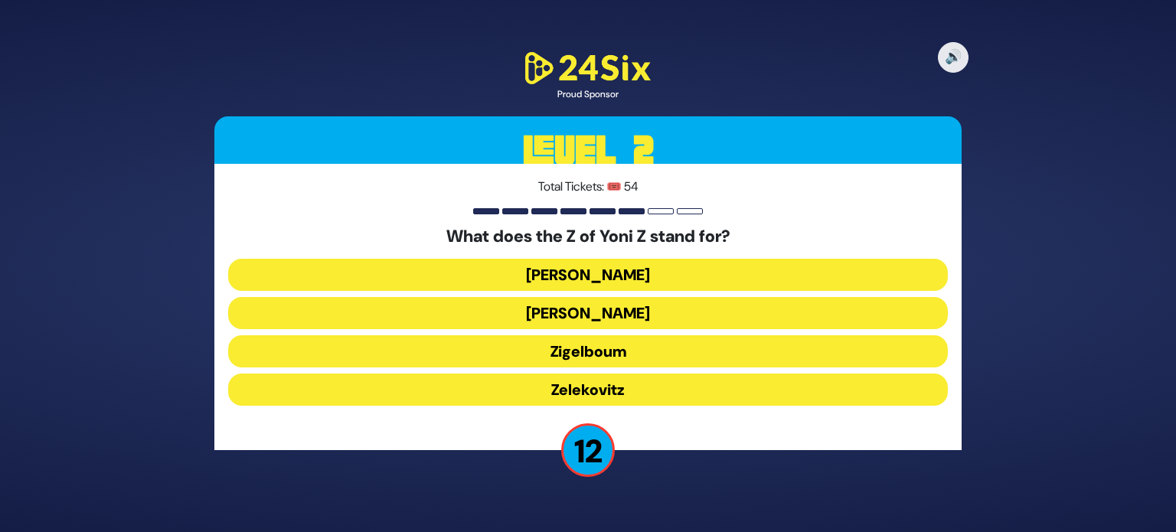
click at [600, 357] on button "Zigelboum" at bounding box center [588, 351] width 720 height 32
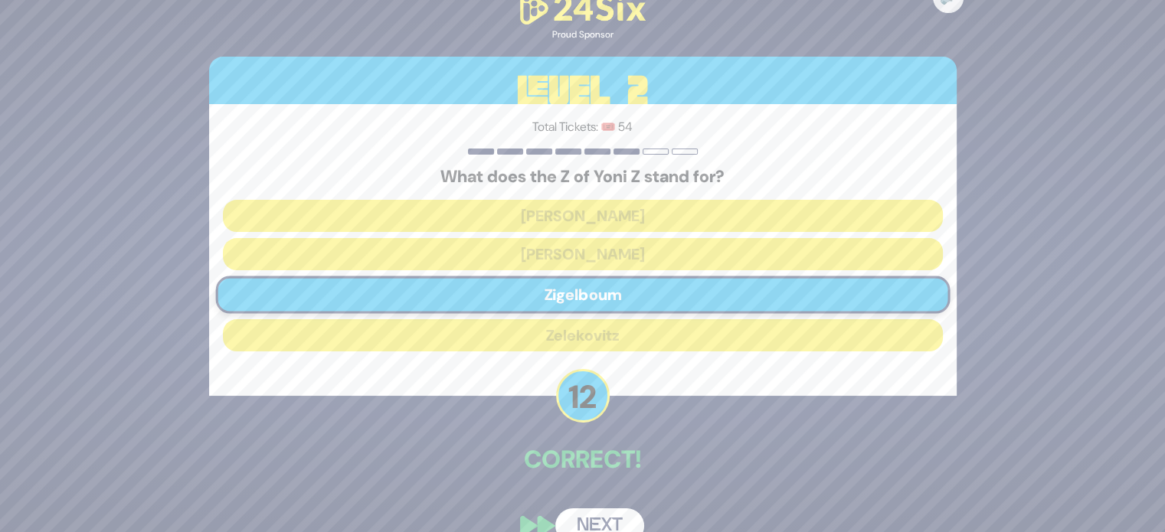
click at [613, 517] on button "Next" at bounding box center [599, 526] width 89 height 35
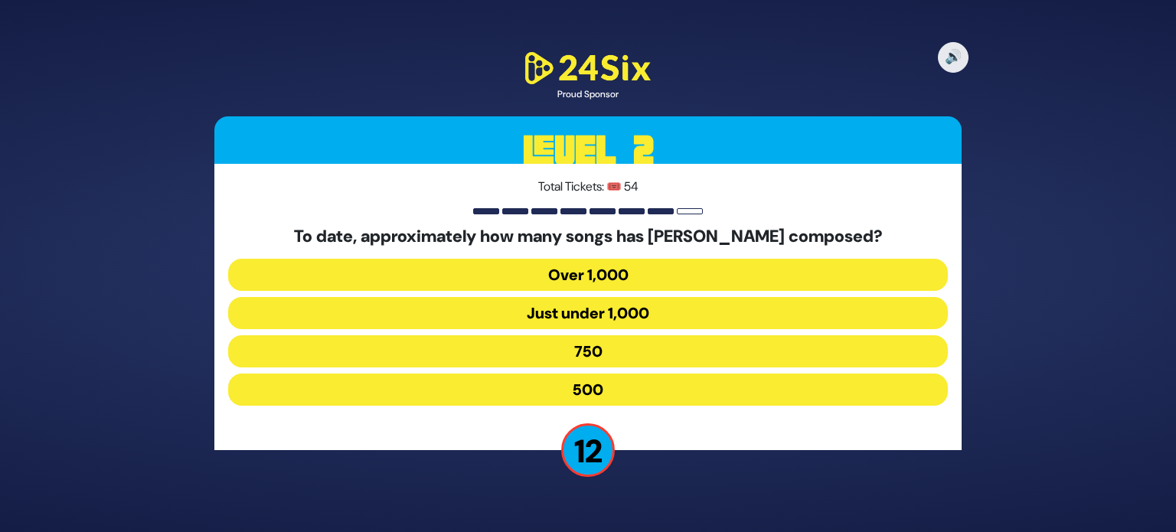
click at [600, 275] on button "Over 1,000" at bounding box center [588, 275] width 720 height 32
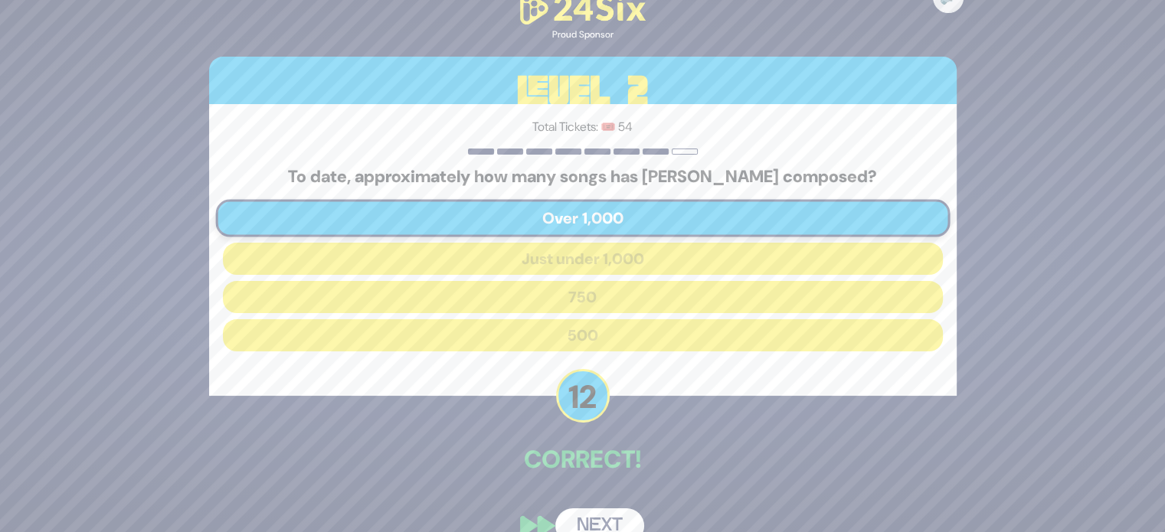
click at [597, 520] on button "Next" at bounding box center [599, 526] width 89 height 35
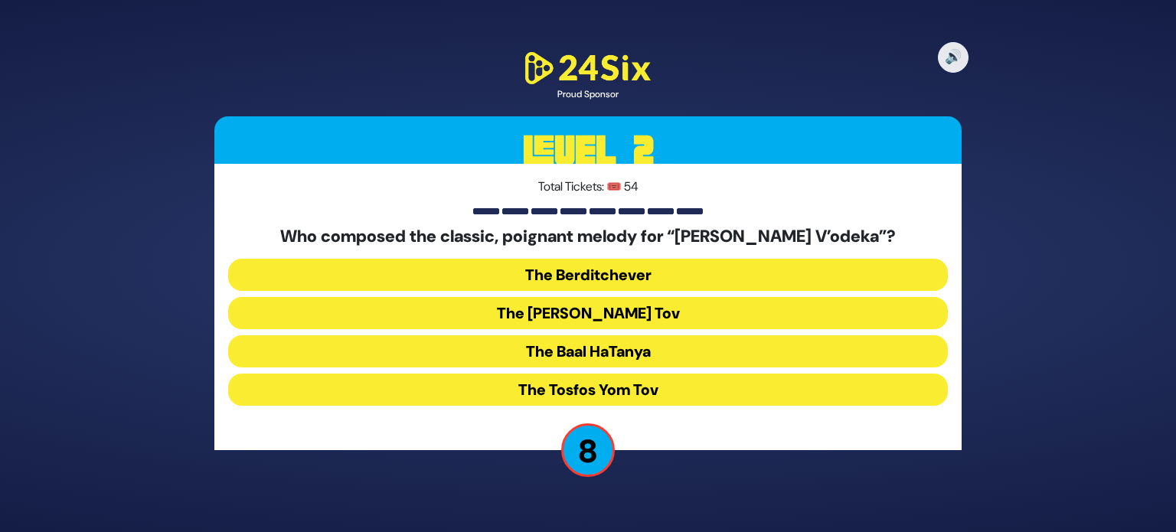
click at [654, 321] on button "The Baal Shem Tov" at bounding box center [588, 313] width 720 height 32
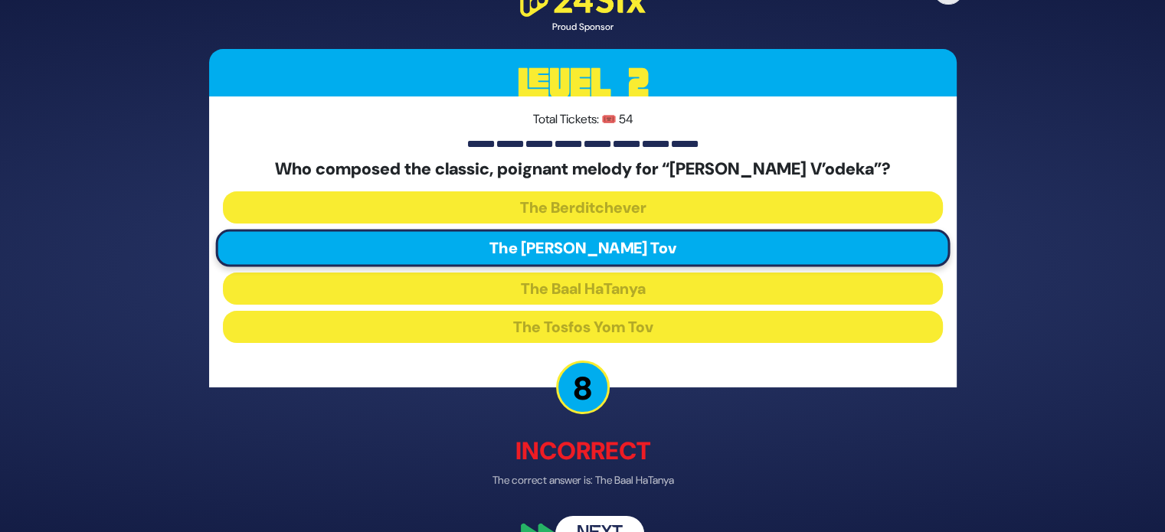
click at [608, 528] on button "Next" at bounding box center [599, 533] width 89 height 35
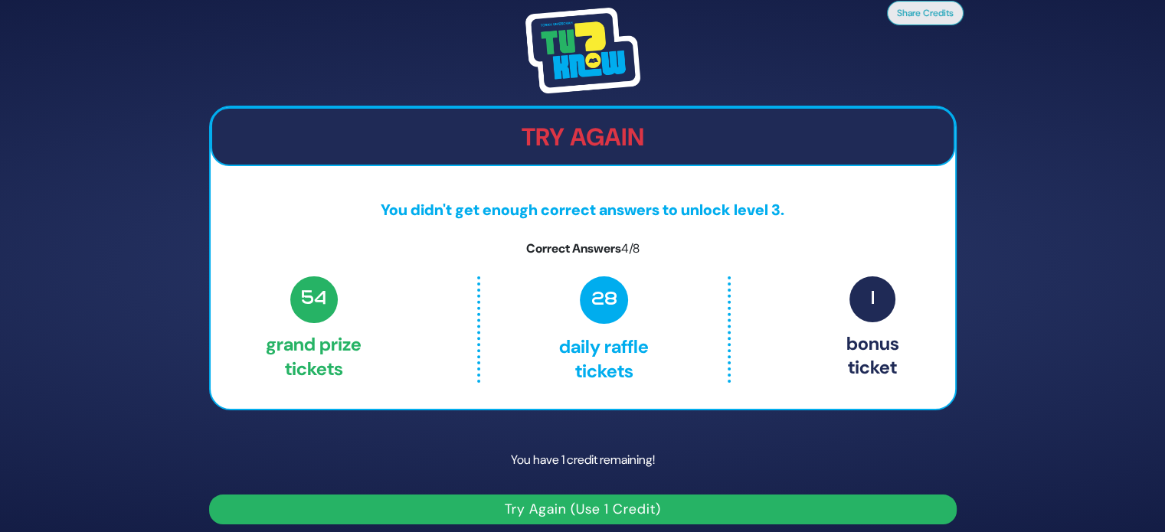
scroll to position [9, 0]
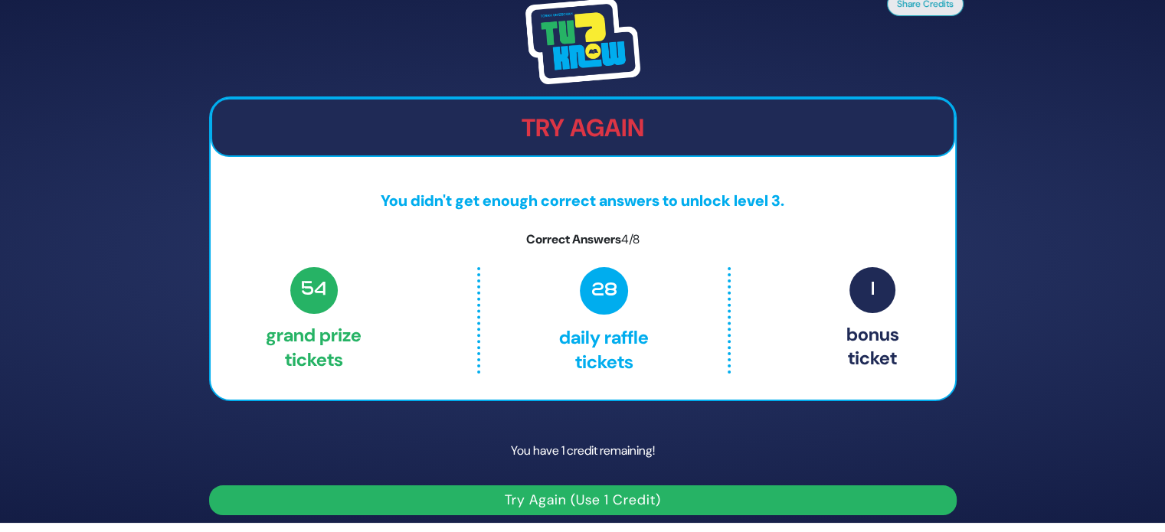
click at [574, 503] on button "Try Again (Use 1 Credit)" at bounding box center [583, 501] width 748 height 30
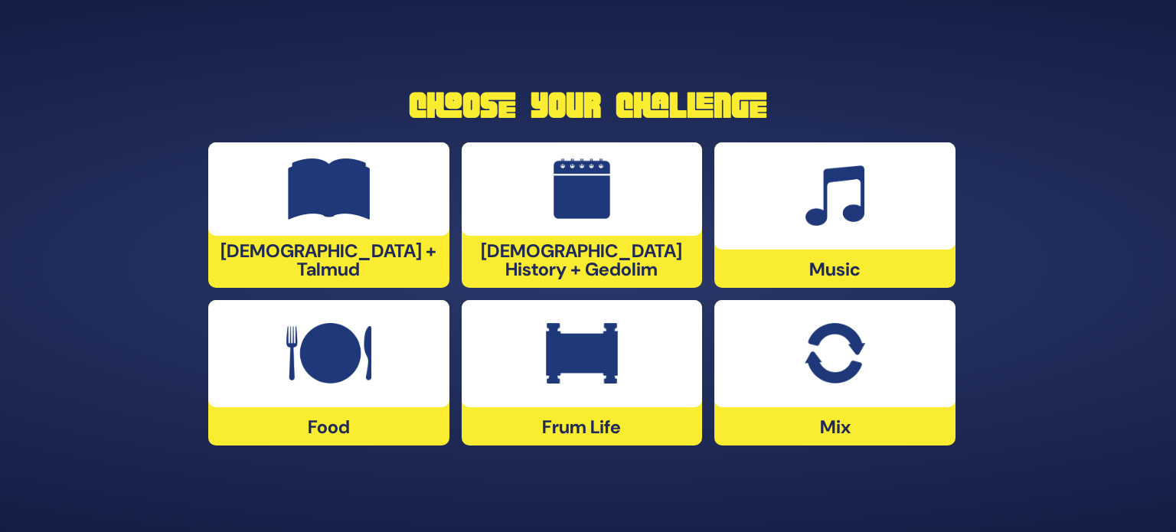
click at [754, 401] on div at bounding box center [835, 353] width 241 height 107
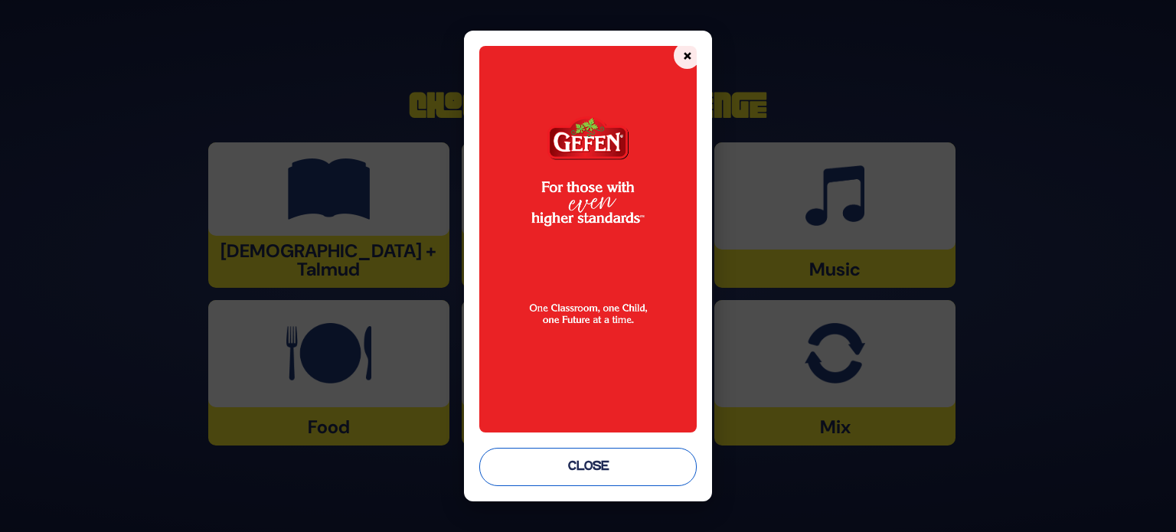
click at [604, 483] on button "Close" at bounding box center [588, 467] width 218 height 38
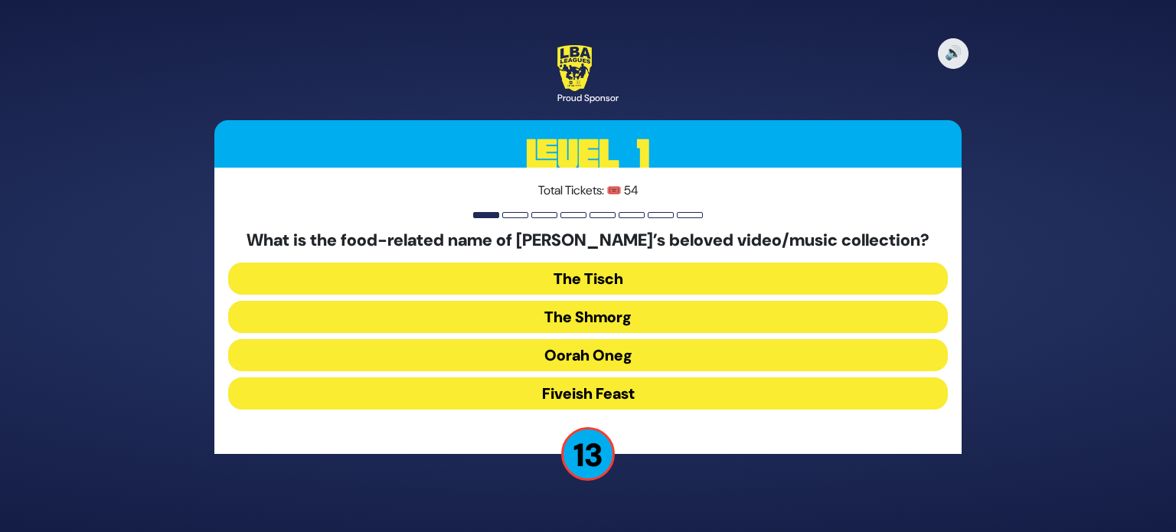
click at [610, 317] on button "The Shmorg" at bounding box center [588, 317] width 720 height 32
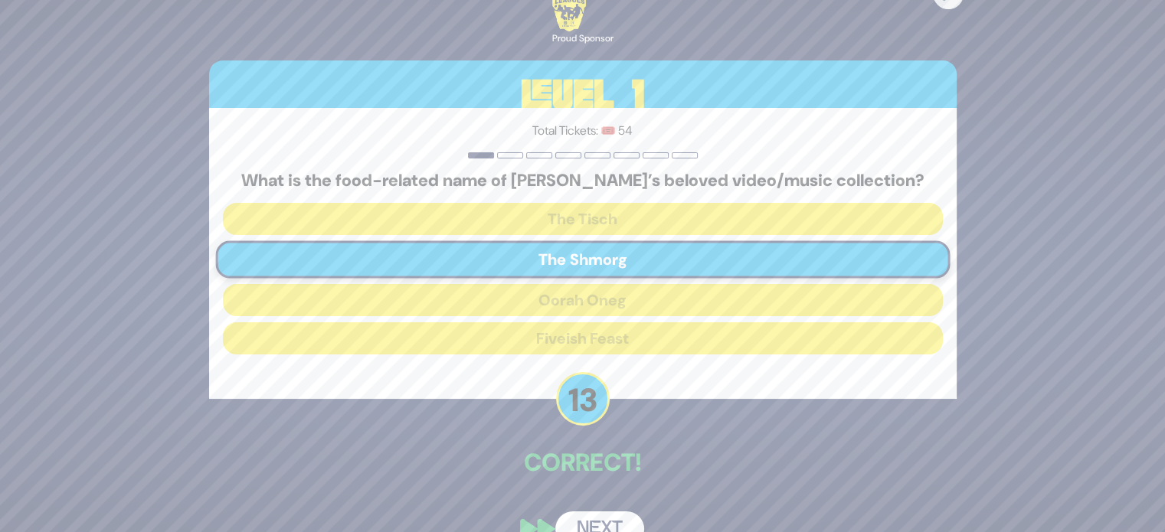
click at [600, 523] on button "Next" at bounding box center [599, 529] width 89 height 35
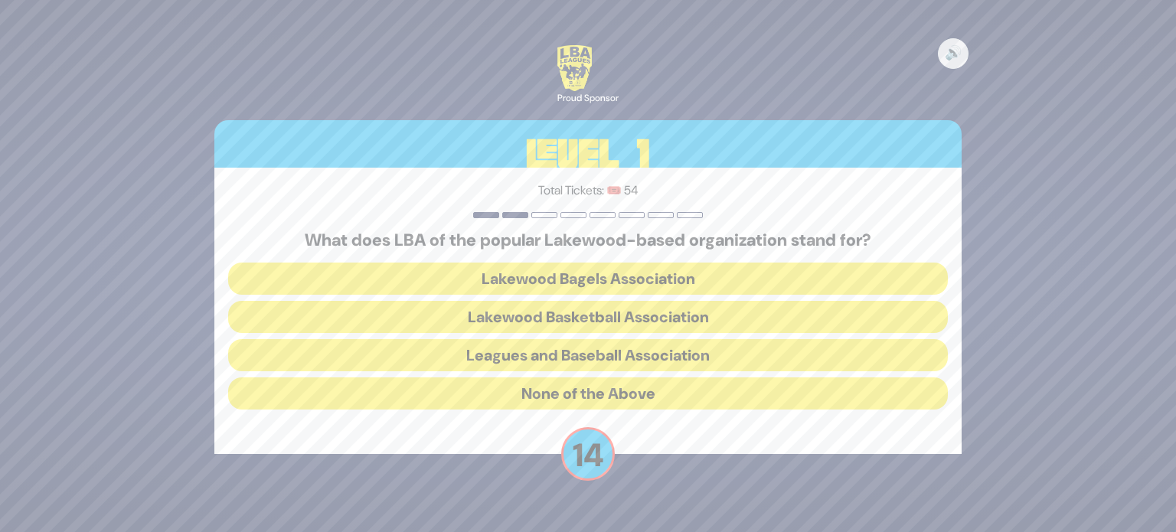
click at [538, 318] on button "Lakewood Basketball Association" at bounding box center [588, 317] width 720 height 32
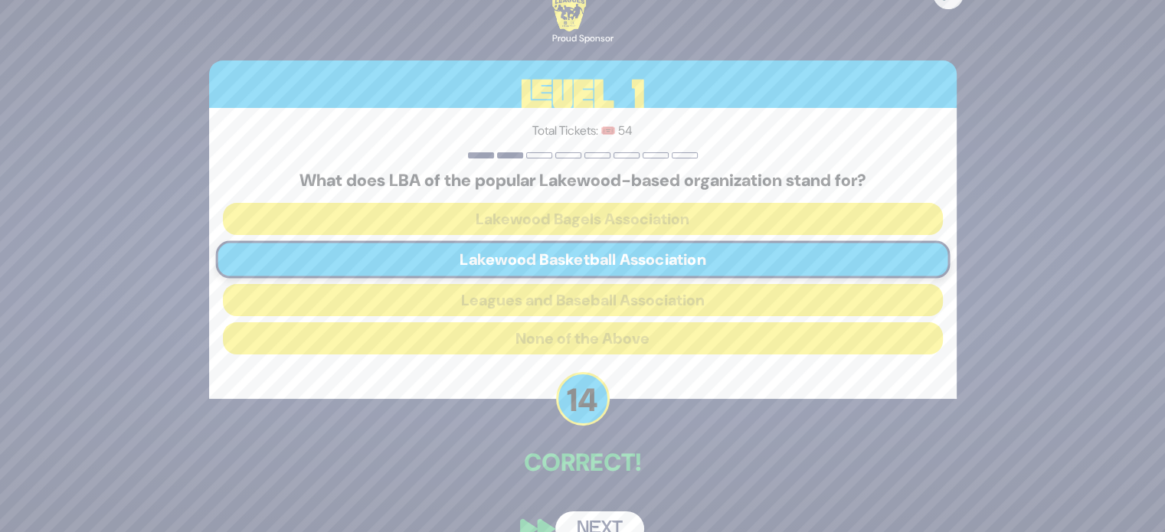
click at [597, 527] on button "Next" at bounding box center [599, 529] width 89 height 35
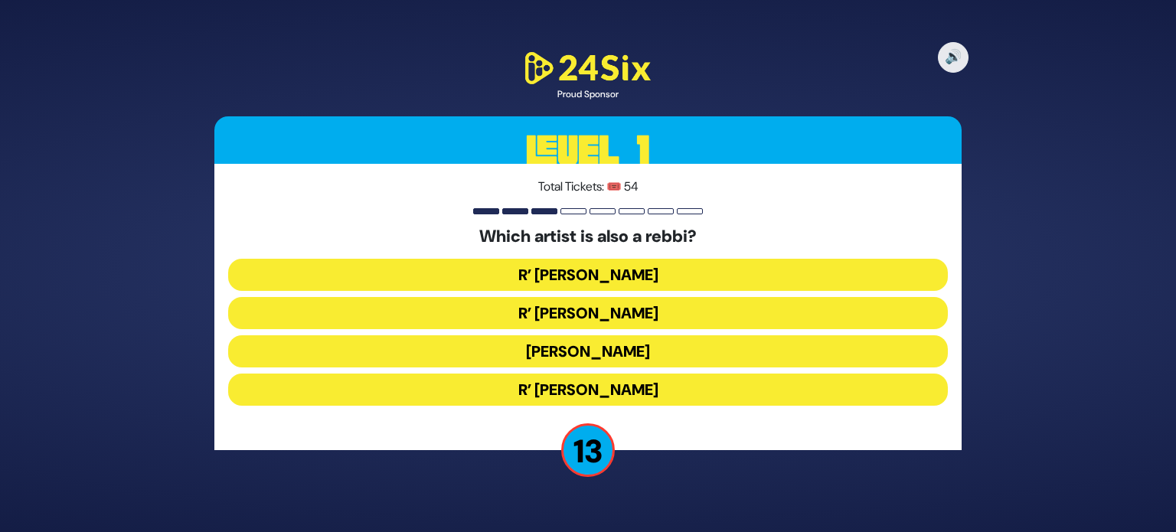
click at [585, 391] on button "R’ [PERSON_NAME]" at bounding box center [588, 390] width 720 height 32
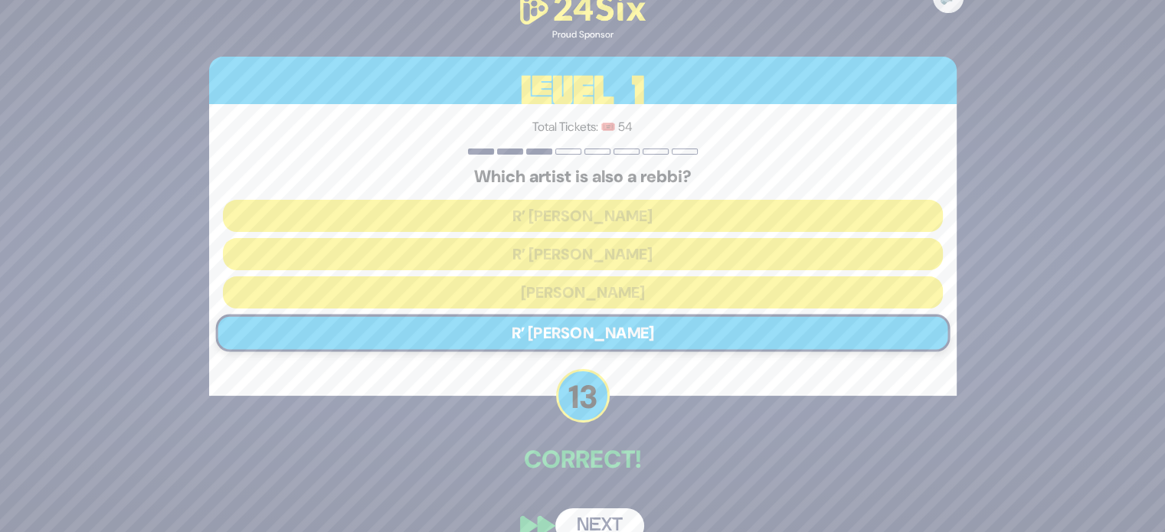
click at [609, 525] on button "Next" at bounding box center [599, 526] width 89 height 35
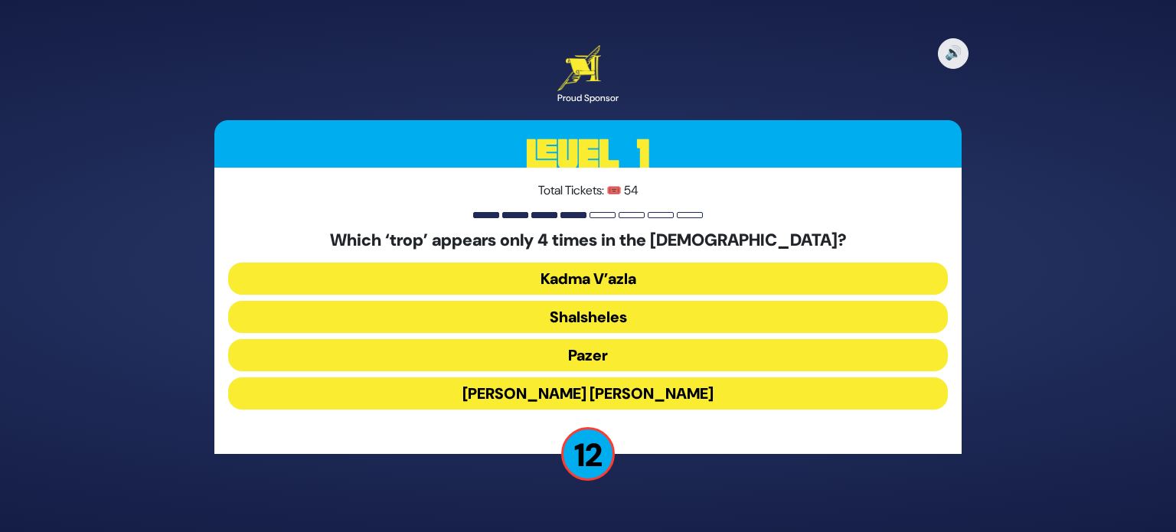
click at [609, 321] on button "Shalsheles" at bounding box center [588, 317] width 720 height 32
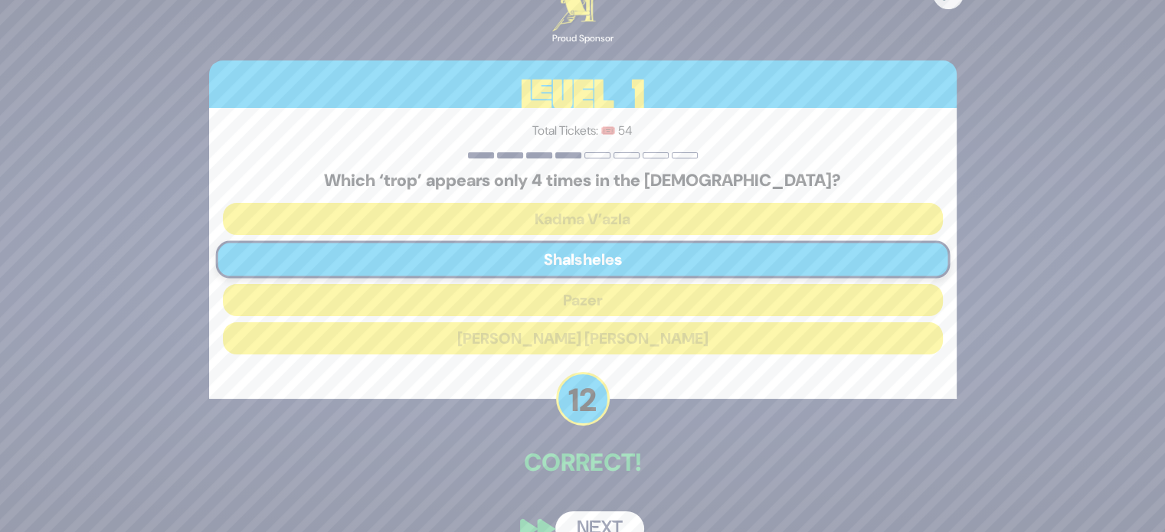
click at [605, 516] on button "Next" at bounding box center [599, 529] width 89 height 35
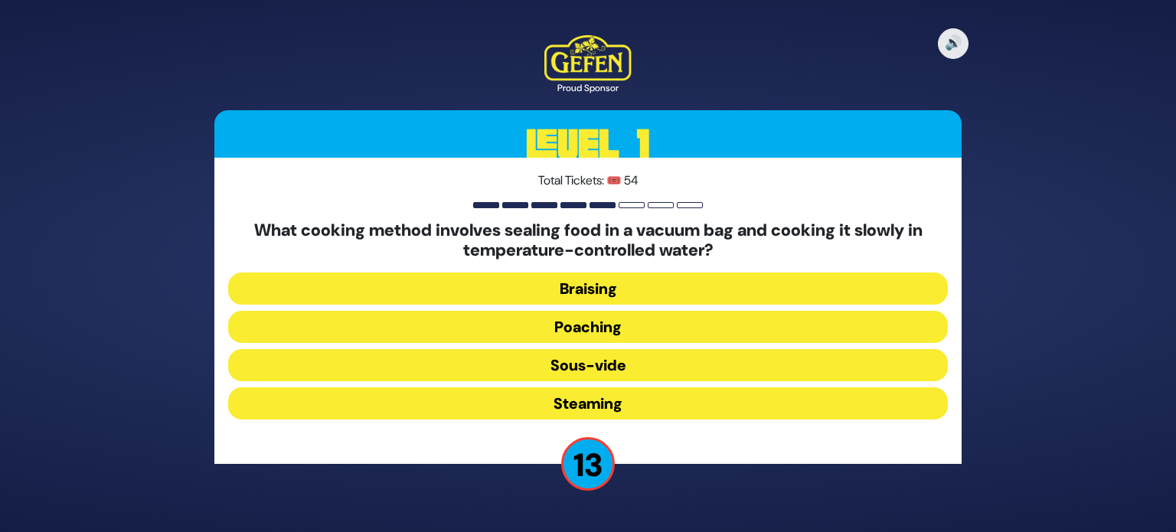
click at [591, 364] on button "Sous-vide" at bounding box center [588, 365] width 720 height 32
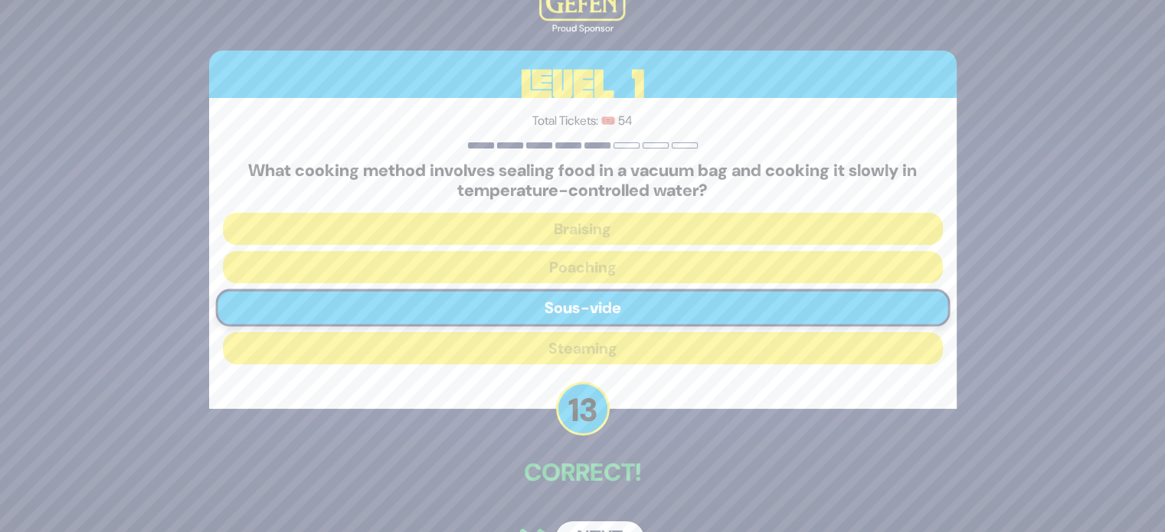
click at [610, 527] on button "Next" at bounding box center [599, 539] width 89 height 35
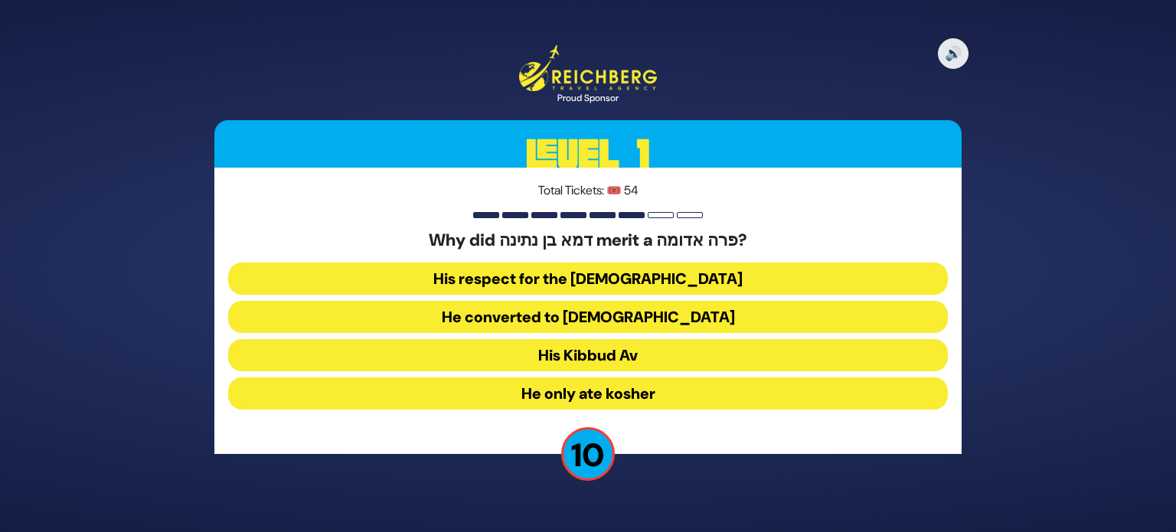
click at [592, 352] on button "His Kibbud Av" at bounding box center [588, 355] width 720 height 32
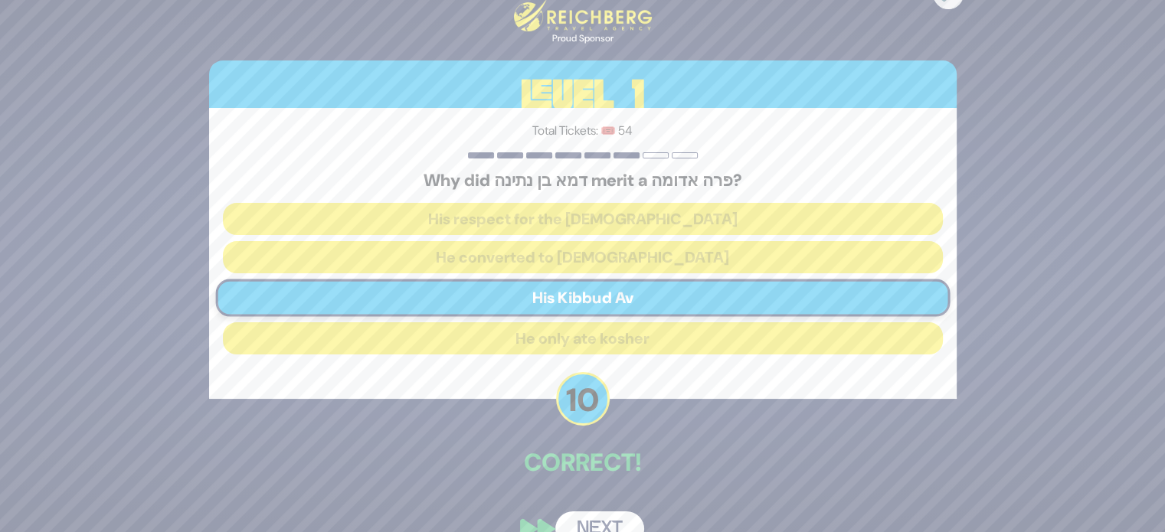
click at [602, 520] on button "Next" at bounding box center [599, 529] width 89 height 35
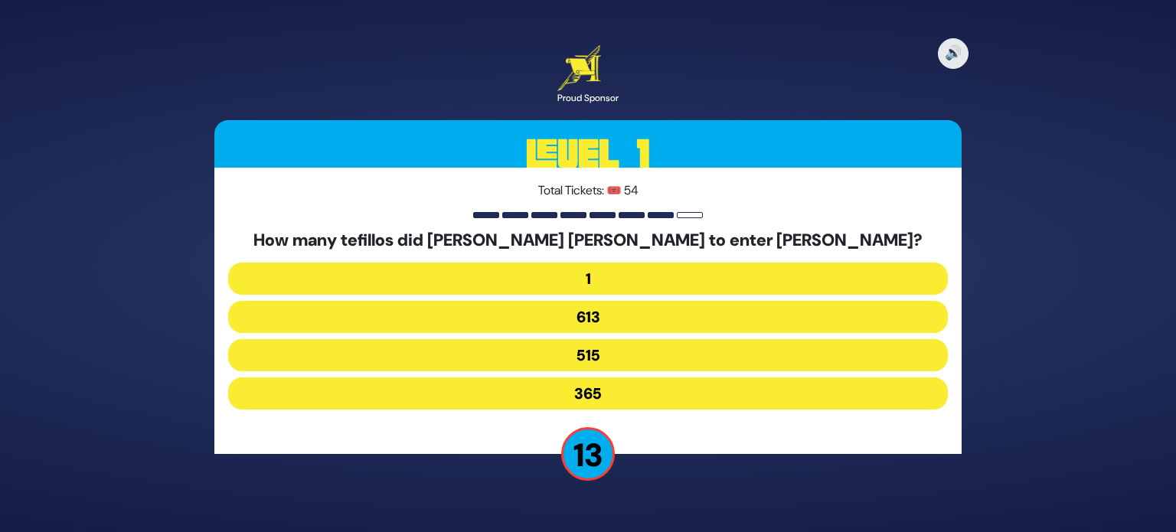
click at [561, 368] on button "515" at bounding box center [588, 355] width 720 height 32
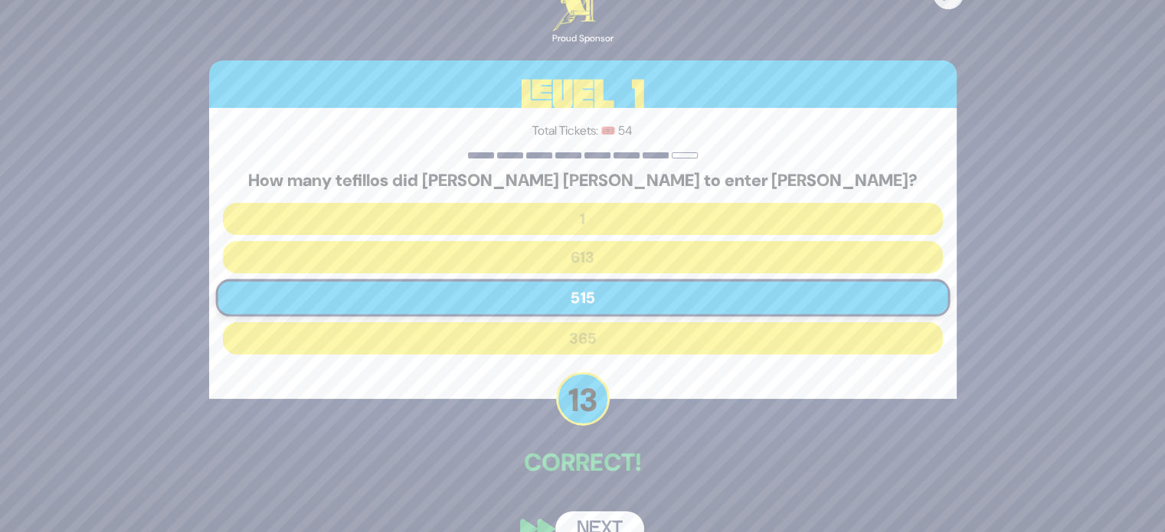
click at [596, 523] on button "Next" at bounding box center [599, 529] width 89 height 35
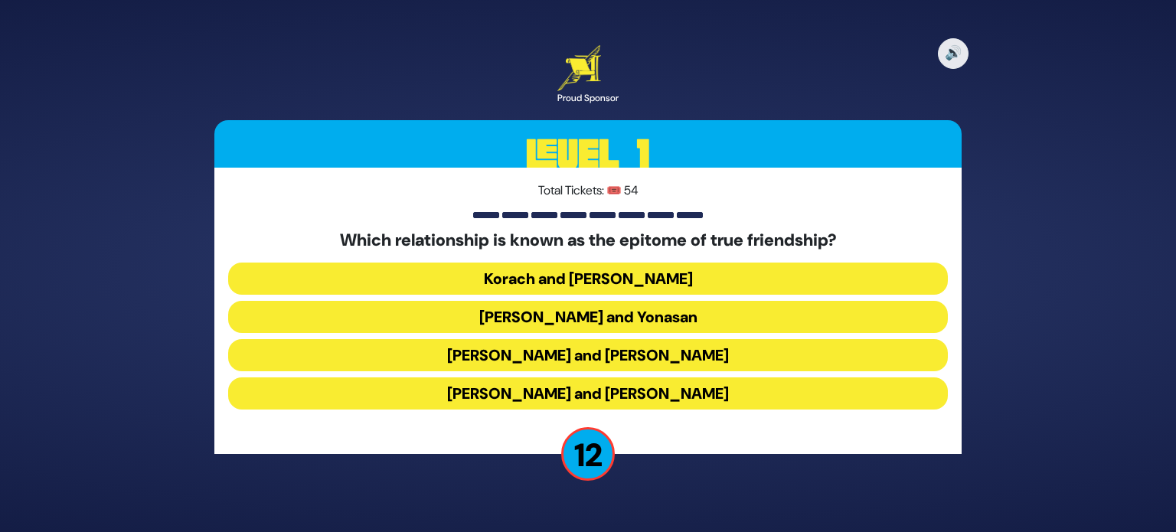
click at [571, 315] on button "[PERSON_NAME] and Yonasan" at bounding box center [588, 317] width 720 height 32
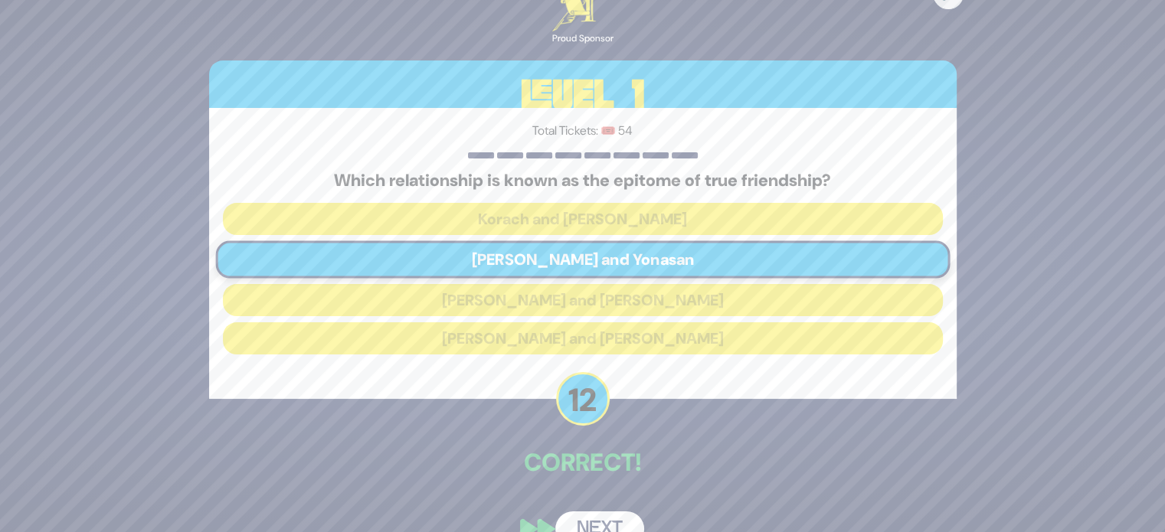
click at [611, 516] on button "Next" at bounding box center [599, 529] width 89 height 35
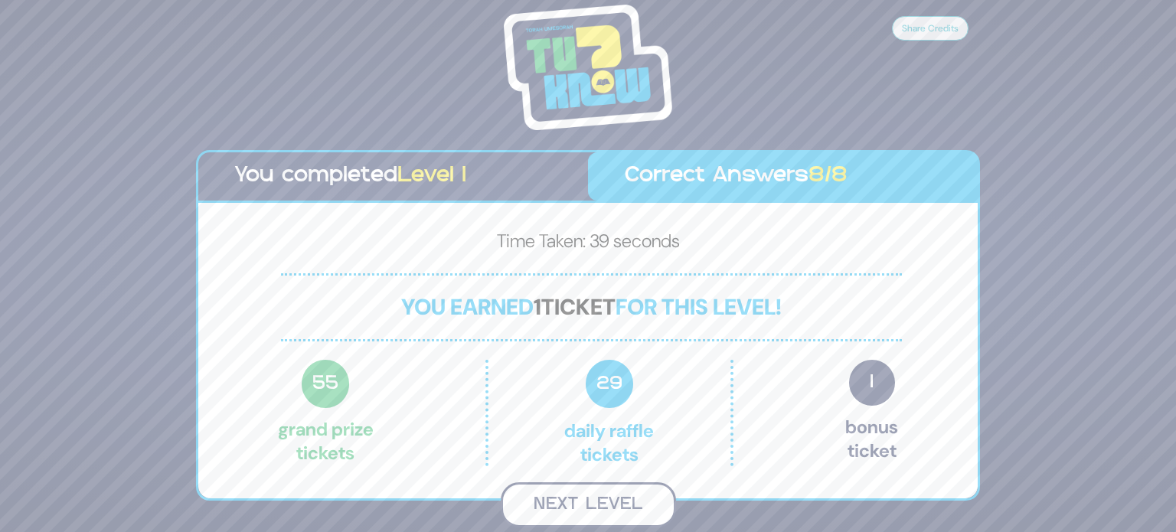
click at [591, 496] on button "Next Level" at bounding box center [588, 505] width 175 height 45
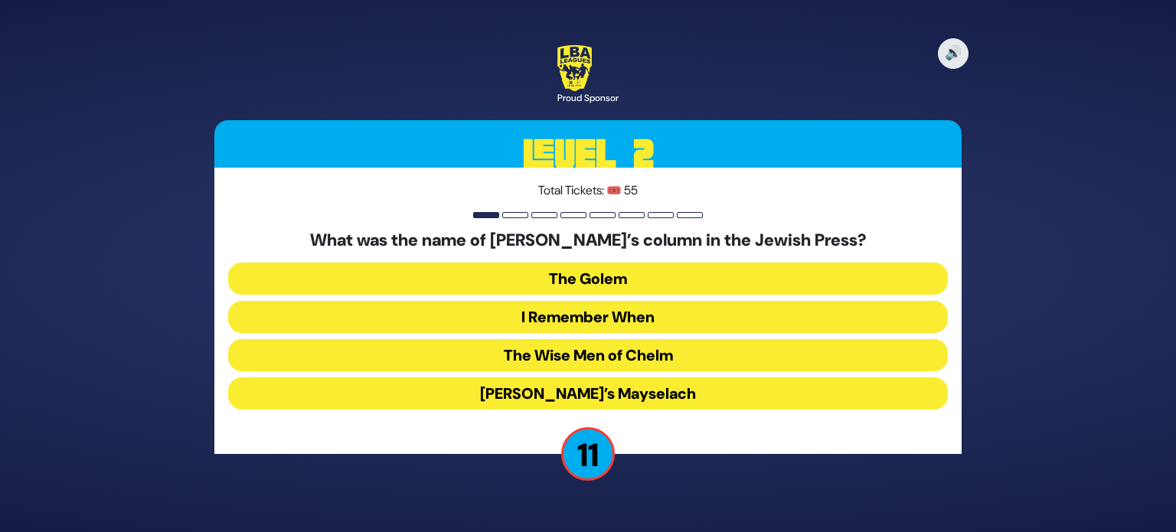
click at [576, 280] on button "The Golem" at bounding box center [588, 279] width 720 height 32
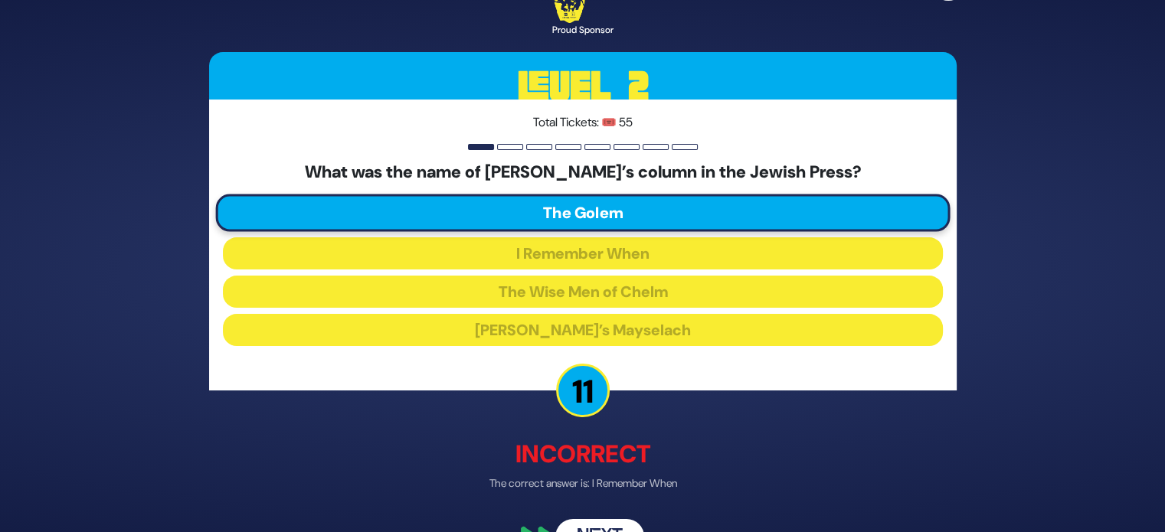
click at [609, 522] on button "Next" at bounding box center [599, 537] width 89 height 35
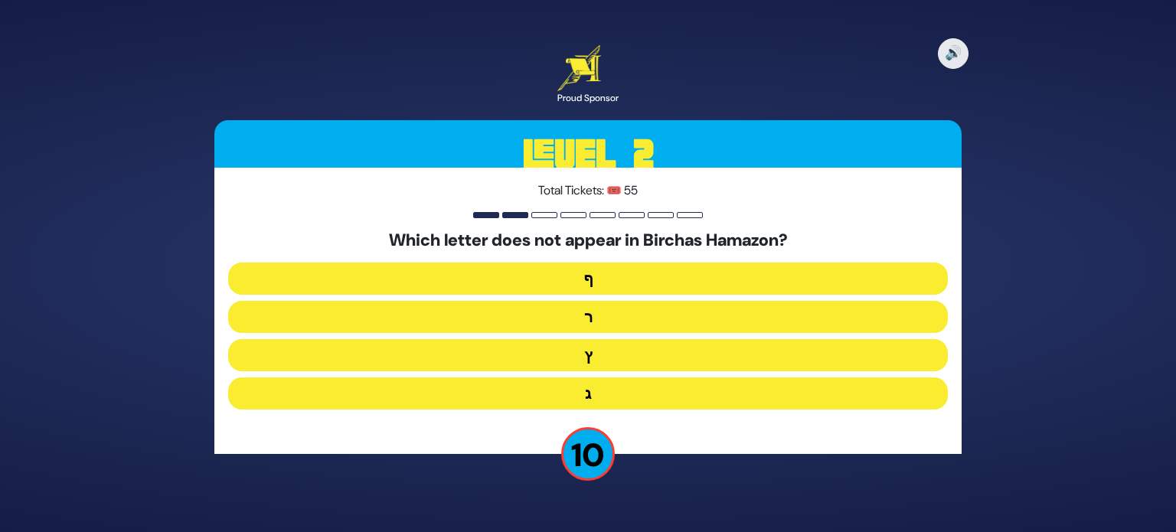
click at [600, 361] on button "ץ" at bounding box center [588, 355] width 720 height 32
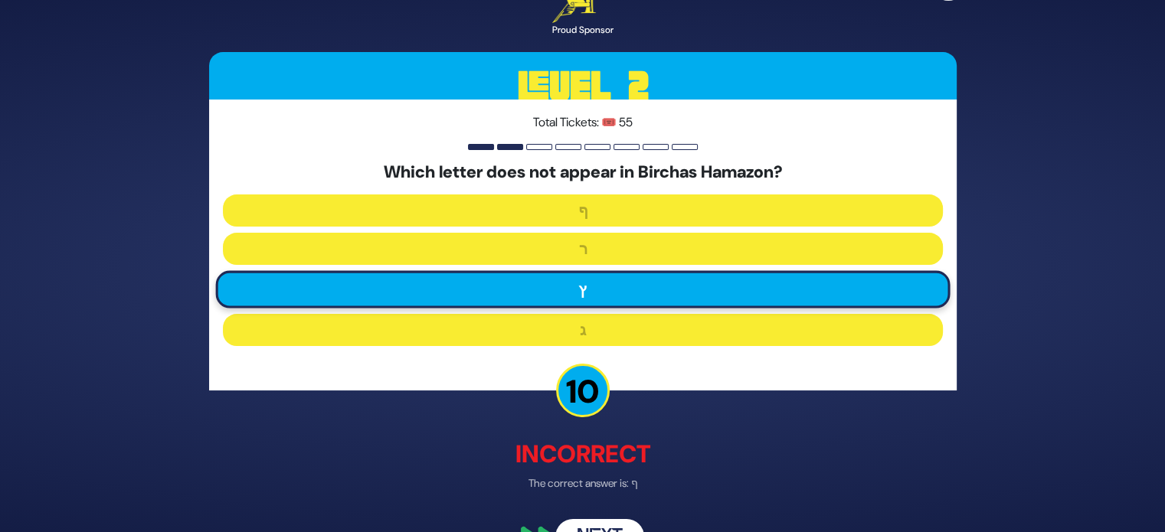
click at [608, 523] on button "Next" at bounding box center [599, 537] width 89 height 35
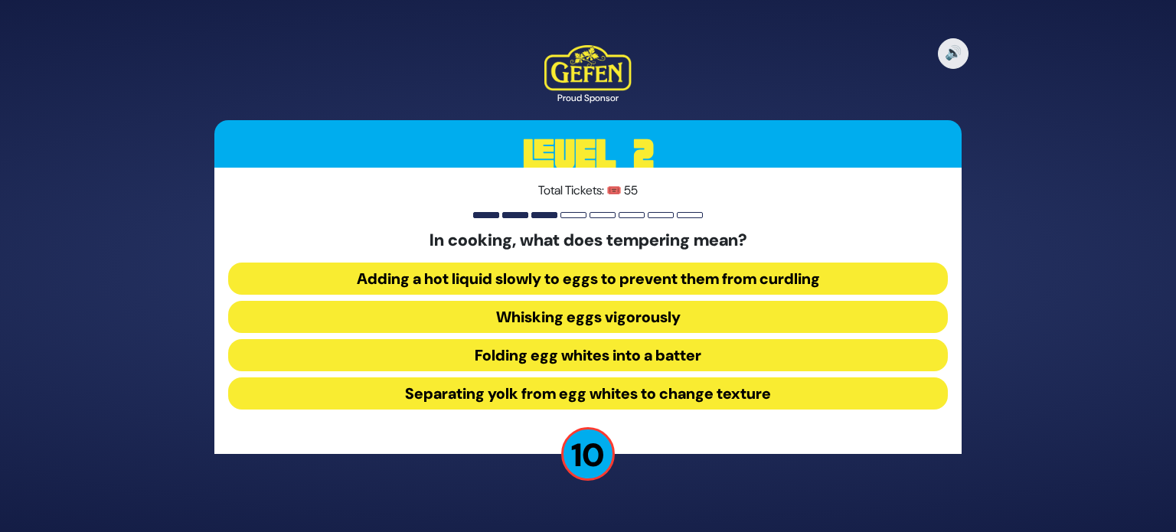
click at [607, 391] on button "Separating yolk from egg whites to change texture" at bounding box center [588, 394] width 720 height 32
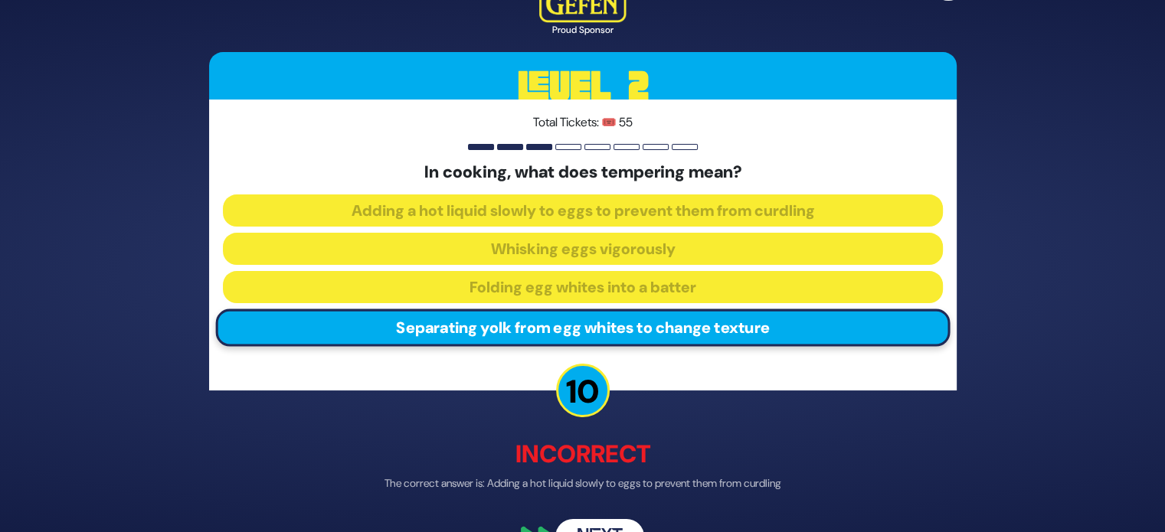
click at [607, 522] on button "Next" at bounding box center [599, 537] width 89 height 35
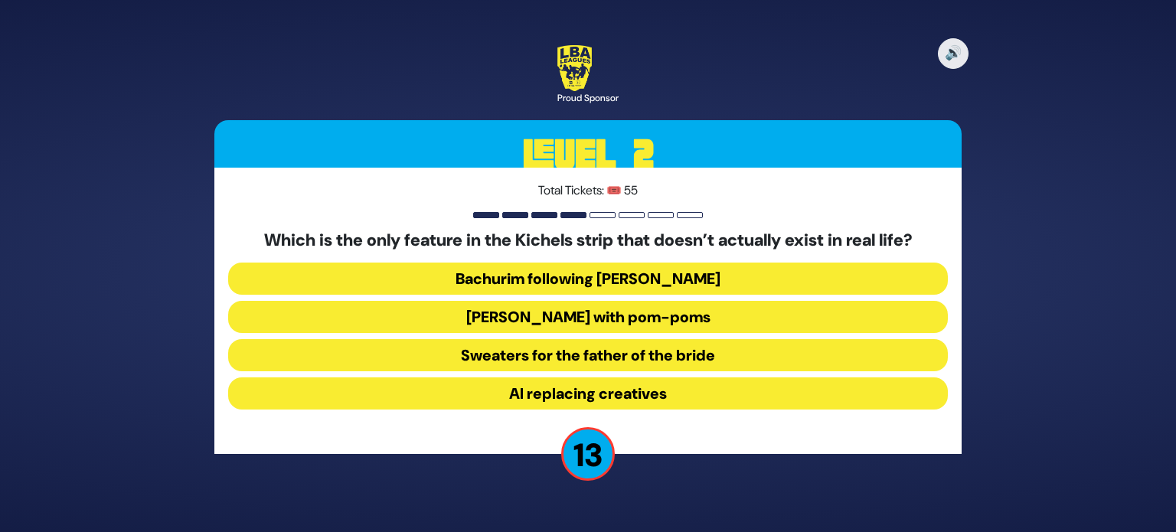
click at [608, 313] on button "[PERSON_NAME] with pom-poms" at bounding box center [588, 317] width 720 height 32
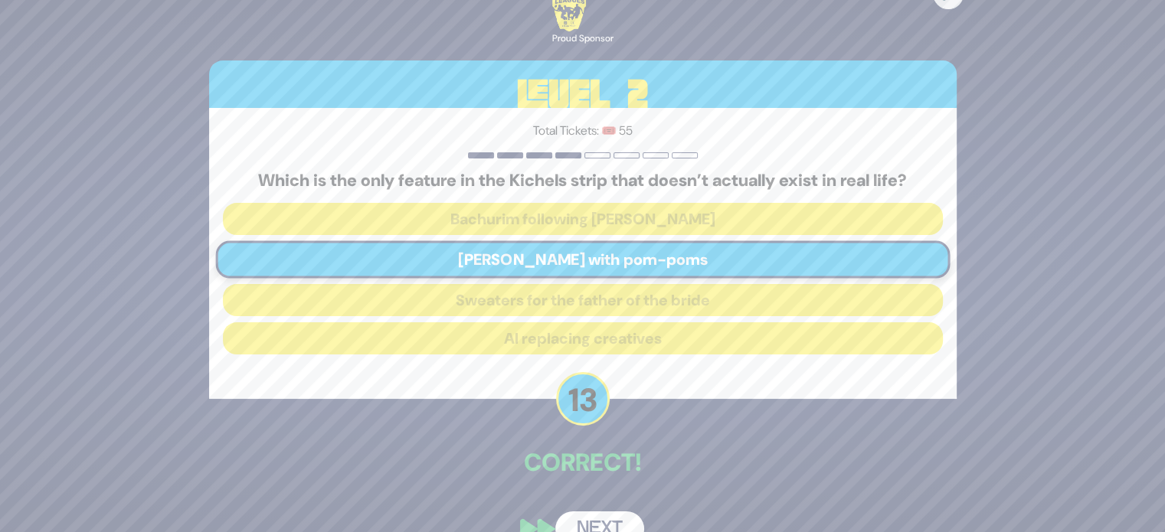
click at [604, 522] on button "Next" at bounding box center [599, 529] width 89 height 35
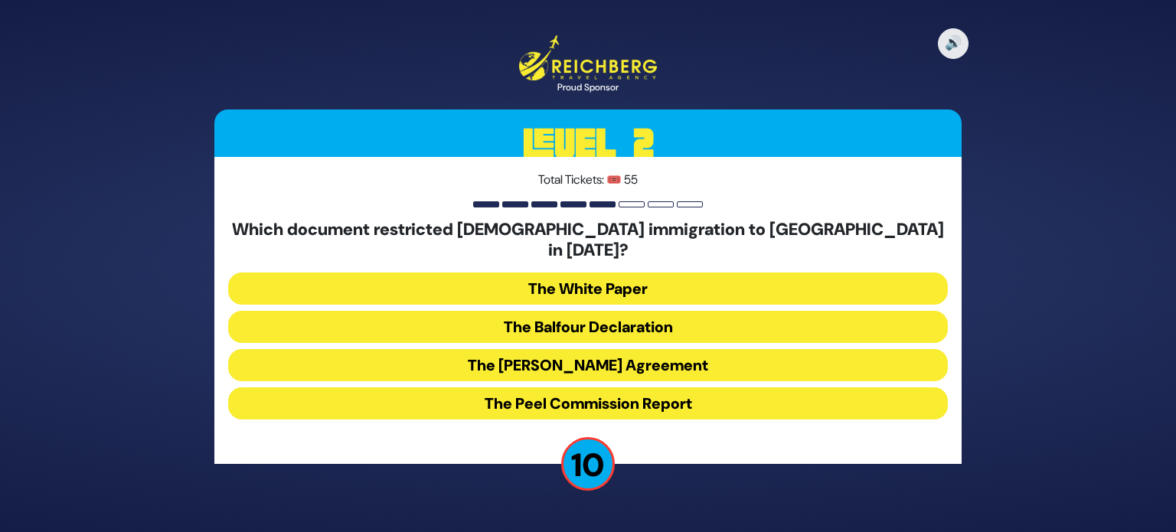
click at [595, 315] on button "The Balfour Declaration" at bounding box center [588, 327] width 720 height 32
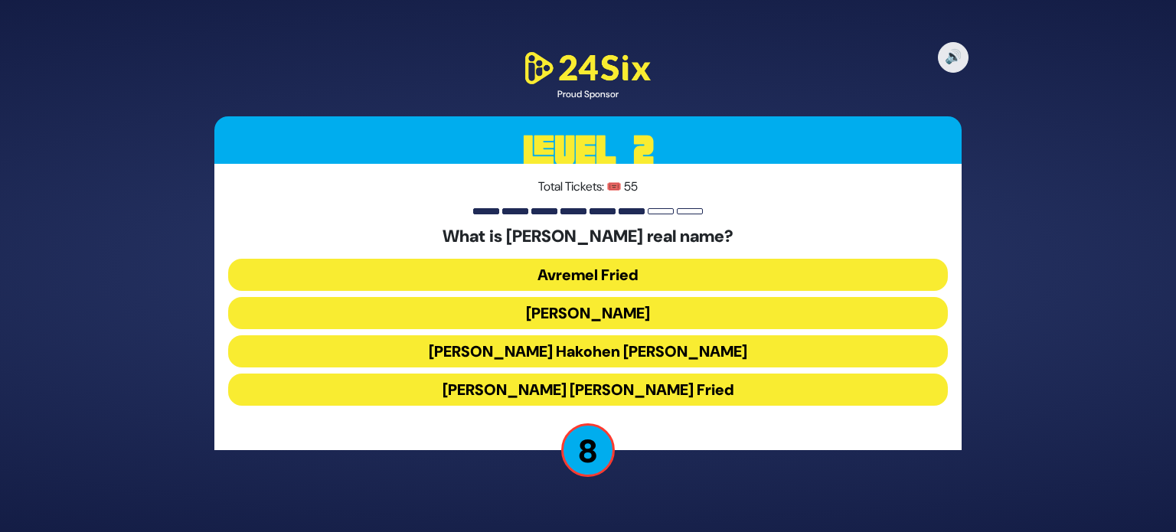
click at [674, 309] on button "[PERSON_NAME]" at bounding box center [588, 313] width 720 height 32
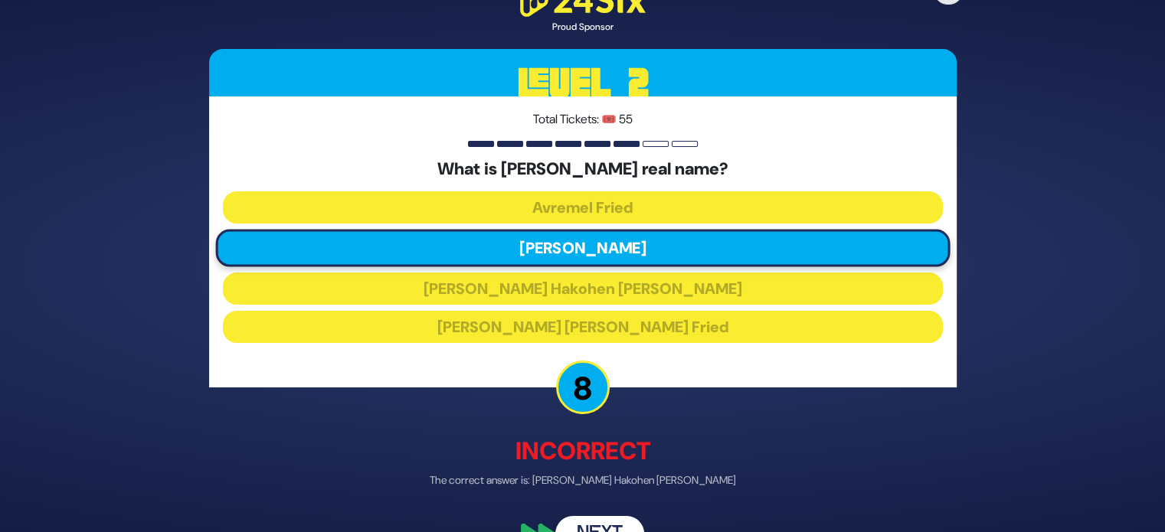
click at [593, 524] on button "Next" at bounding box center [599, 533] width 89 height 35
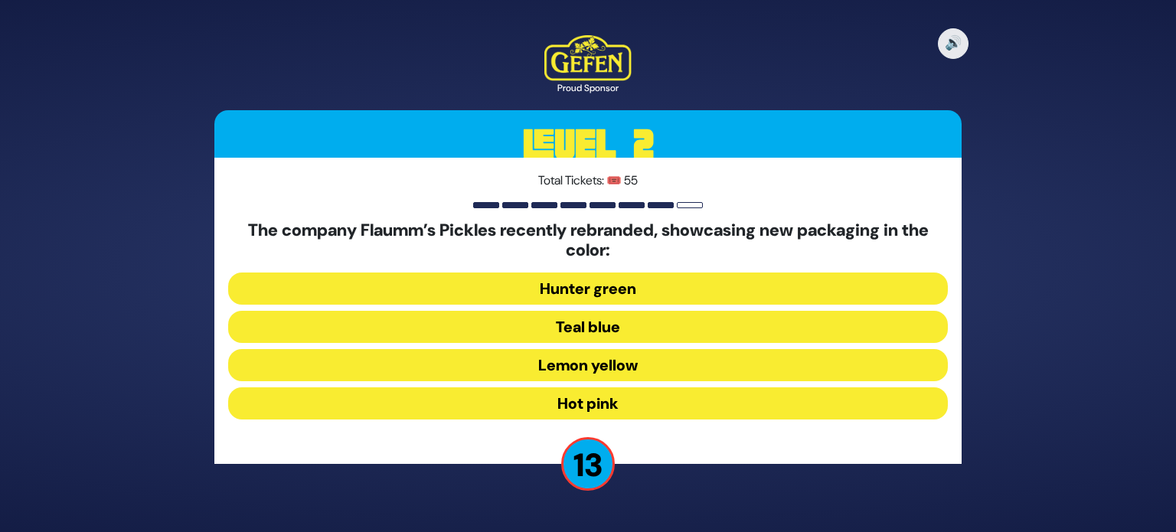
click at [594, 412] on button "Hot pink" at bounding box center [588, 404] width 720 height 32
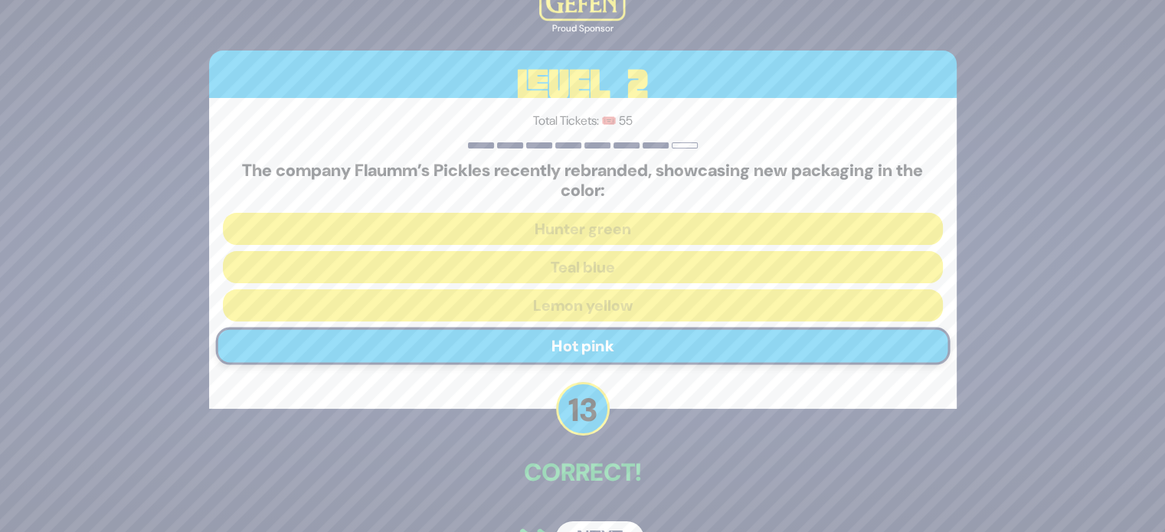
click at [610, 526] on button "Next" at bounding box center [599, 539] width 89 height 35
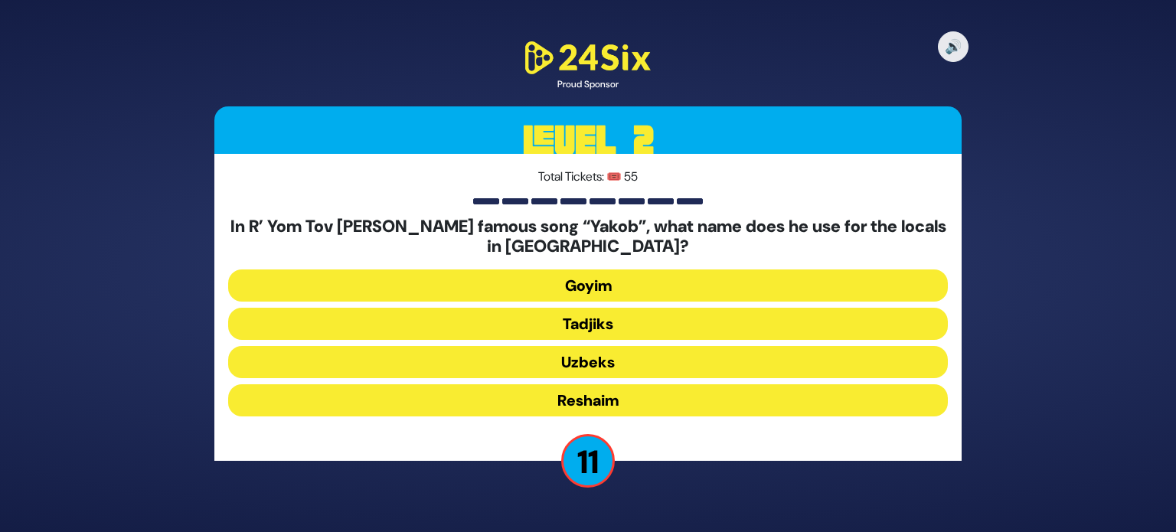
click at [607, 325] on button "Tadjiks" at bounding box center [588, 324] width 720 height 32
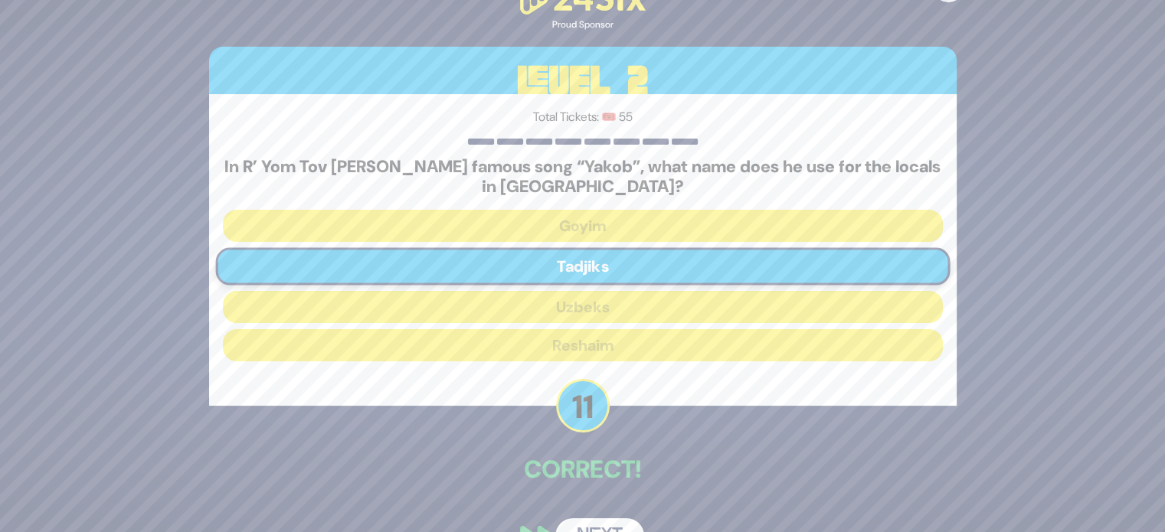
click at [594, 523] on button "Next" at bounding box center [599, 536] width 89 height 35
